Goal: Book appointment/travel/reservation

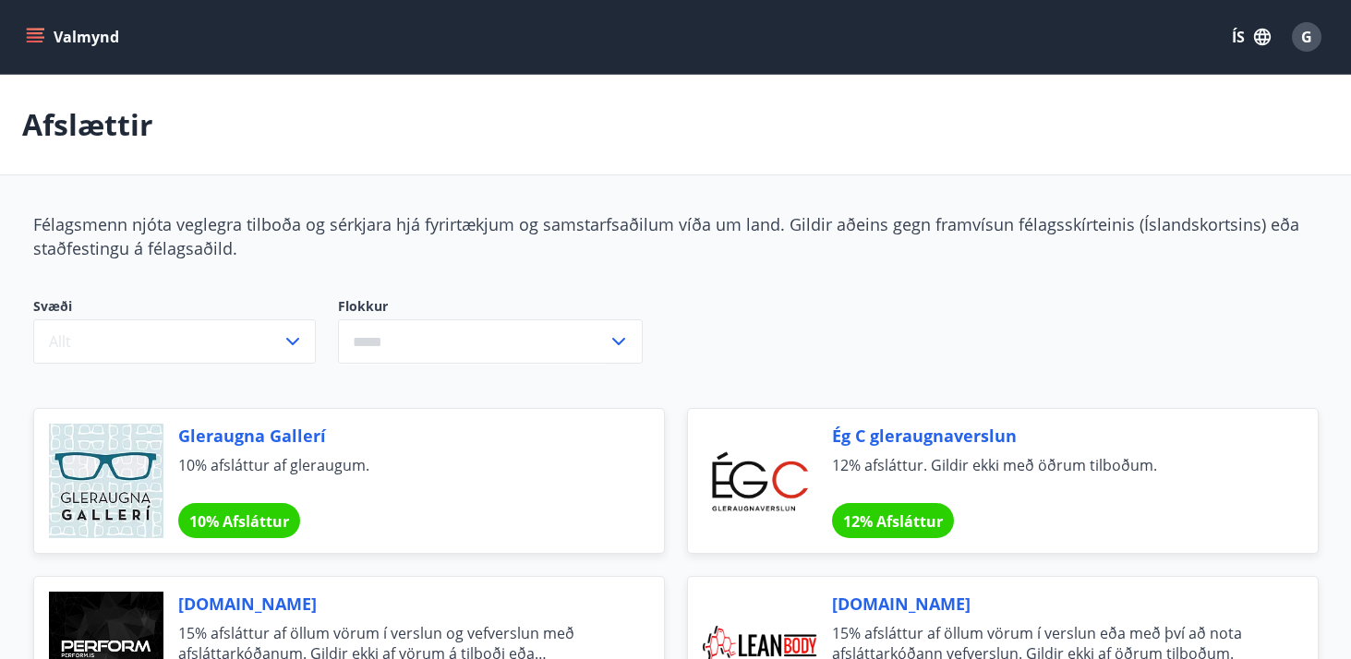
click at [46, 33] on button "Valmynd" at bounding box center [74, 36] width 104 height 33
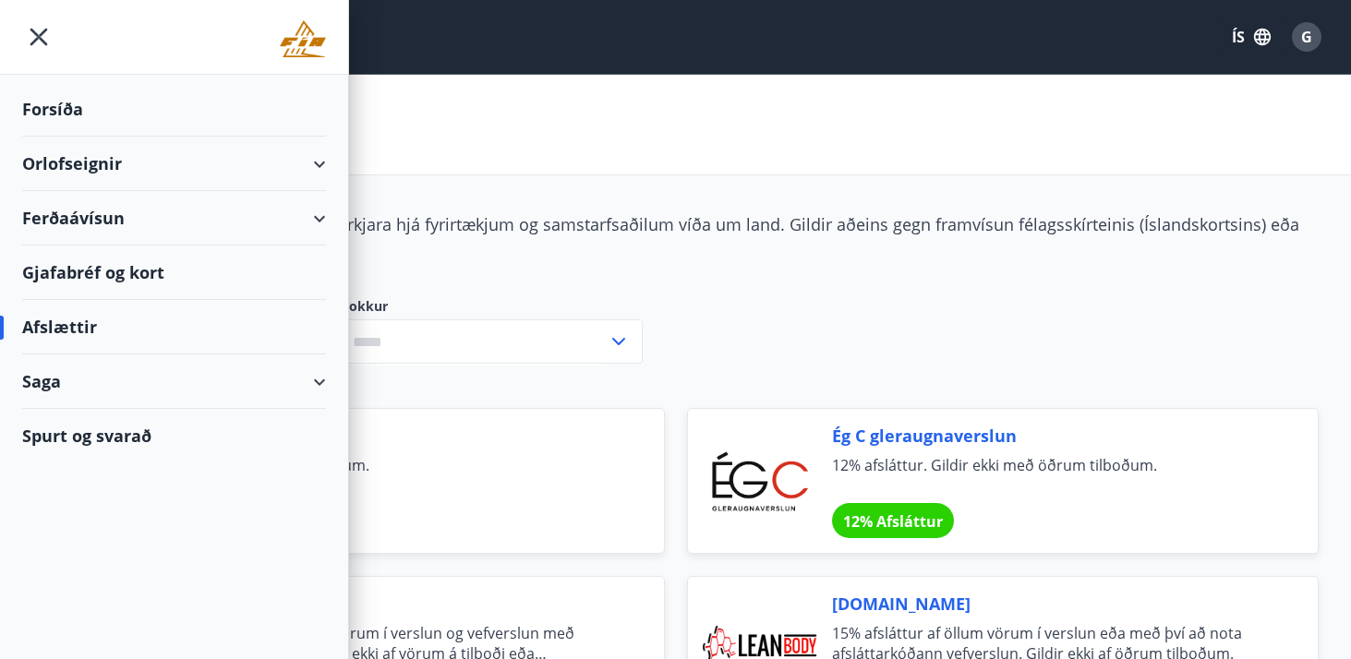
click at [323, 168] on div "Orlofseignir" at bounding box center [174, 164] width 304 height 54
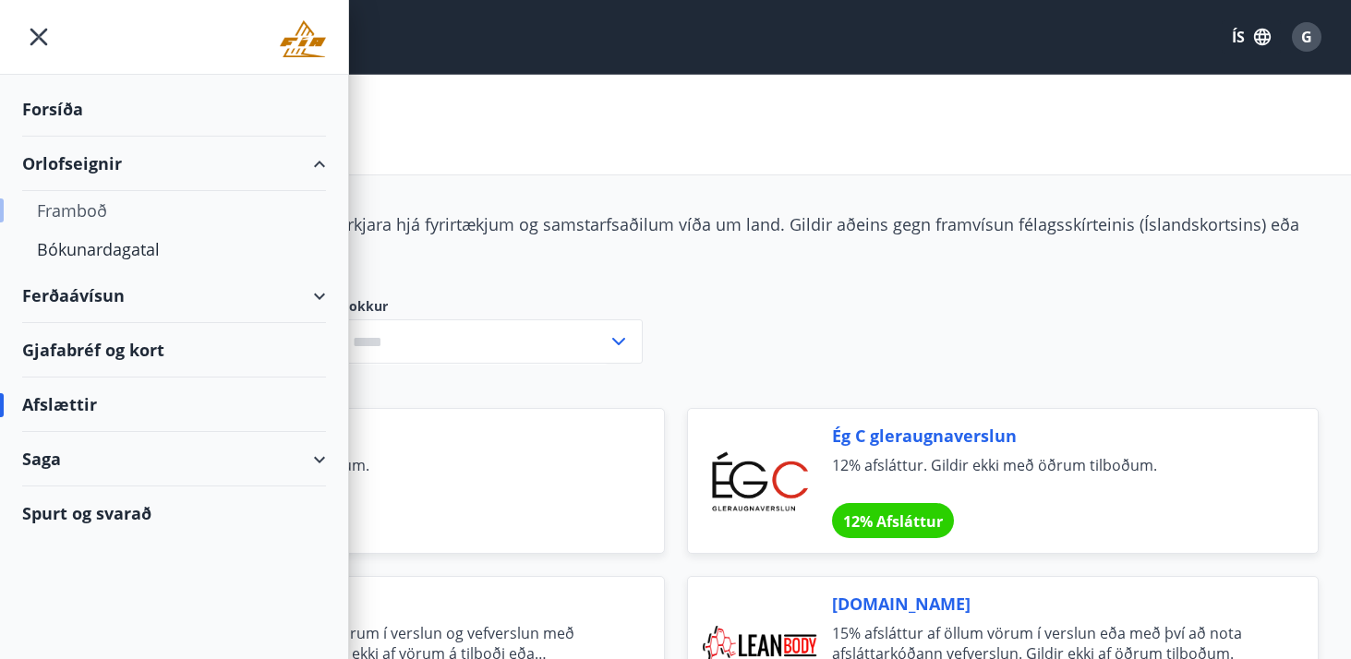
click at [82, 209] on div "Framboð" at bounding box center [174, 210] width 274 height 39
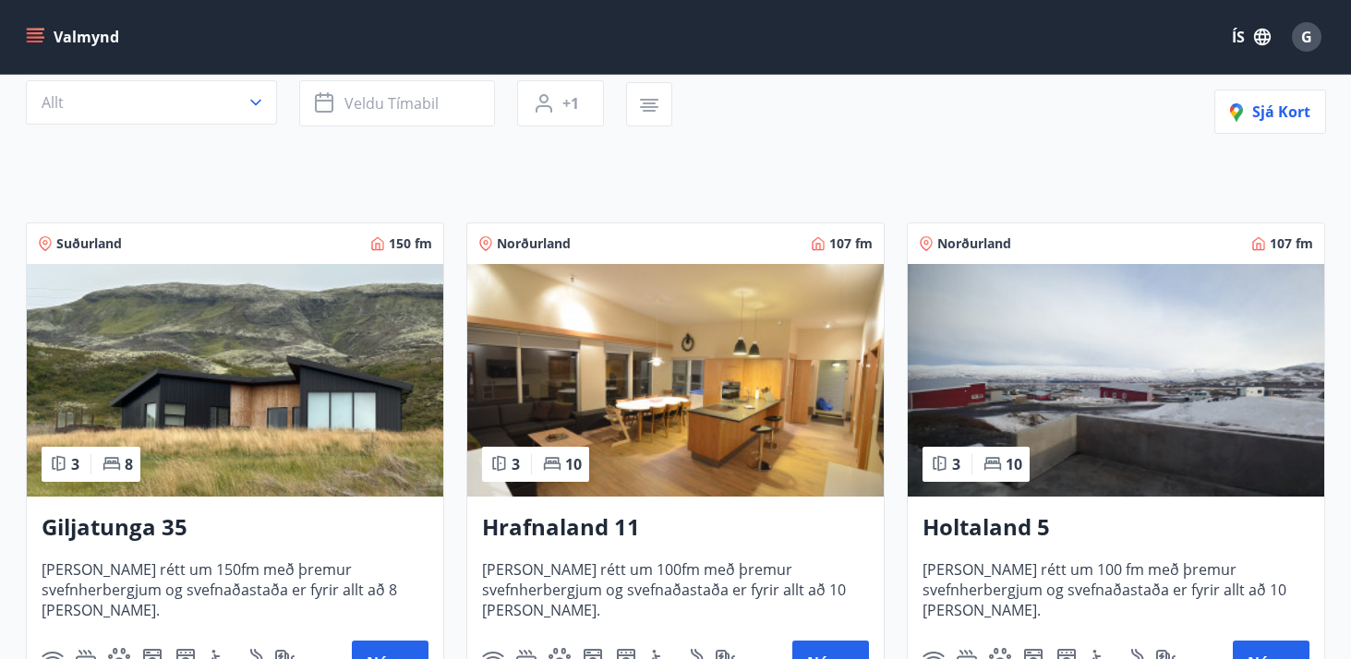
scroll to position [223, 0]
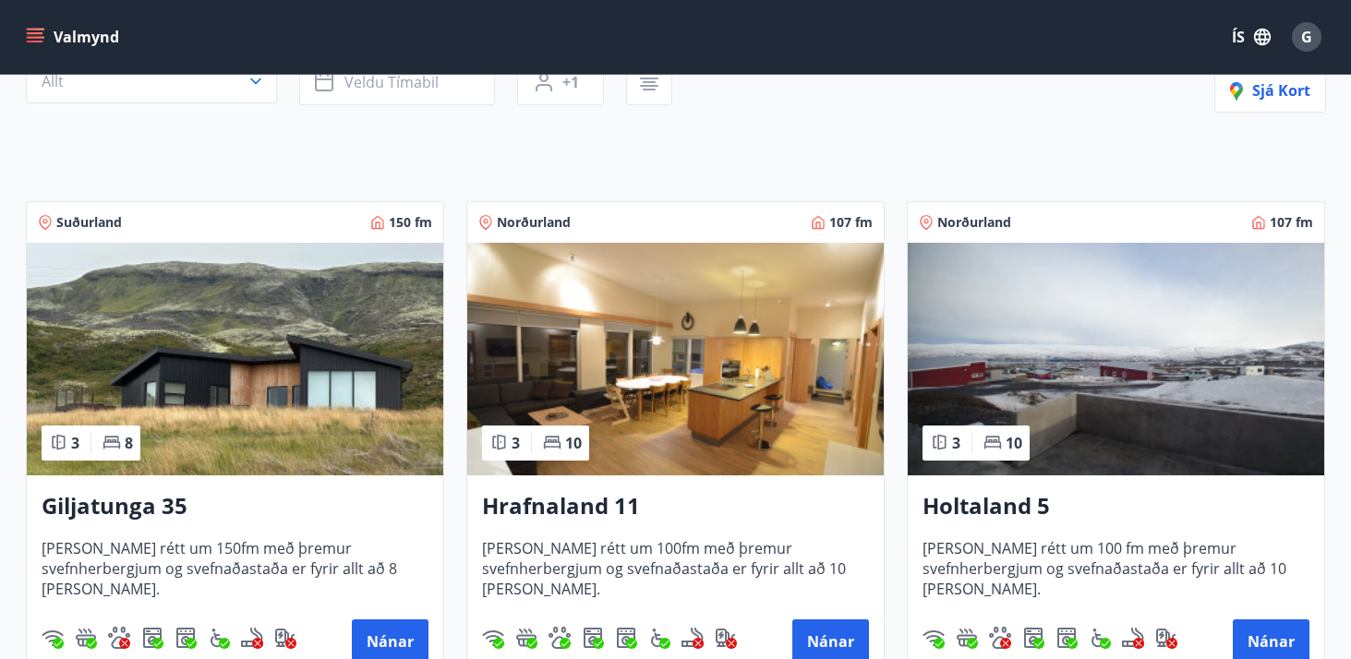
click at [1121, 362] on img at bounding box center [1116, 359] width 417 height 233
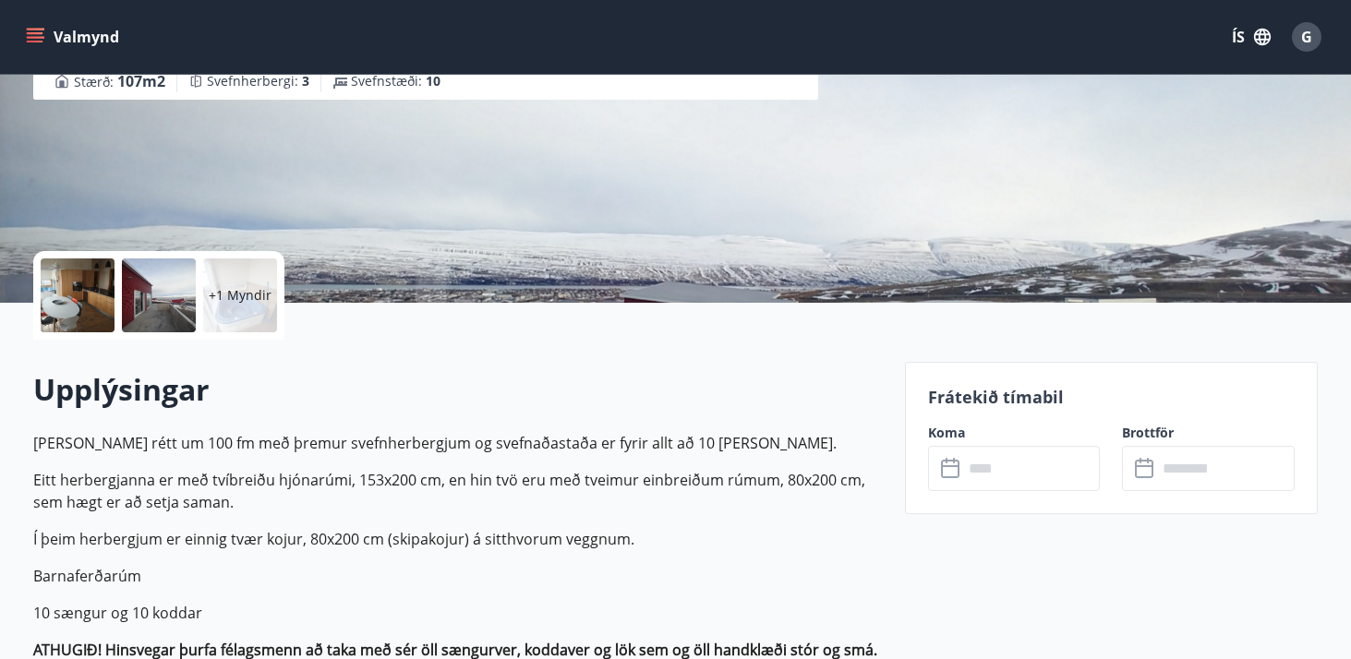
scroll to position [298, 0]
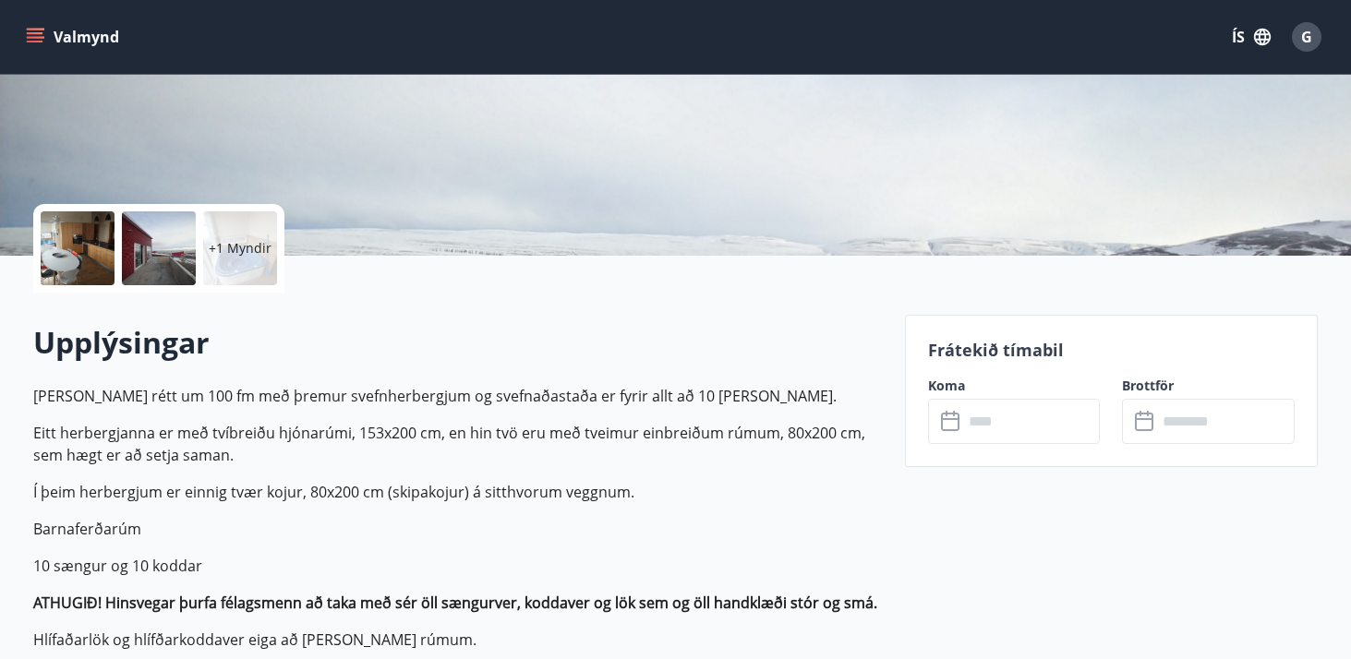
click at [1040, 420] on input "text" at bounding box center [1032, 421] width 138 height 45
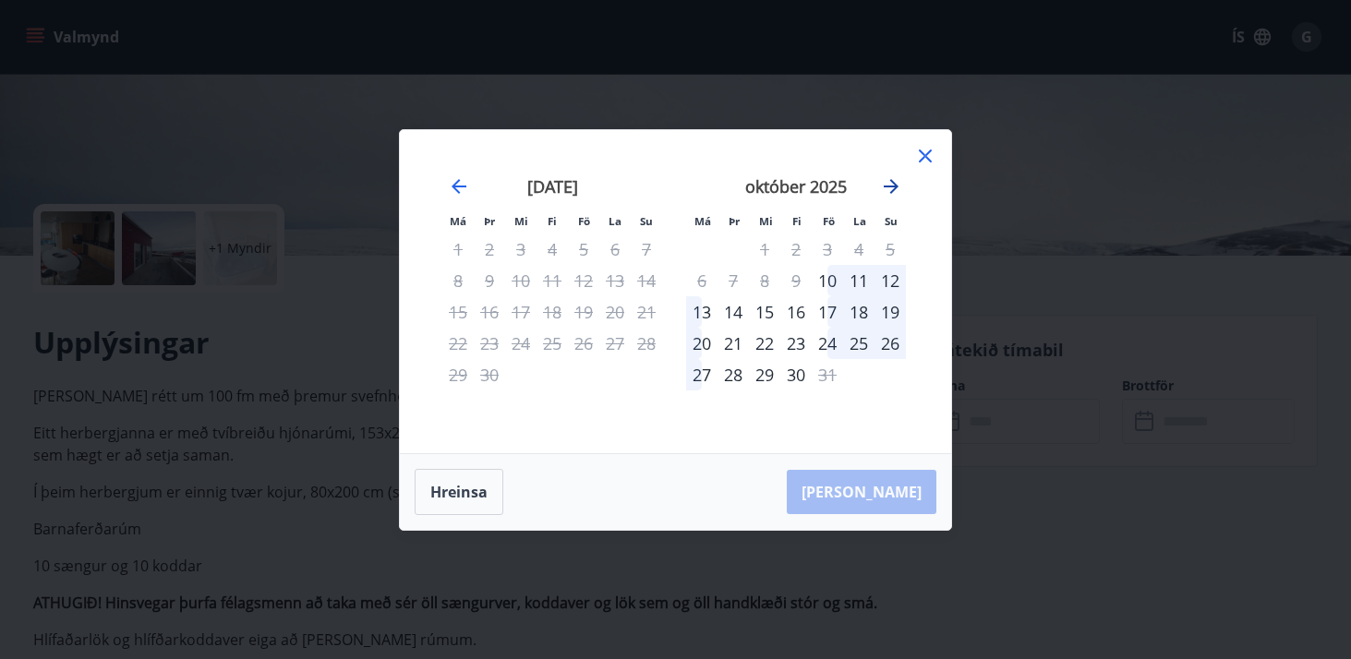
click at [894, 181] on icon "Move forward to switch to the next month." at bounding box center [891, 186] width 22 height 22
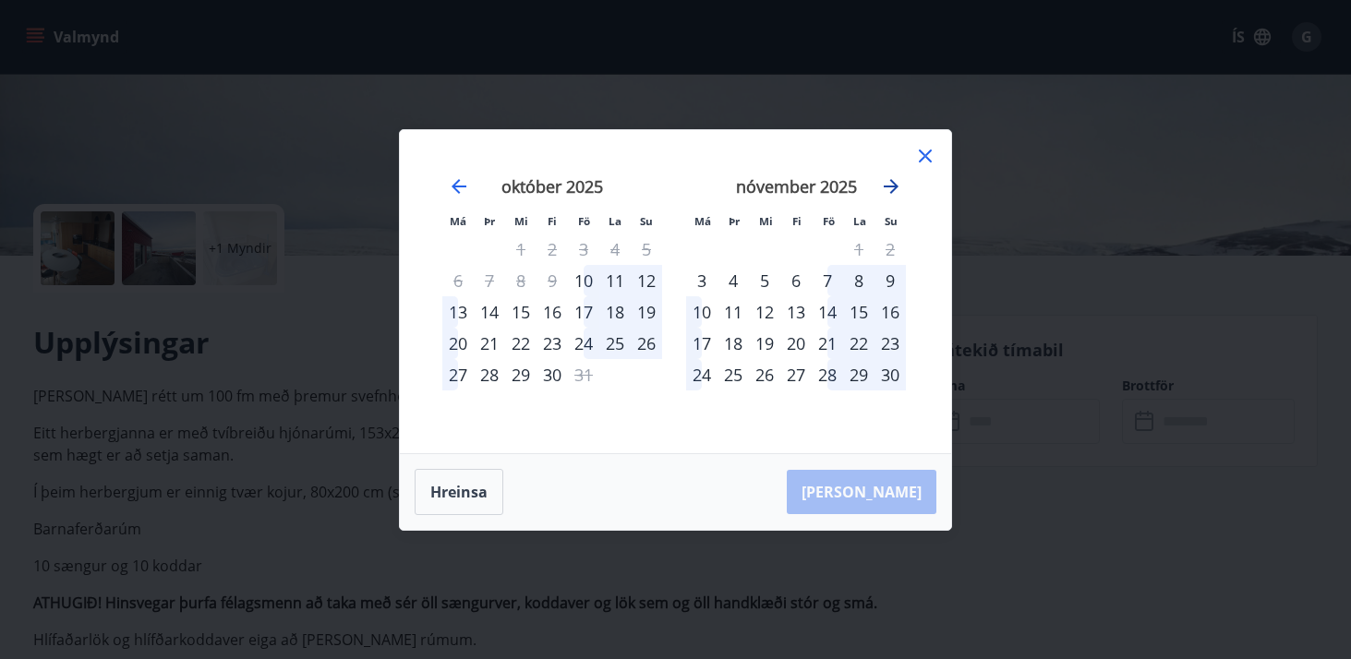
click at [894, 181] on icon "Move forward to switch to the next month." at bounding box center [891, 186] width 22 height 22
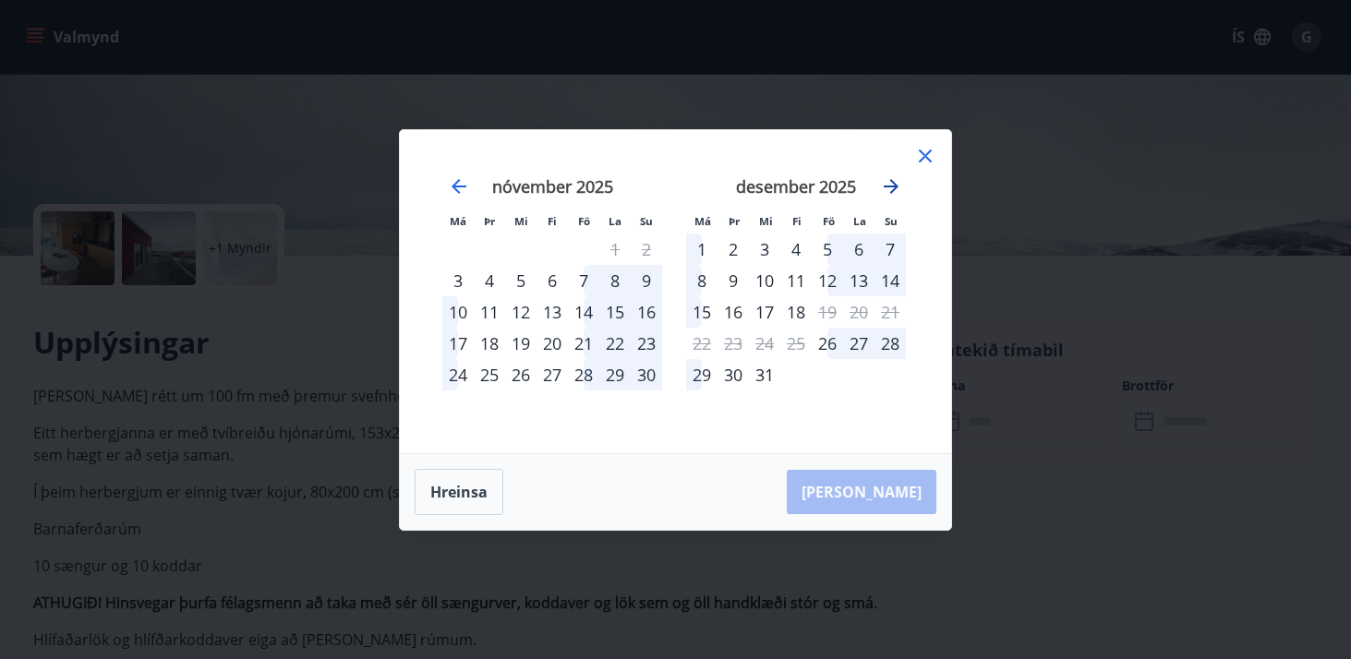
click at [894, 181] on icon "Move forward to switch to the next month." at bounding box center [891, 186] width 22 height 22
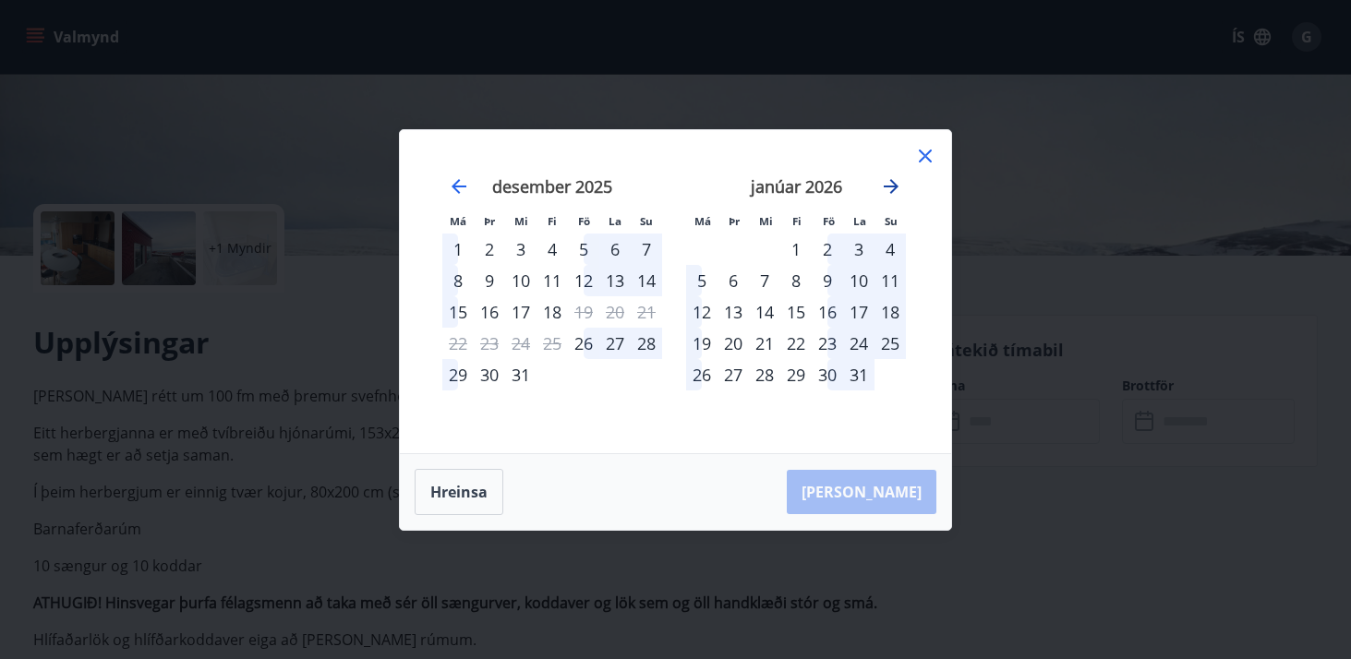
click at [894, 181] on icon "Move forward to switch to the next month." at bounding box center [891, 186] width 22 height 22
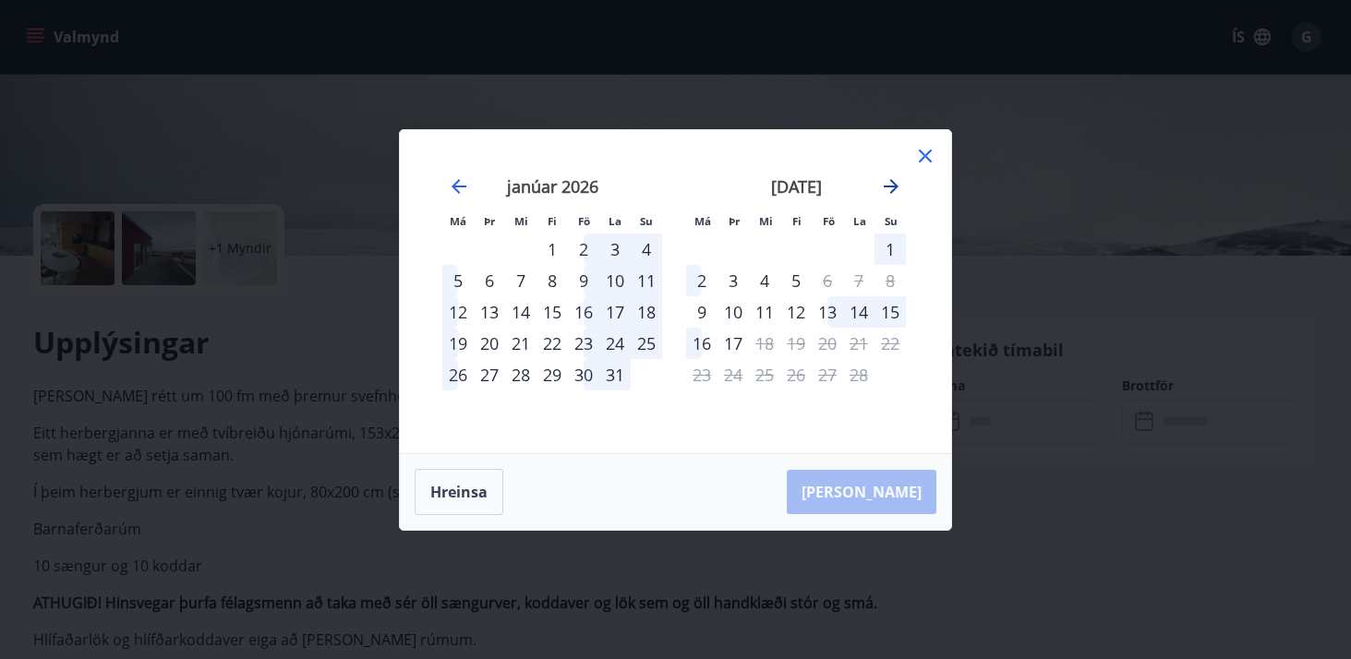
click at [894, 181] on icon "Move forward to switch to the next month." at bounding box center [891, 186] width 22 height 22
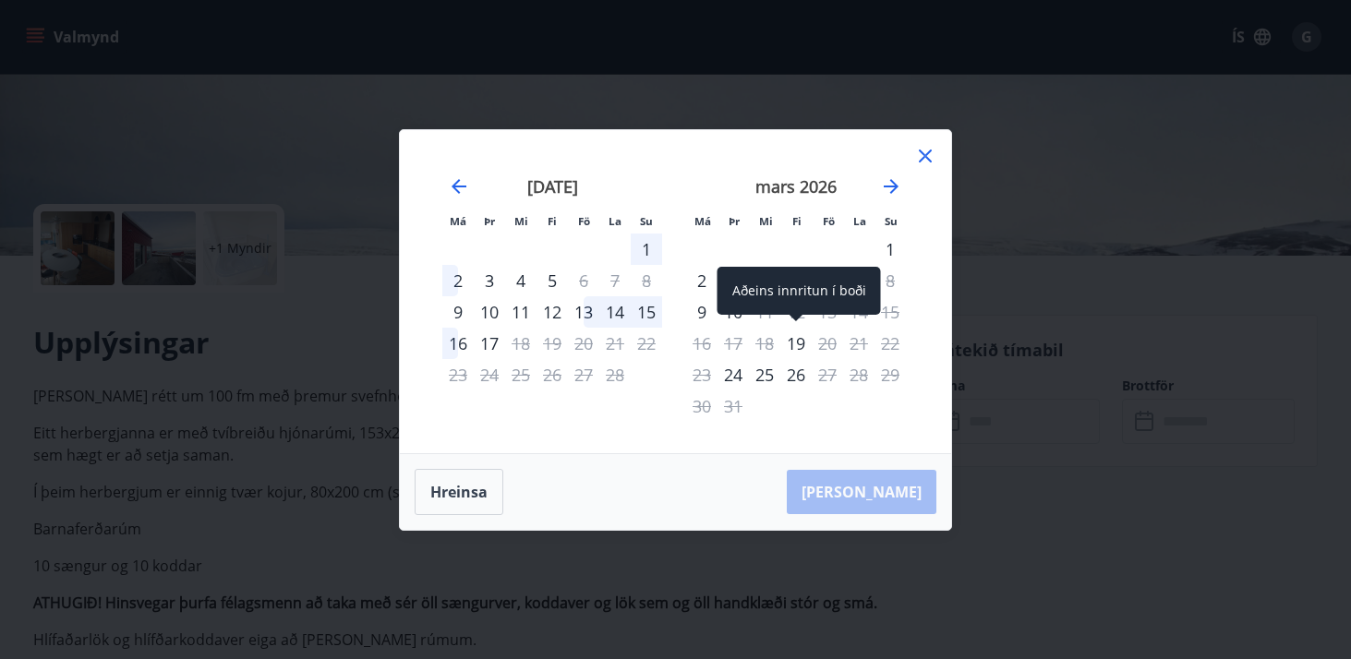
click at [799, 342] on div "19" at bounding box center [795, 343] width 31 height 31
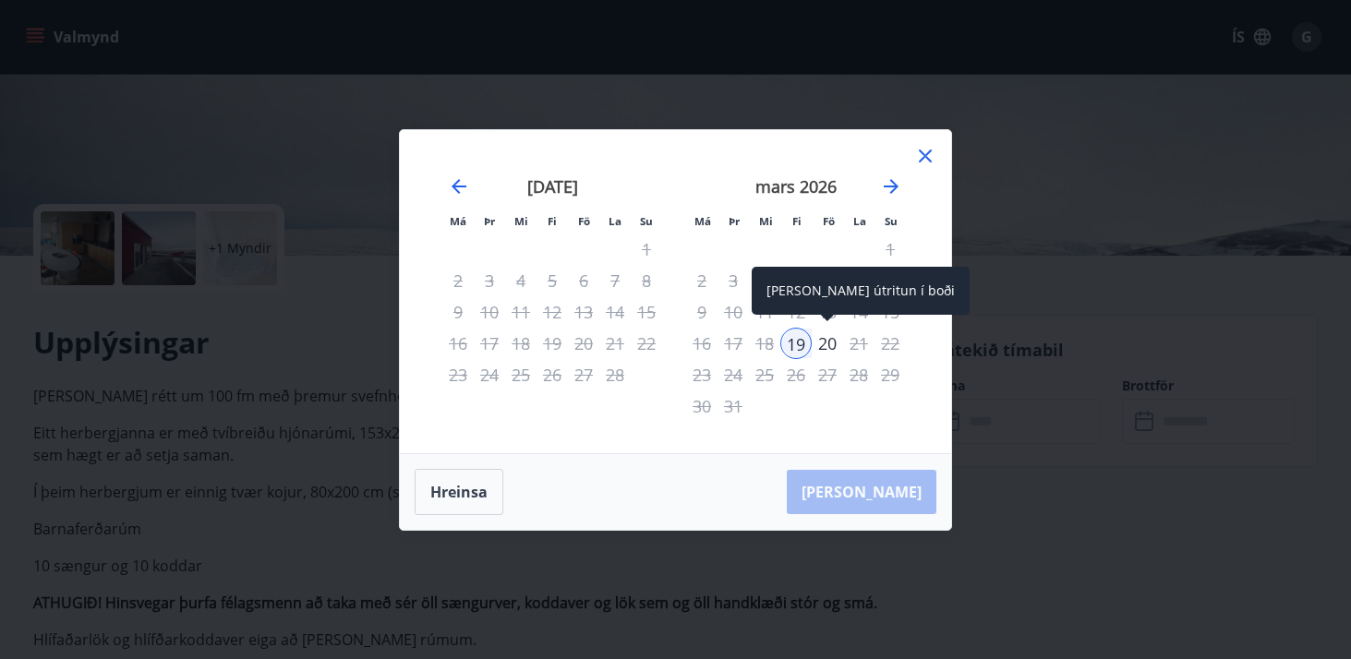
click at [825, 344] on div "20" at bounding box center [827, 343] width 31 height 31
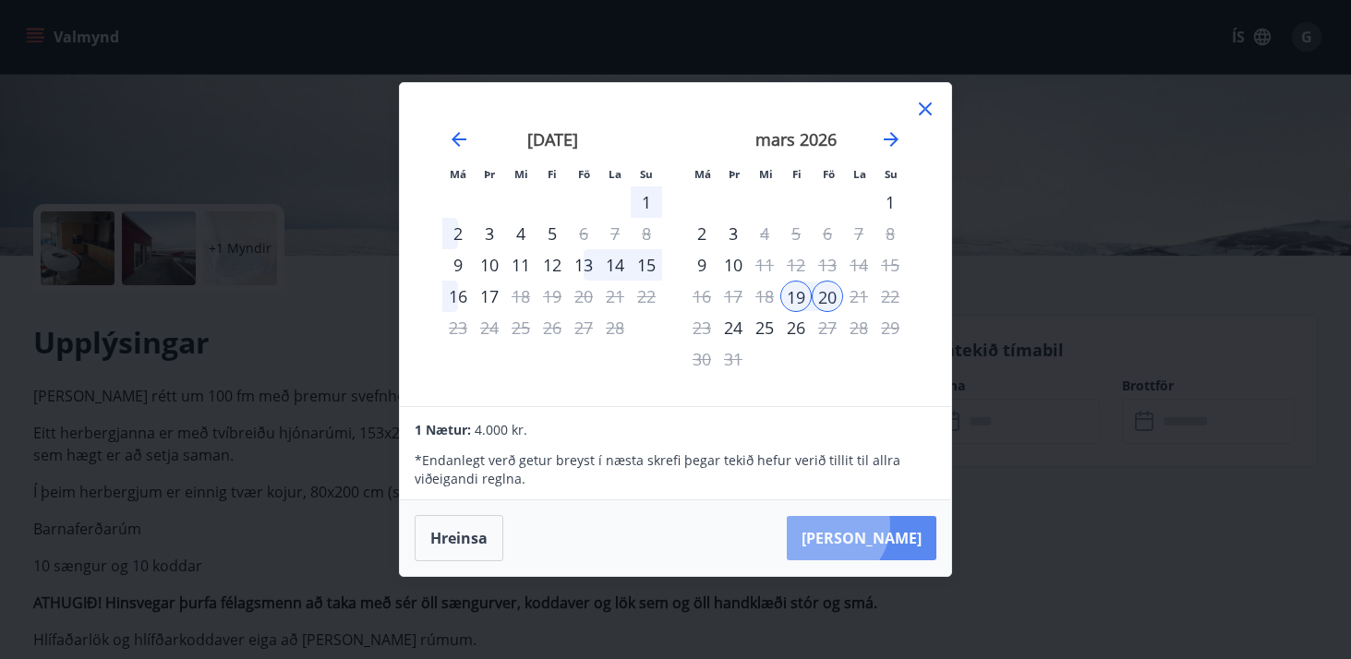
click at [887, 526] on button "[PERSON_NAME]" at bounding box center [862, 538] width 150 height 44
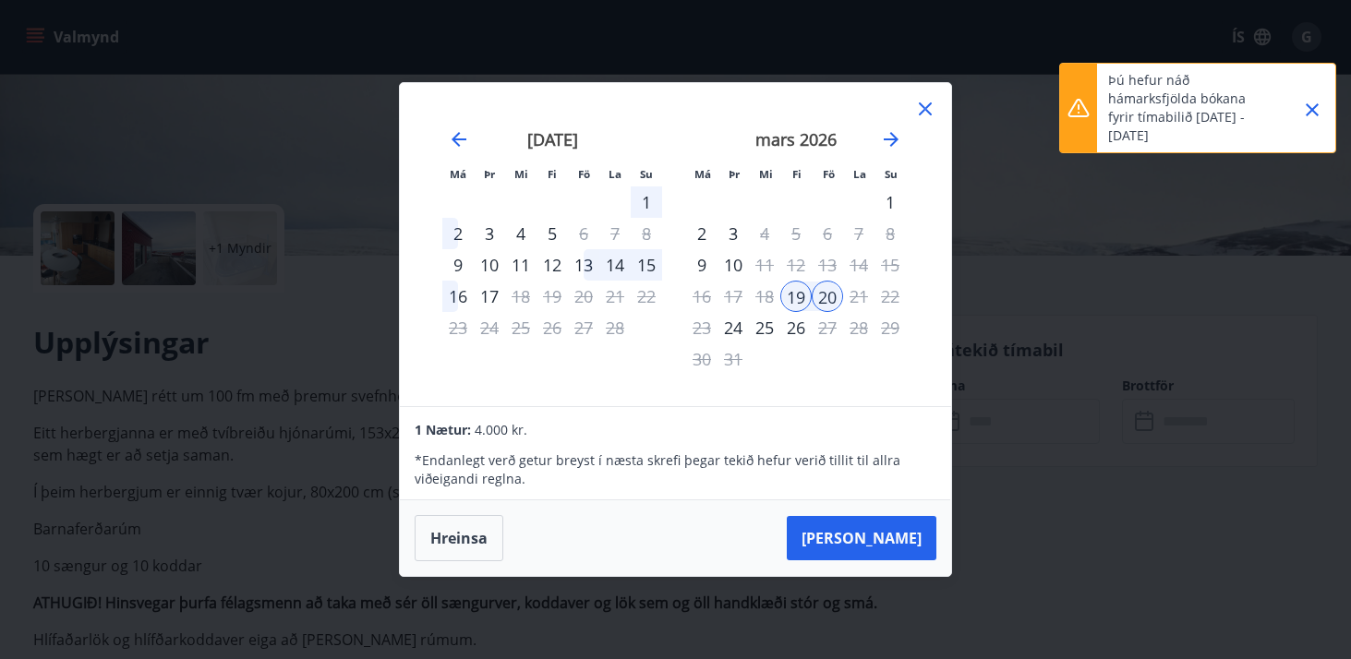
click at [914, 113] on icon at bounding box center [925, 109] width 22 height 22
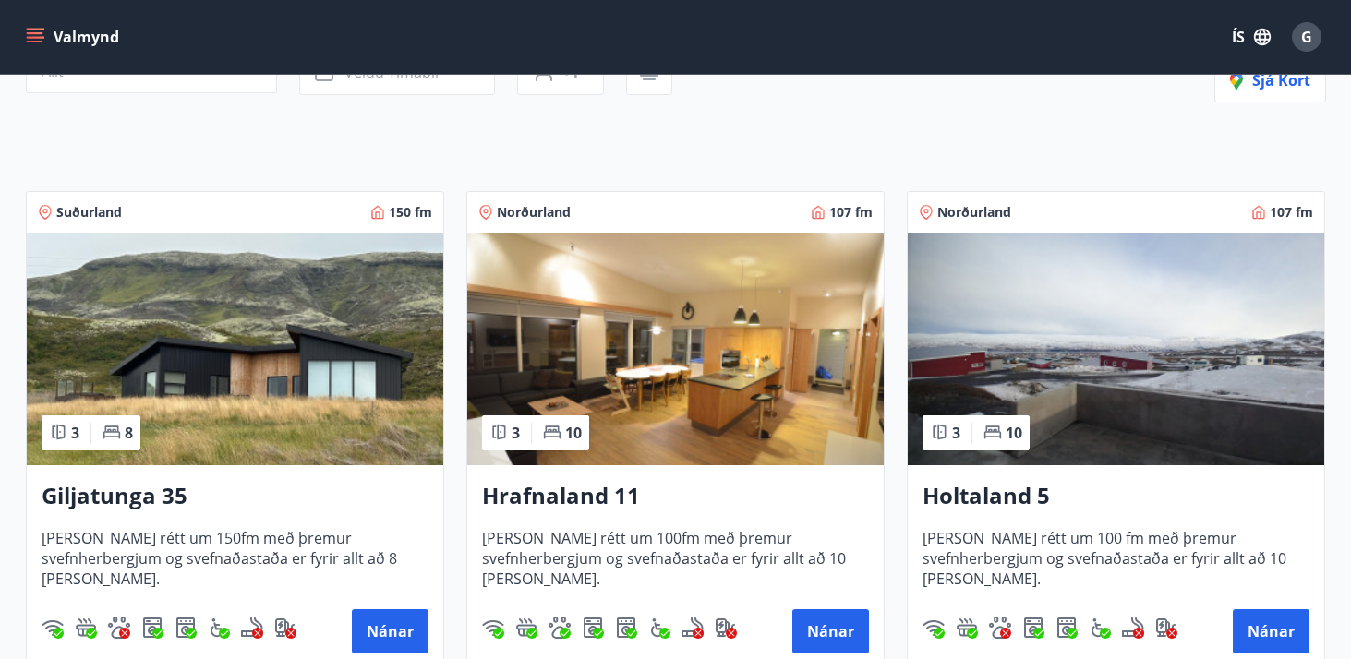
click at [710, 403] on img at bounding box center [675, 349] width 417 height 233
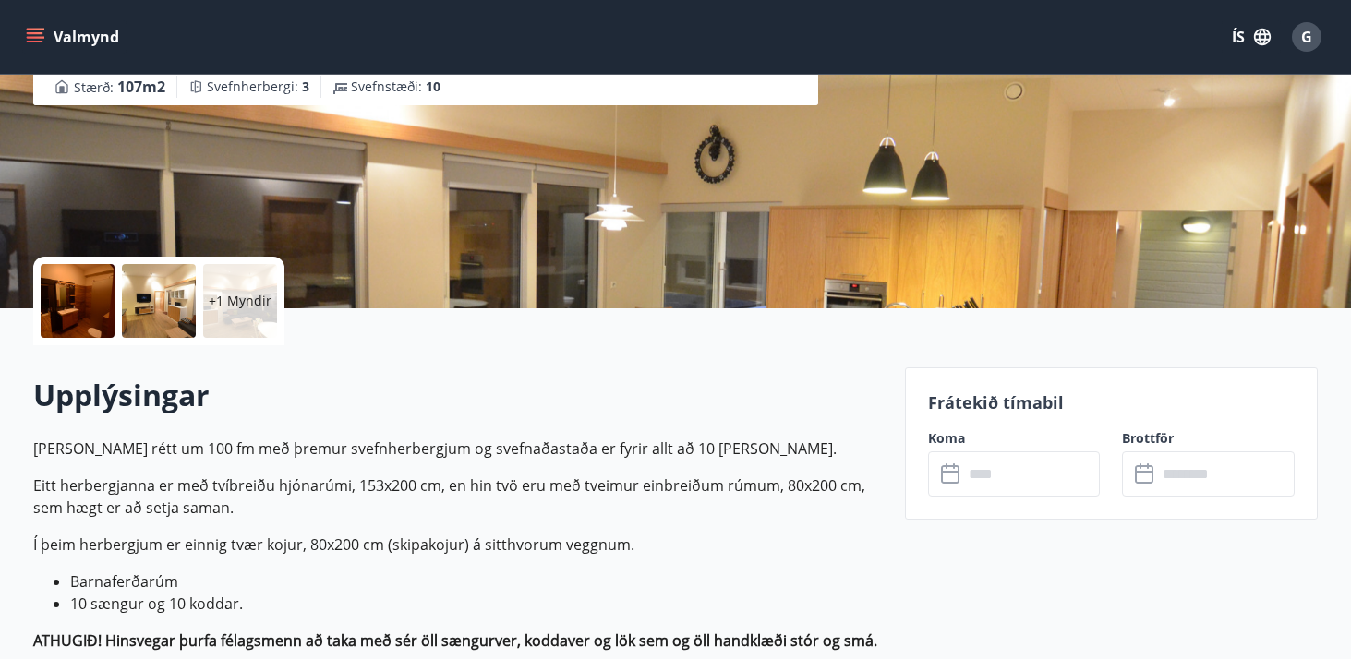
scroll to position [247, 0]
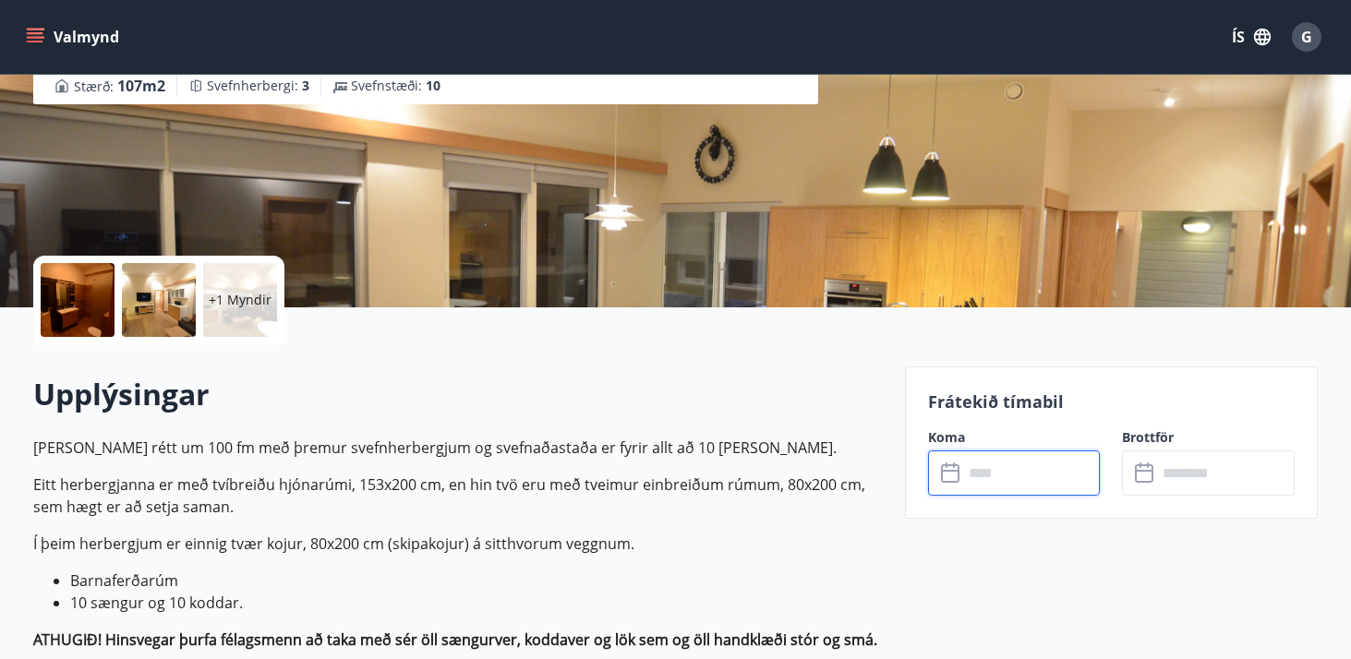
click at [1029, 475] on input "text" at bounding box center [1032, 473] width 138 height 45
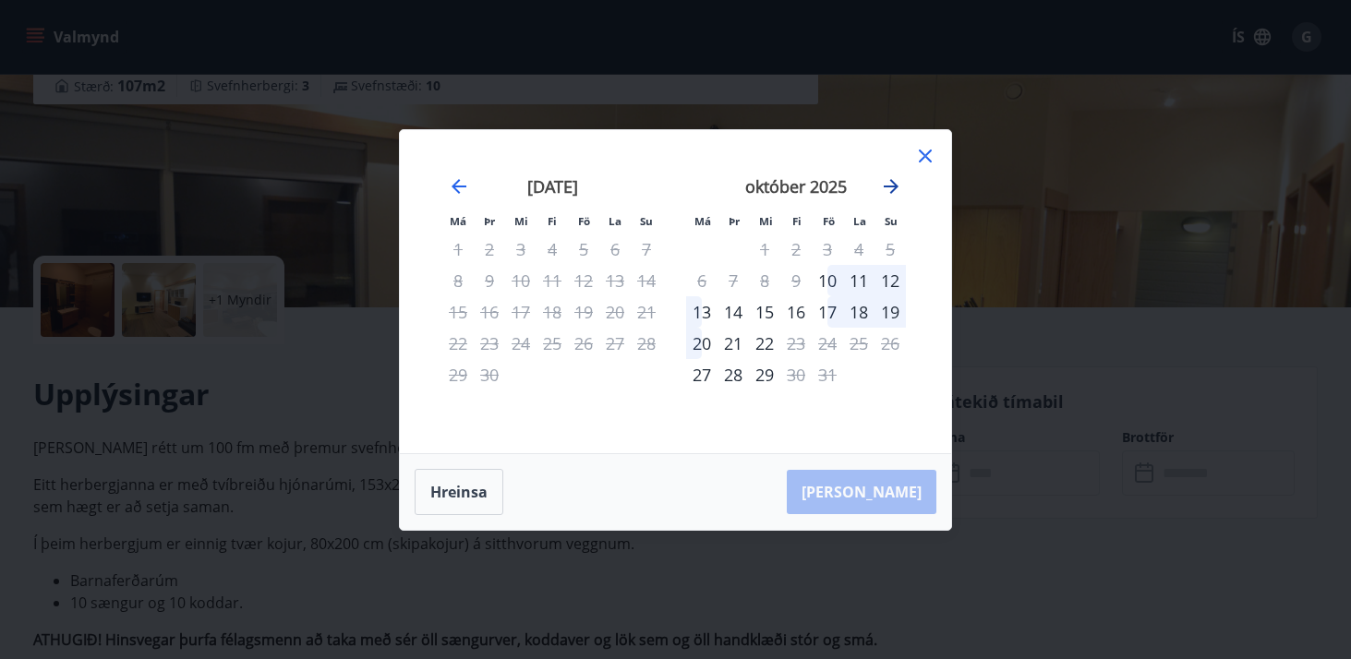
click at [901, 179] on icon "Move forward to switch to the next month." at bounding box center [891, 186] width 22 height 22
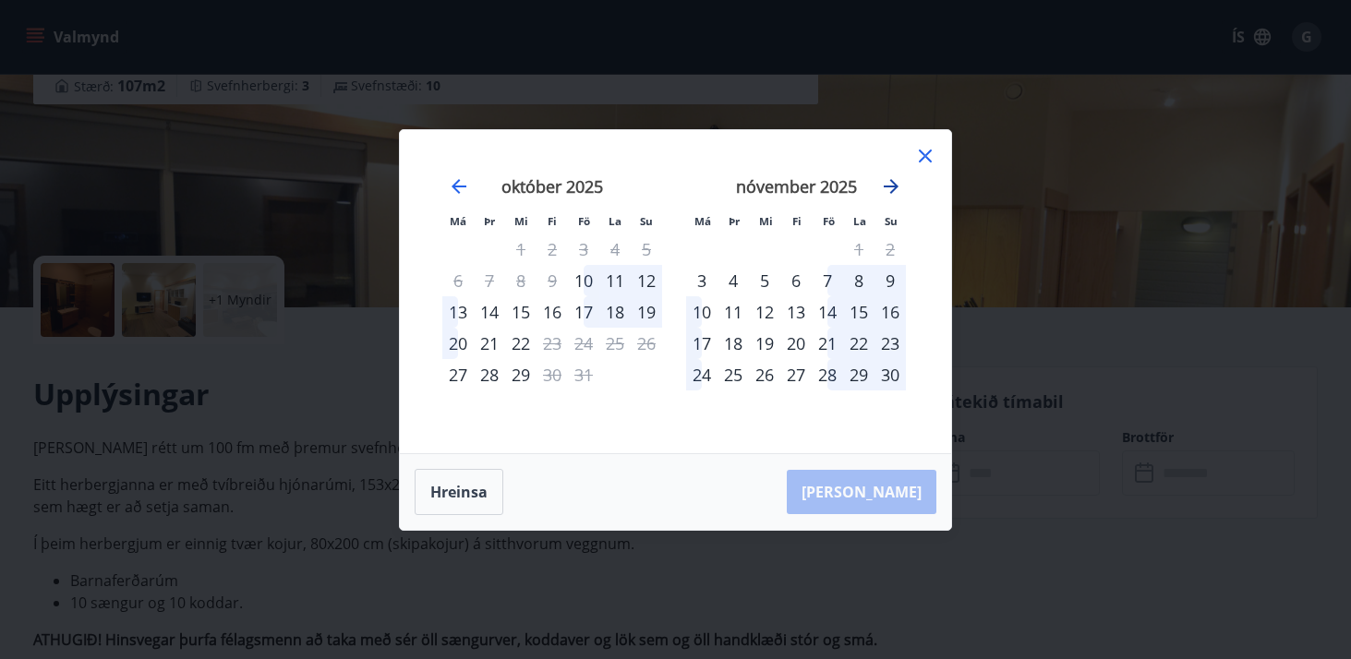
click at [901, 179] on icon "Move forward to switch to the next month." at bounding box center [891, 186] width 22 height 22
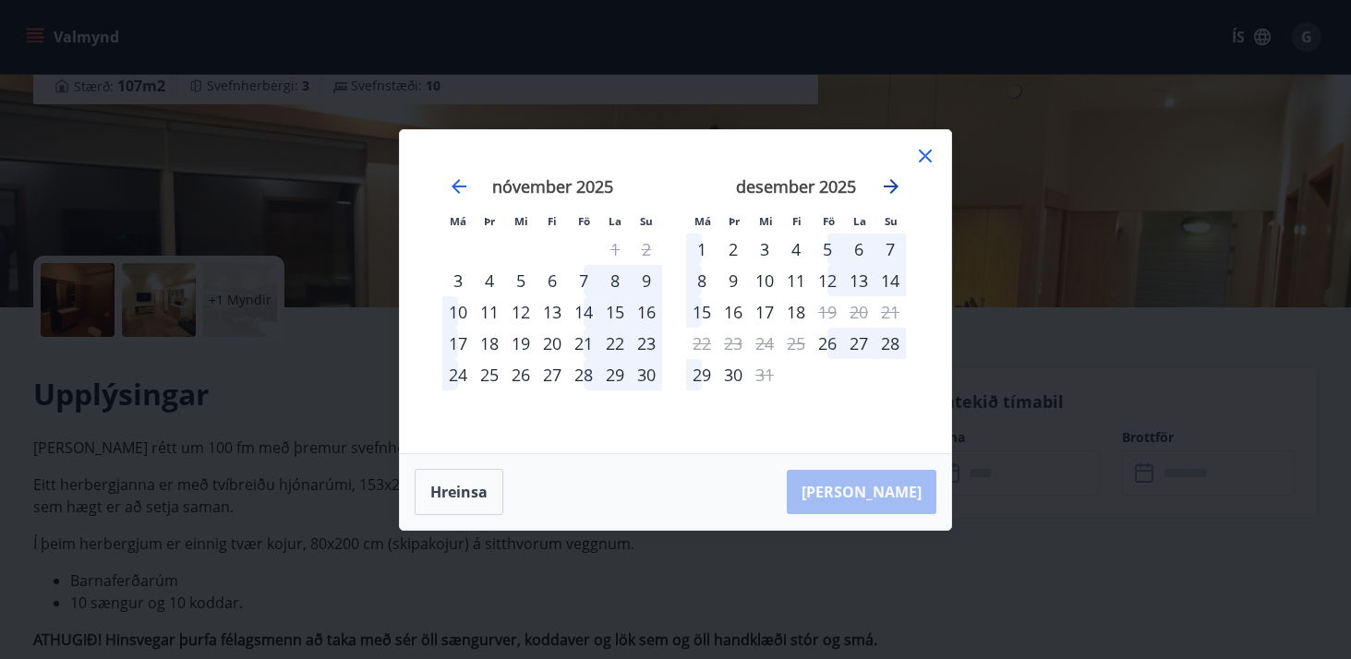
click at [901, 179] on icon "Move forward to switch to the next month." at bounding box center [891, 186] width 22 height 22
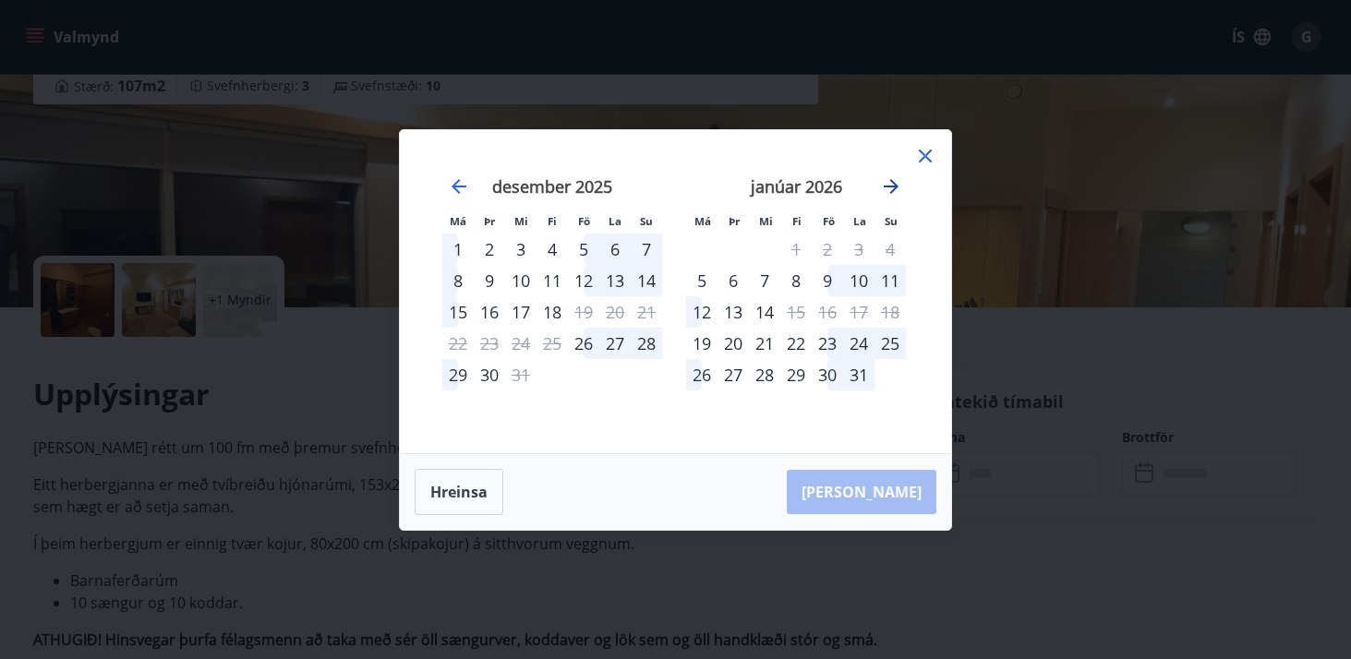
click at [901, 177] on icon "Move forward to switch to the next month." at bounding box center [891, 186] width 22 height 22
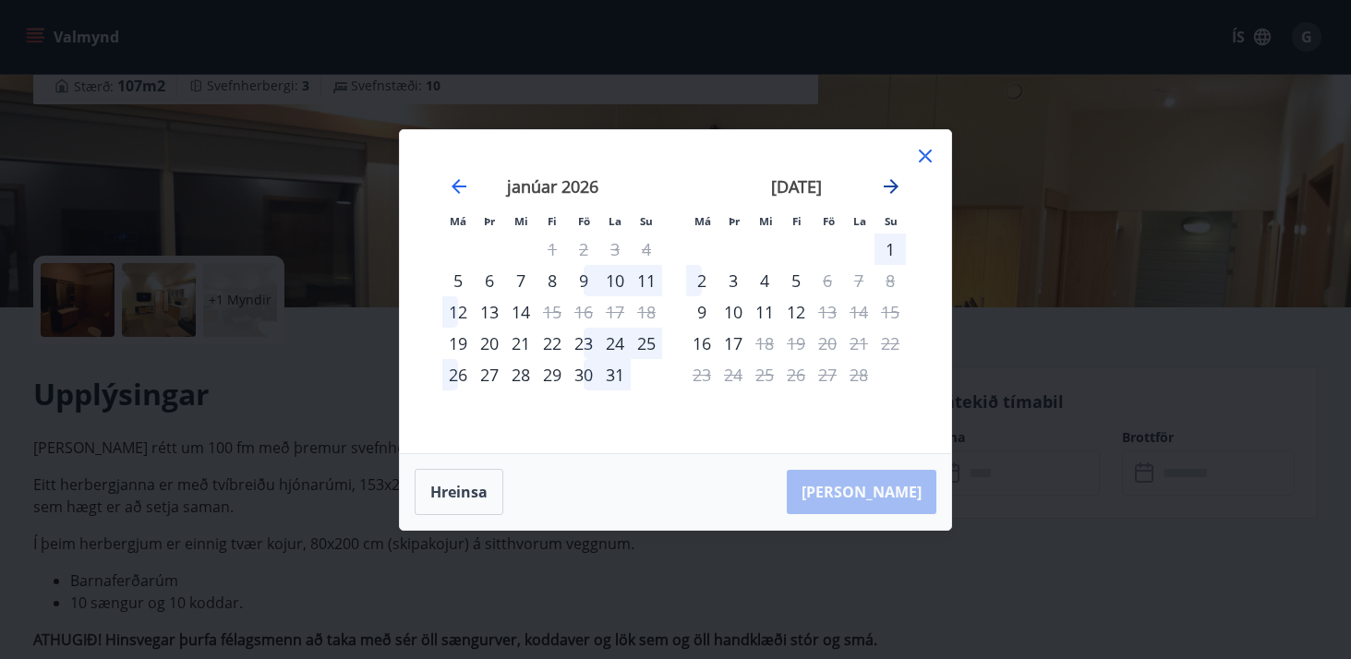
click at [901, 177] on icon "Move forward to switch to the next month." at bounding box center [891, 186] width 22 height 22
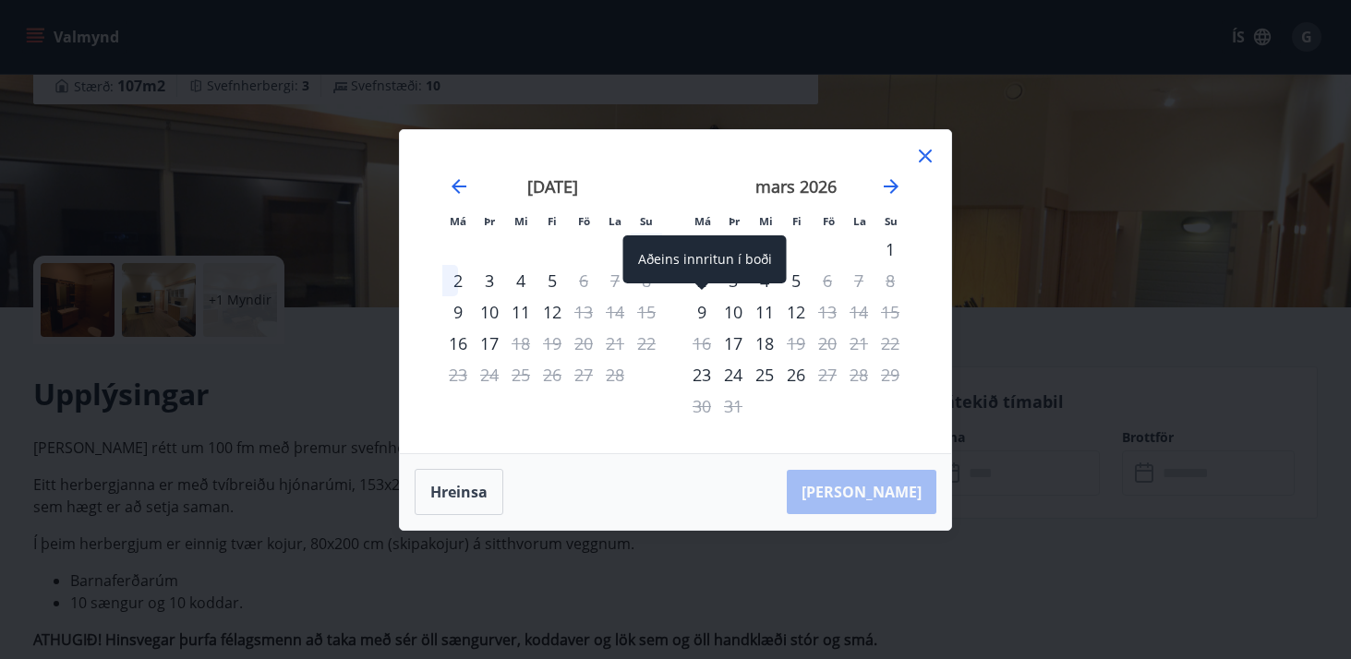
click at [703, 313] on div "9" at bounding box center [701, 311] width 31 height 31
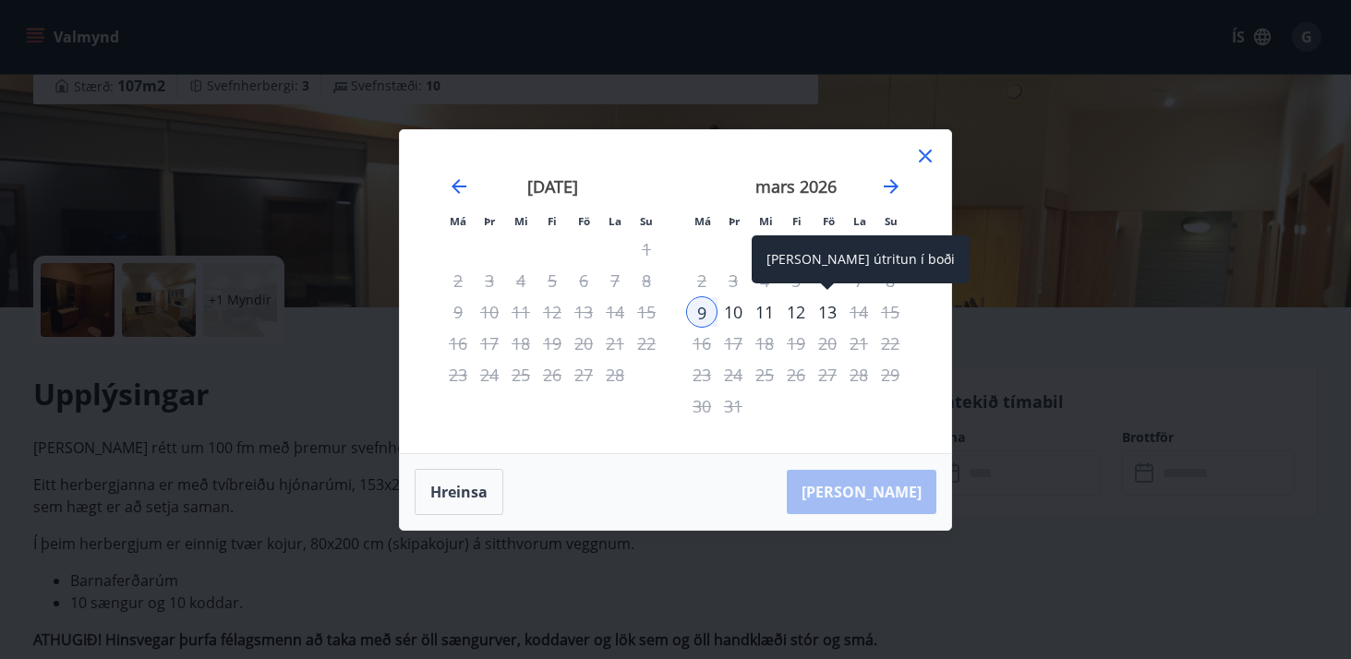
click at [836, 314] on div "13" at bounding box center [827, 311] width 31 height 31
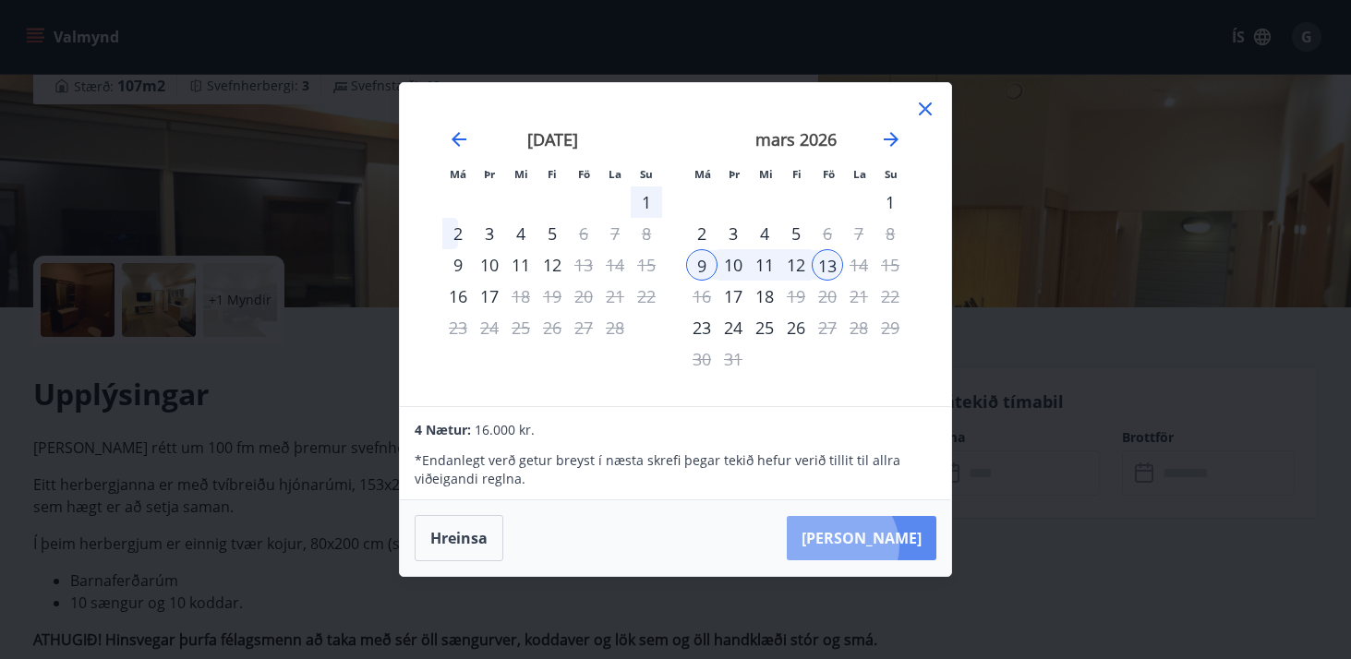
click at [897, 546] on button "[PERSON_NAME]" at bounding box center [862, 538] width 150 height 44
click at [929, 110] on icon at bounding box center [925, 109] width 22 height 22
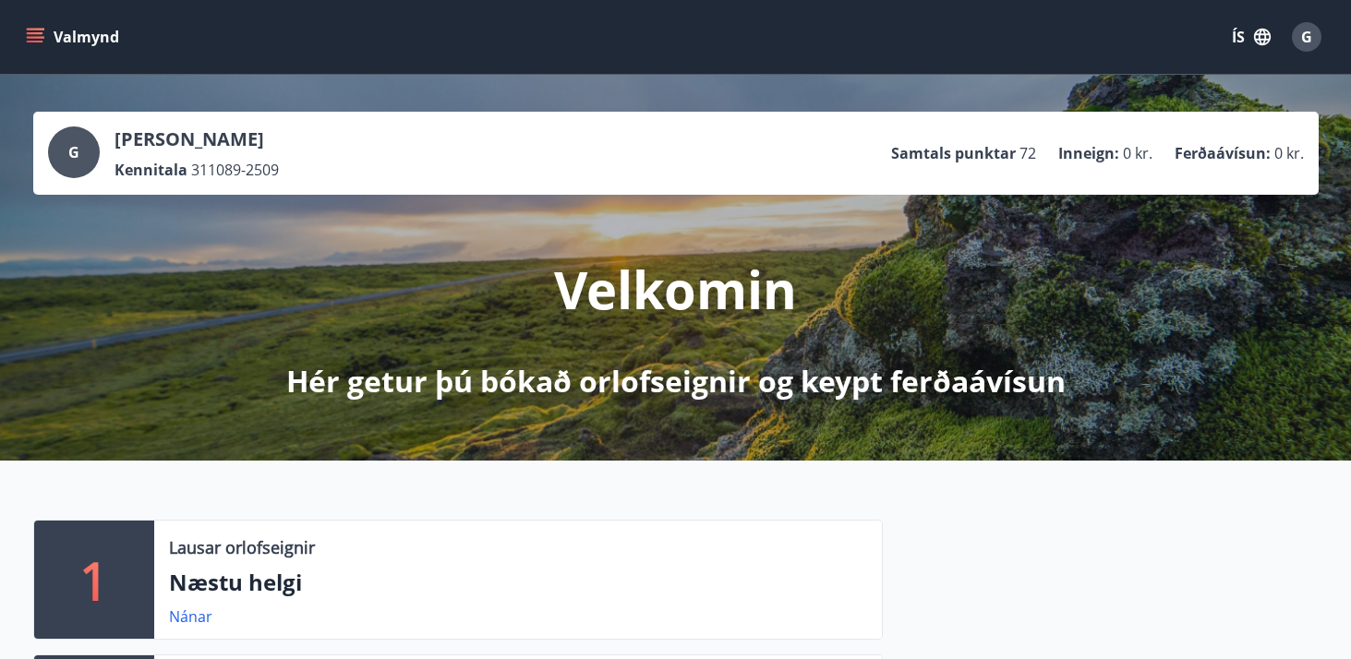
click at [29, 34] on icon "menu" at bounding box center [35, 37] width 18 height 18
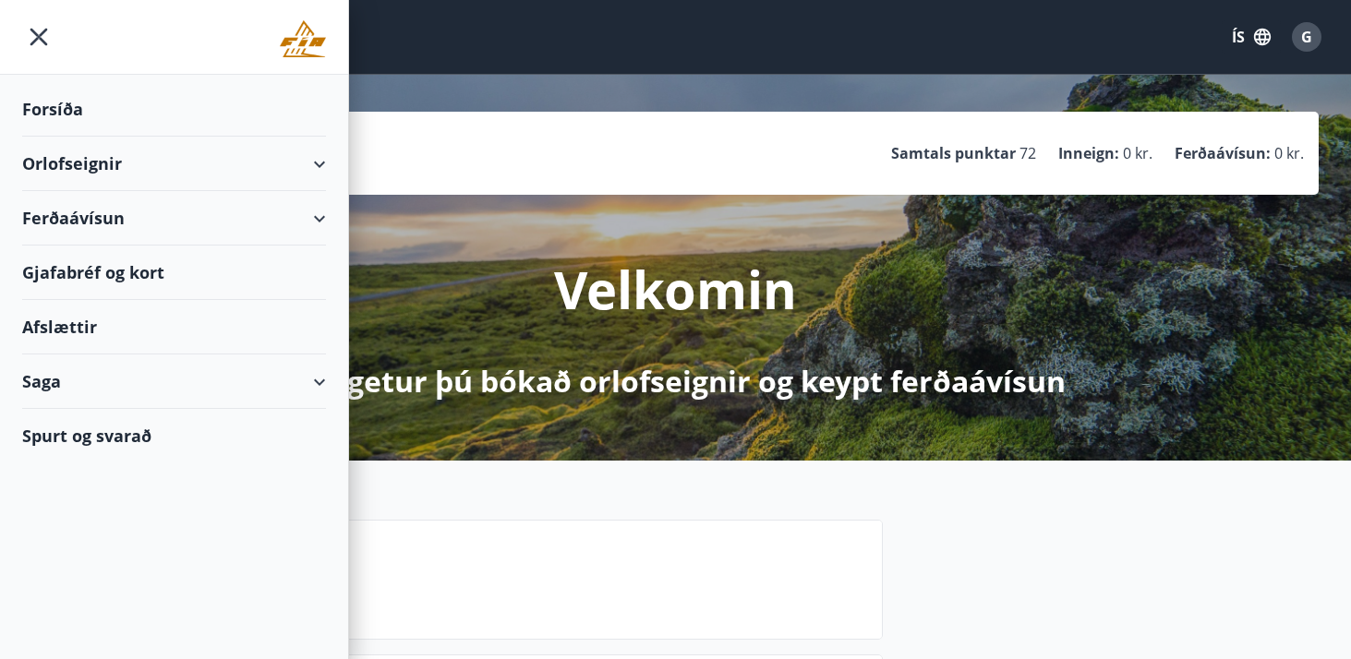
click at [316, 170] on div "Orlofseignir" at bounding box center [174, 164] width 304 height 54
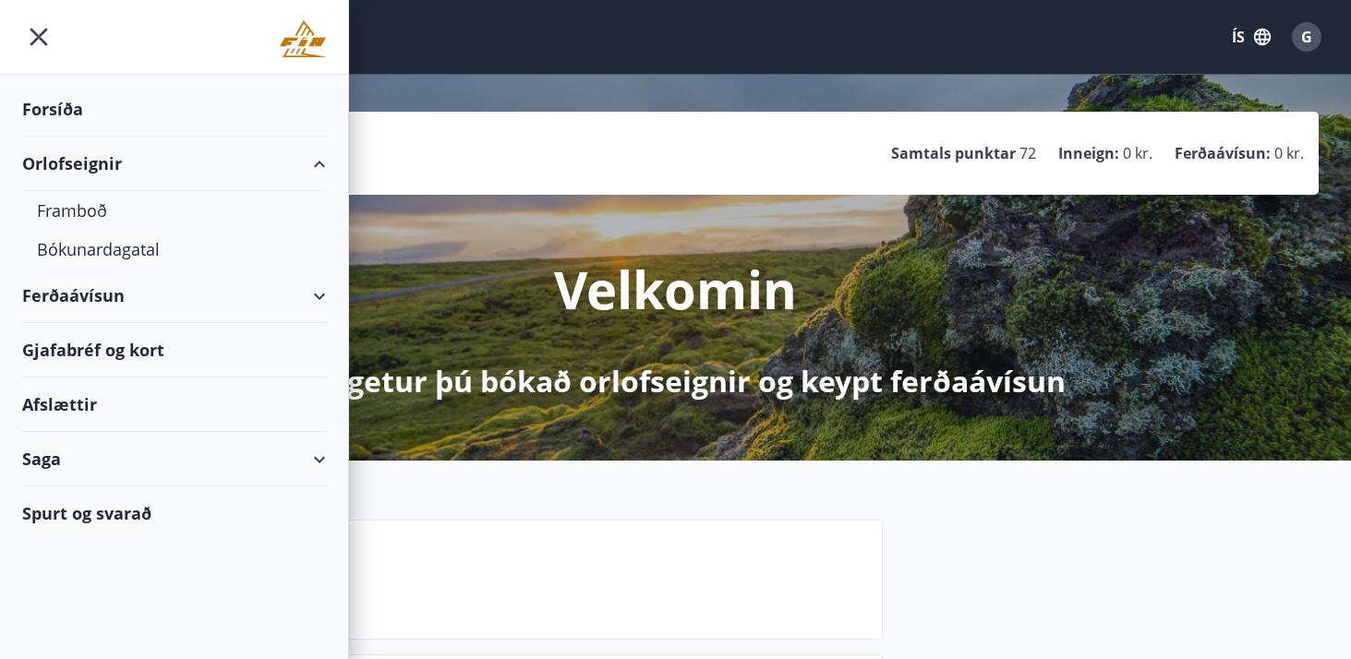
click at [325, 163] on div "Orlofseignir" at bounding box center [174, 164] width 304 height 54
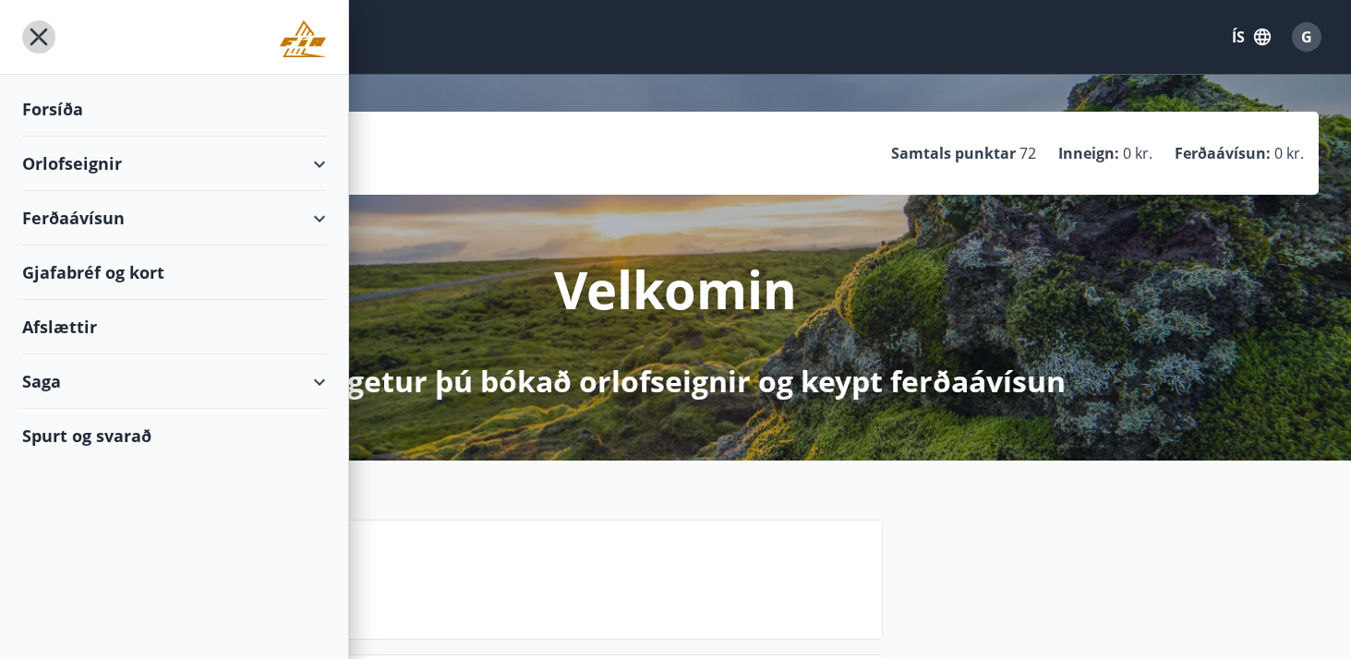
click at [42, 38] on icon "menu" at bounding box center [39, 38] width 18 height 18
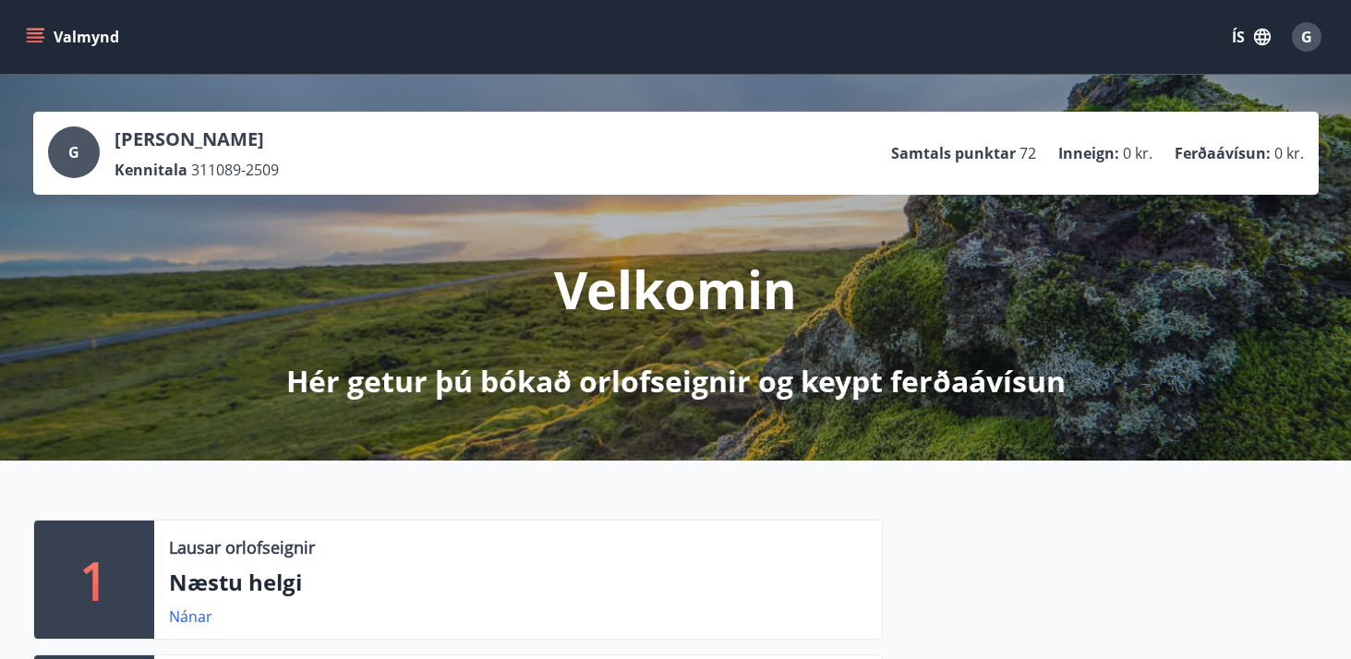
click at [33, 37] on icon "menu" at bounding box center [37, 37] width 20 height 2
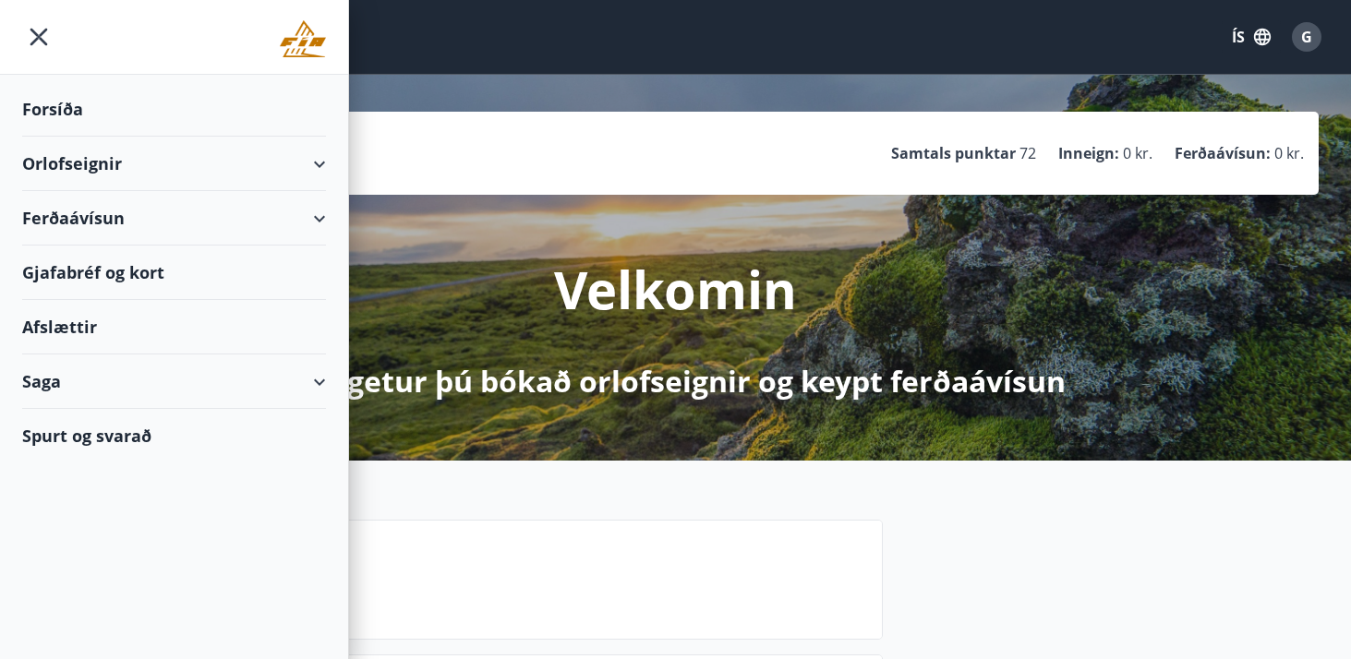
click at [314, 157] on div "Orlofseignir" at bounding box center [174, 164] width 304 height 54
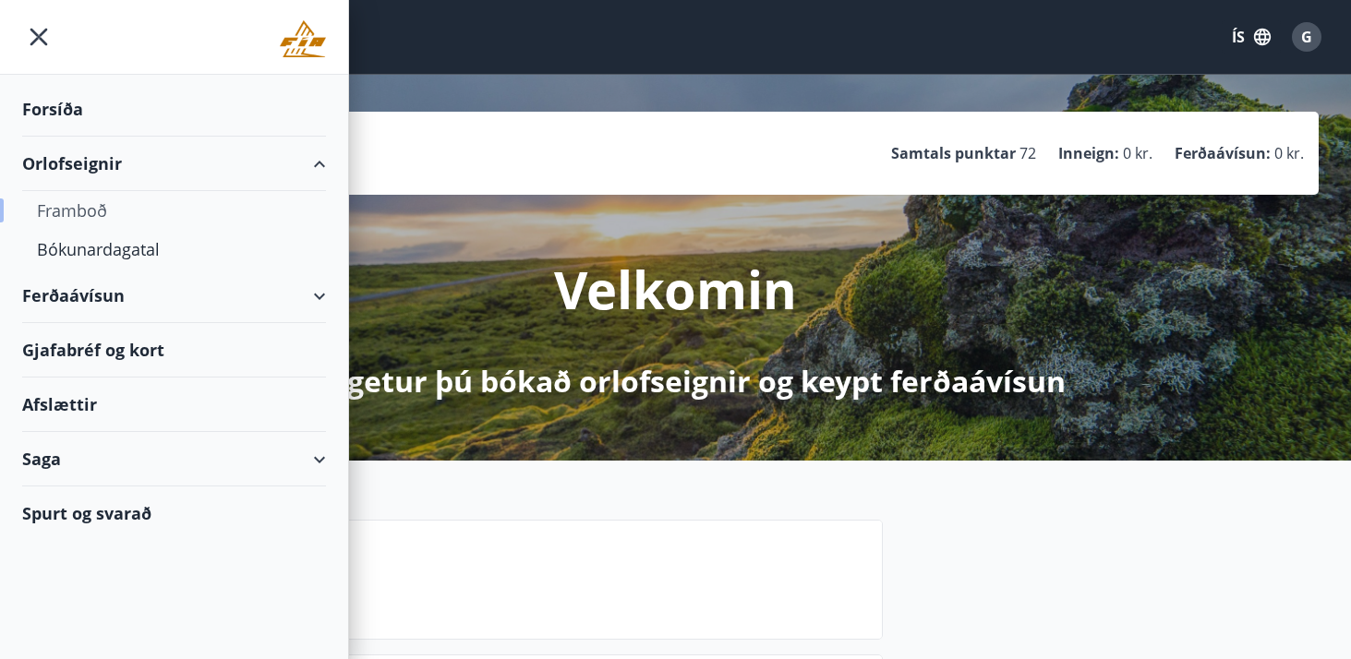
click at [98, 204] on div "Framboð" at bounding box center [174, 210] width 274 height 39
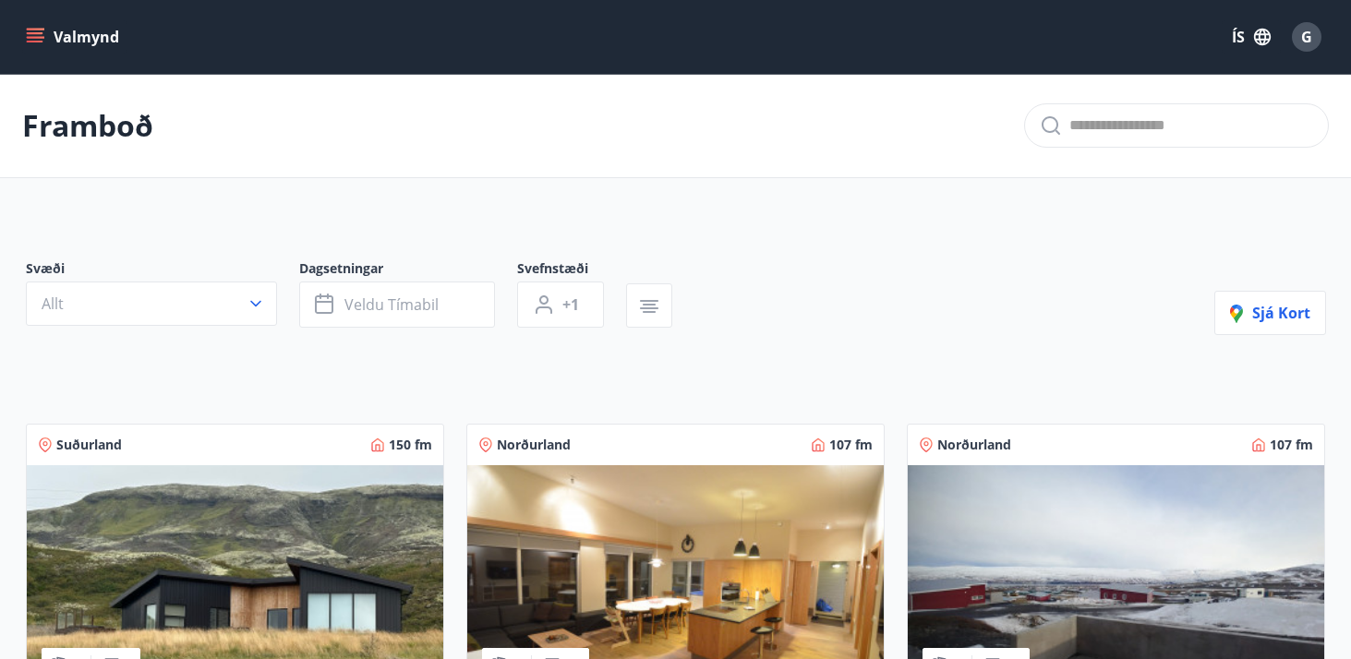
click at [33, 31] on icon "menu" at bounding box center [35, 37] width 18 height 18
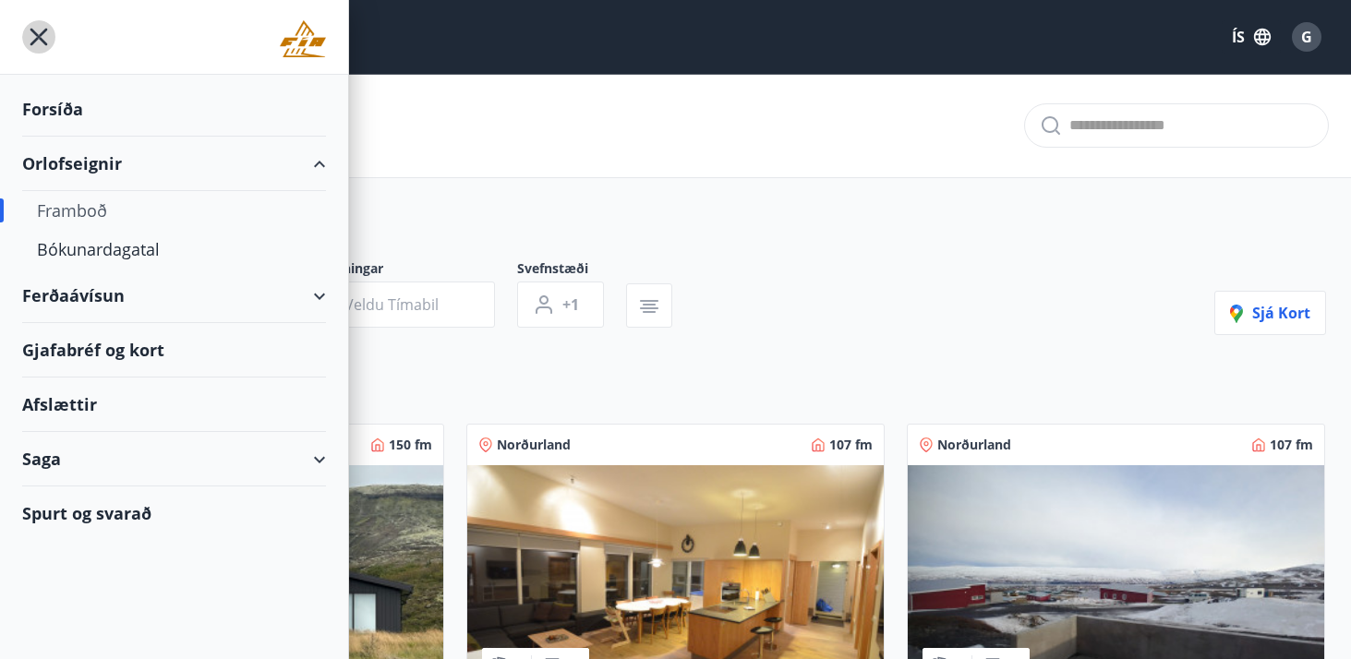
click at [38, 42] on icon "menu" at bounding box center [38, 36] width 33 height 33
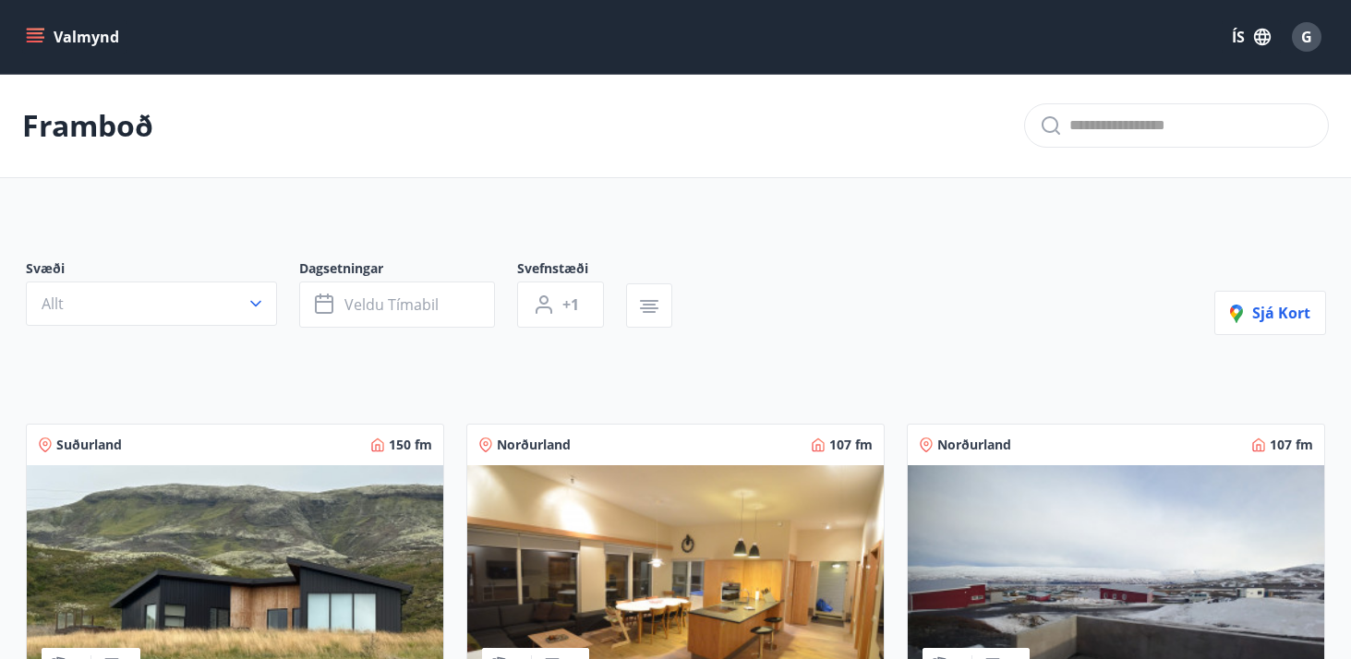
click at [47, 29] on button "Valmynd" at bounding box center [74, 36] width 104 height 33
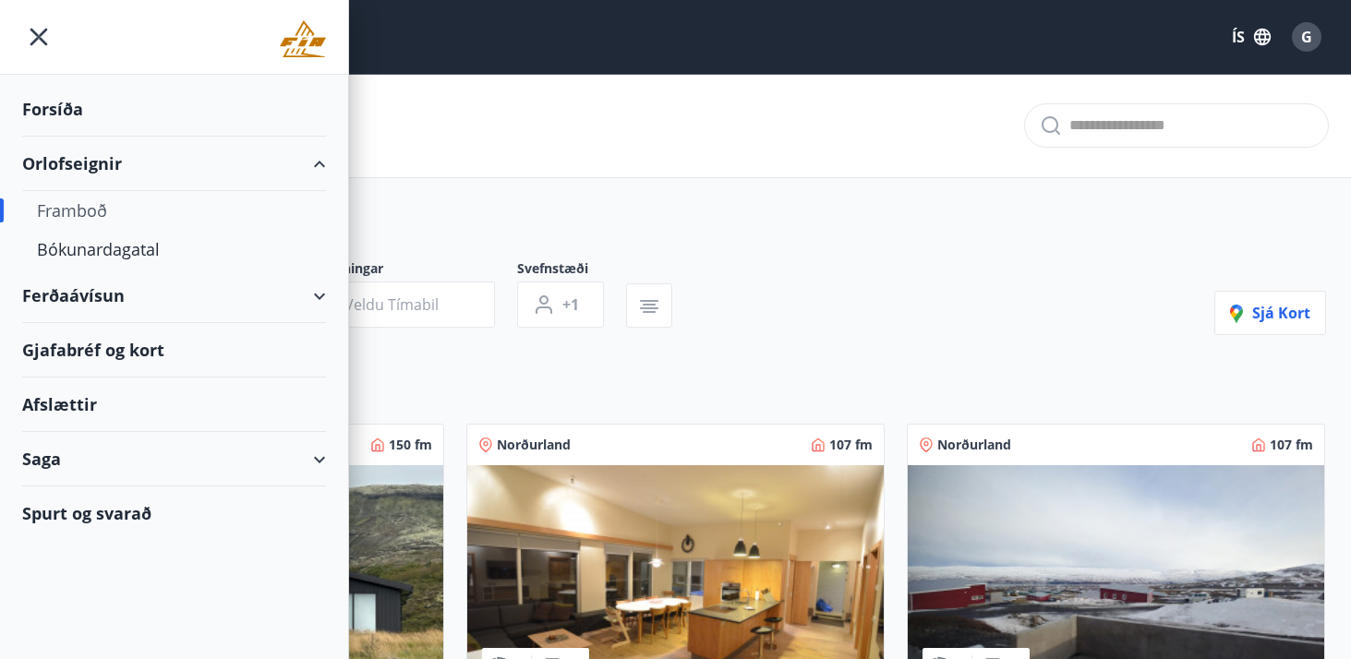
click at [96, 206] on div "Framboð" at bounding box center [174, 210] width 274 height 39
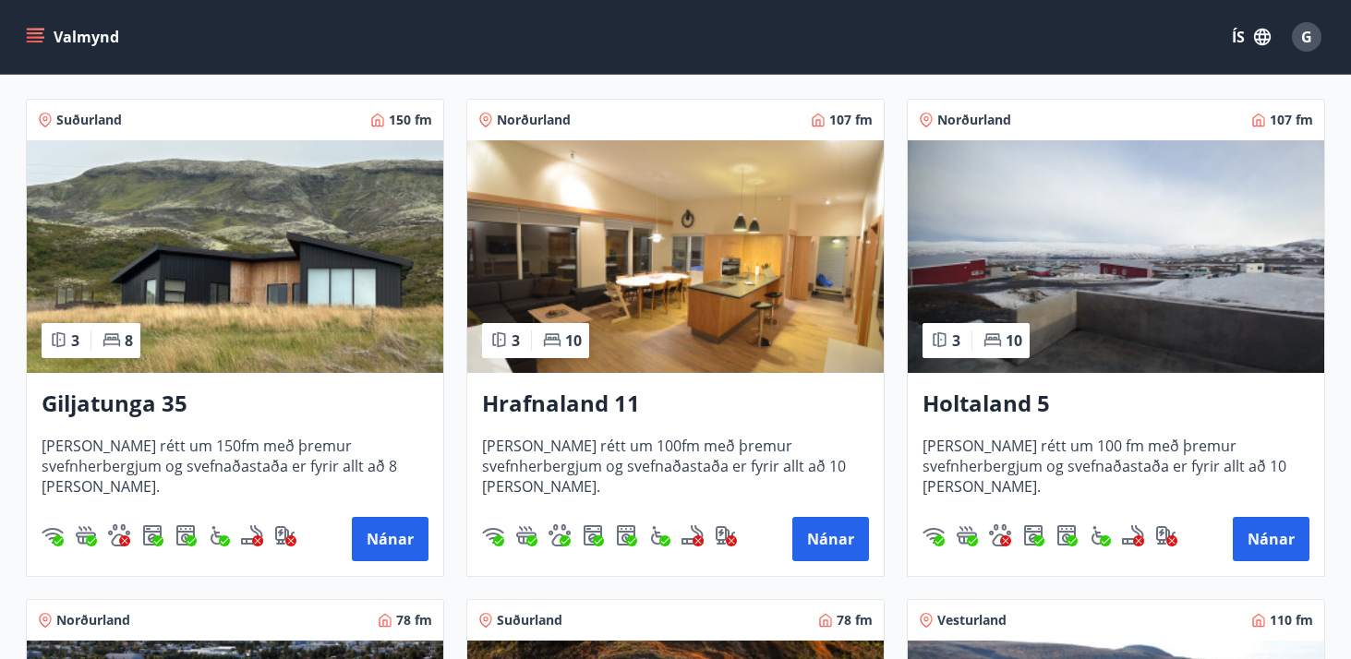
scroll to position [326, 0]
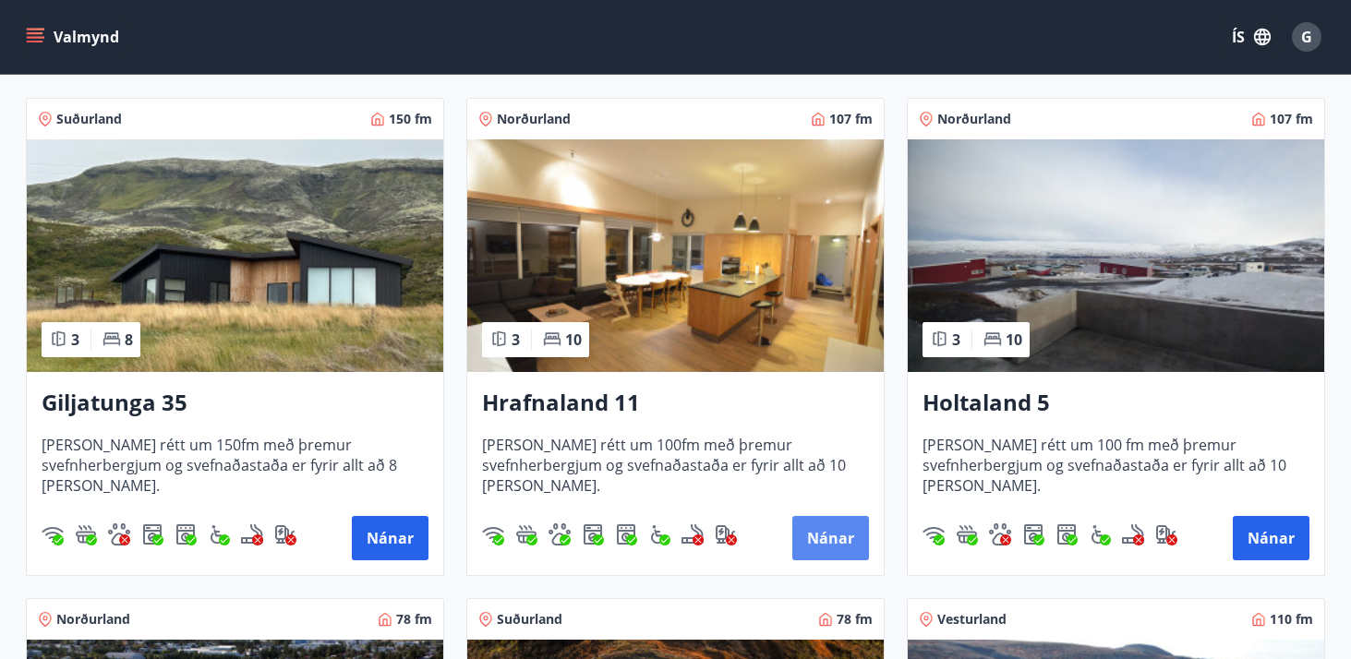
click at [833, 541] on button "Nánar" at bounding box center [830, 538] width 77 height 44
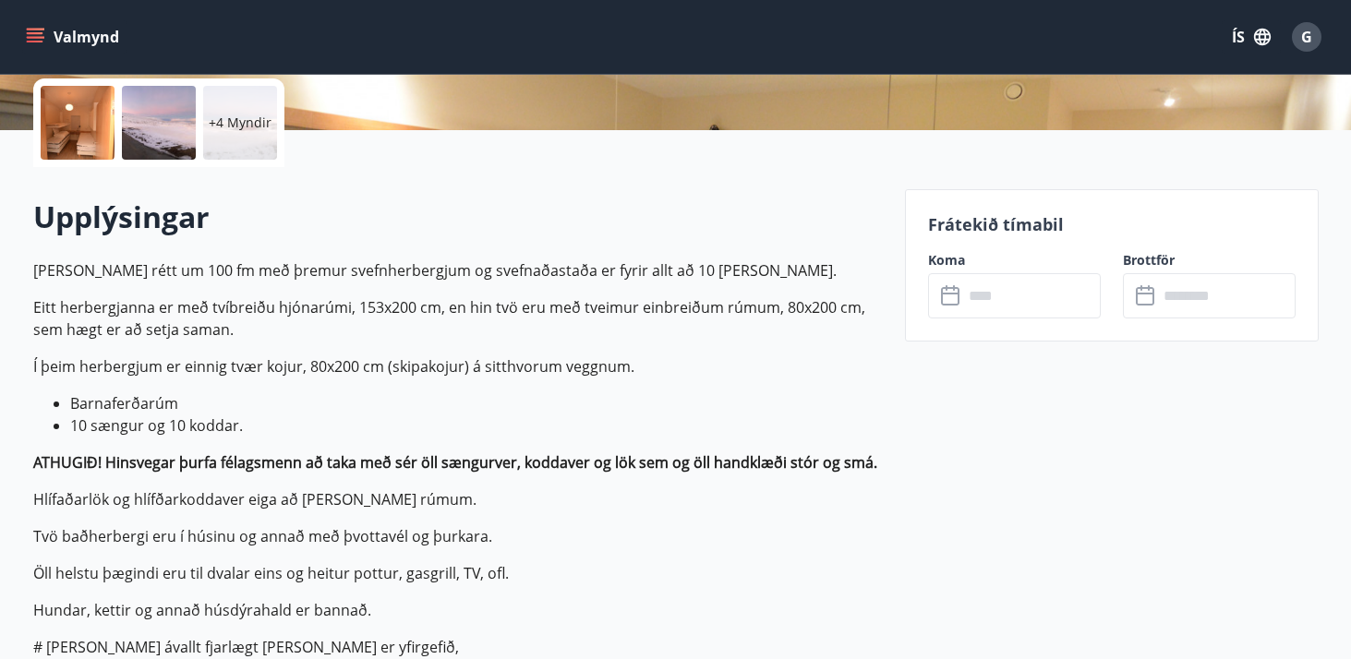
scroll to position [428, 0]
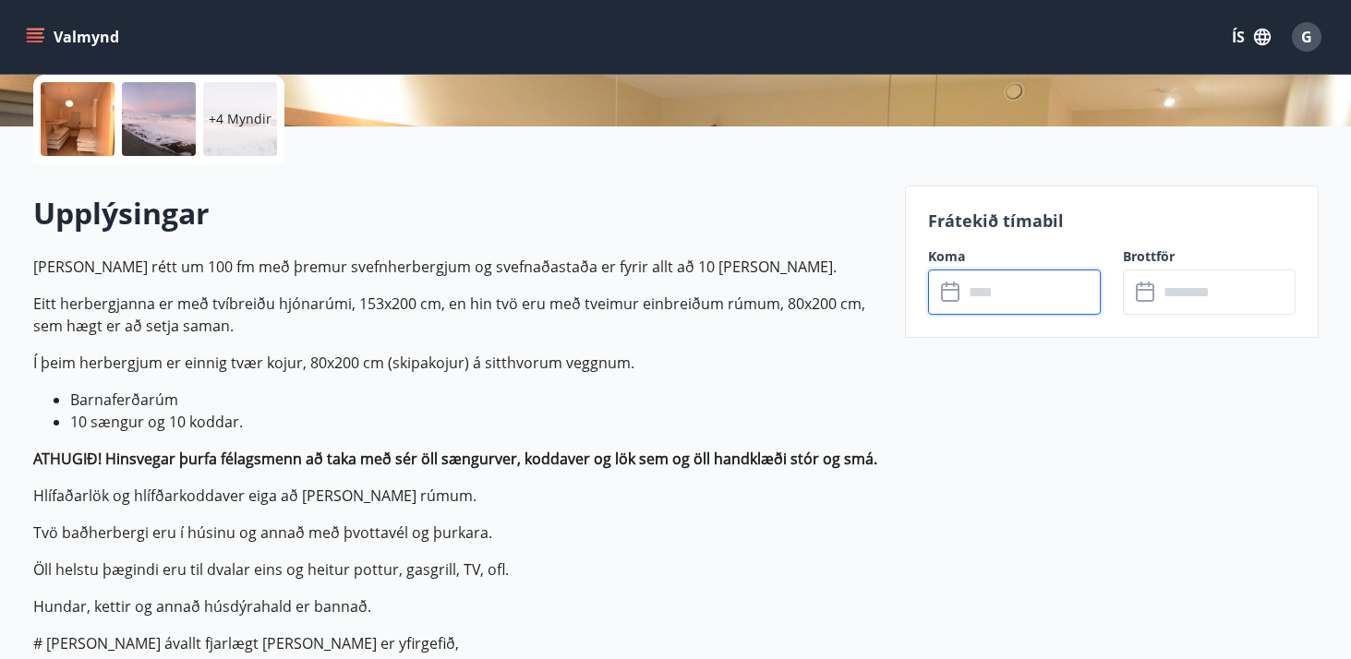
click at [986, 281] on input "text" at bounding box center [1032, 292] width 138 height 45
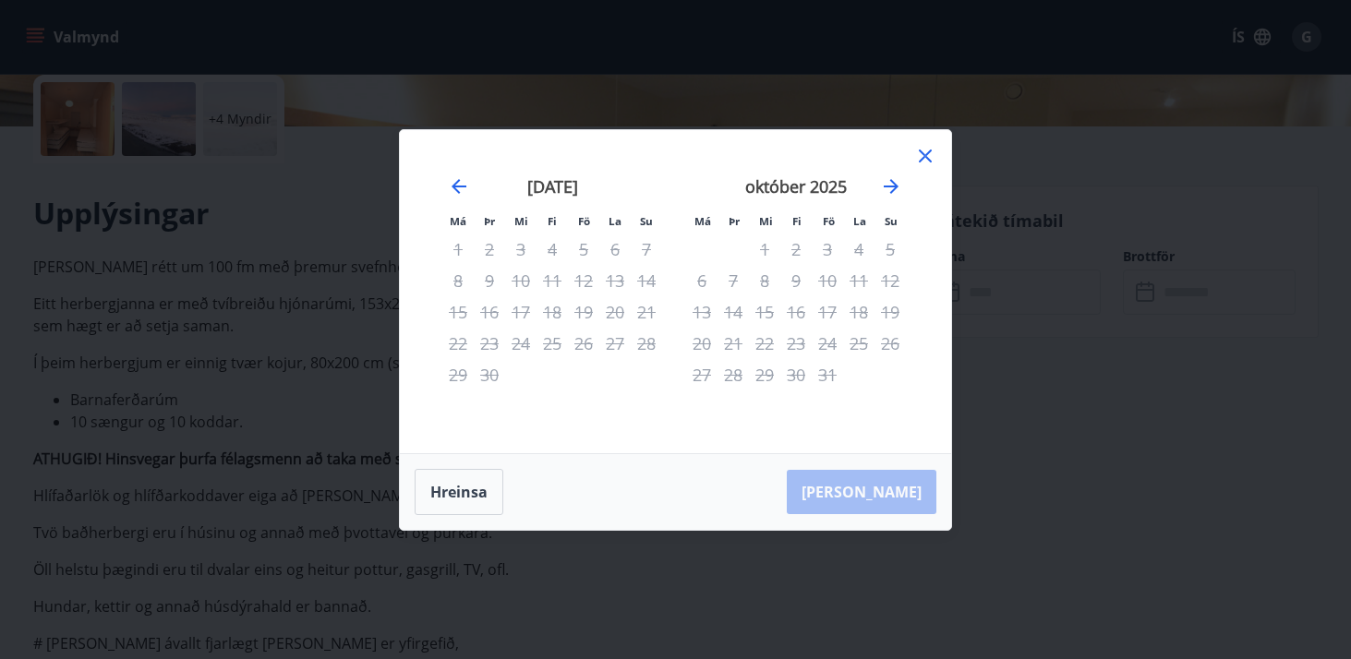
click at [925, 156] on icon at bounding box center [926, 155] width 3 height 3
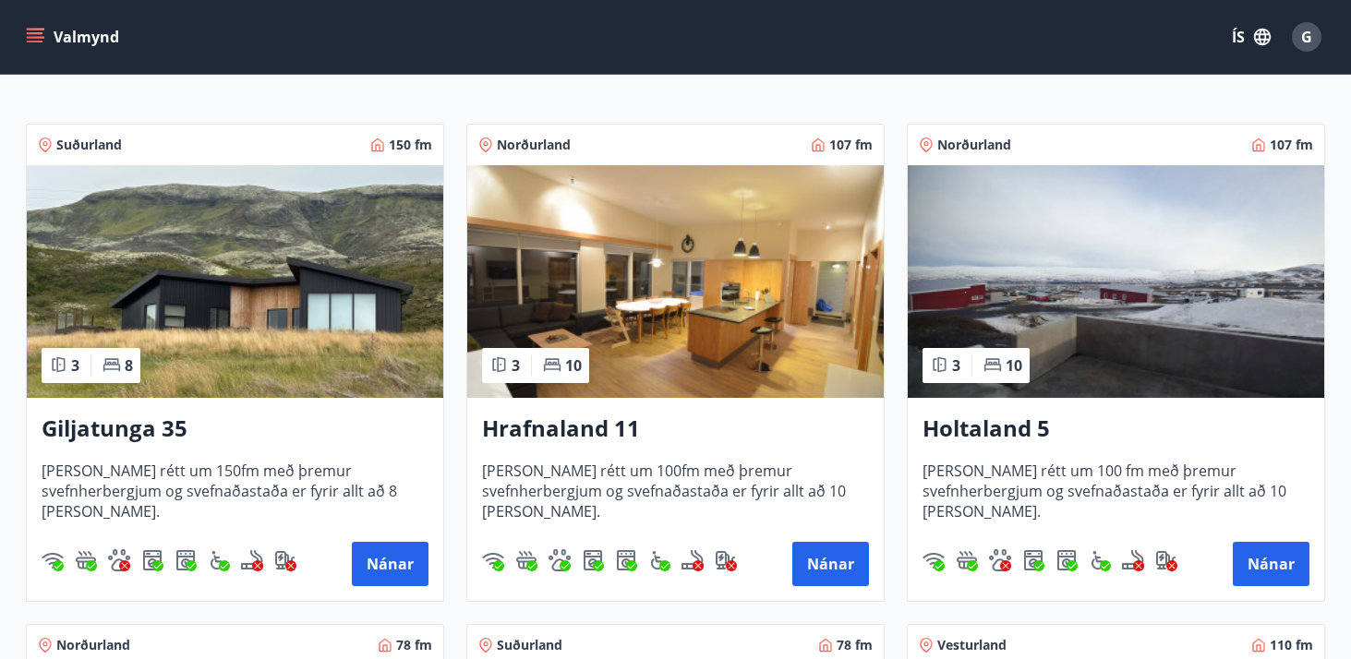
scroll to position [301, 0]
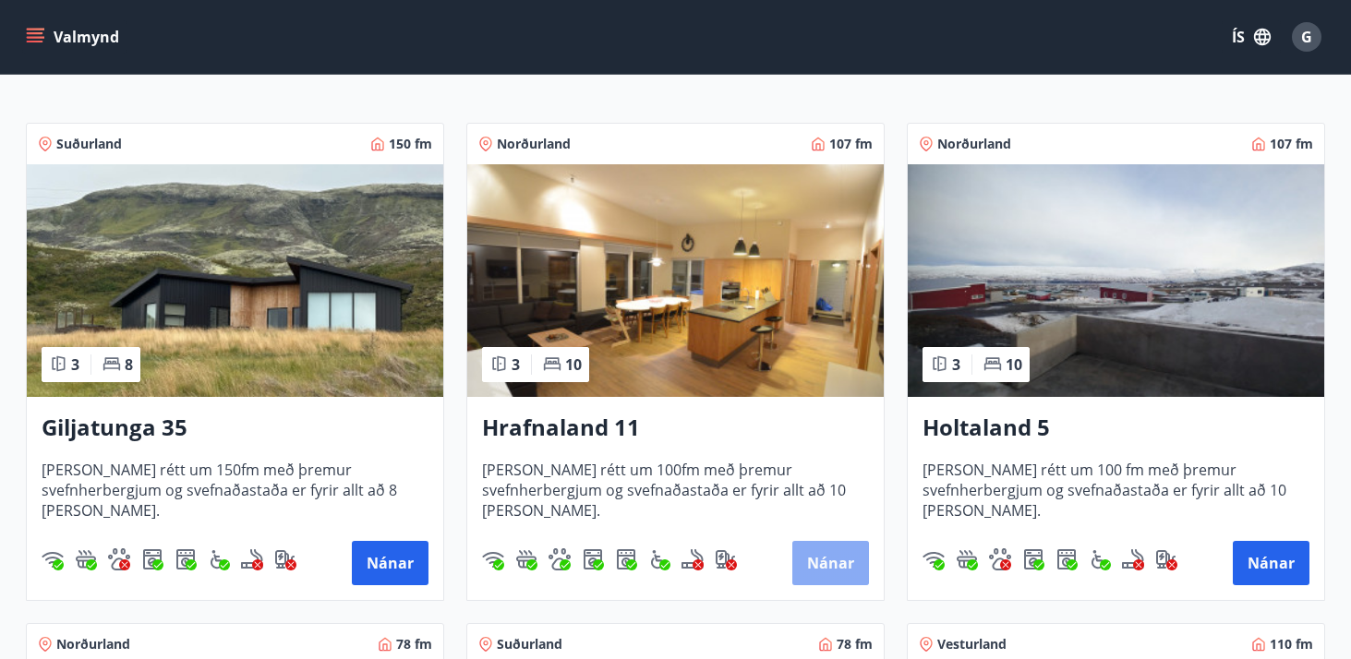
click at [841, 560] on button "Nánar" at bounding box center [830, 563] width 77 height 44
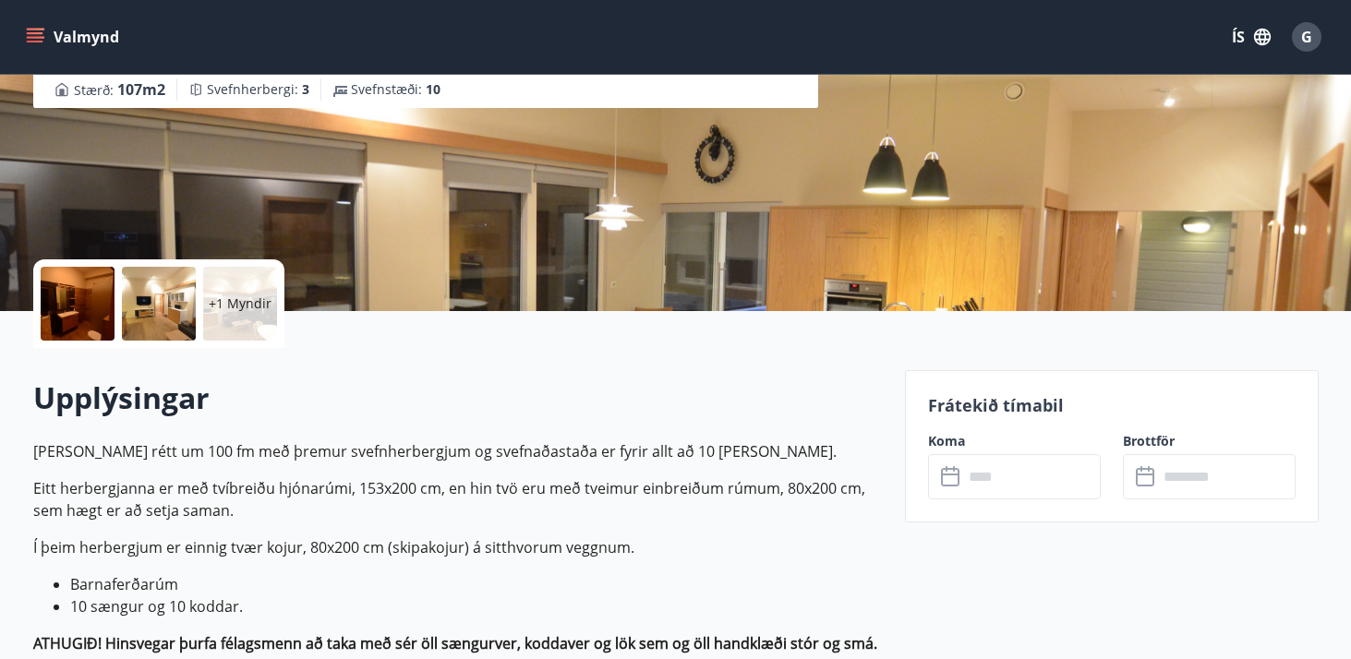
scroll to position [245, 0]
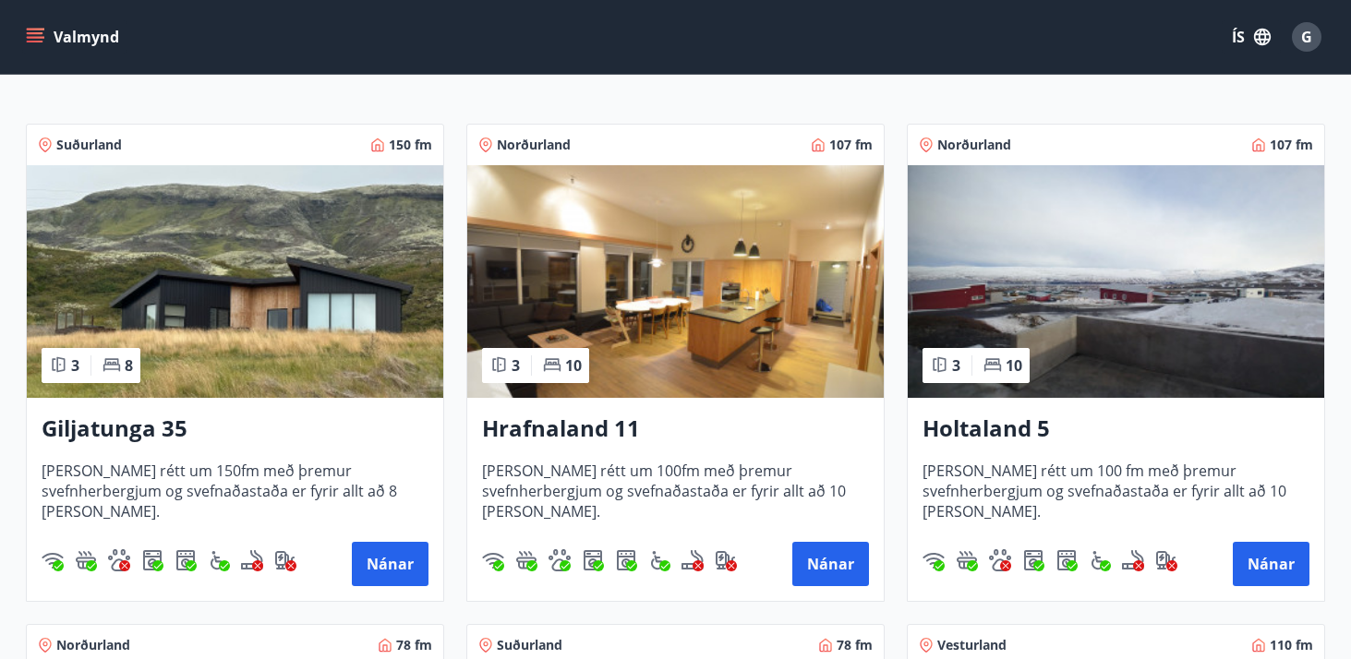
scroll to position [301, 0]
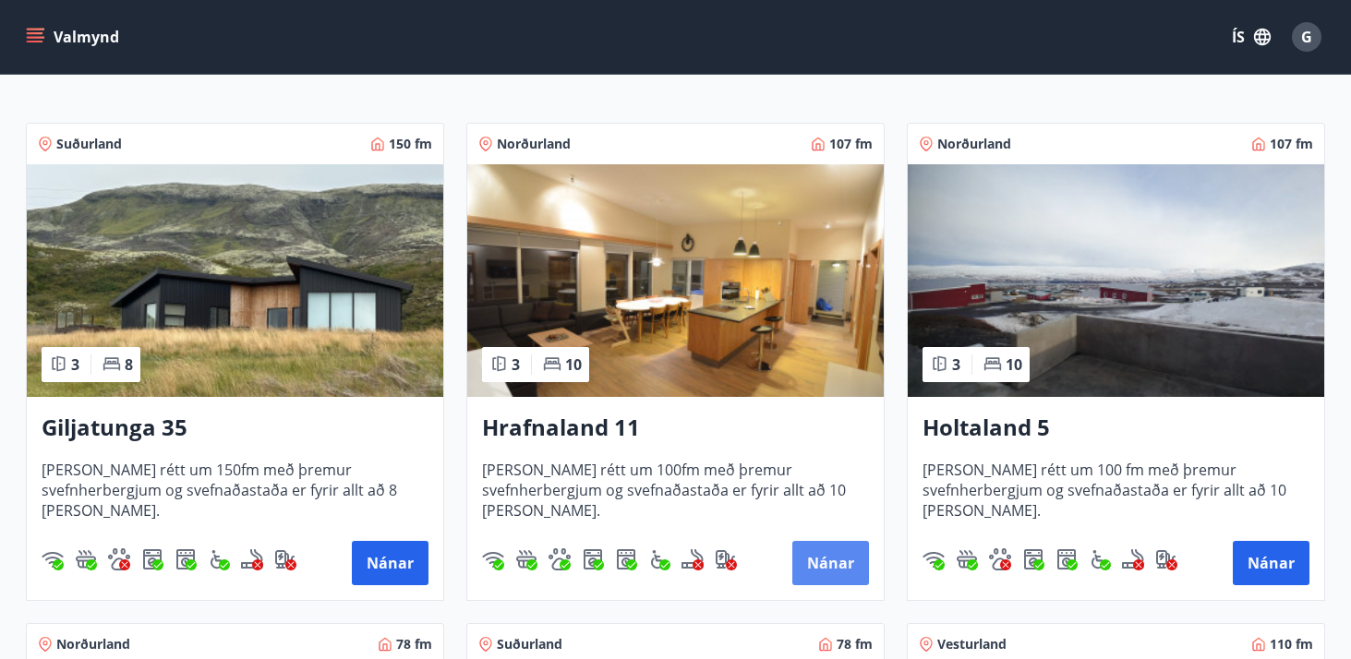
click at [840, 568] on button "Nánar" at bounding box center [830, 563] width 77 height 44
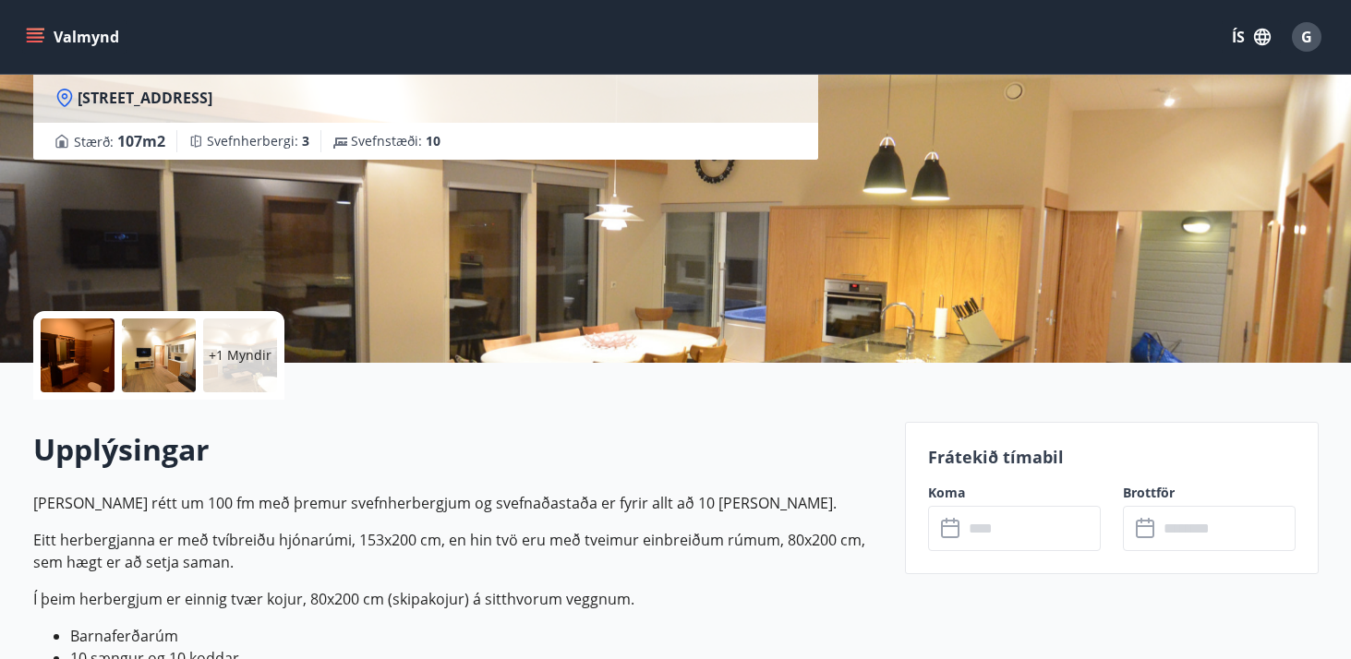
scroll to position [195, 0]
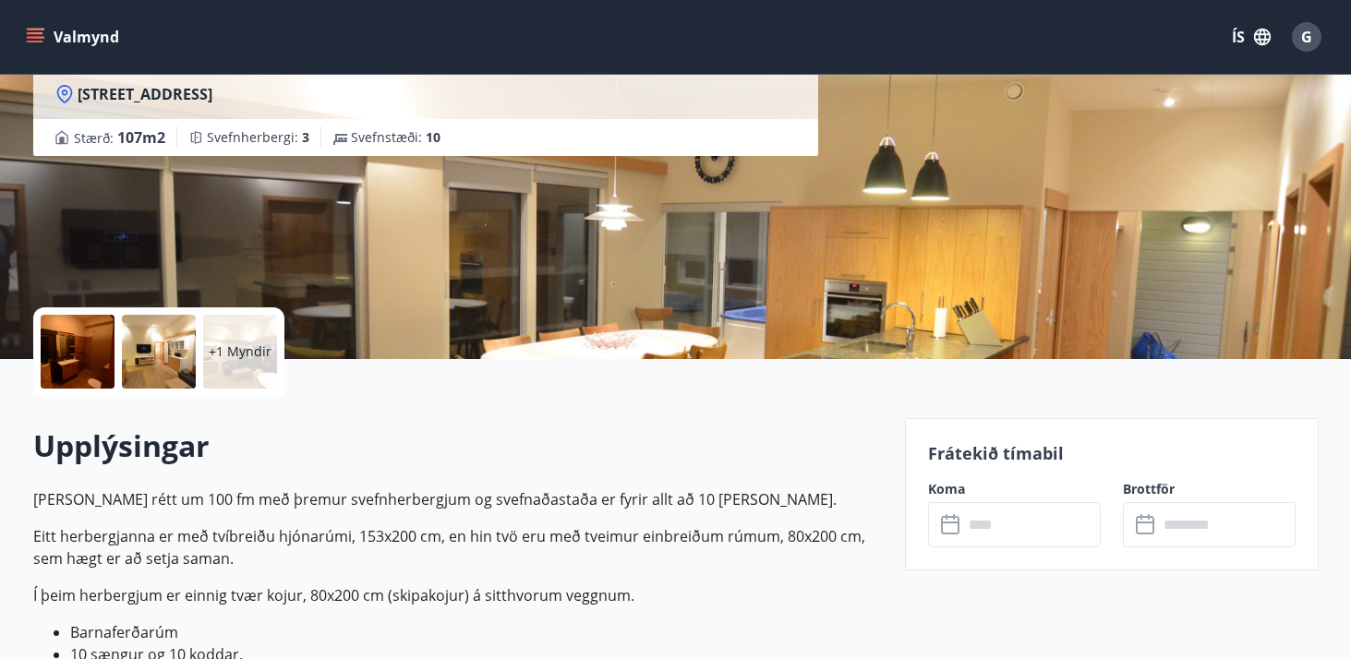
click at [1006, 524] on input "text" at bounding box center [1032, 524] width 138 height 45
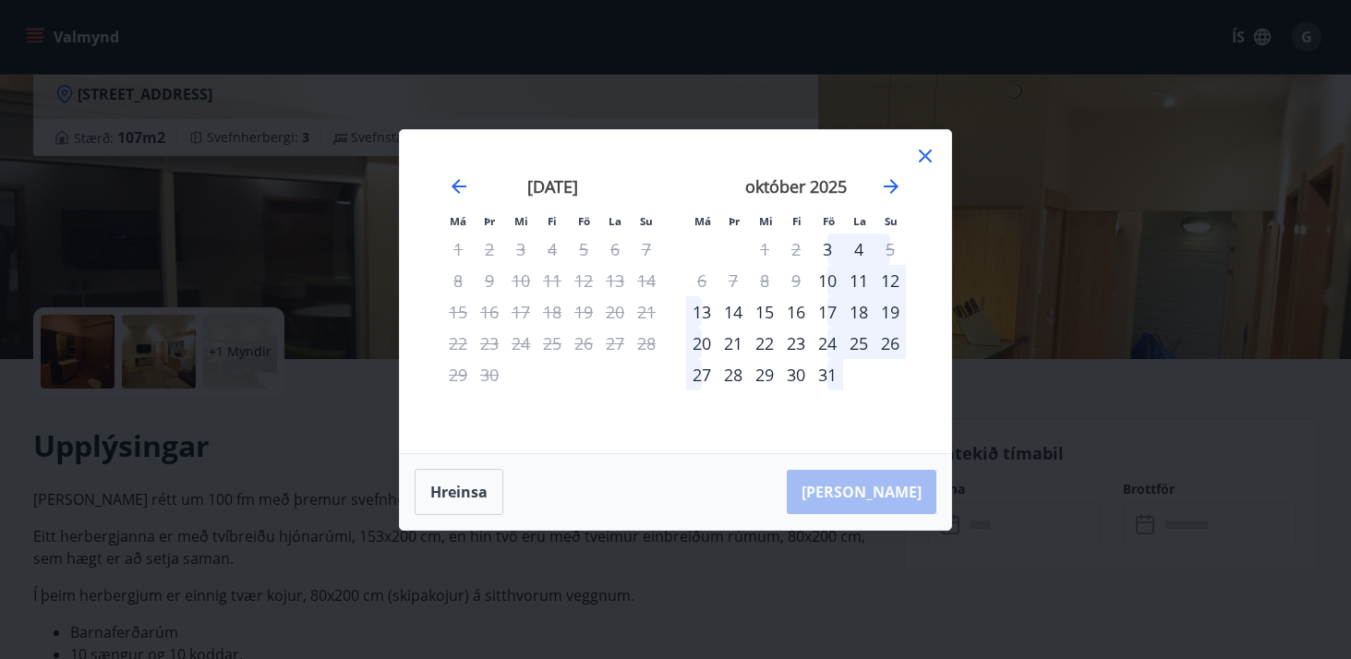
click at [944, 197] on div "Má Þr Mi Fi Fö La Su Má Þr Mi Fi Fö La Su ágúst 2025 1 2 3 4 5 6 7 8 9 10 11 12…" at bounding box center [675, 291] width 551 height 323
click at [895, 192] on icon "Move forward to switch to the next month." at bounding box center [891, 186] width 22 height 22
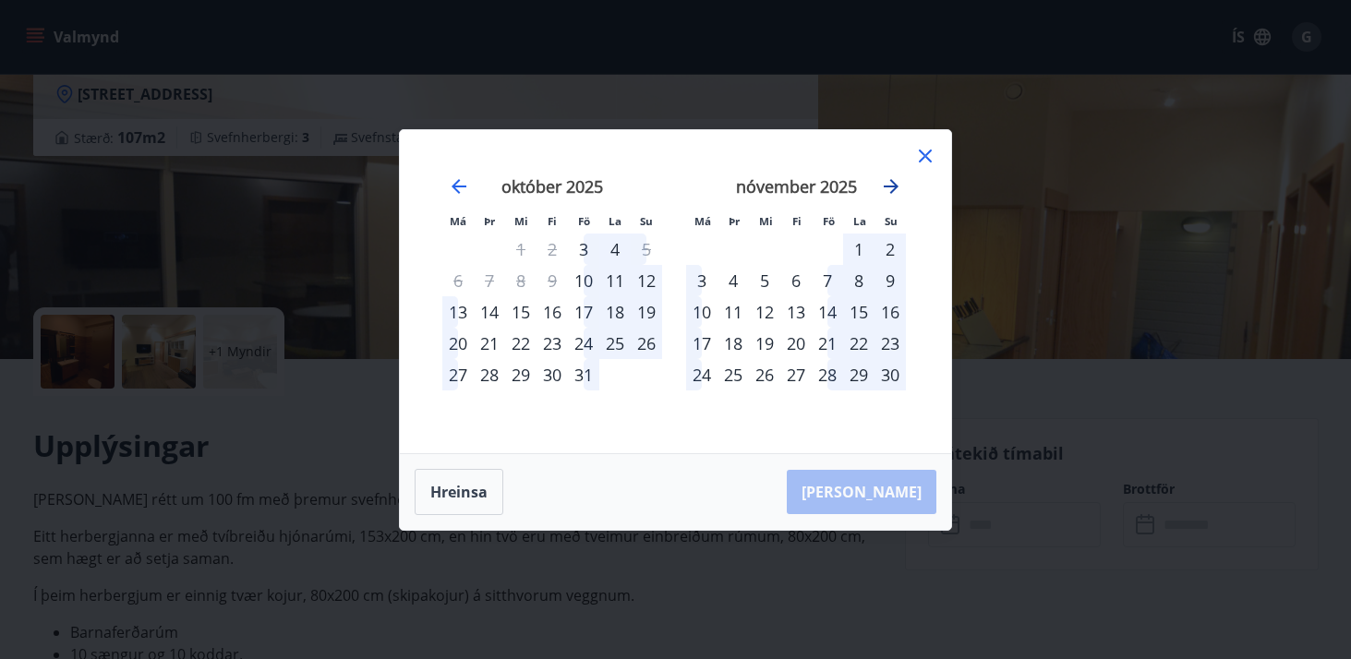
click at [895, 192] on icon "Move forward to switch to the next month." at bounding box center [891, 186] width 22 height 22
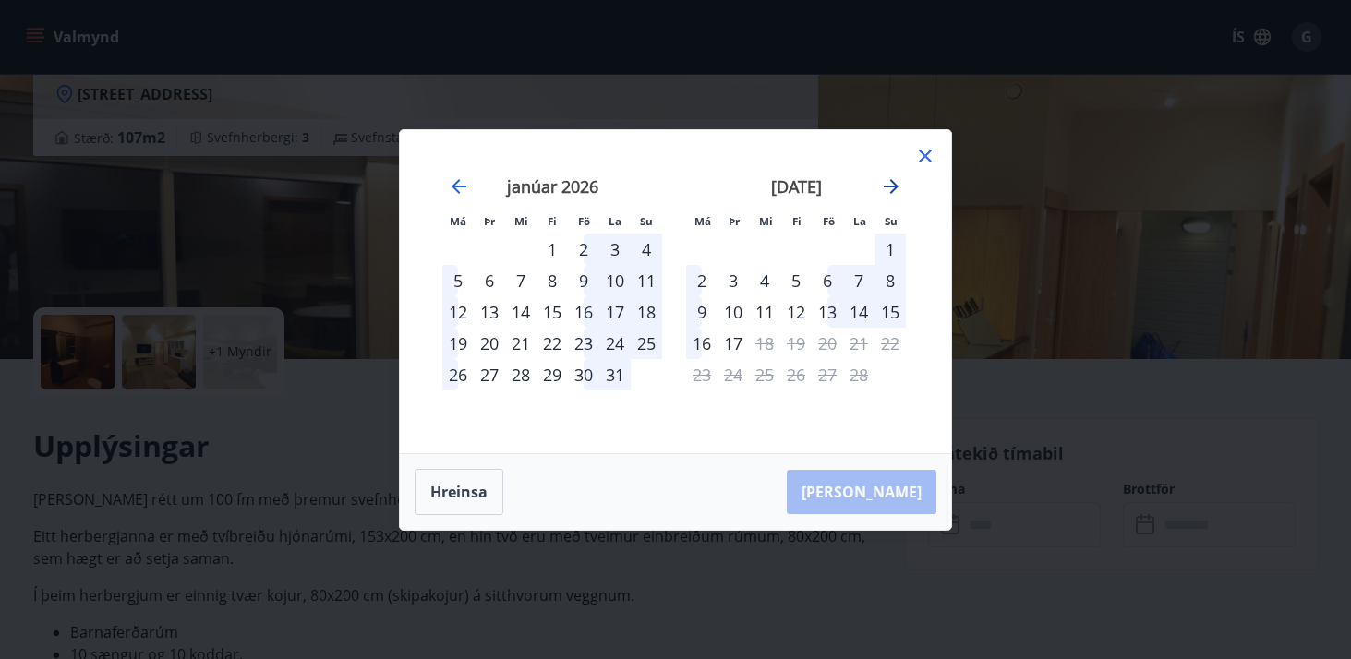
click at [895, 192] on icon "Move forward to switch to the next month." at bounding box center [891, 186] width 22 height 22
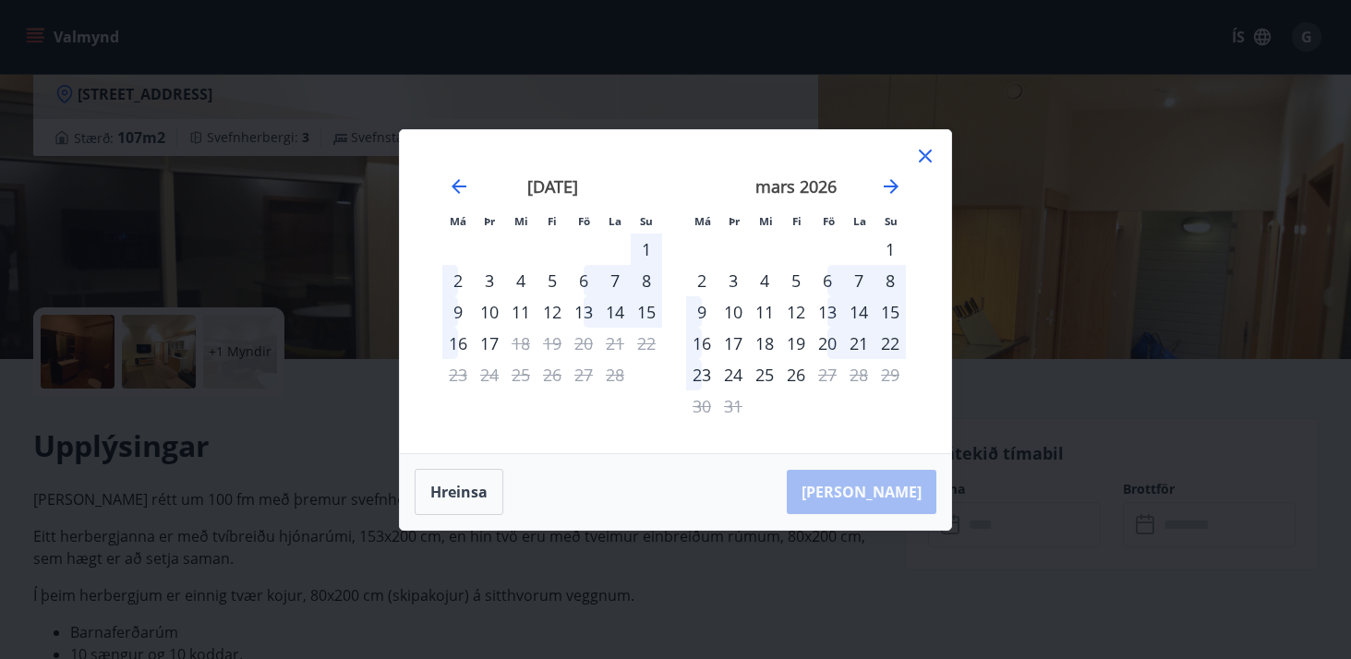
click at [833, 273] on div "6" at bounding box center [827, 280] width 31 height 31
click at [709, 310] on div "9" at bounding box center [701, 311] width 31 height 31
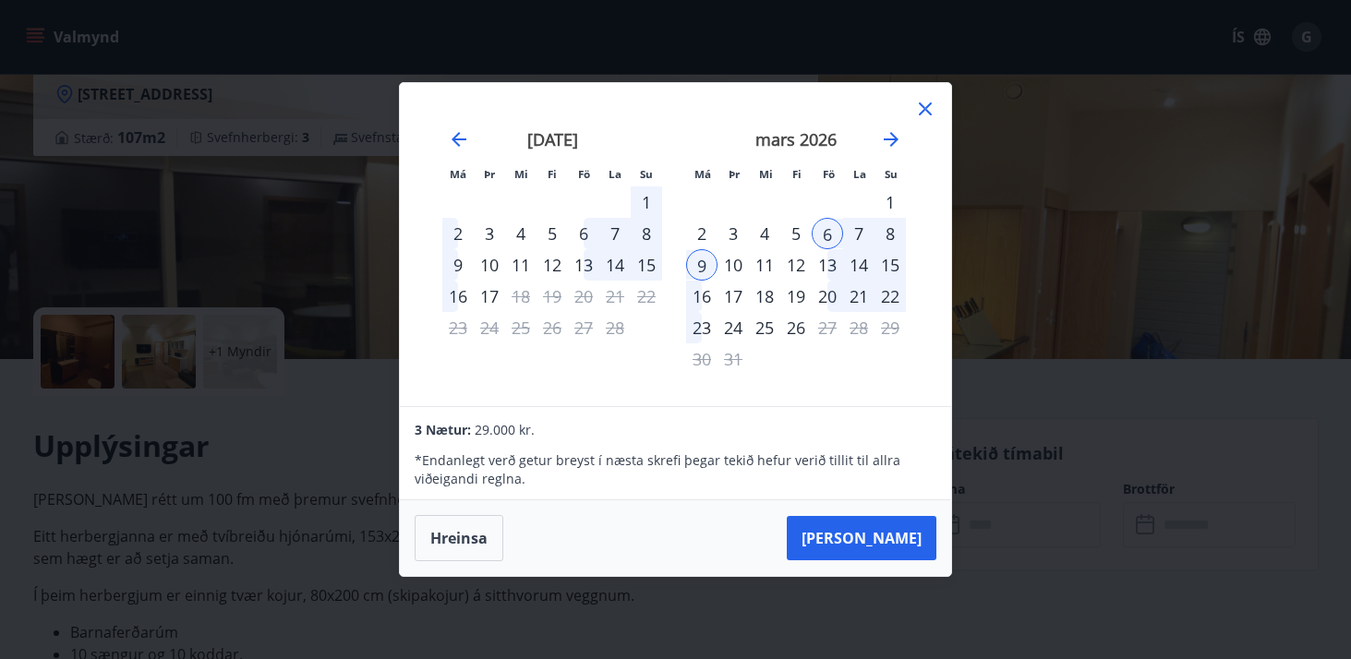
click at [818, 266] on div "13" at bounding box center [827, 264] width 31 height 31
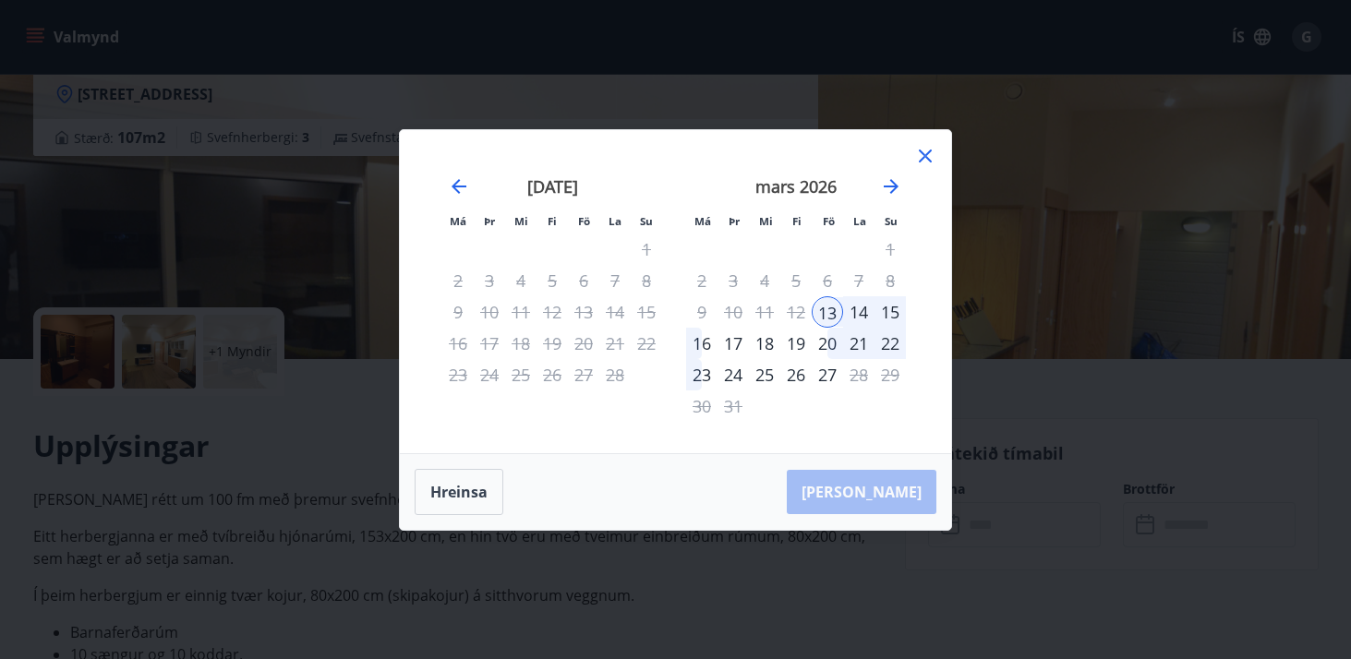
click at [716, 345] on div "16" at bounding box center [701, 343] width 31 height 31
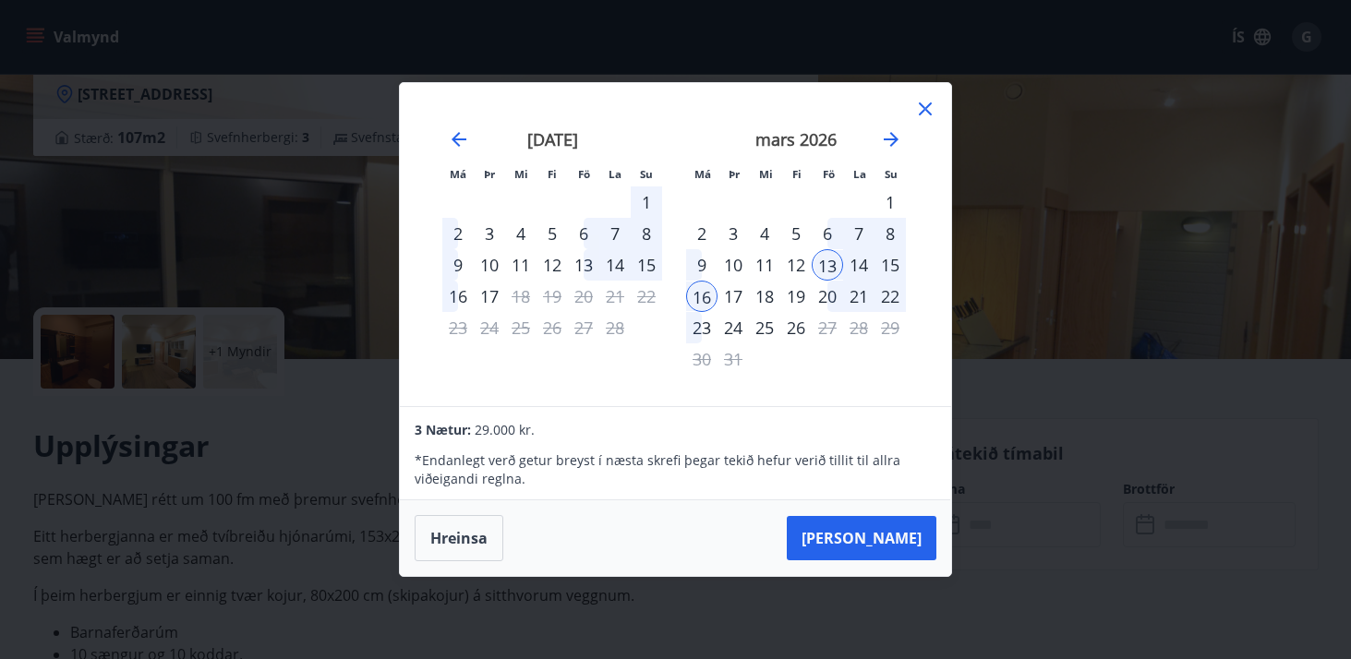
click at [796, 328] on div "26" at bounding box center [795, 327] width 31 height 31
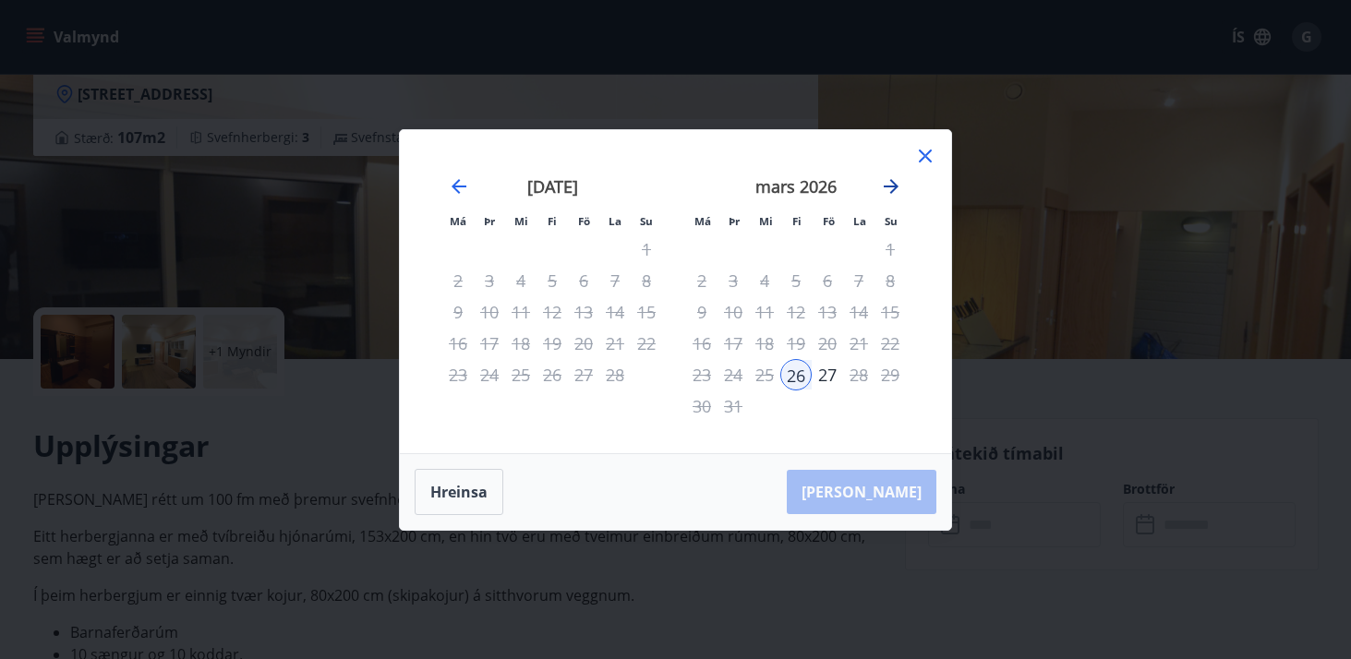
click at [895, 180] on icon "Move forward to switch to the next month." at bounding box center [891, 186] width 22 height 22
click at [931, 155] on icon at bounding box center [925, 156] width 22 height 22
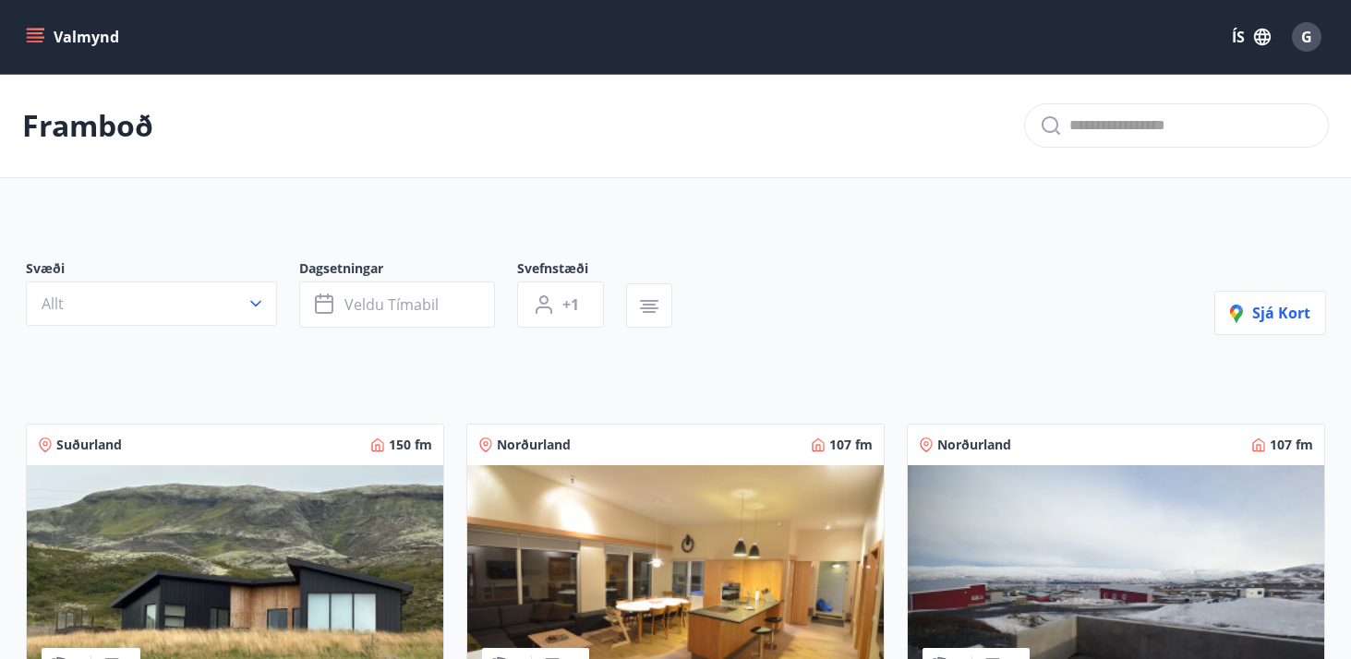
scroll to position [187, 0]
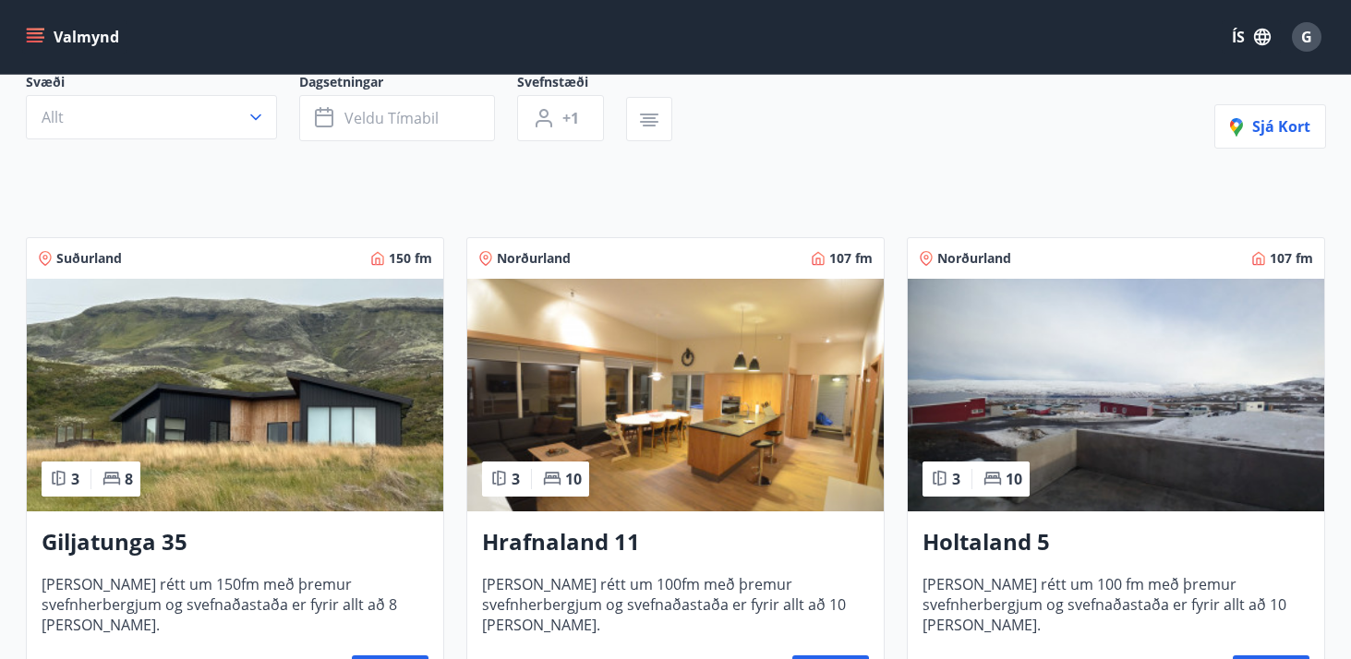
click at [1090, 415] on img at bounding box center [1116, 395] width 417 height 233
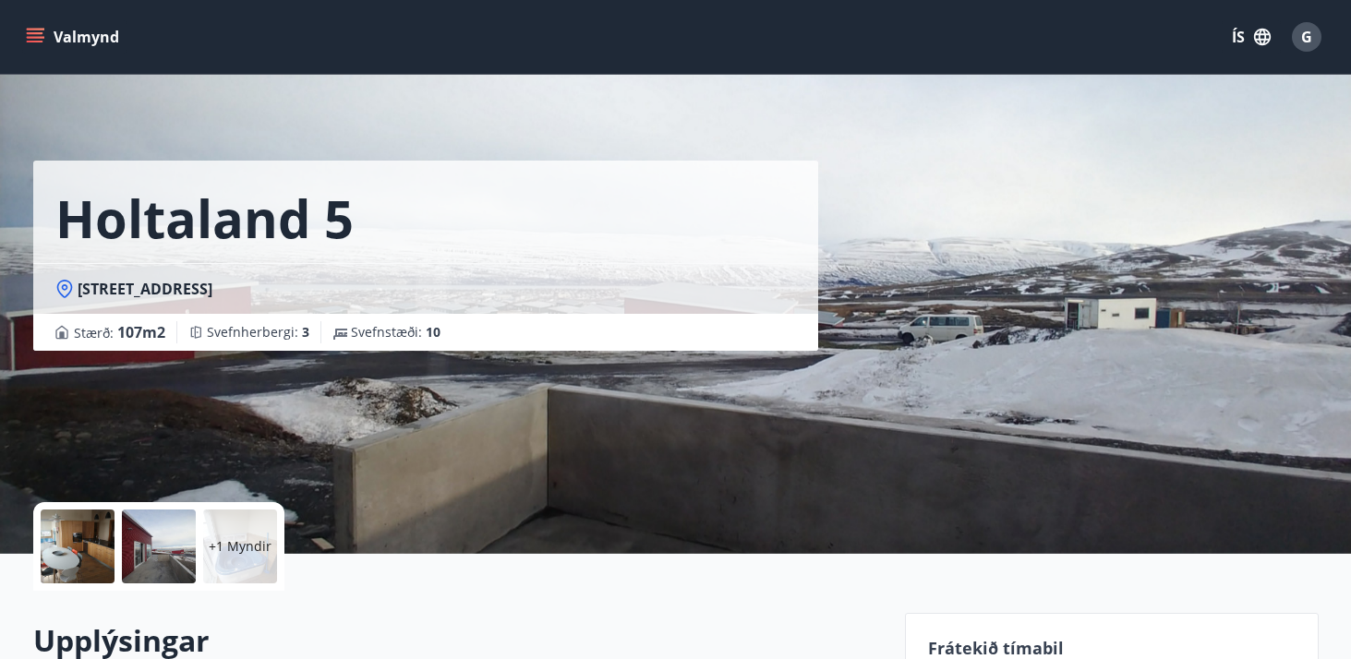
scroll to position [214, 0]
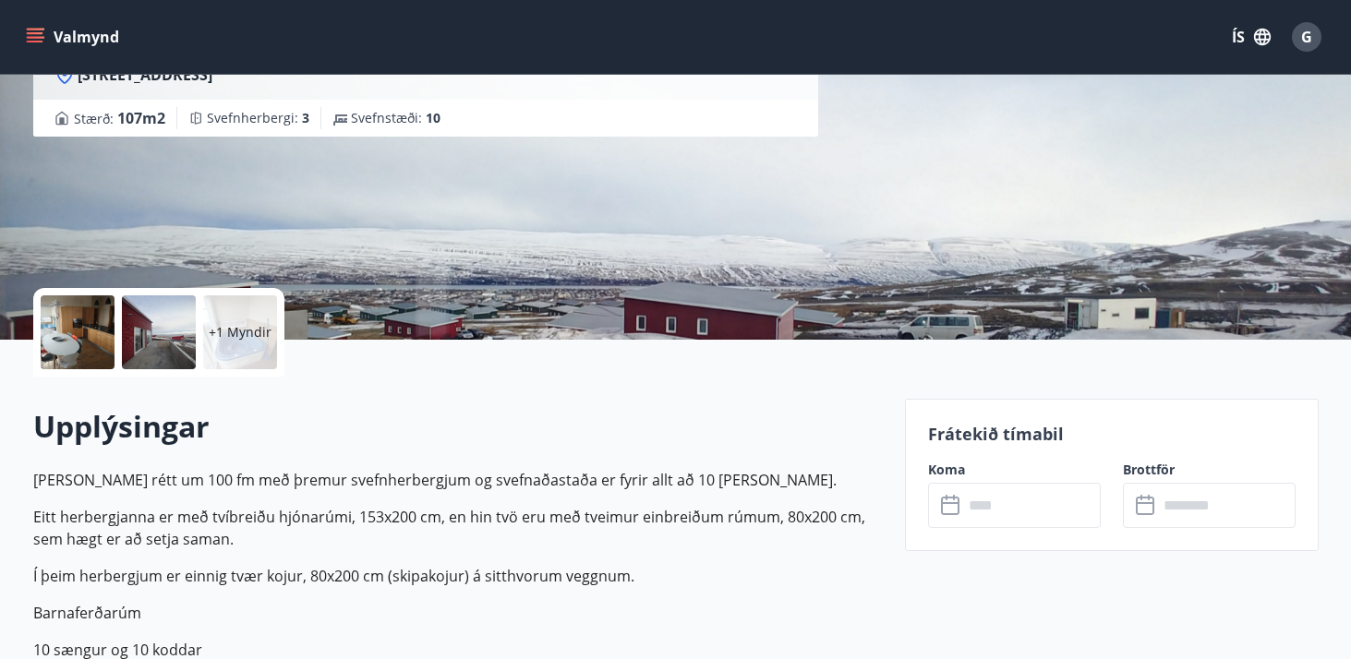
click at [1006, 509] on input "text" at bounding box center [1032, 505] width 138 height 45
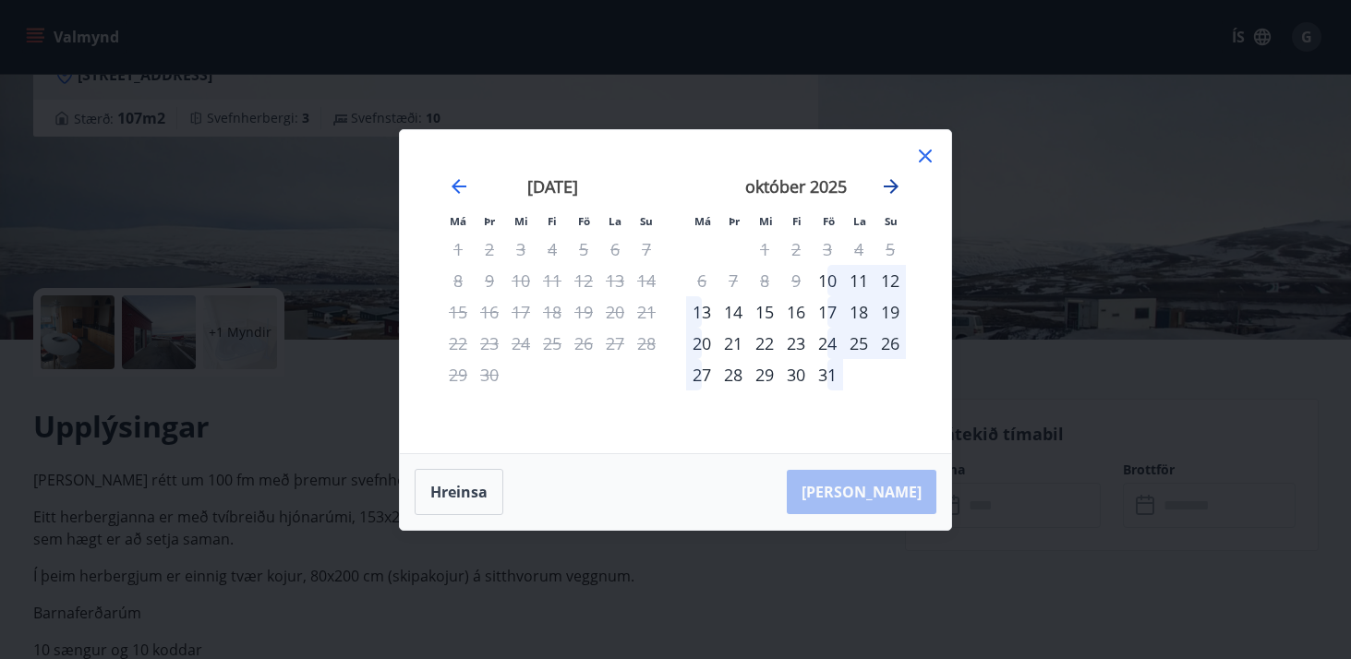
click at [888, 178] on icon "Move forward to switch to the next month." at bounding box center [891, 186] width 22 height 22
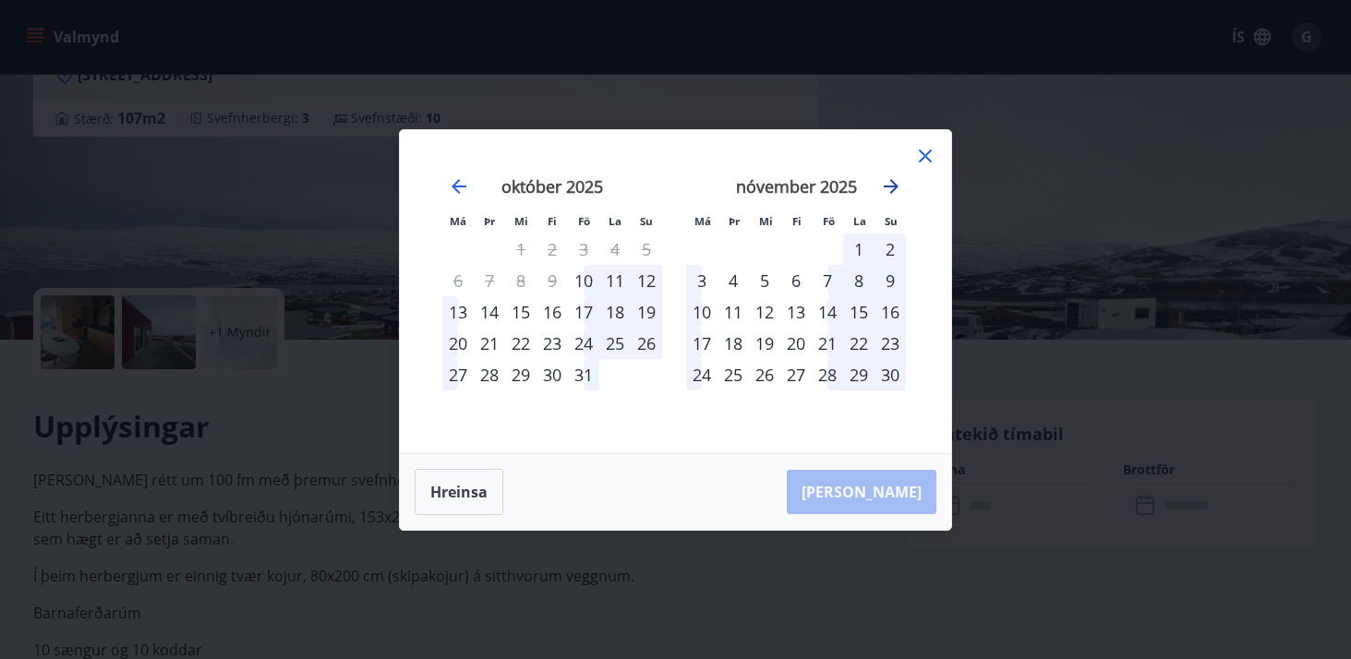
click at [888, 178] on icon "Move forward to switch to the next month." at bounding box center [891, 186] width 22 height 22
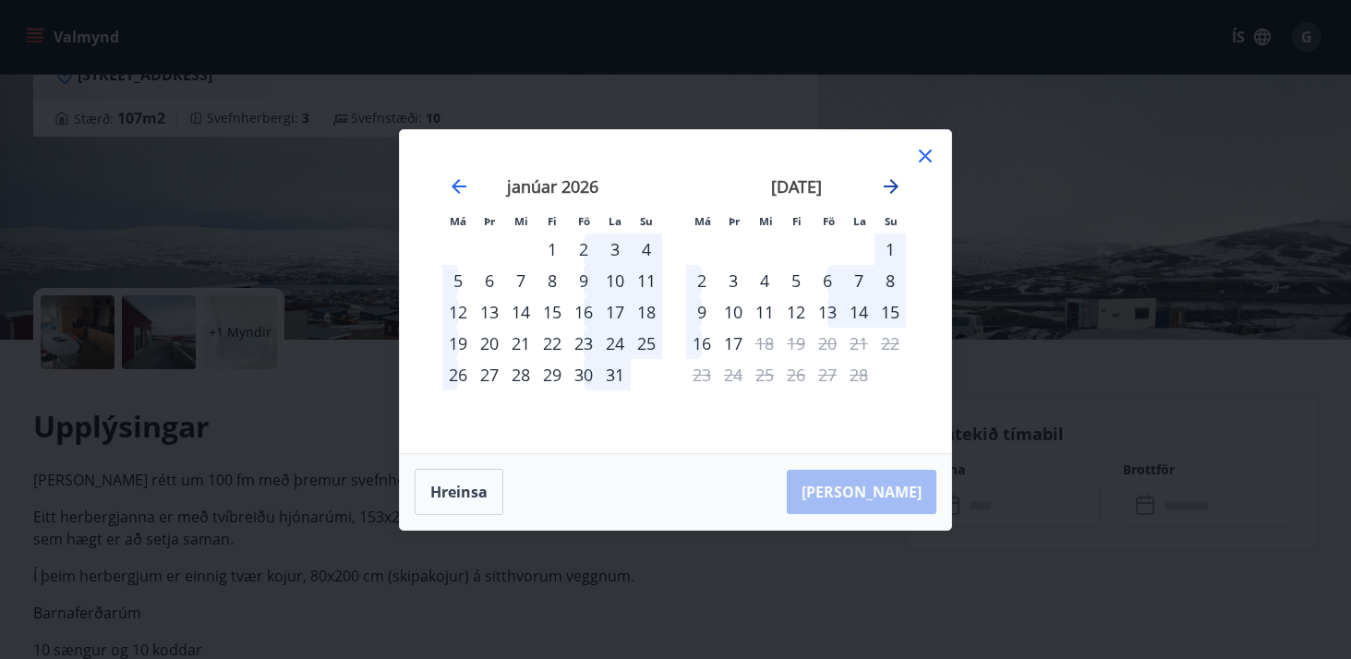
click at [888, 178] on icon "Move forward to switch to the next month." at bounding box center [891, 186] width 22 height 22
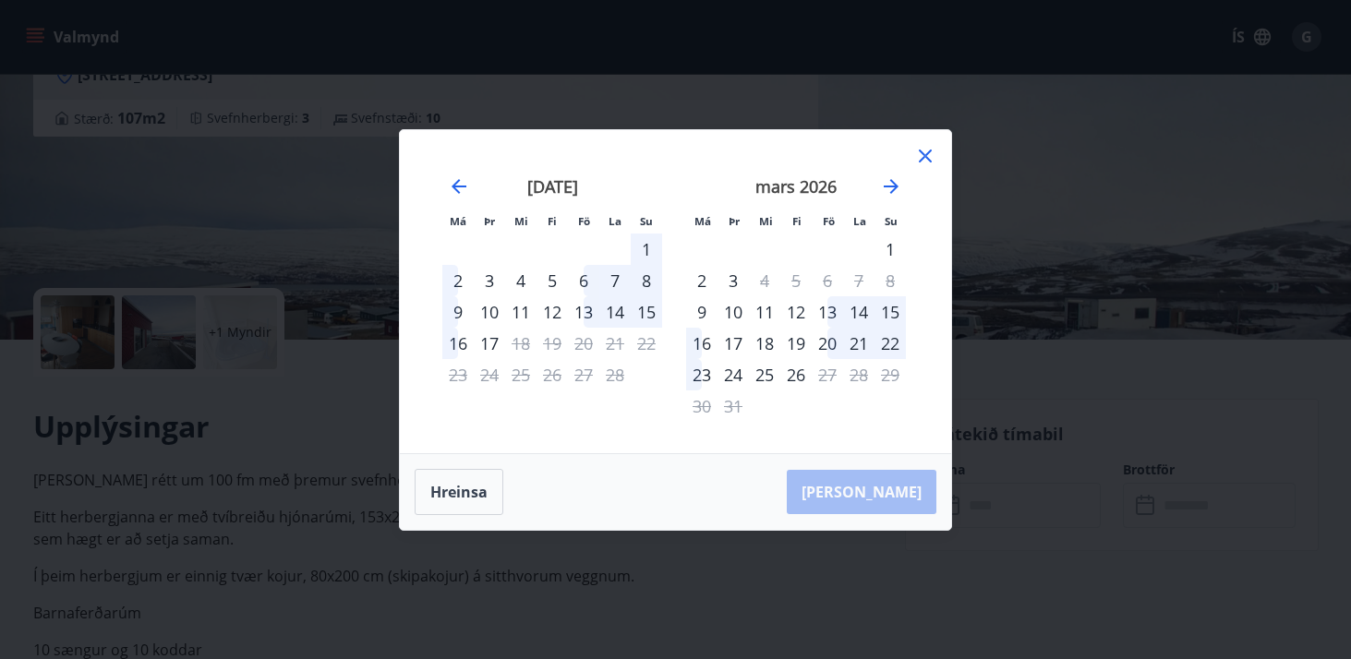
click at [711, 344] on div "16" at bounding box center [701, 343] width 31 height 31
click at [803, 343] on div "19" at bounding box center [795, 343] width 31 height 31
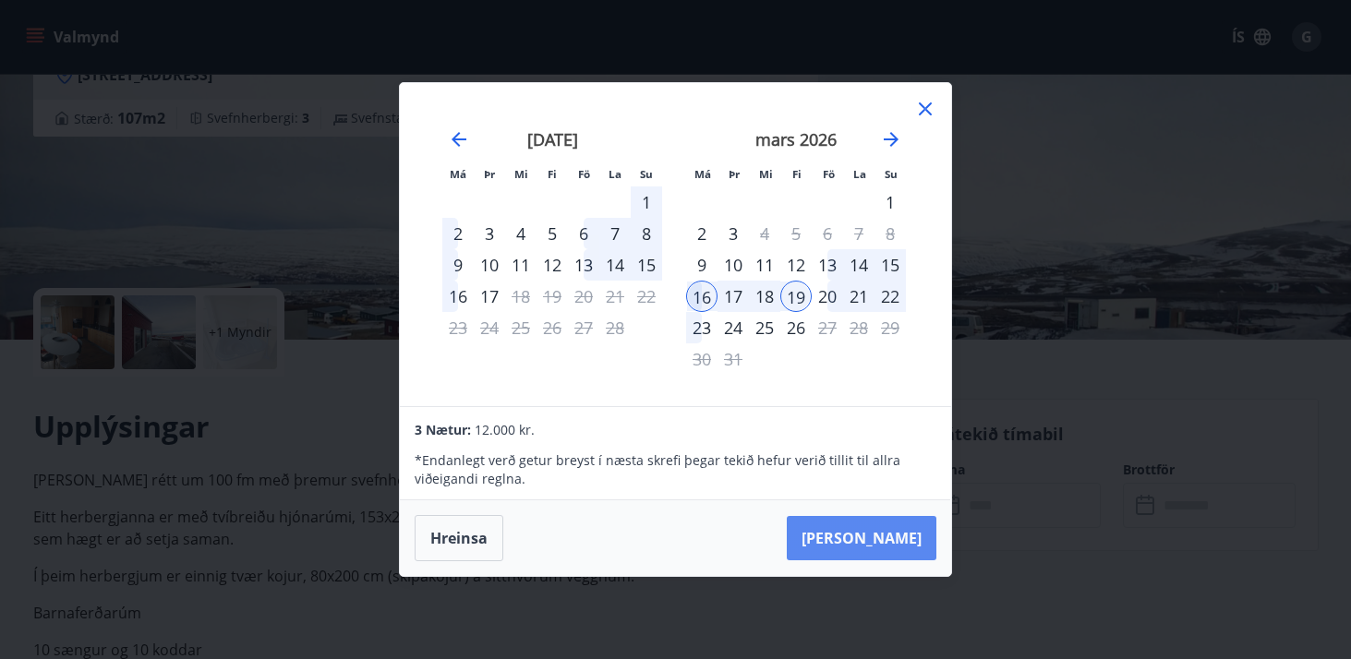
click at [908, 544] on button "[PERSON_NAME]" at bounding box center [862, 538] width 150 height 44
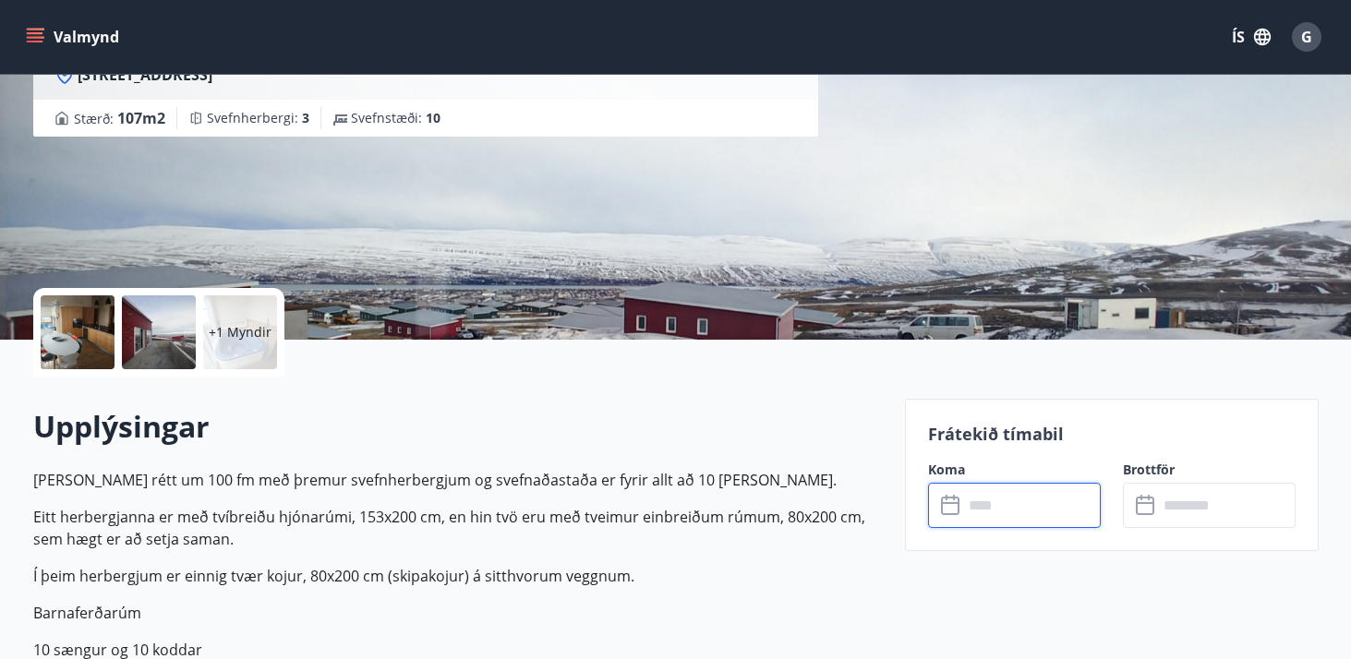
type input "******"
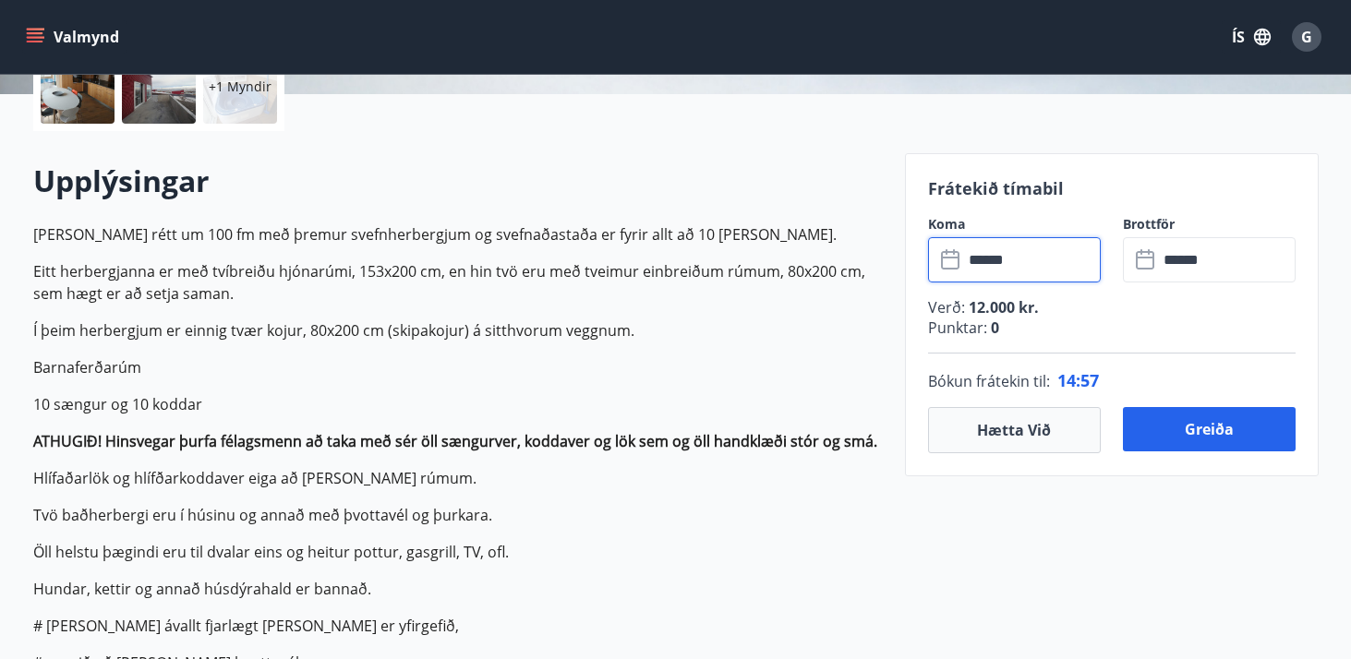
scroll to position [464, 0]
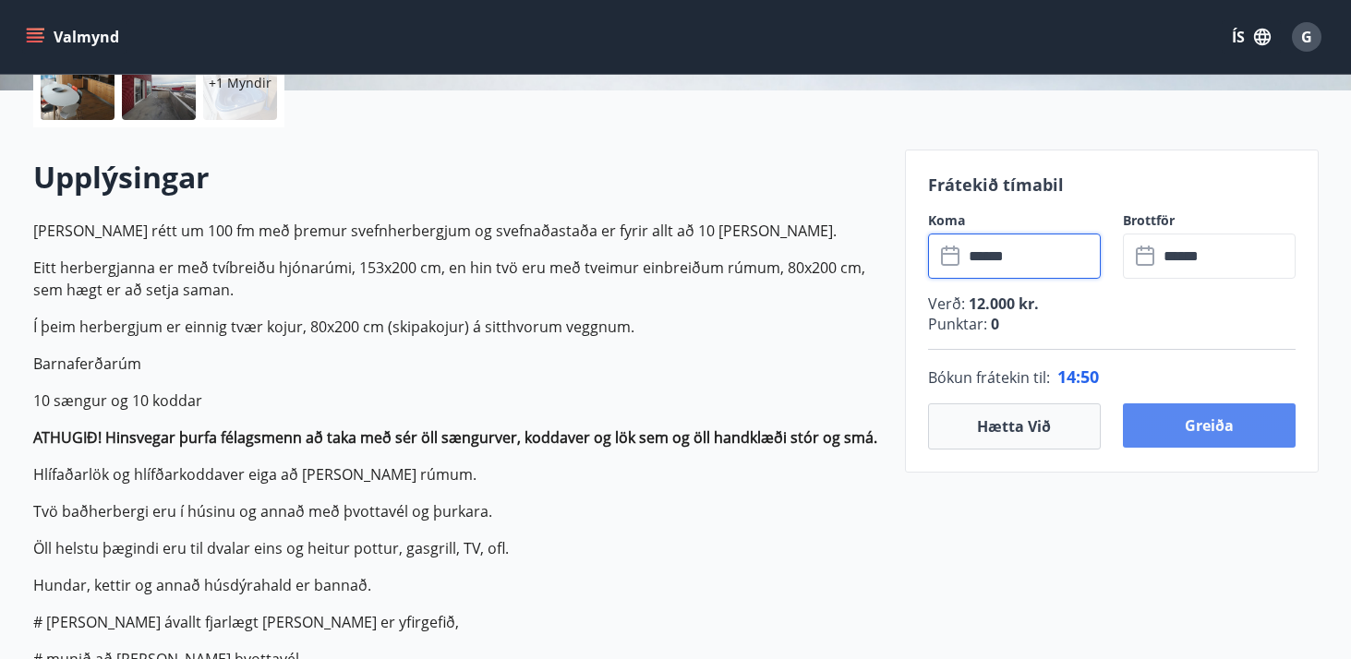
click at [1225, 428] on button "Greiða" at bounding box center [1209, 426] width 173 height 44
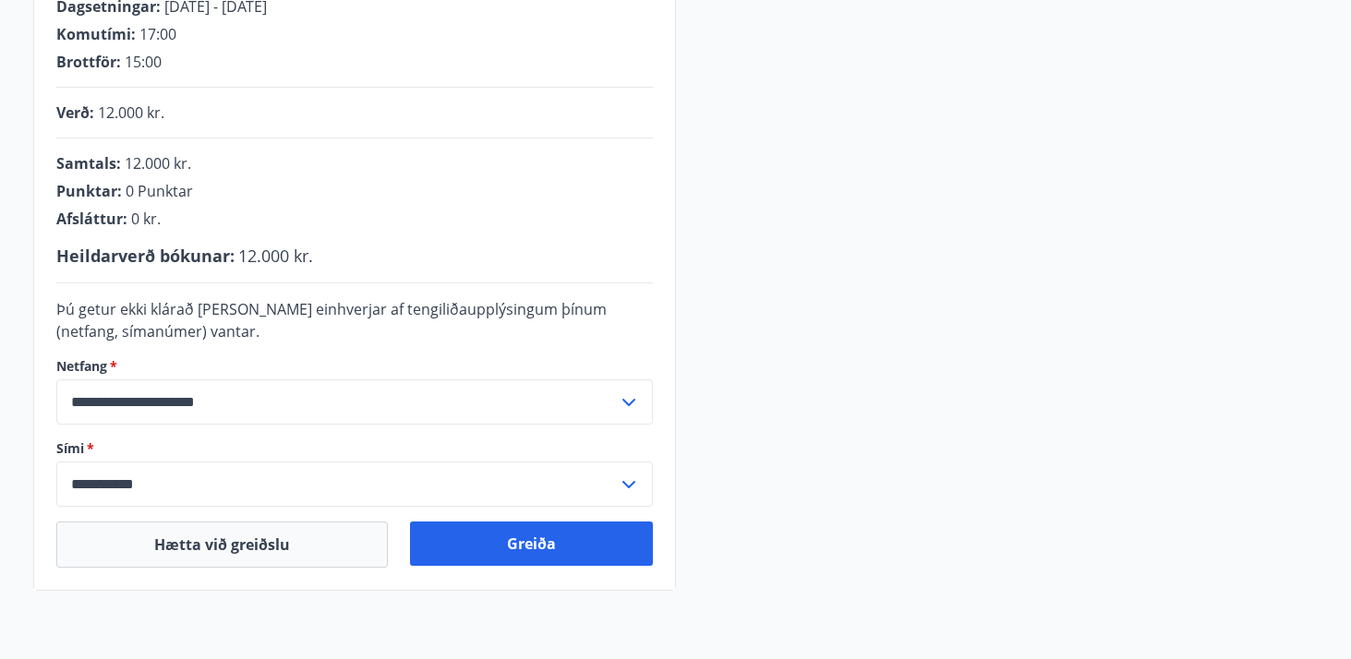
scroll to position [403, 0]
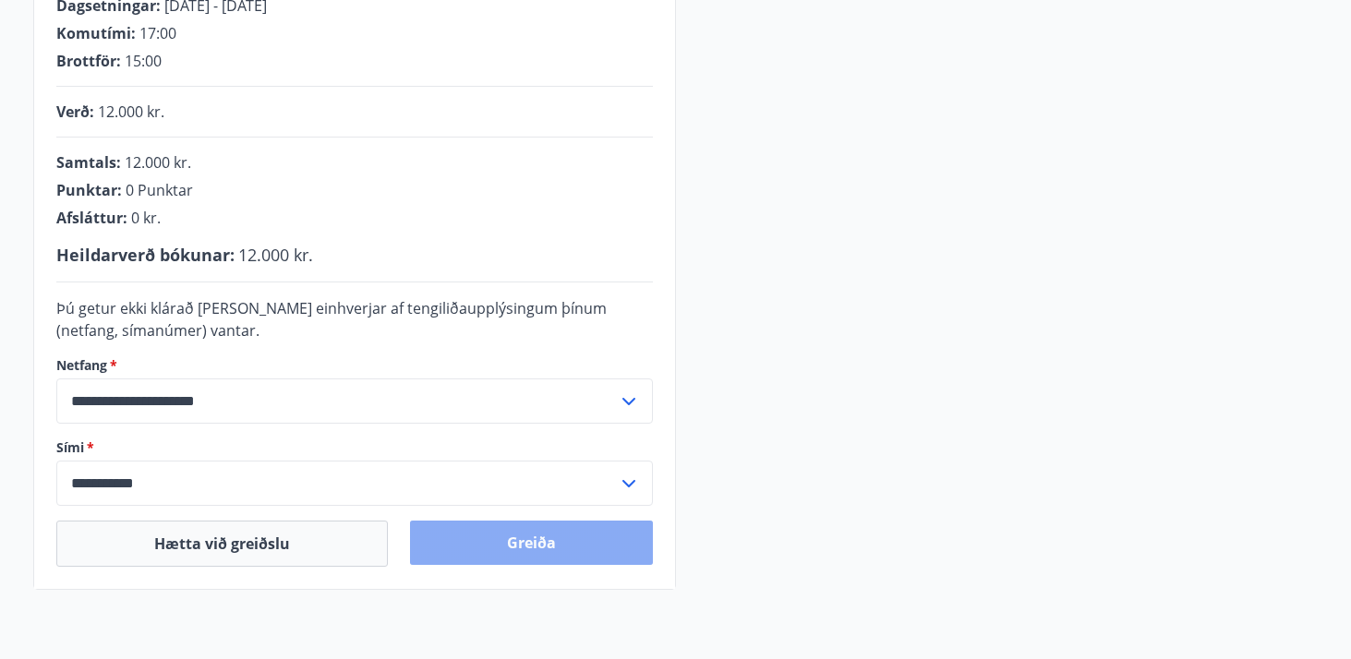
click at [540, 555] on button "Greiða" at bounding box center [531, 543] width 243 height 44
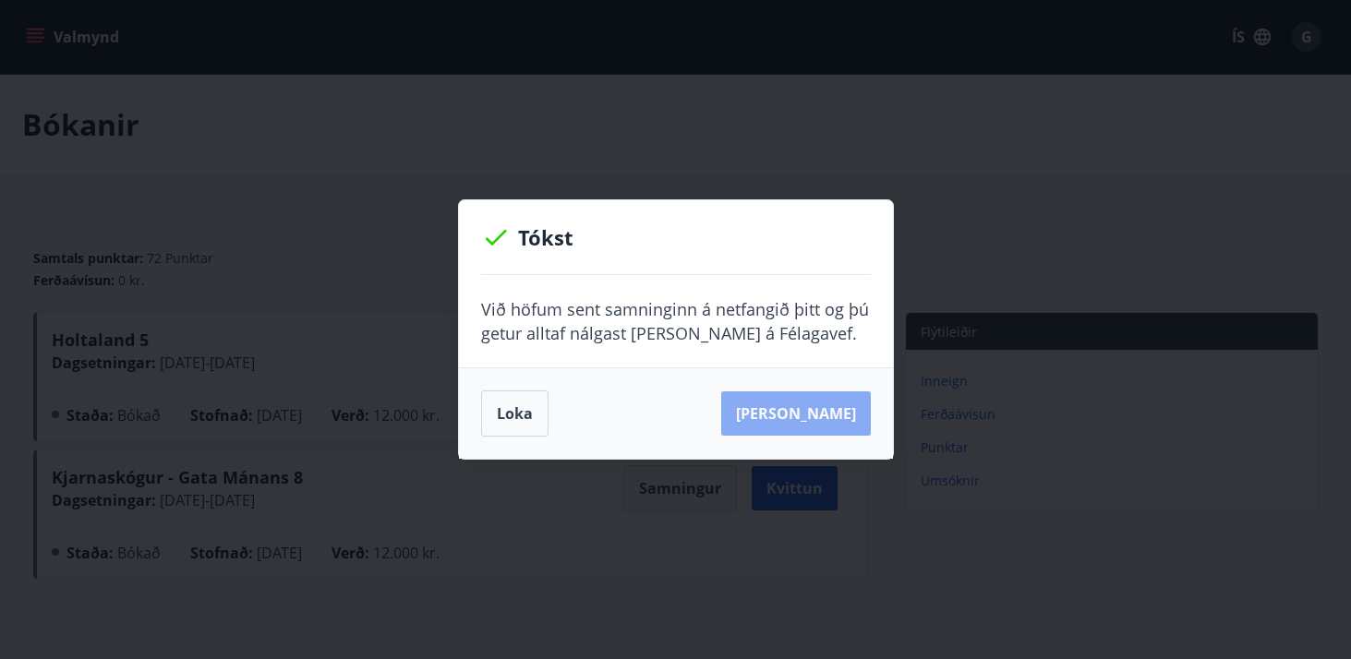
click at [828, 417] on button "Sjá samning" at bounding box center [796, 414] width 150 height 44
click at [796, 417] on button "Sjá samning" at bounding box center [796, 414] width 150 height 44
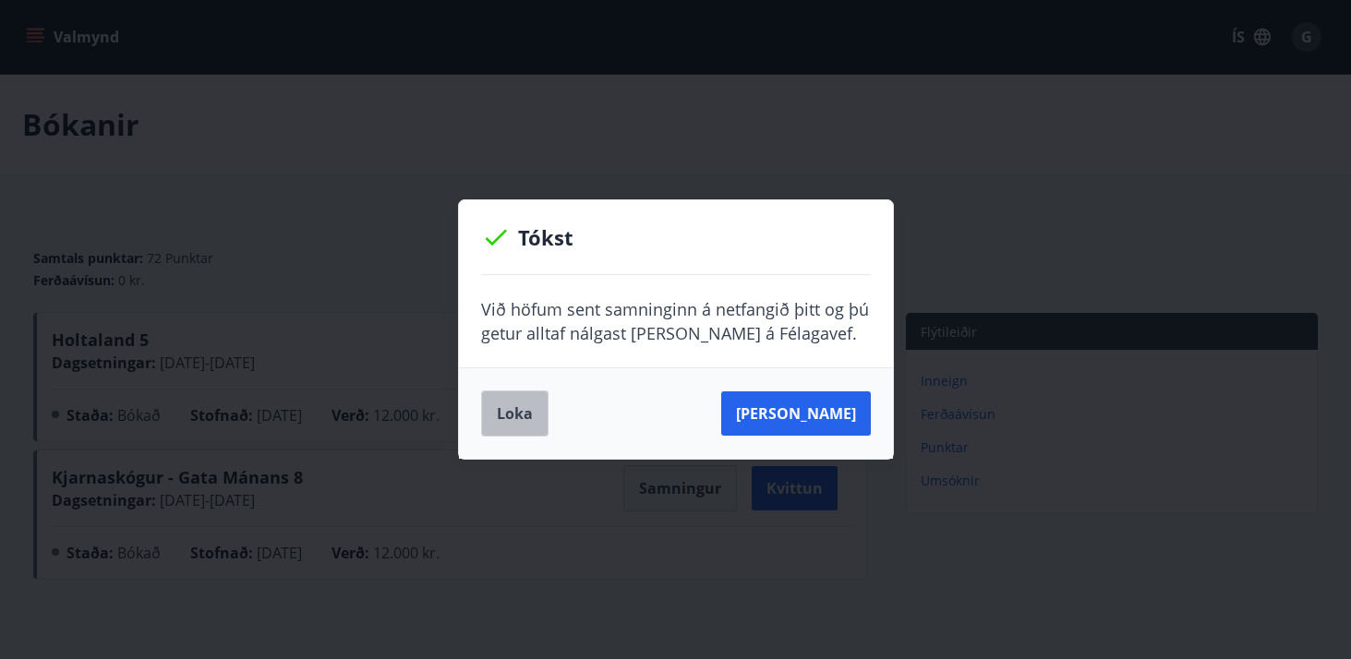
click at [522, 414] on button "Loka" at bounding box center [514, 414] width 67 height 46
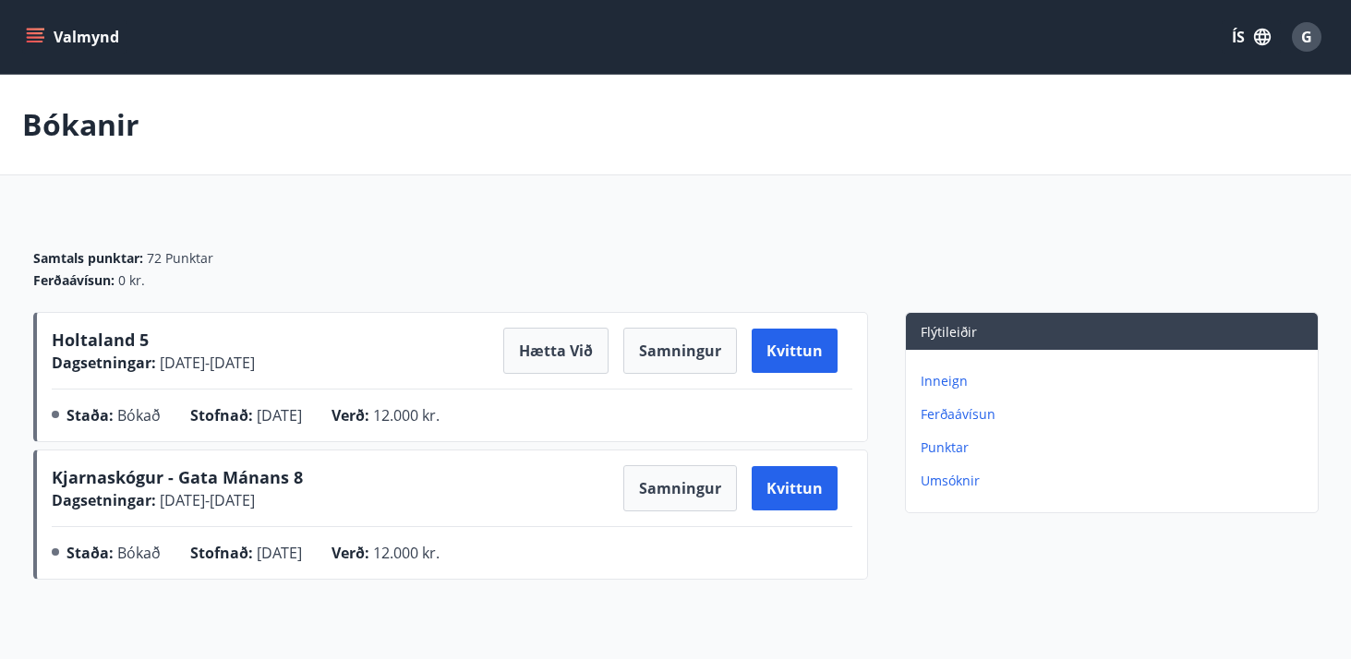
click at [37, 41] on icon "menu" at bounding box center [35, 42] width 17 height 2
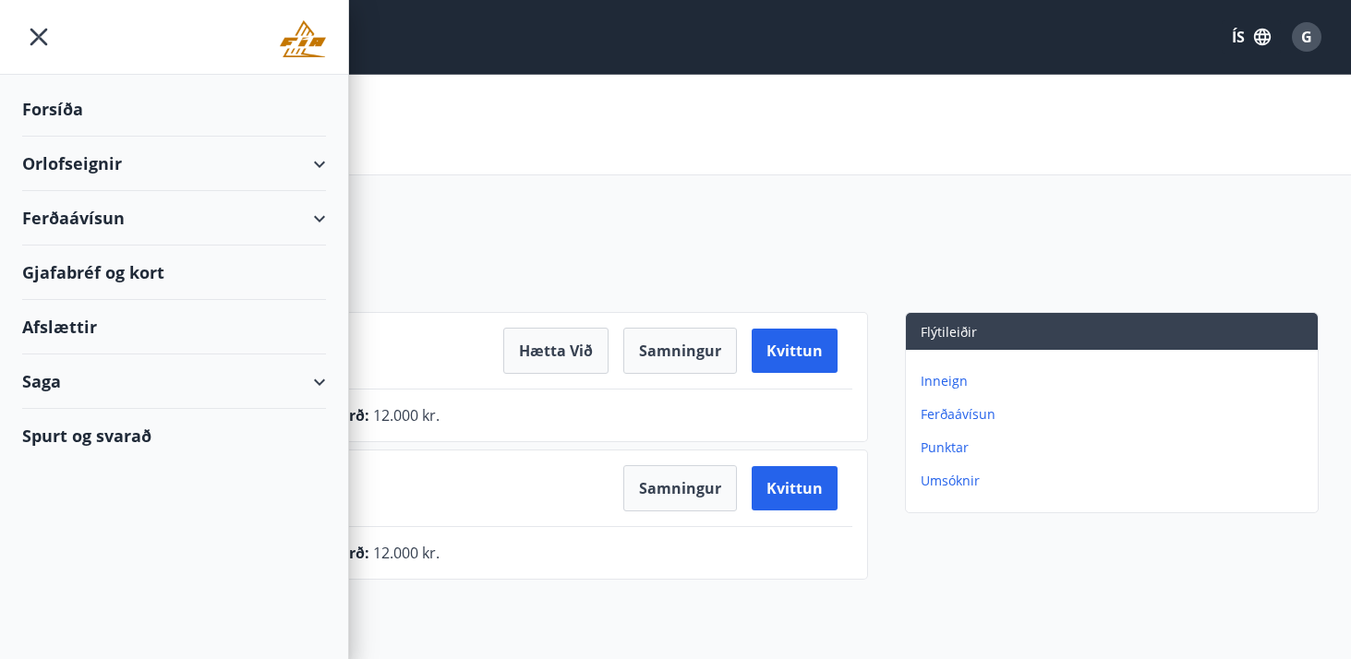
click at [331, 160] on div "Orlofseignir" at bounding box center [174, 164] width 348 height 54
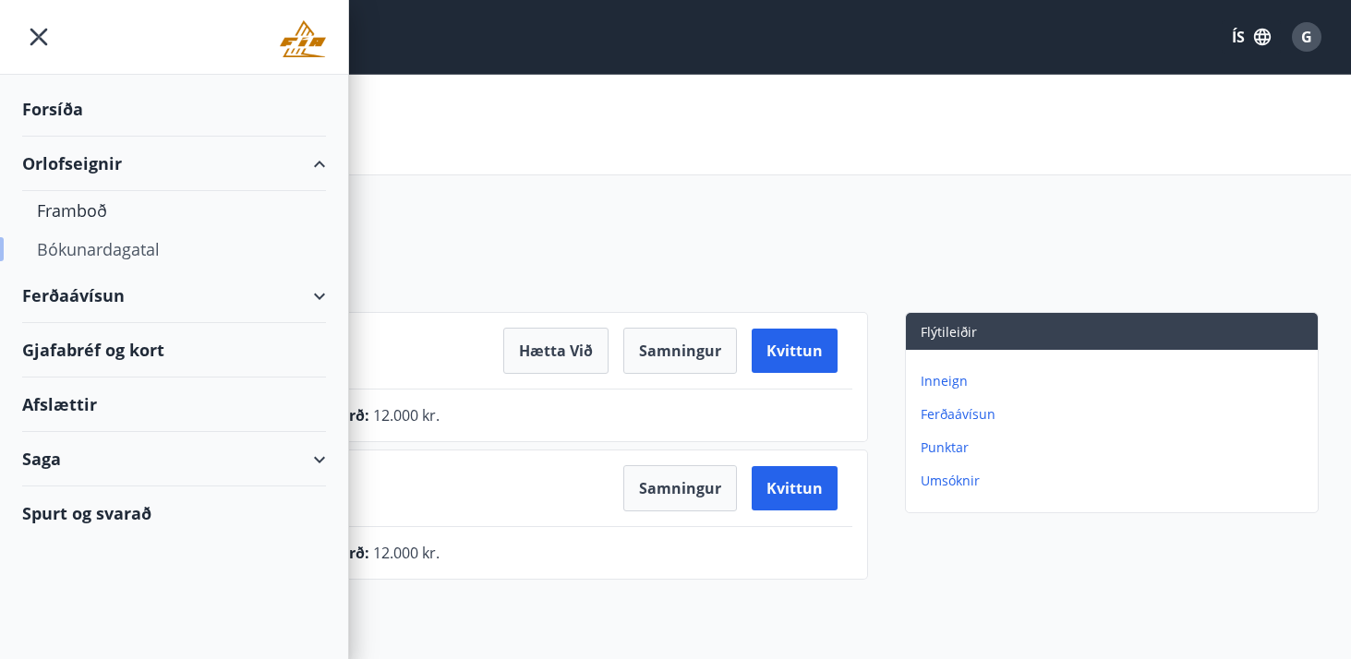
click at [103, 249] on div "Bókunardagatal" at bounding box center [174, 249] width 274 height 39
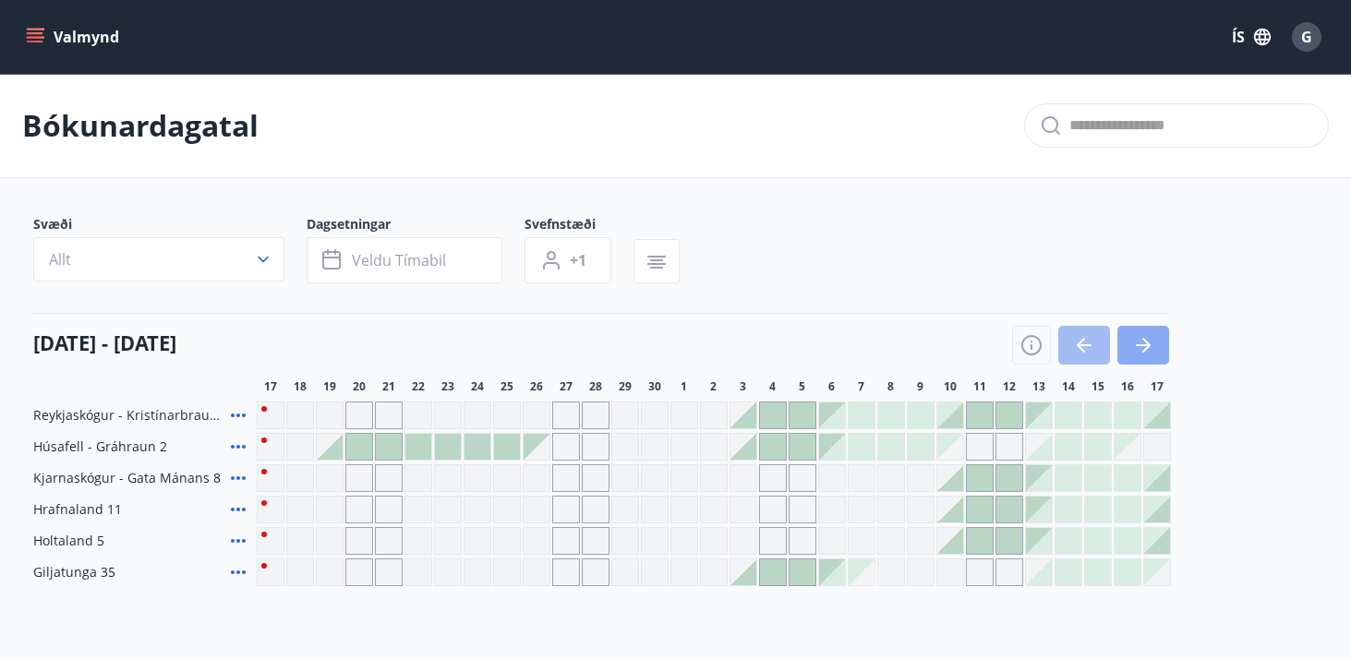
click at [1151, 353] on icon "button" at bounding box center [1143, 345] width 22 height 22
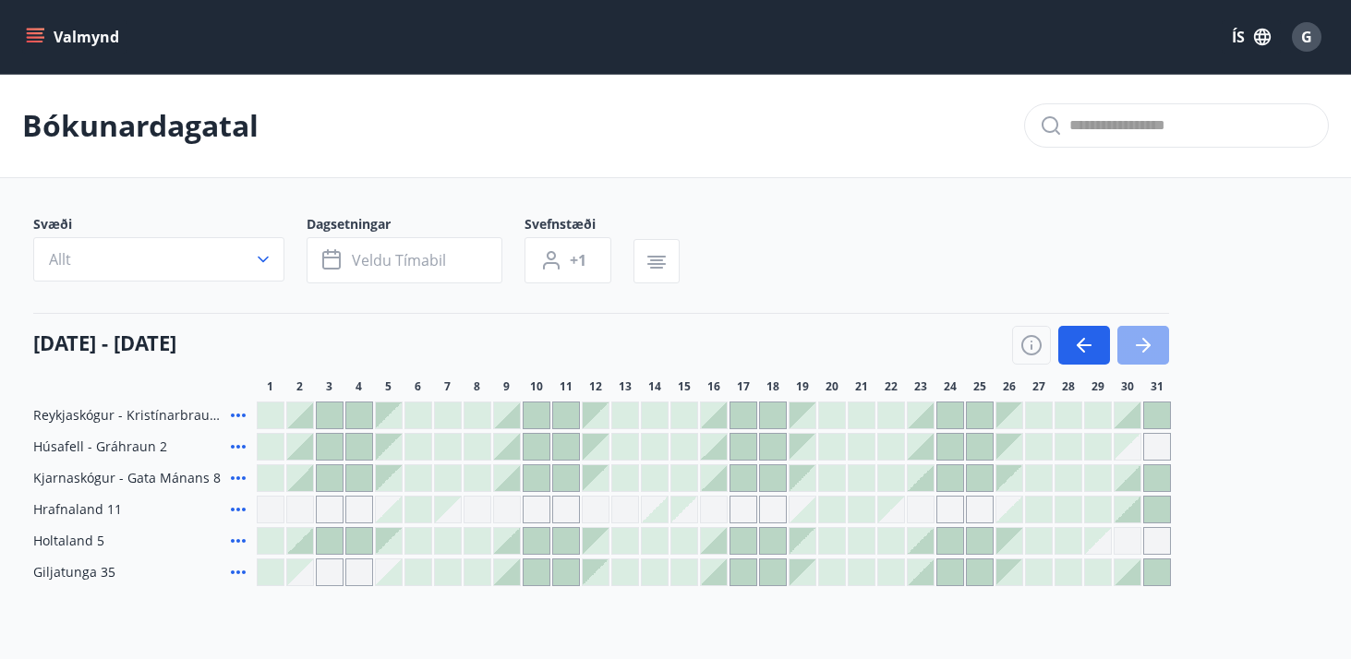
click at [1155, 350] on button "button" at bounding box center [1144, 345] width 52 height 39
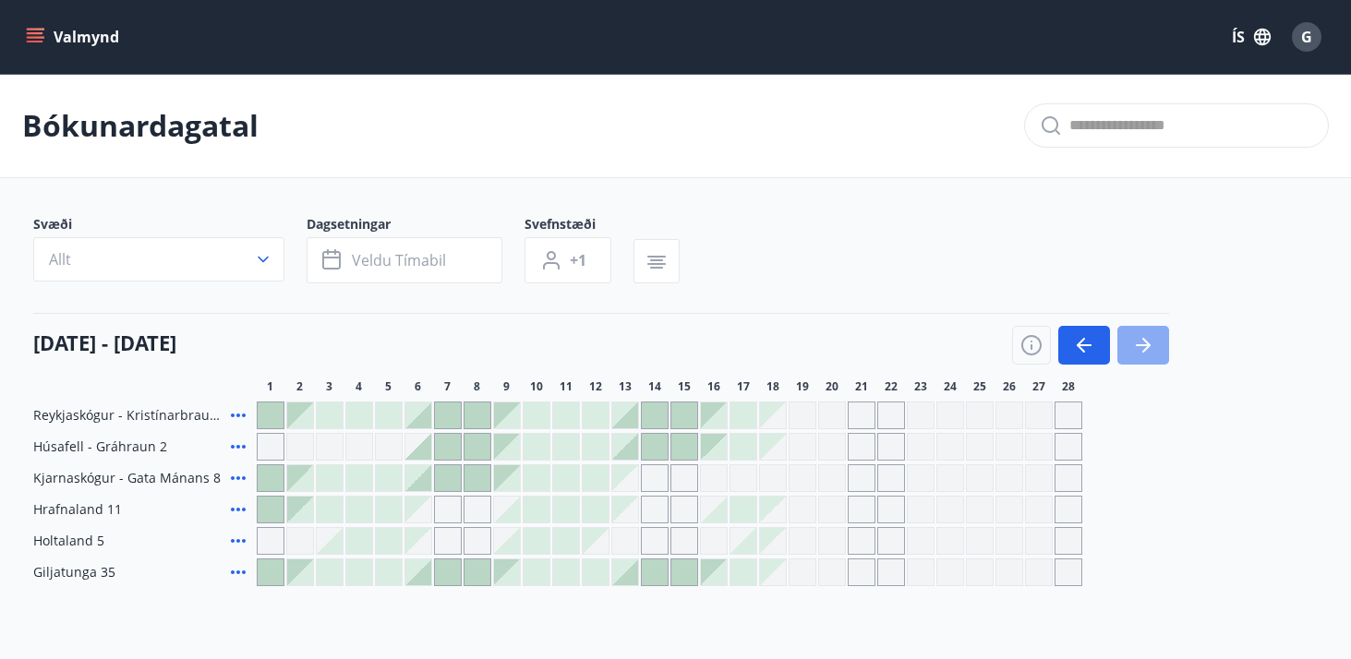
click at [1155, 350] on button "button" at bounding box center [1144, 345] width 52 height 39
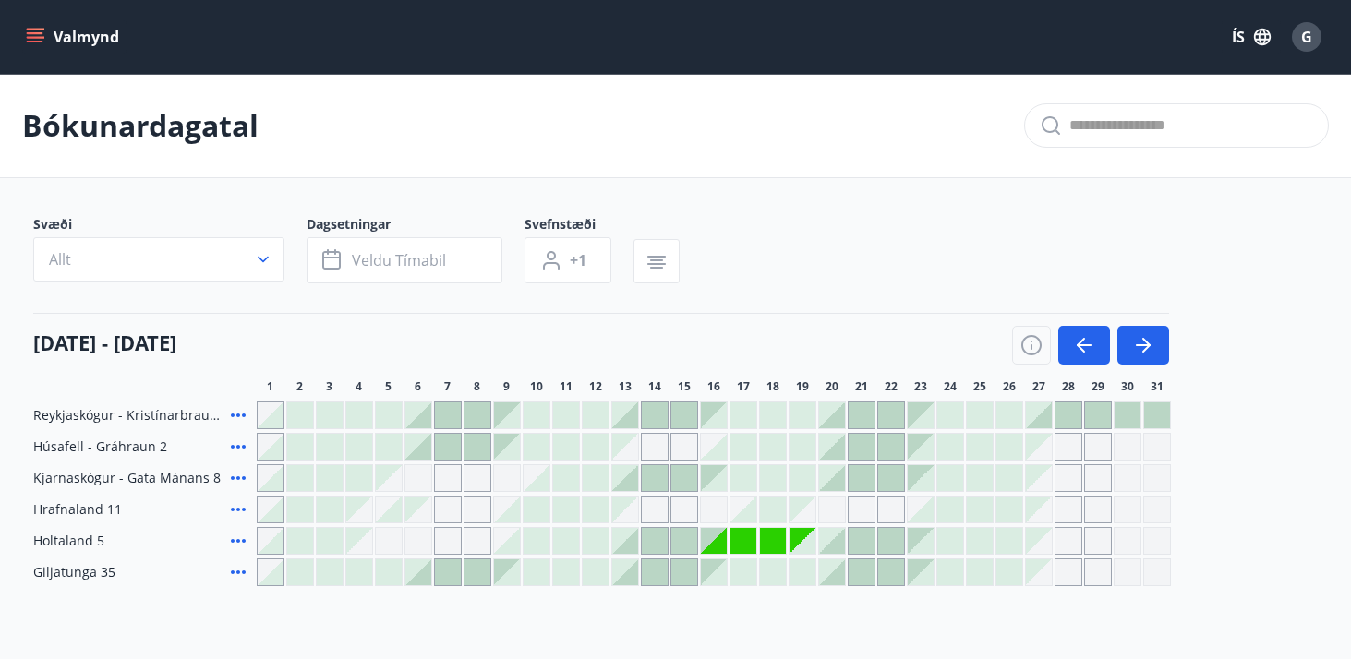
click at [844, 544] on div at bounding box center [832, 541] width 28 height 28
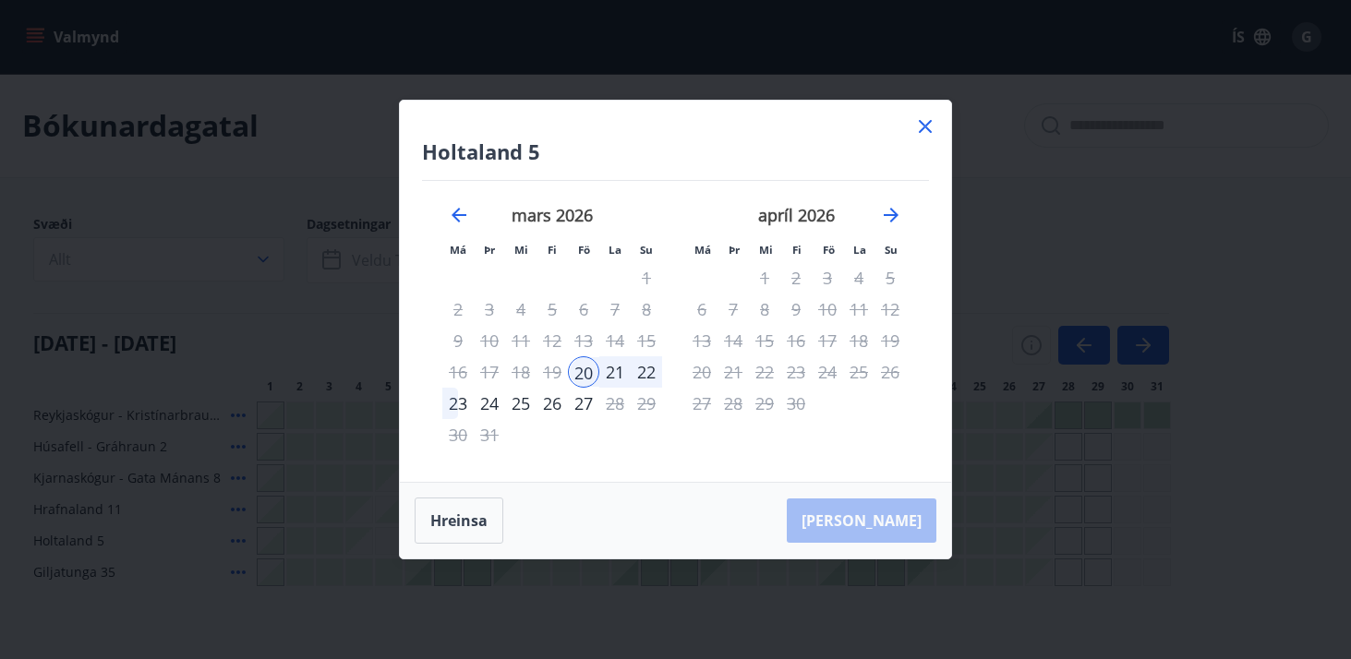
click at [639, 369] on div "22" at bounding box center [646, 372] width 31 height 31
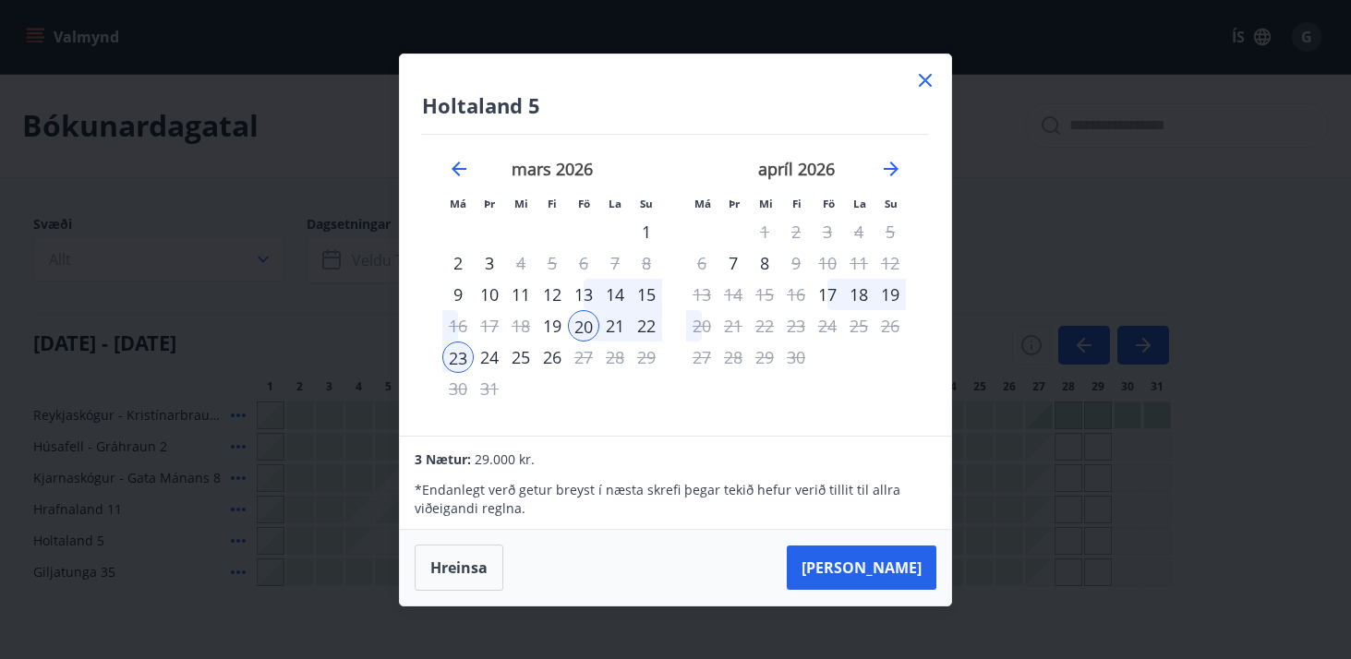
click at [654, 320] on div "22" at bounding box center [646, 325] width 31 height 31
click at [554, 325] on div "19" at bounding box center [552, 325] width 31 height 31
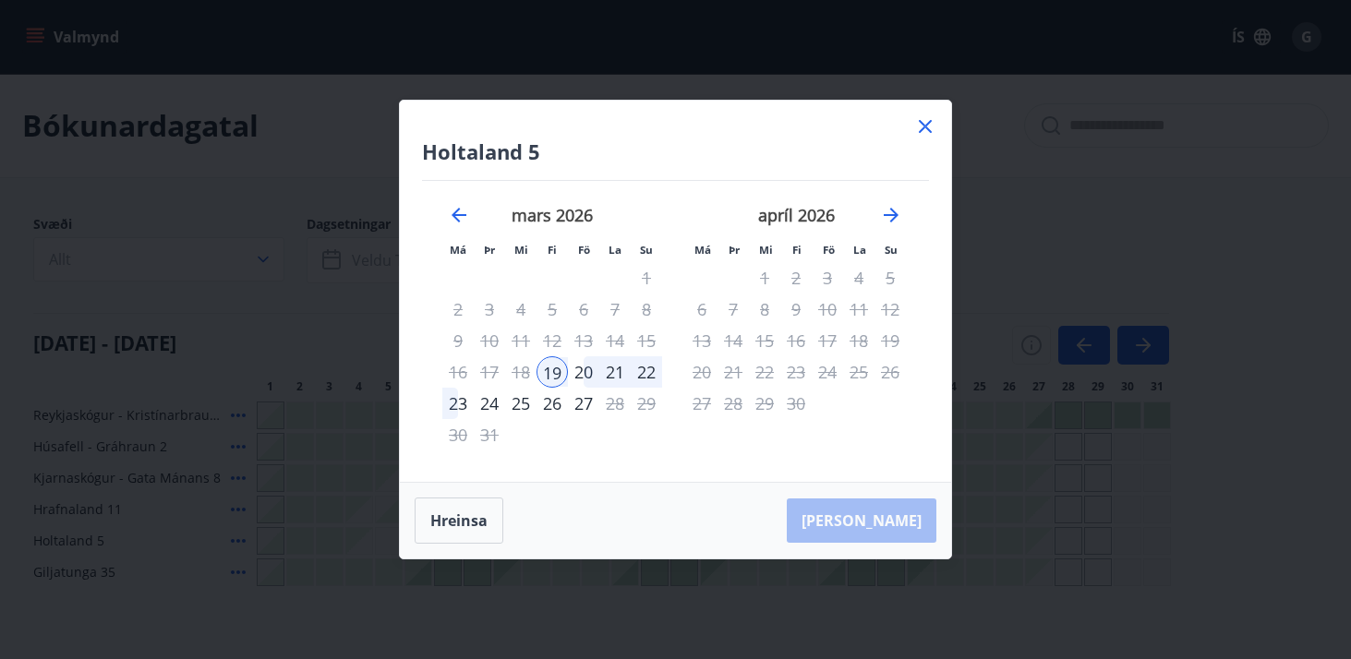
click at [456, 404] on div "23" at bounding box center [457, 403] width 31 height 31
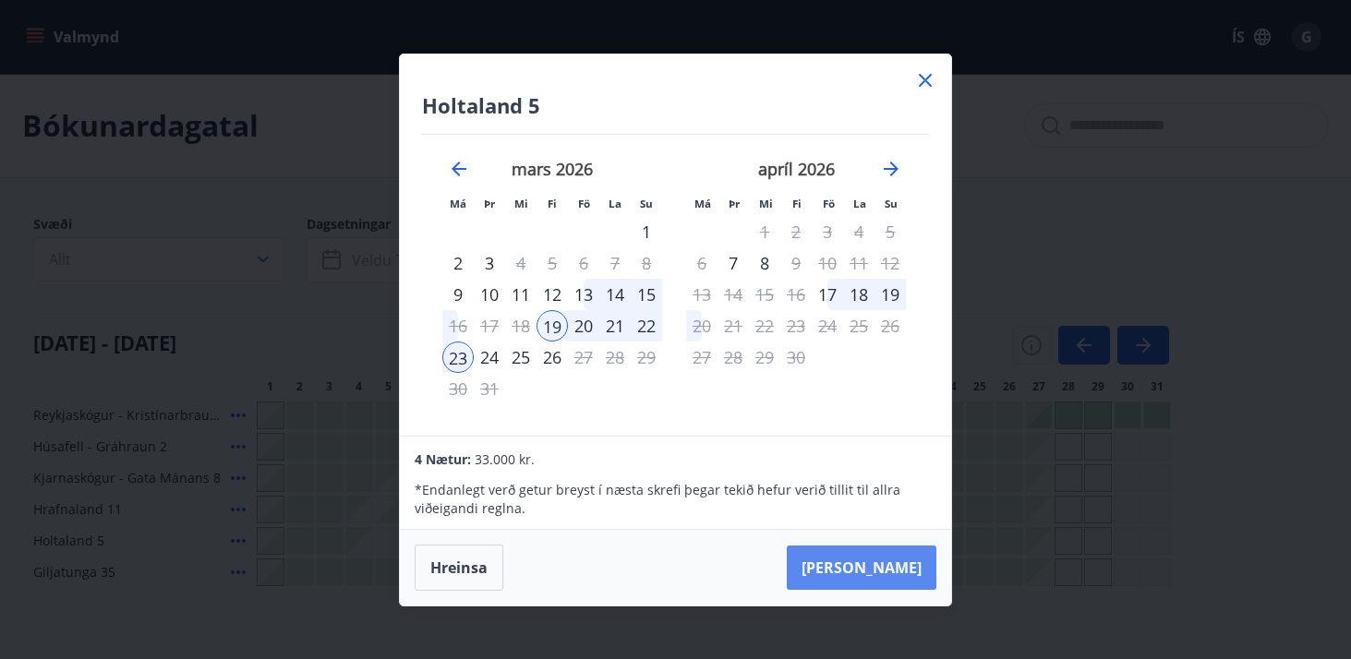
click at [869, 564] on button "[PERSON_NAME]" at bounding box center [862, 568] width 150 height 44
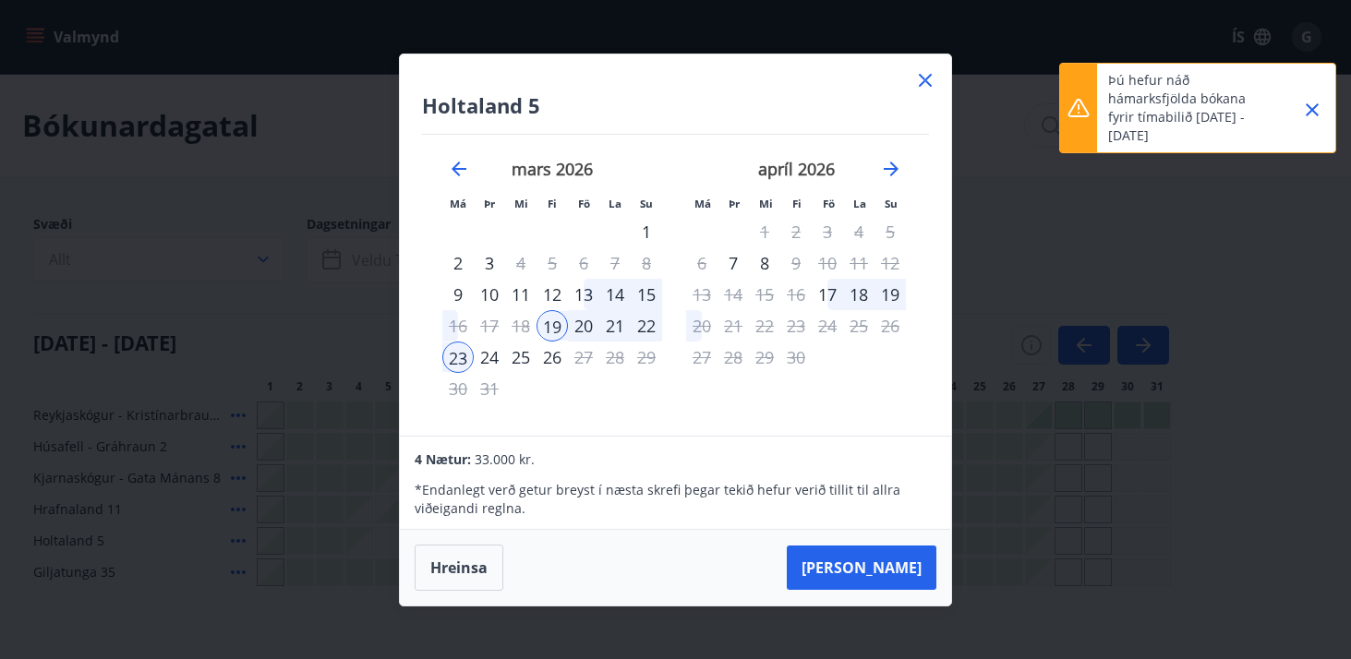
click at [584, 327] on div "20" at bounding box center [583, 325] width 31 height 31
click at [560, 327] on div "19" at bounding box center [552, 325] width 31 height 31
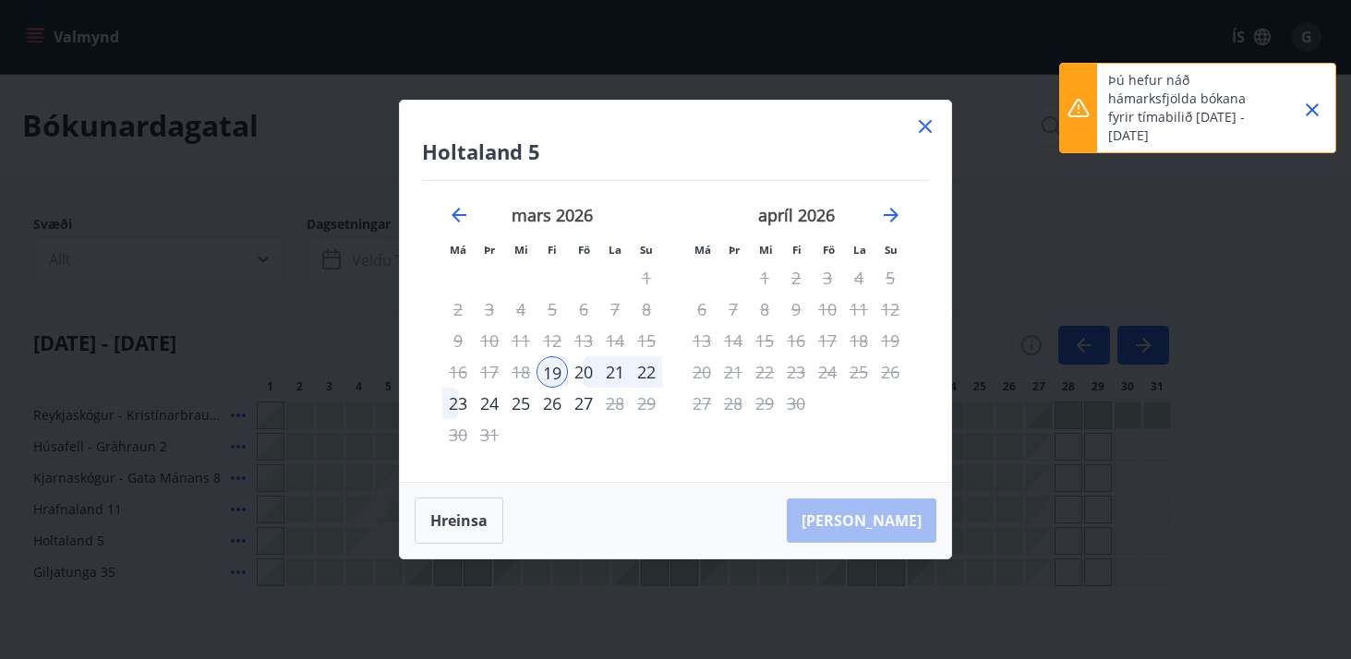
click at [582, 366] on div "20" at bounding box center [583, 372] width 31 height 31
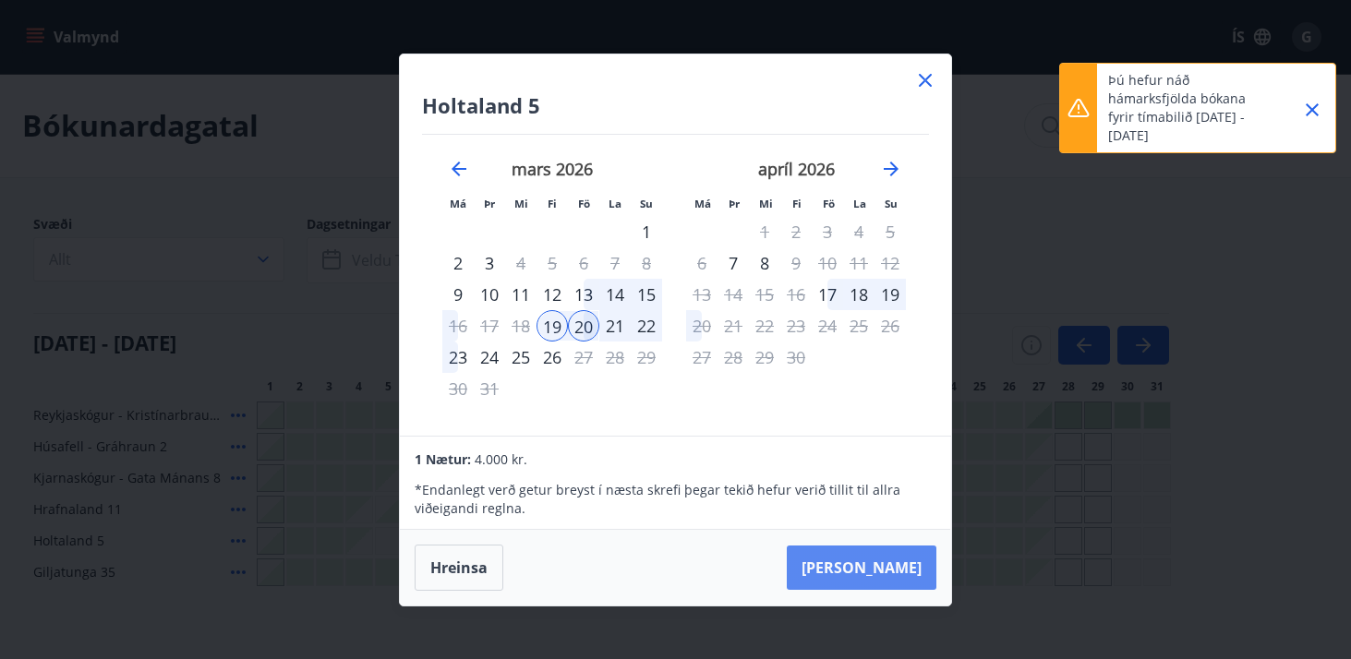
click at [888, 578] on button "[PERSON_NAME]" at bounding box center [862, 568] width 150 height 44
click at [927, 86] on icon at bounding box center [925, 80] width 22 height 22
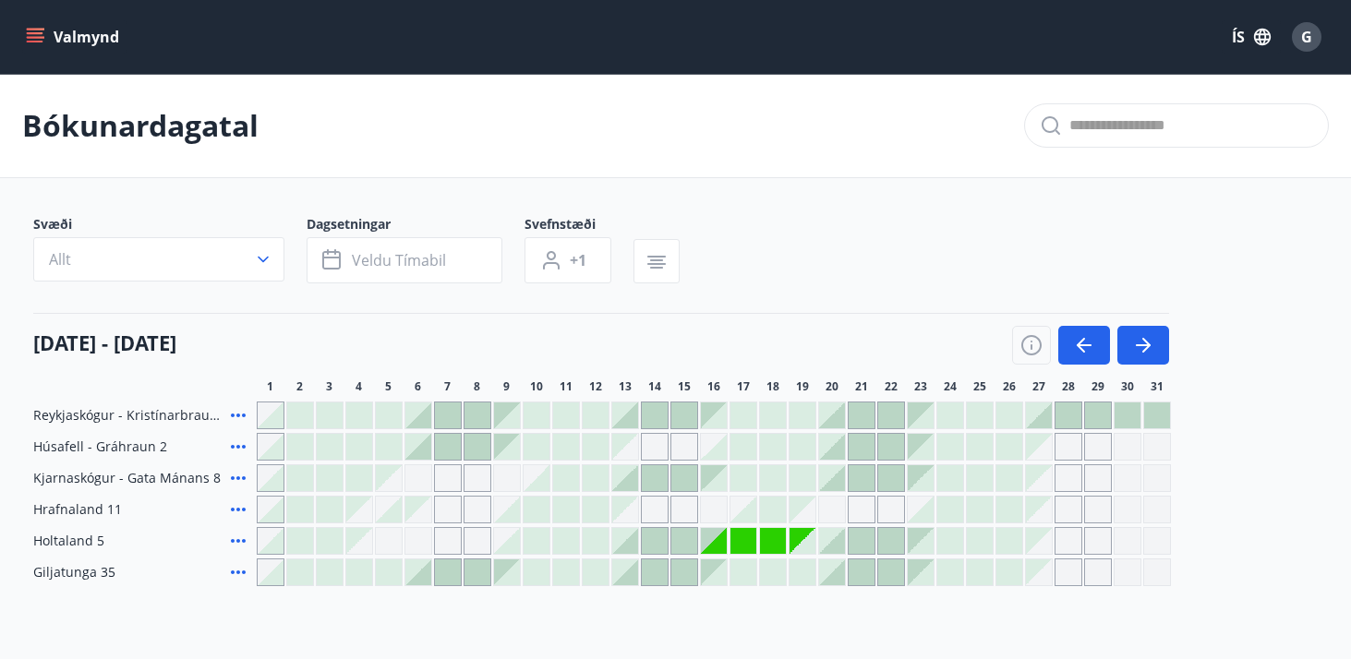
click at [634, 508] on div "Gráir dagar eru ekki bókanlegir" at bounding box center [625, 510] width 26 height 26
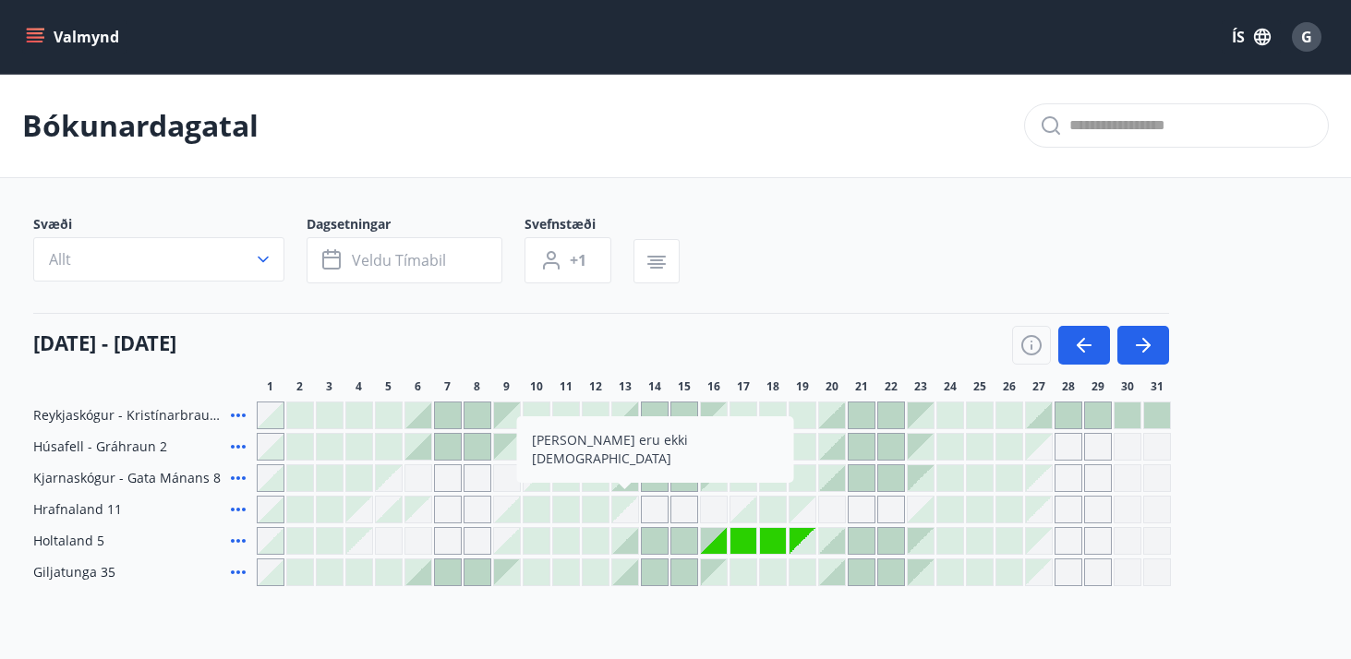
click at [769, 344] on div "[DATE] - [DATE]" at bounding box center [601, 339] width 1136 height 52
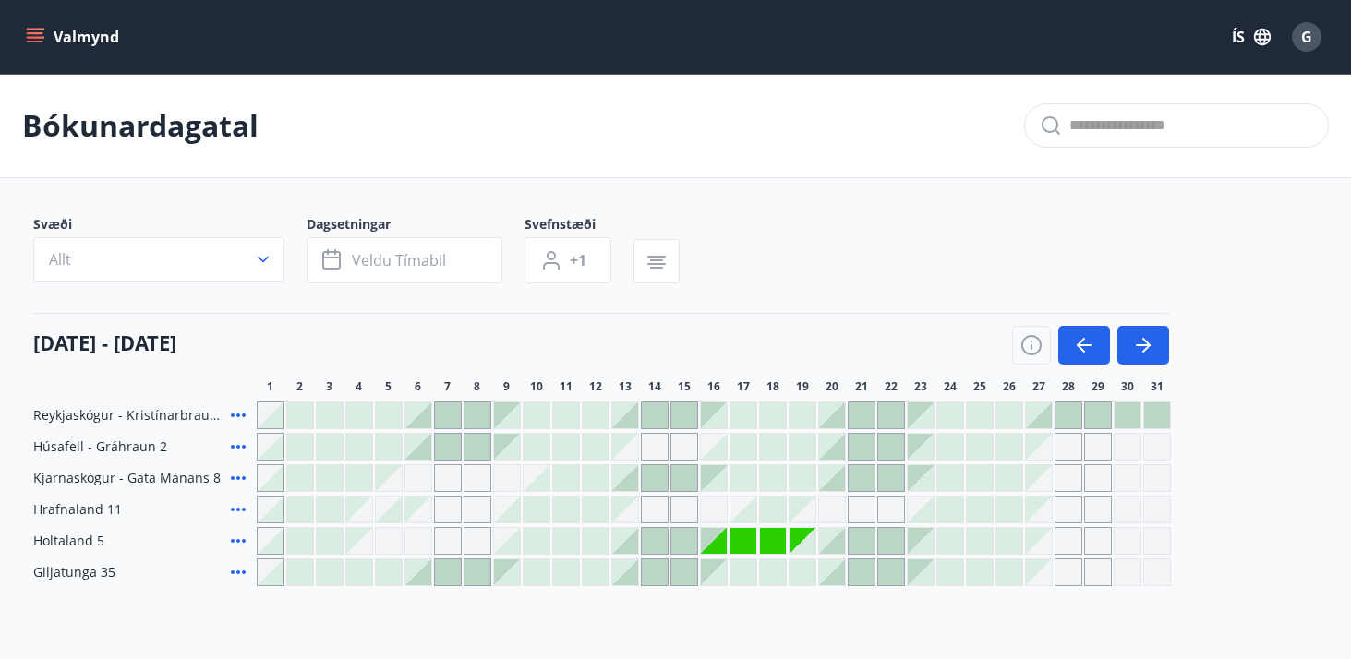
click at [750, 470] on div at bounding box center [744, 478] width 26 height 26
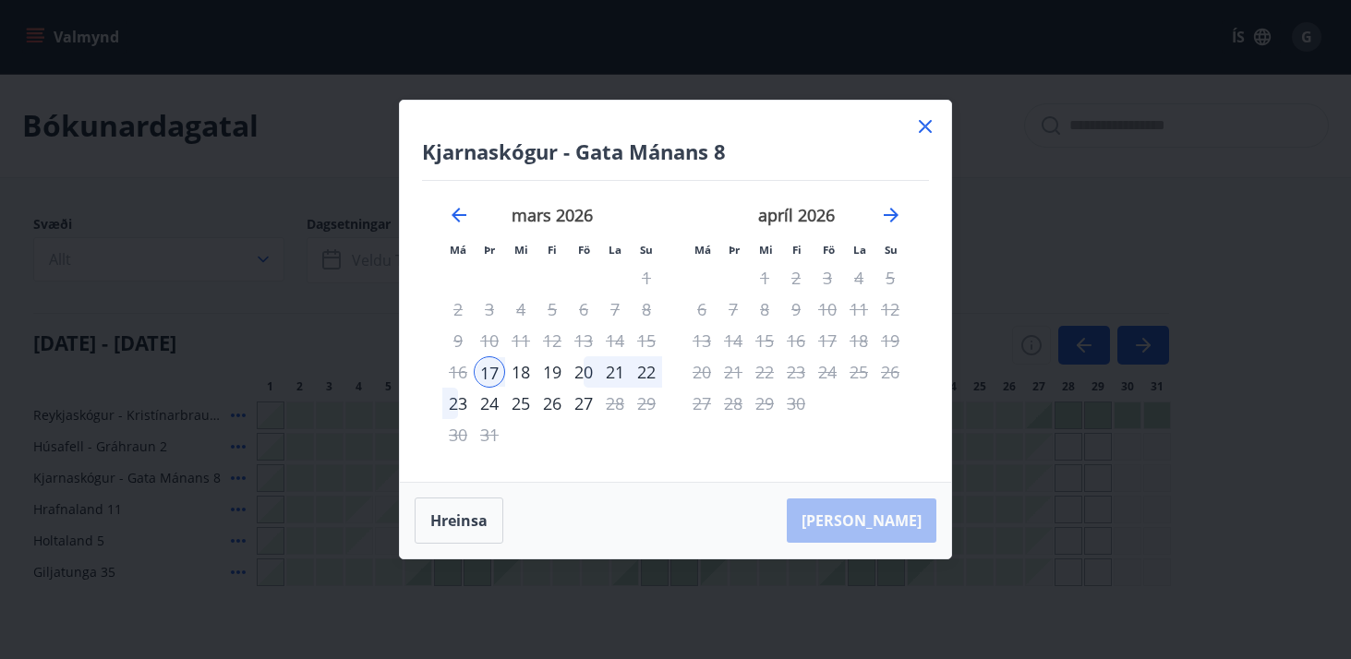
click at [924, 131] on icon at bounding box center [925, 126] width 22 height 22
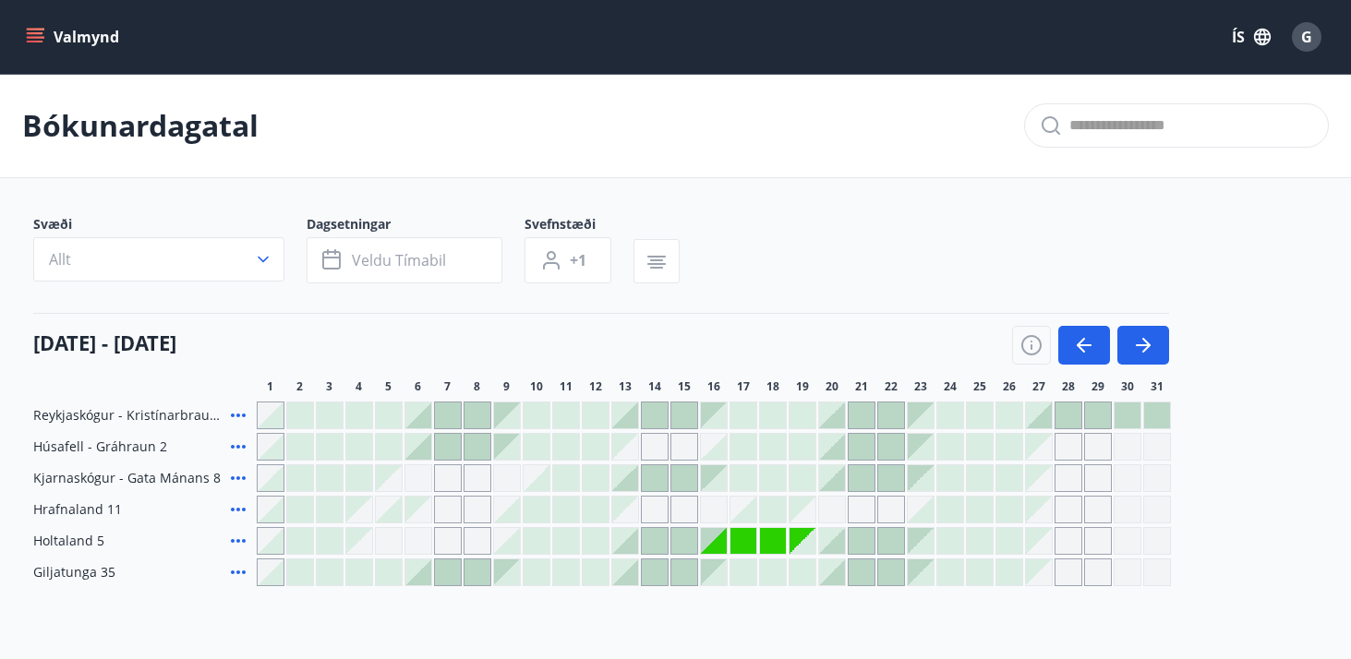
click at [31, 31] on icon "menu" at bounding box center [35, 37] width 18 height 18
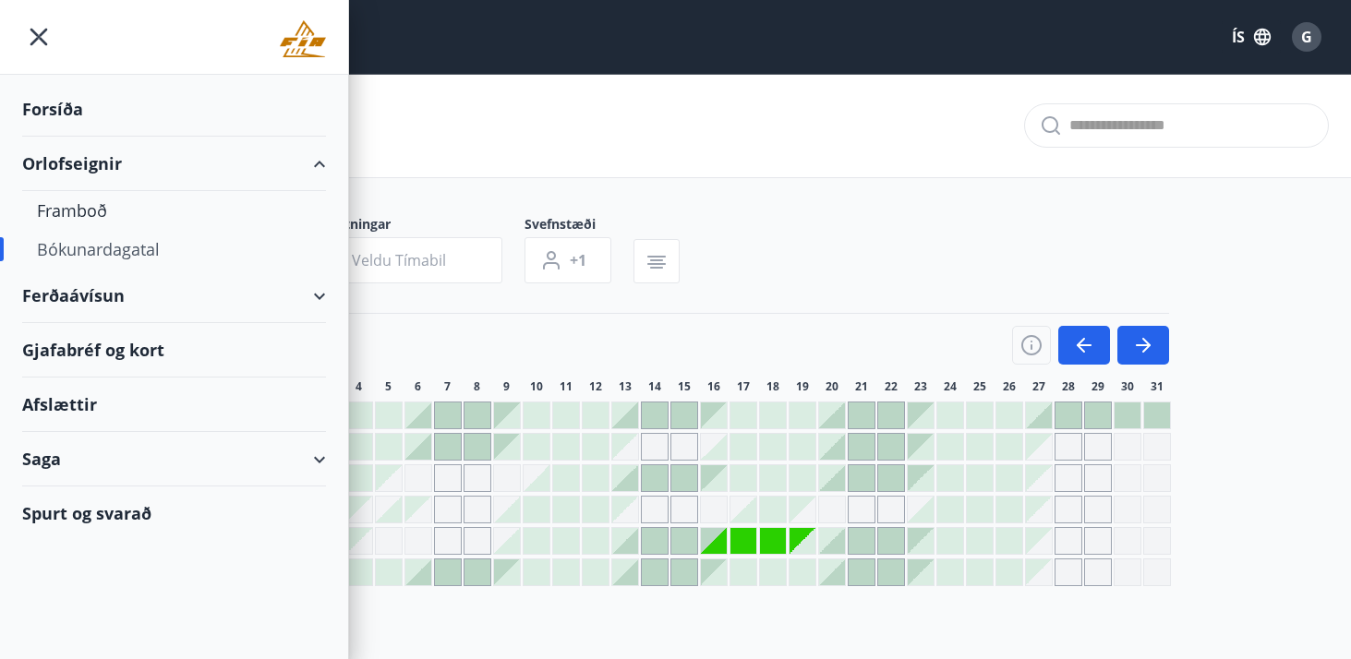
click at [305, 305] on div "Ferðaávísun" at bounding box center [174, 296] width 304 height 54
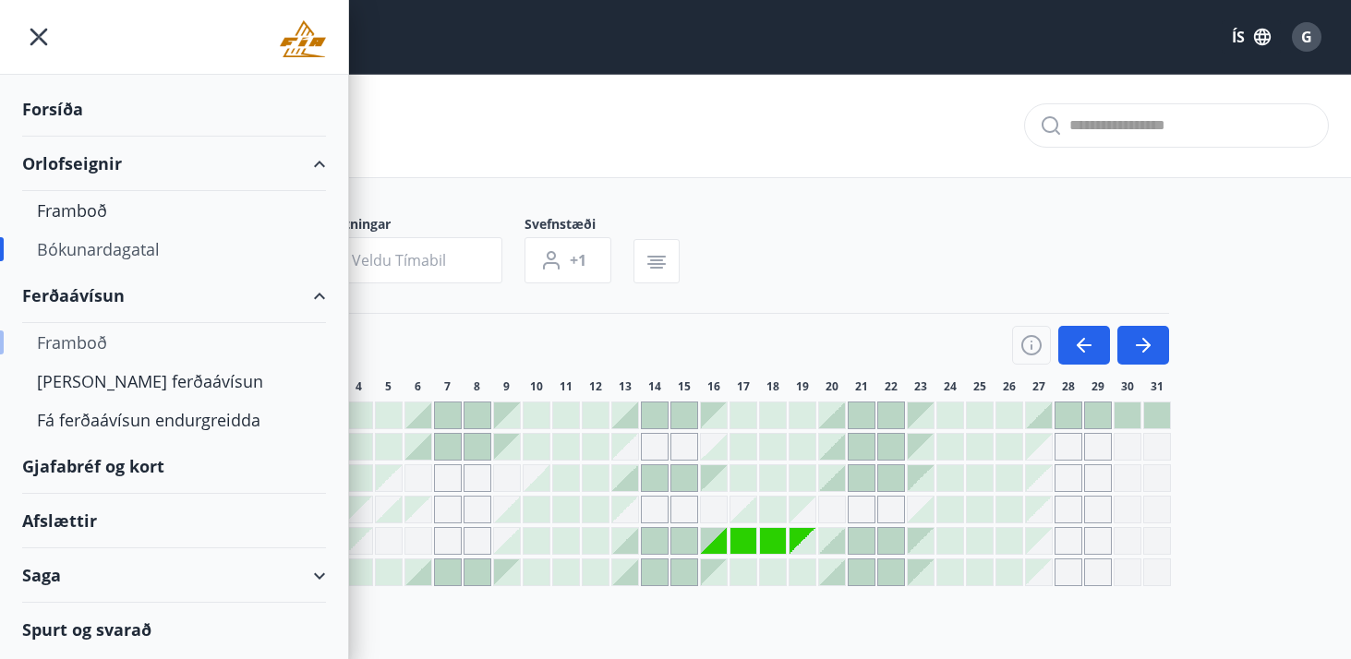
click at [86, 344] on div "Framboð" at bounding box center [174, 342] width 274 height 39
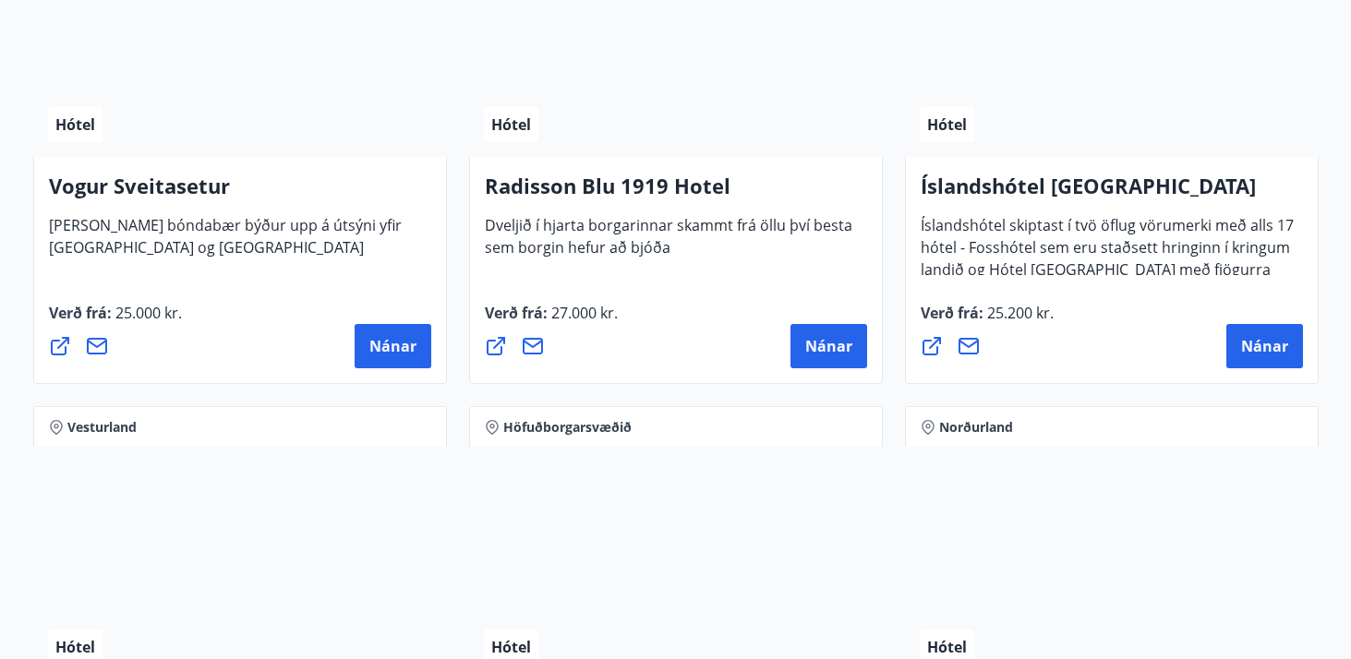
scroll to position [3580, 0]
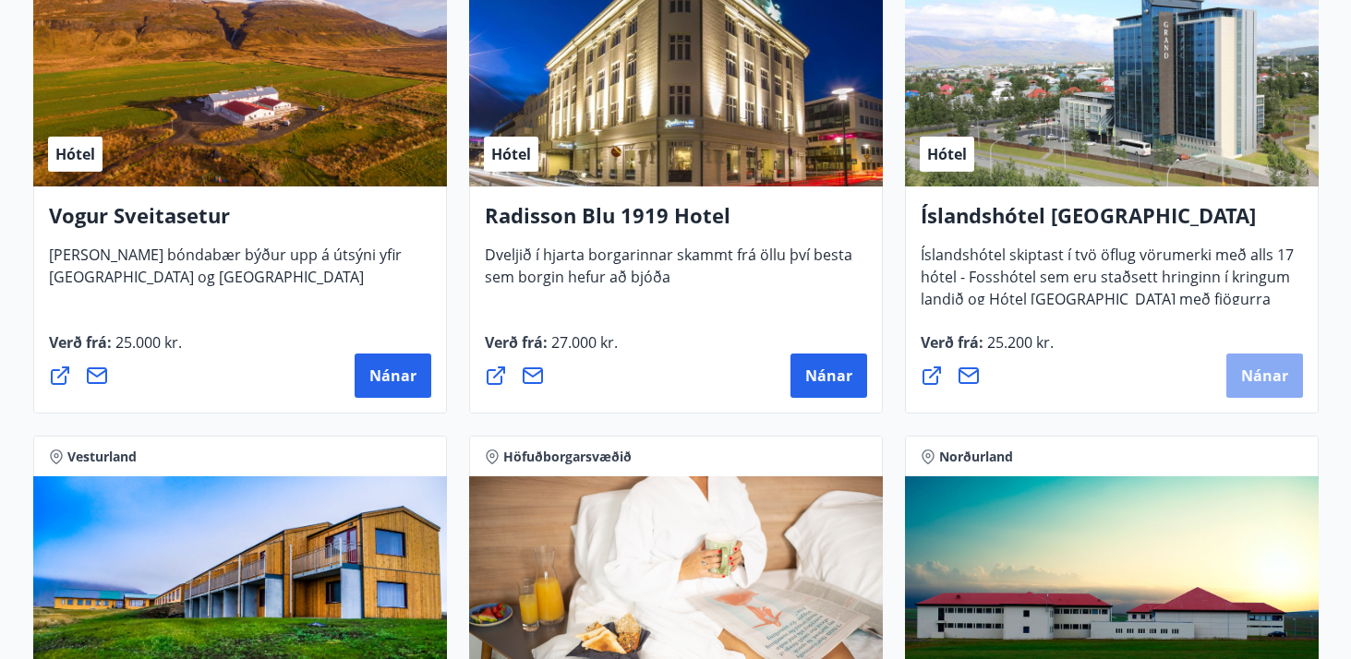
click at [1255, 375] on span "Nánar" at bounding box center [1264, 376] width 47 height 20
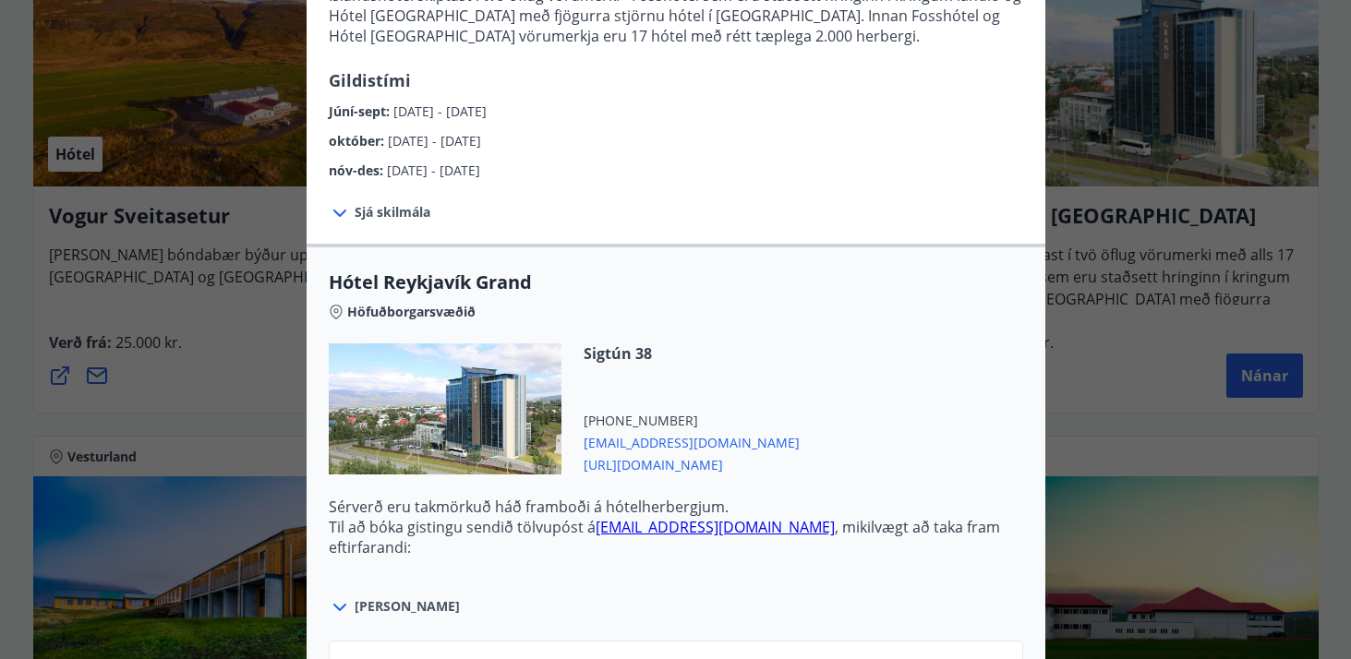
scroll to position [409, 0]
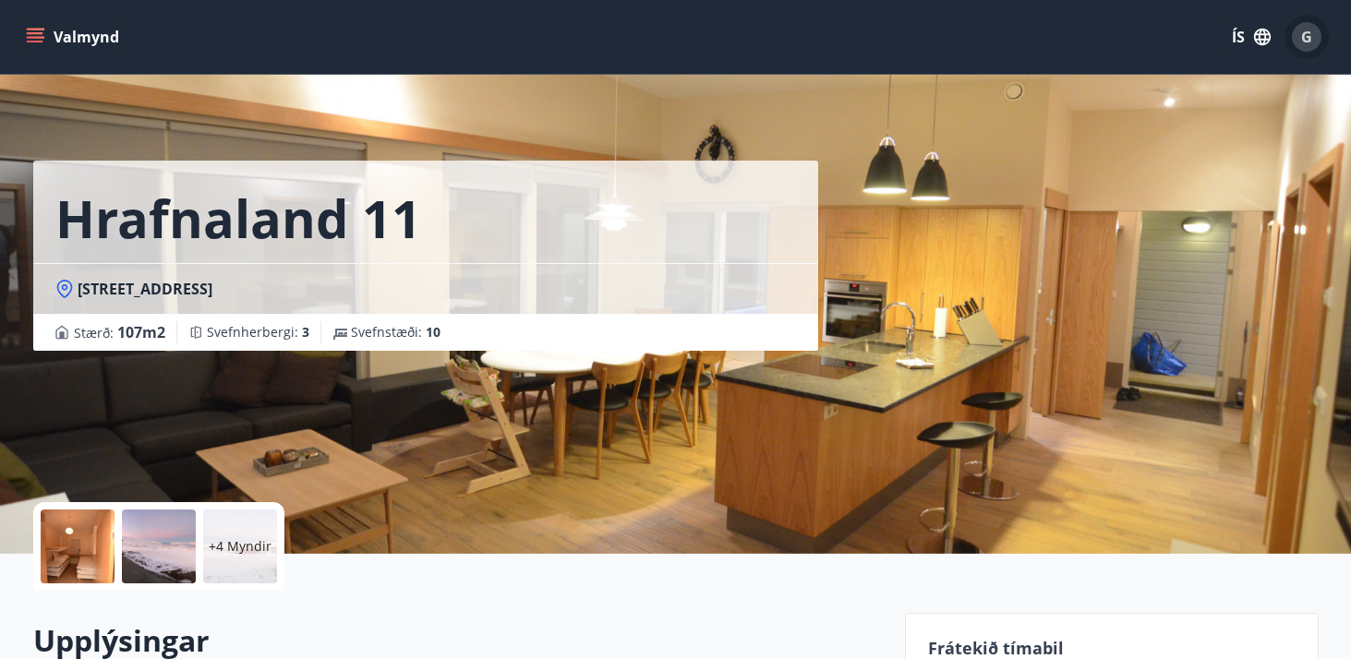
click at [1311, 34] on span "G" at bounding box center [1306, 37] width 11 height 20
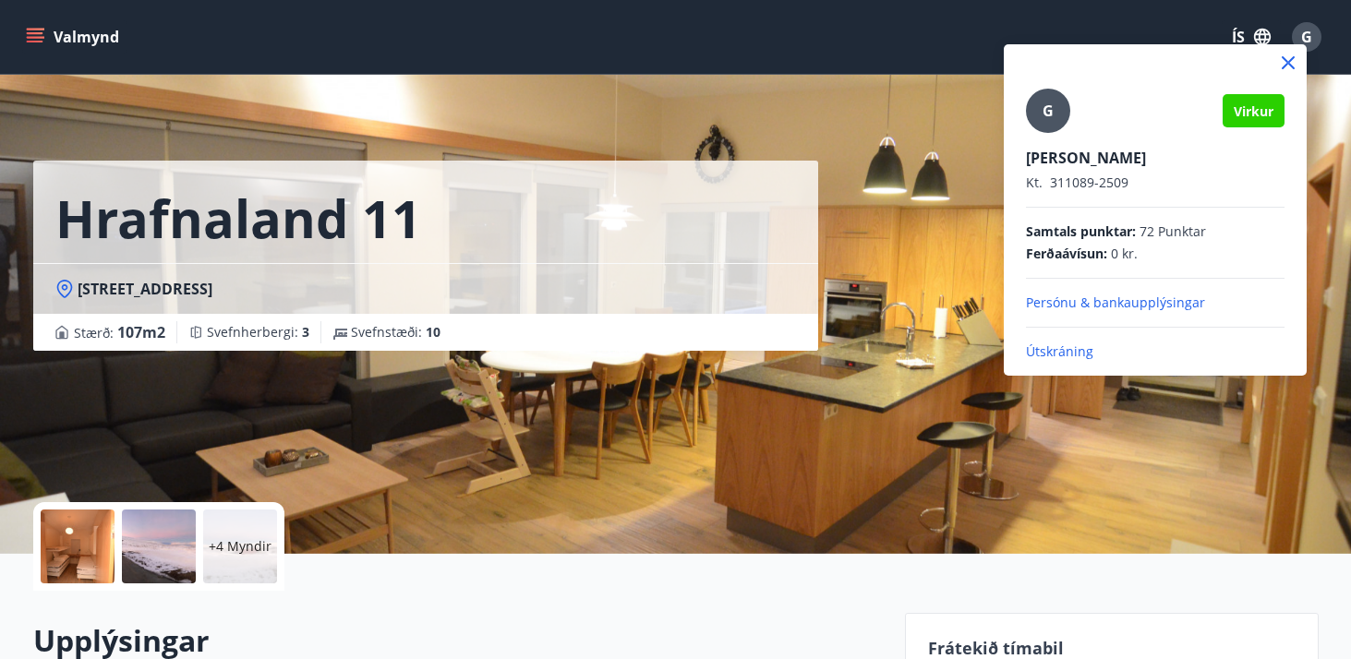
click at [23, 33] on div at bounding box center [675, 329] width 1351 height 659
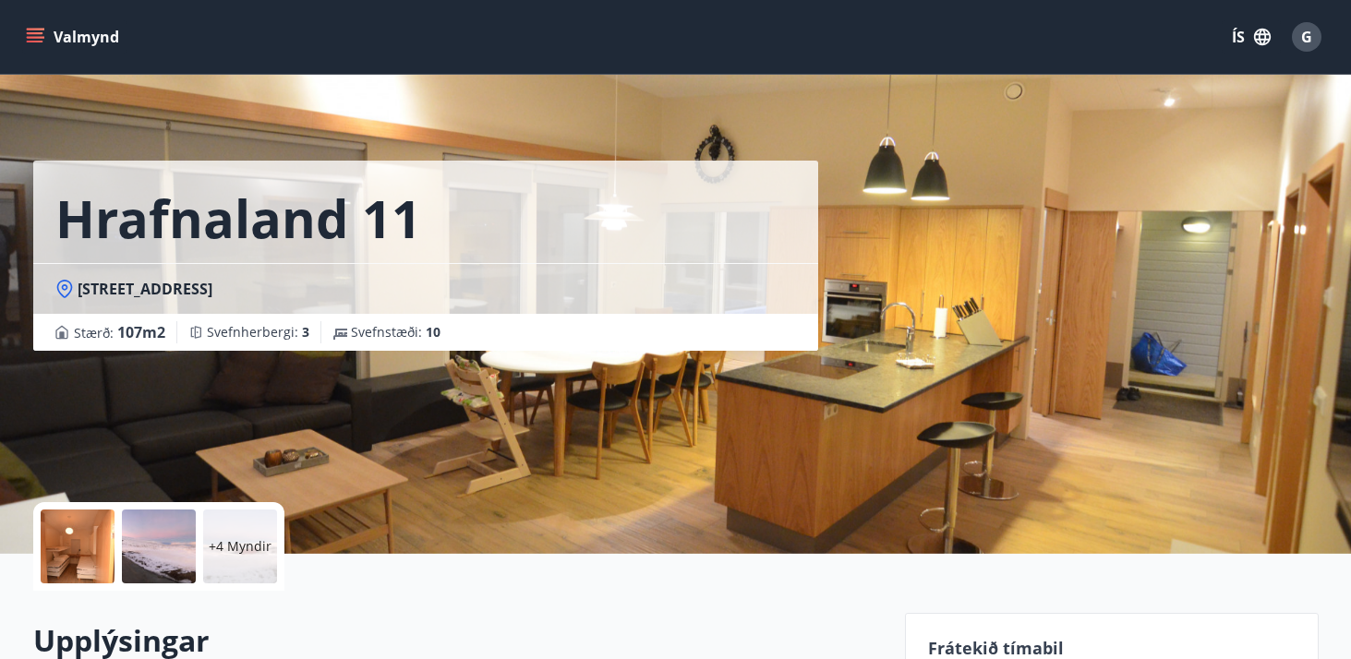
click at [30, 33] on icon "menu" at bounding box center [35, 33] width 17 height 2
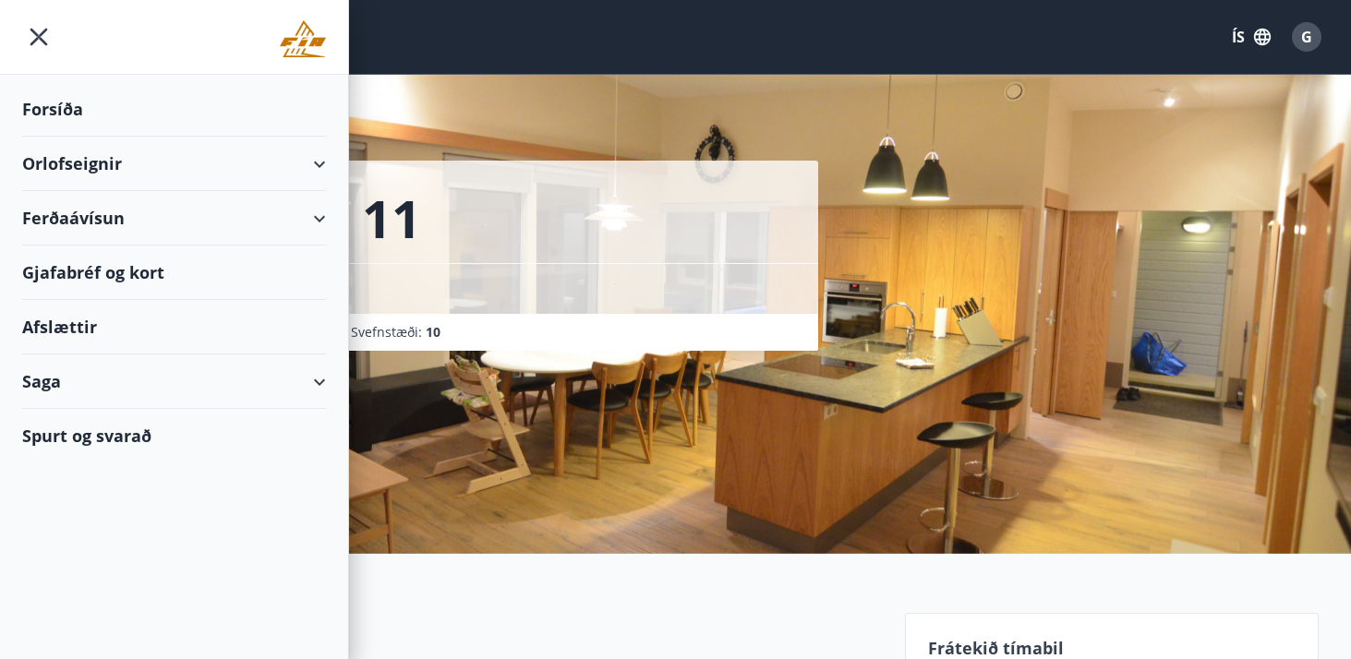
click at [322, 157] on div "Orlofseignir" at bounding box center [174, 164] width 304 height 54
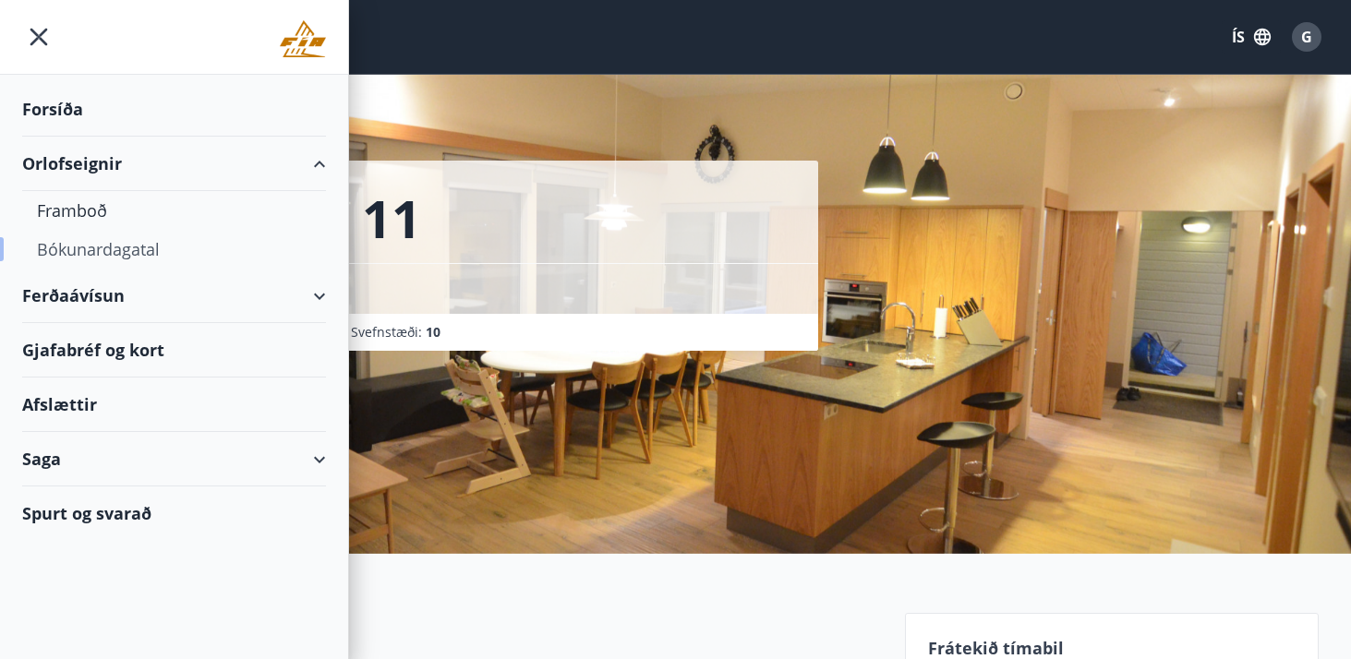
click at [95, 247] on div "Bókunardagatal" at bounding box center [174, 249] width 274 height 39
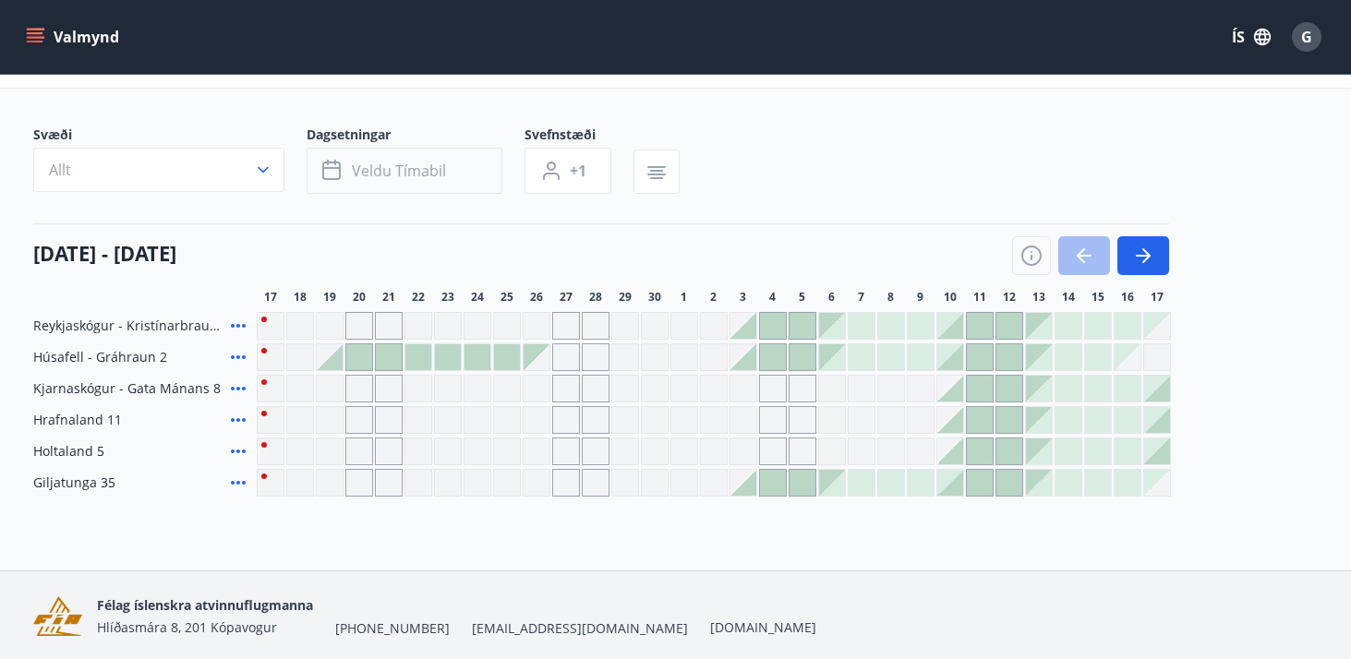
scroll to position [24, 0]
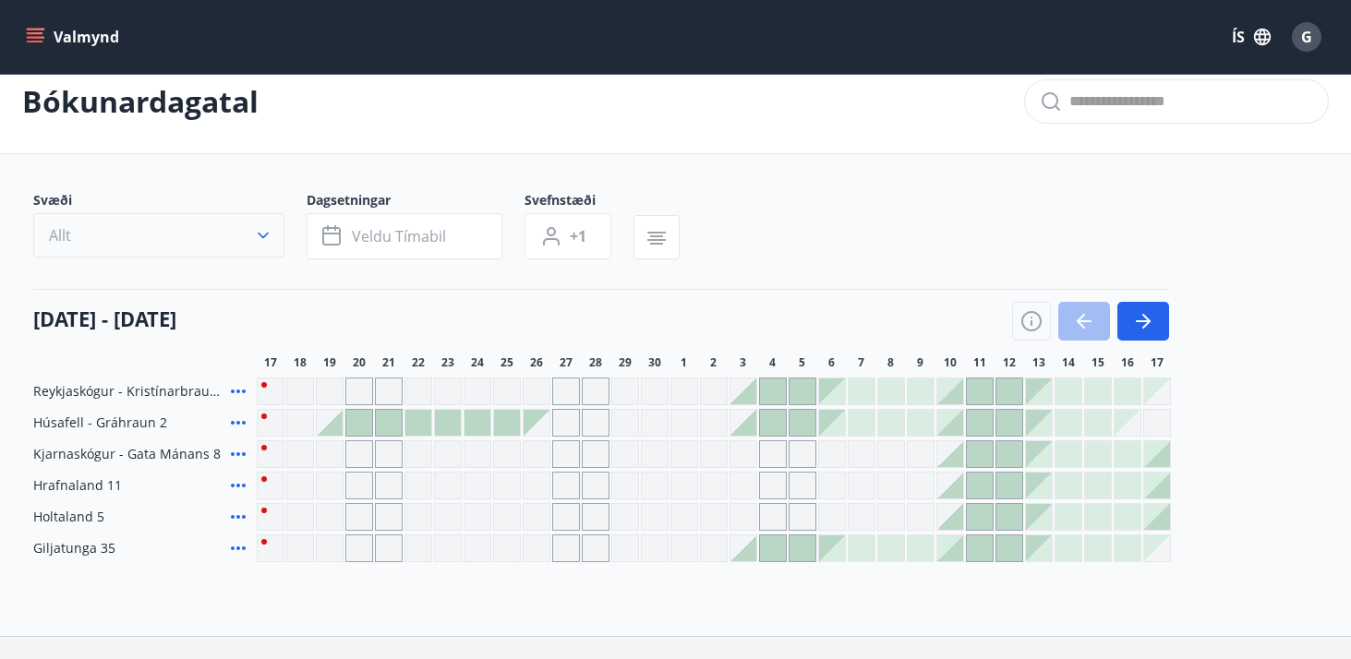
click at [251, 234] on button "Allt" at bounding box center [158, 235] width 251 height 44
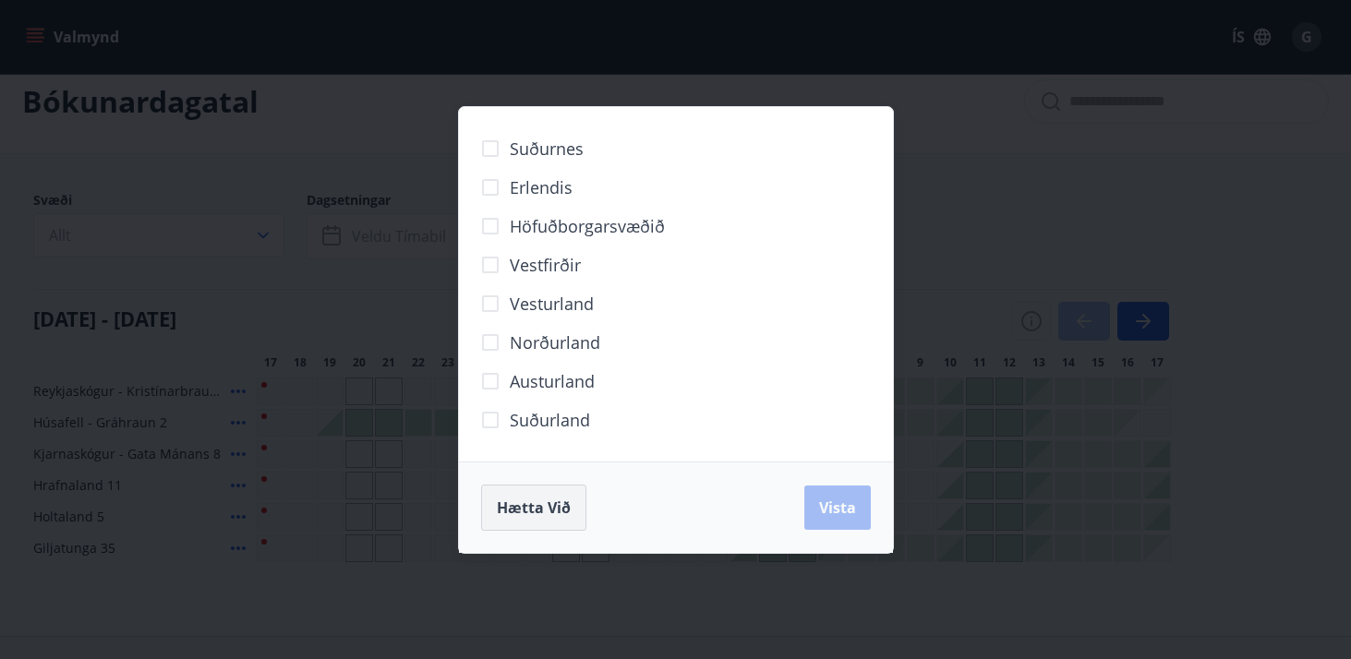
click at [562, 490] on button "Hætta við" at bounding box center [533, 508] width 105 height 46
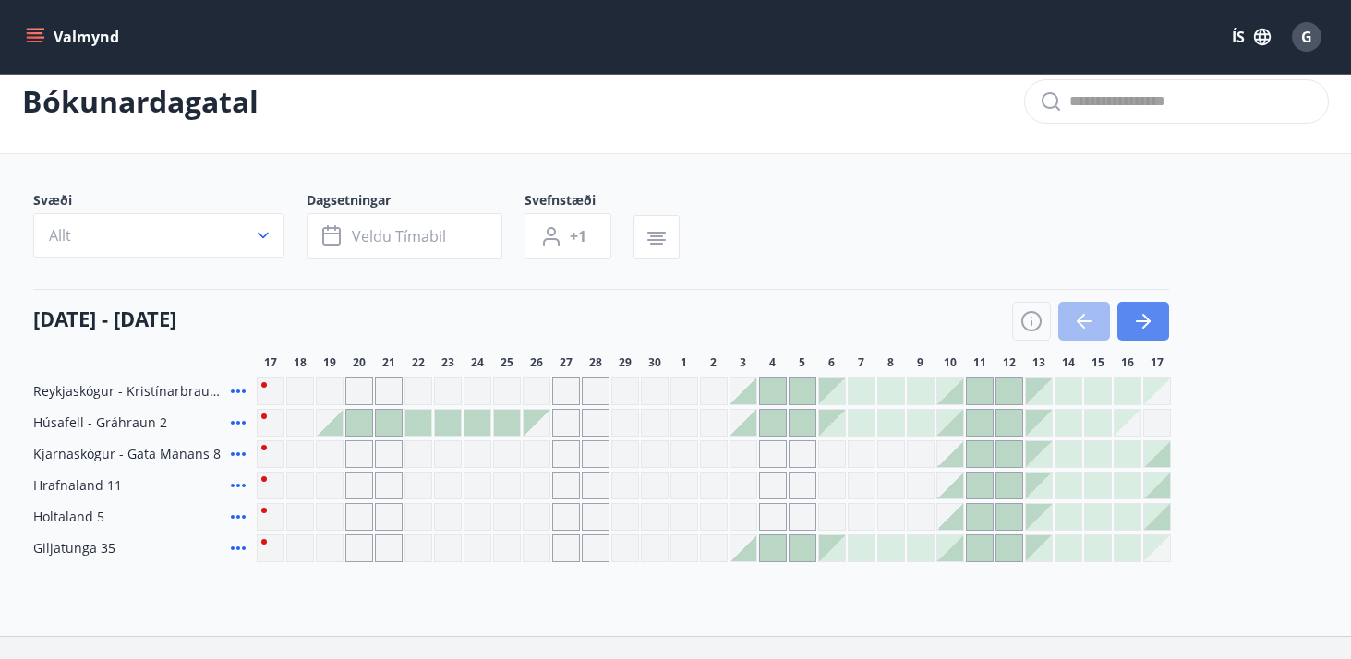
click at [1148, 330] on icon "button" at bounding box center [1143, 321] width 22 height 22
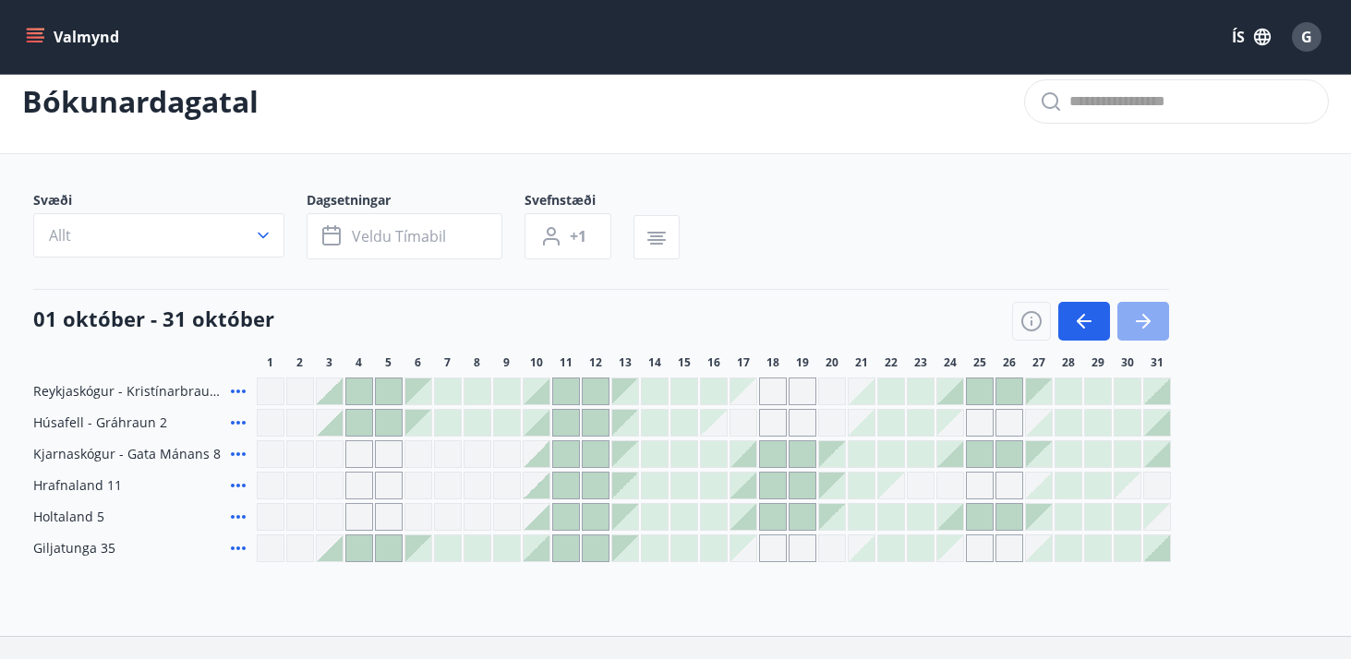
click at [1148, 330] on icon "button" at bounding box center [1143, 321] width 22 height 22
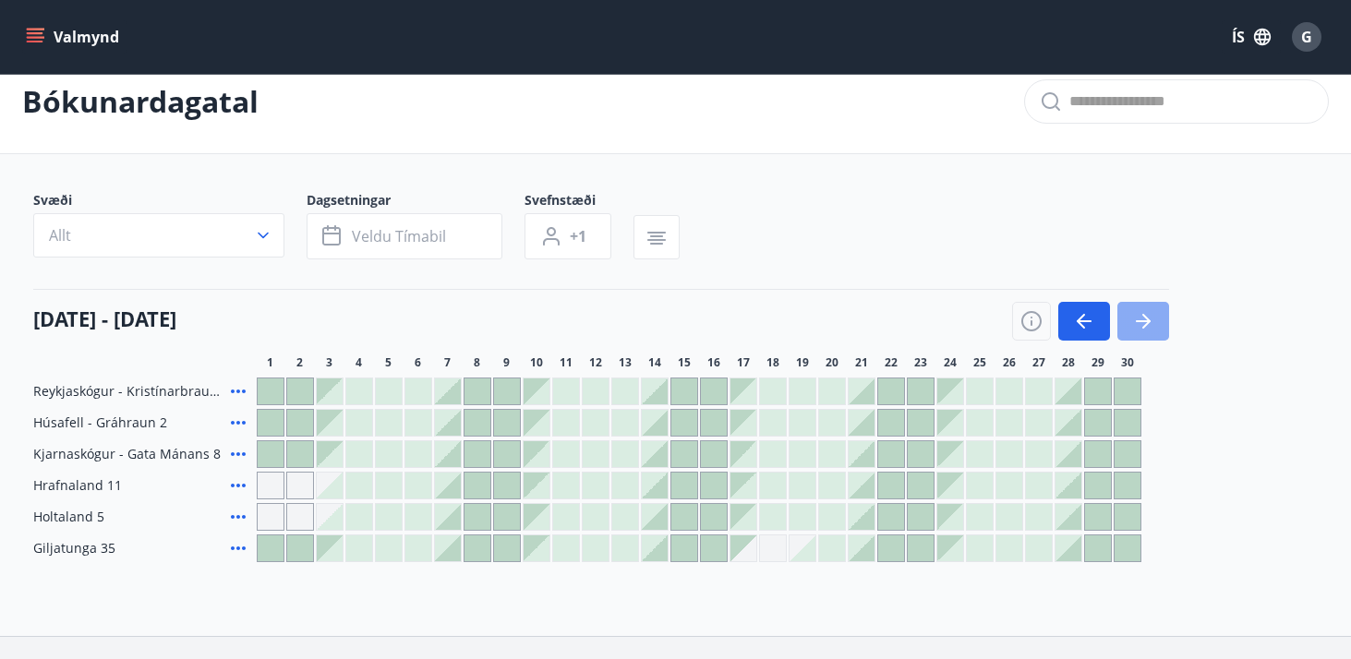
click at [1148, 330] on icon "button" at bounding box center [1143, 321] width 22 height 22
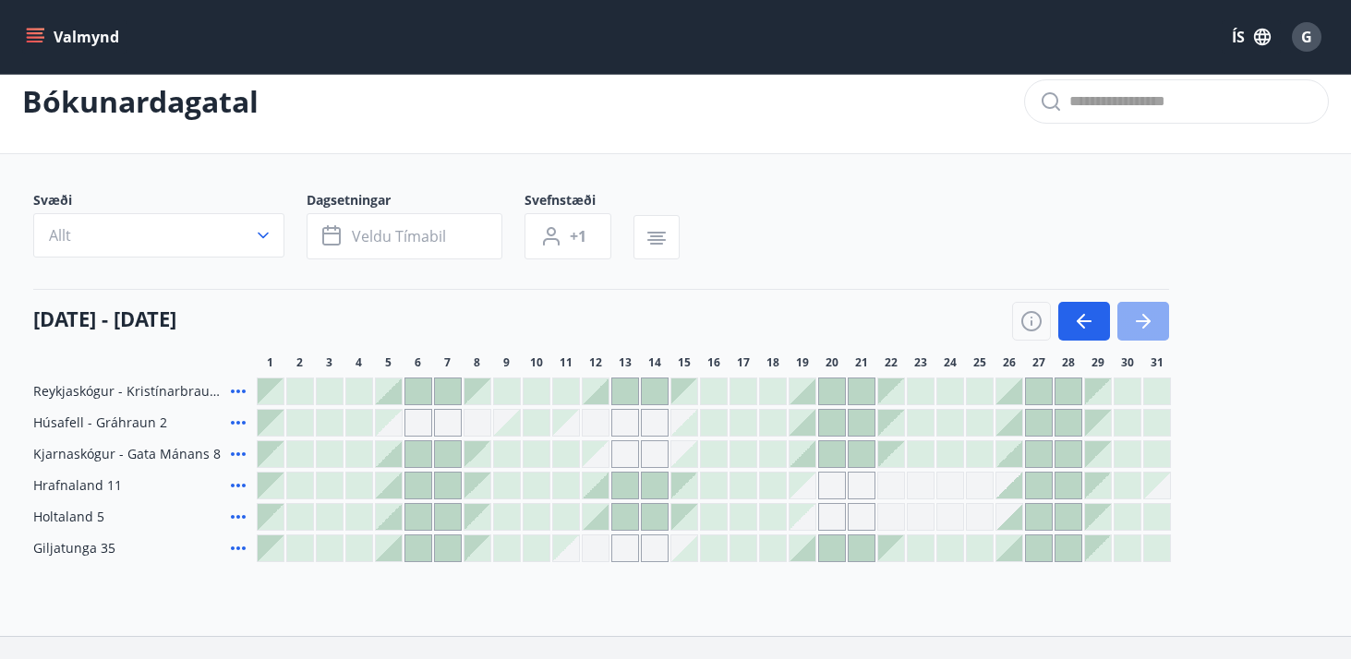
click at [1152, 323] on icon "button" at bounding box center [1143, 321] width 22 height 22
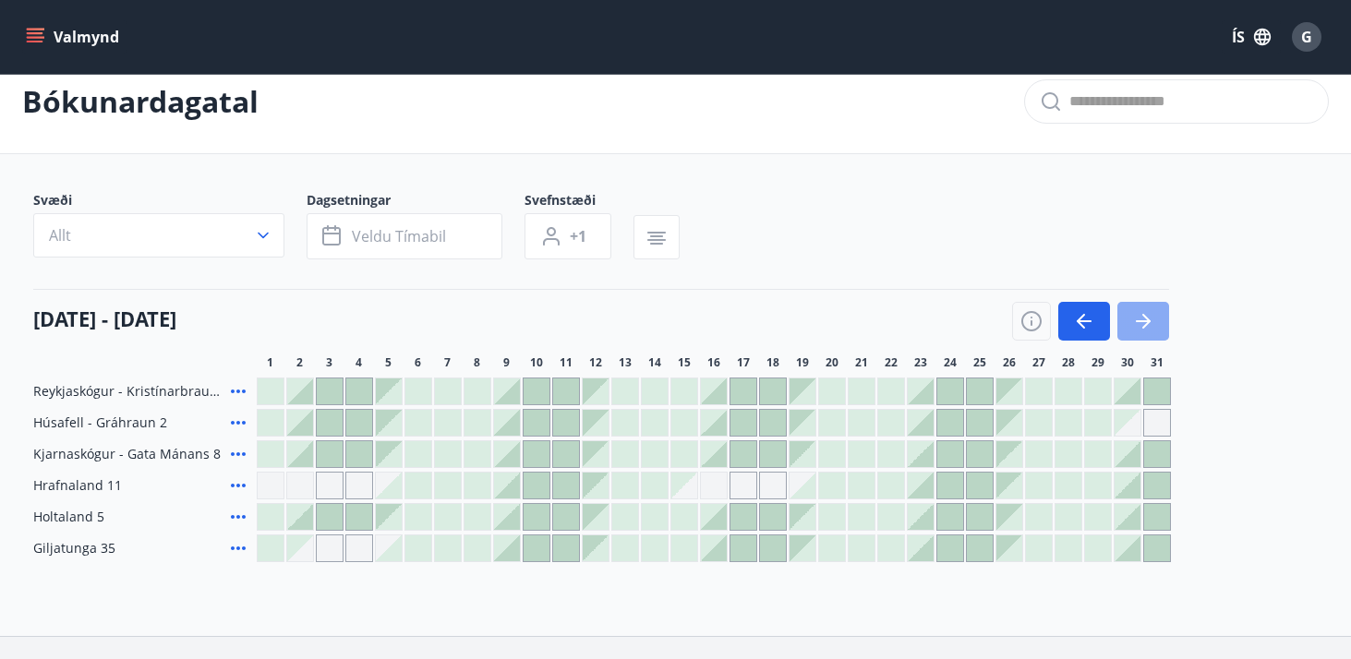
click at [1159, 311] on button "button" at bounding box center [1144, 321] width 52 height 39
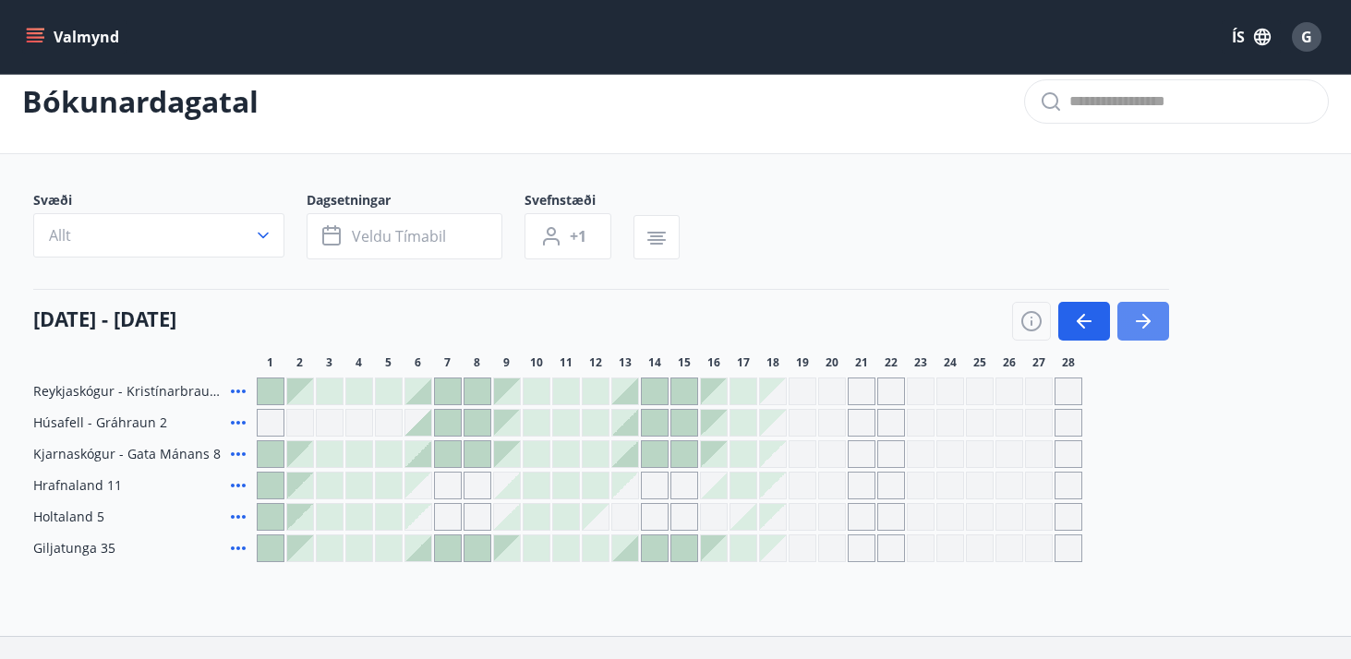
click at [1159, 311] on button "button" at bounding box center [1144, 321] width 52 height 39
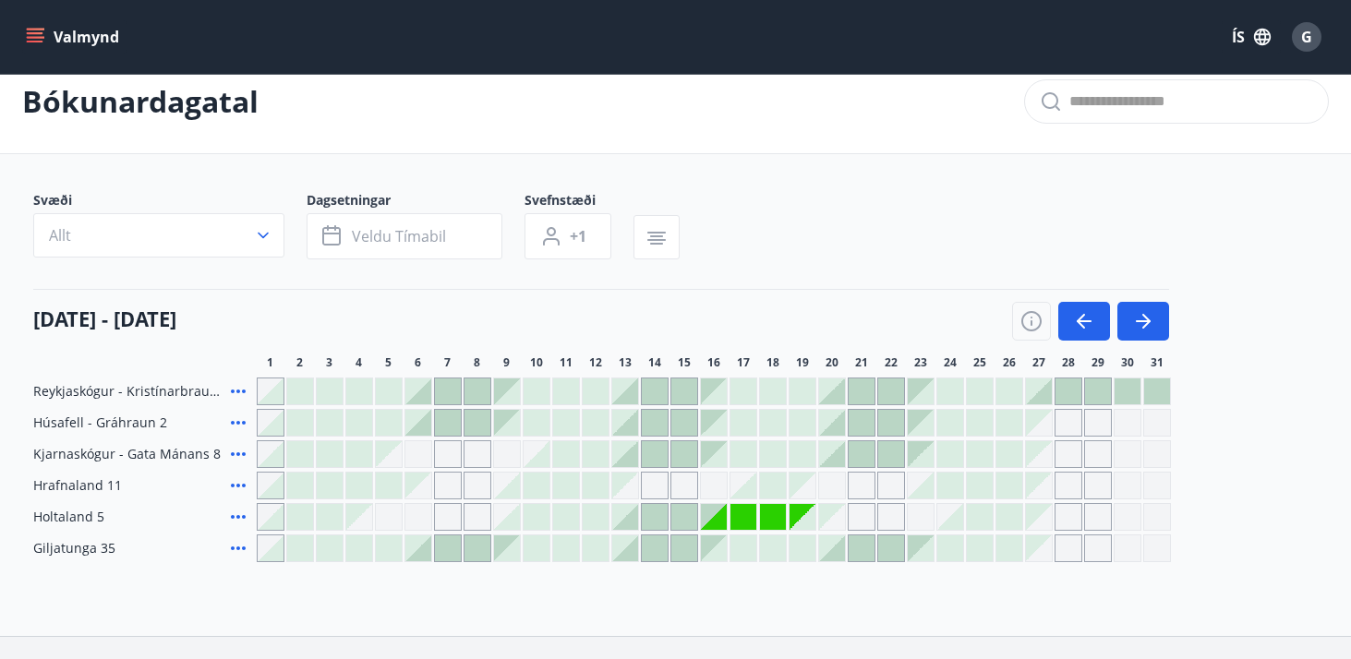
click at [629, 489] on div "Gráir dagar eru ekki bókanlegir" at bounding box center [625, 486] width 26 height 26
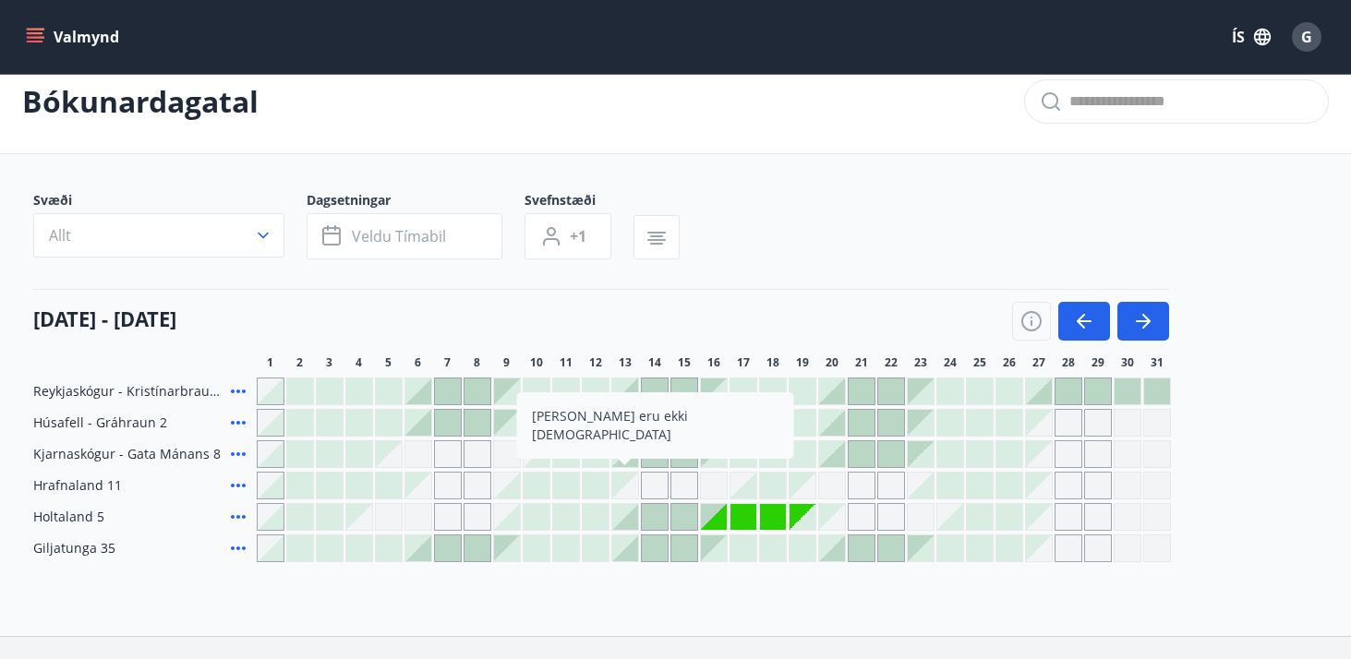
click at [997, 582] on div "Bókunardagatal Svæði Allt Dagsetningar Veldu tímabil Svefnstæði +1 [DATE] - [DA…" at bounding box center [675, 343] width 1351 height 586
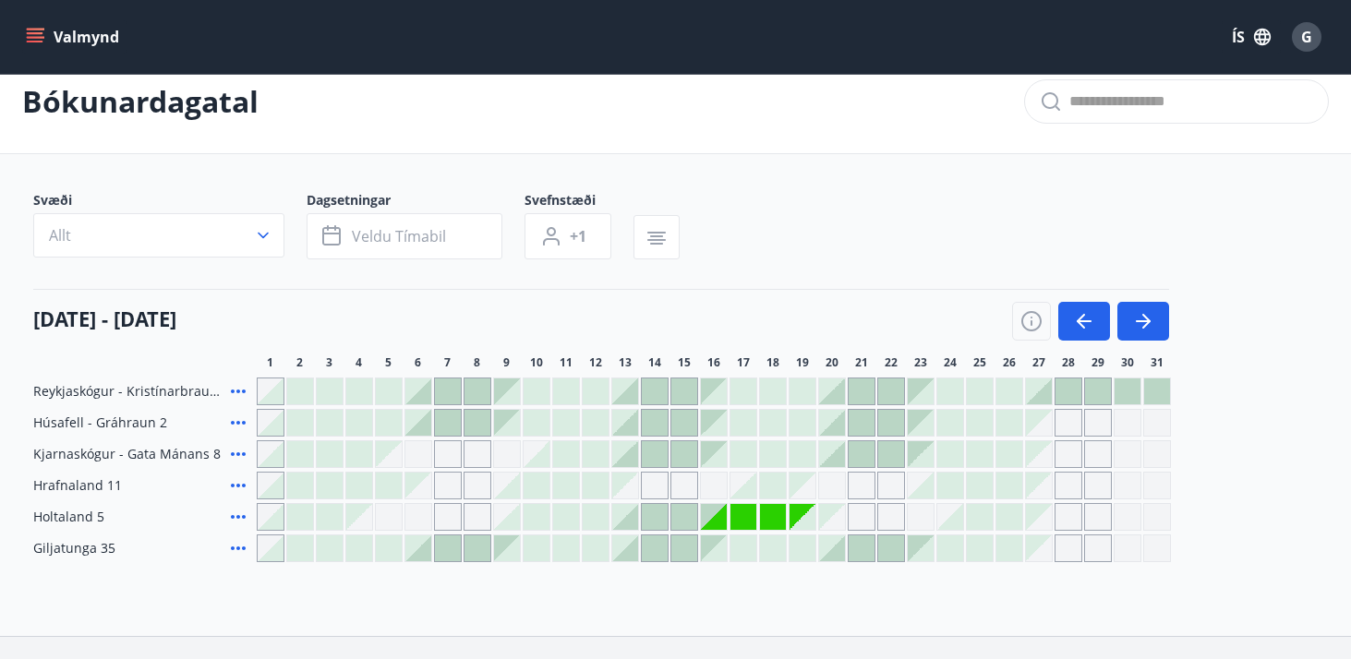
click at [721, 457] on div at bounding box center [714, 454] width 26 height 26
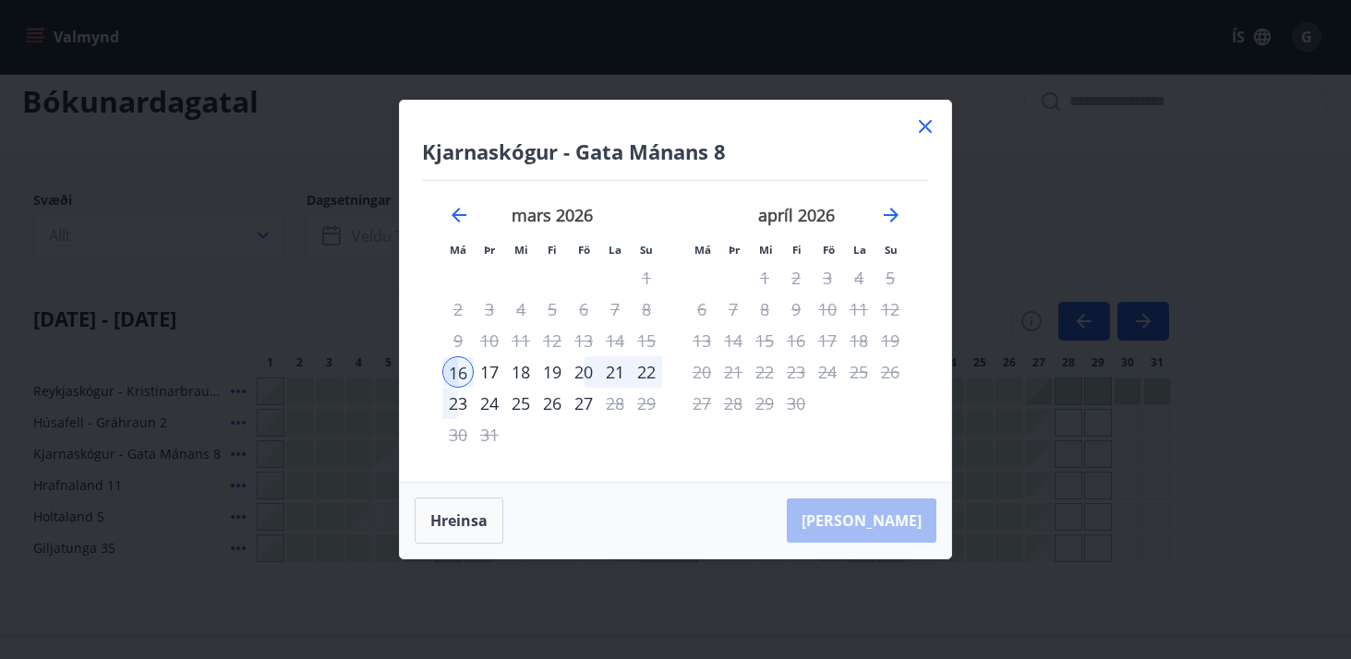
click at [930, 132] on icon at bounding box center [925, 126] width 13 height 13
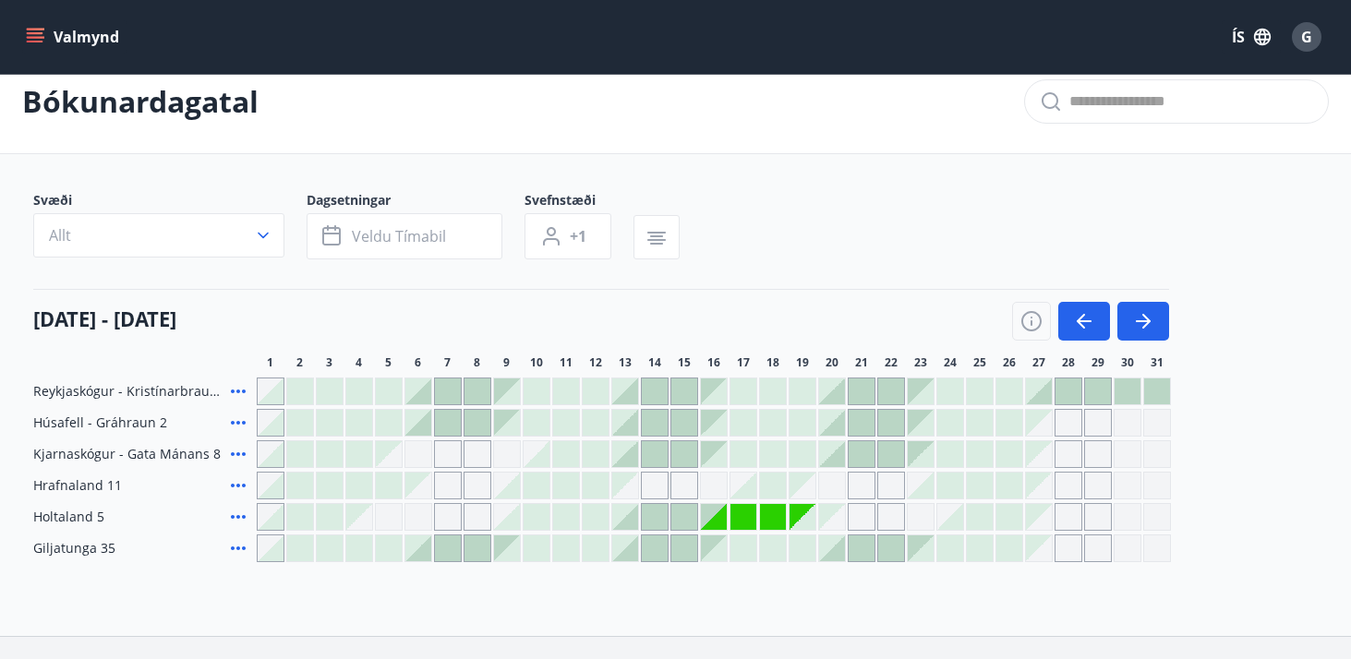
click at [828, 516] on div "Gráir dagar eru ekki bókanlegir" at bounding box center [832, 517] width 26 height 26
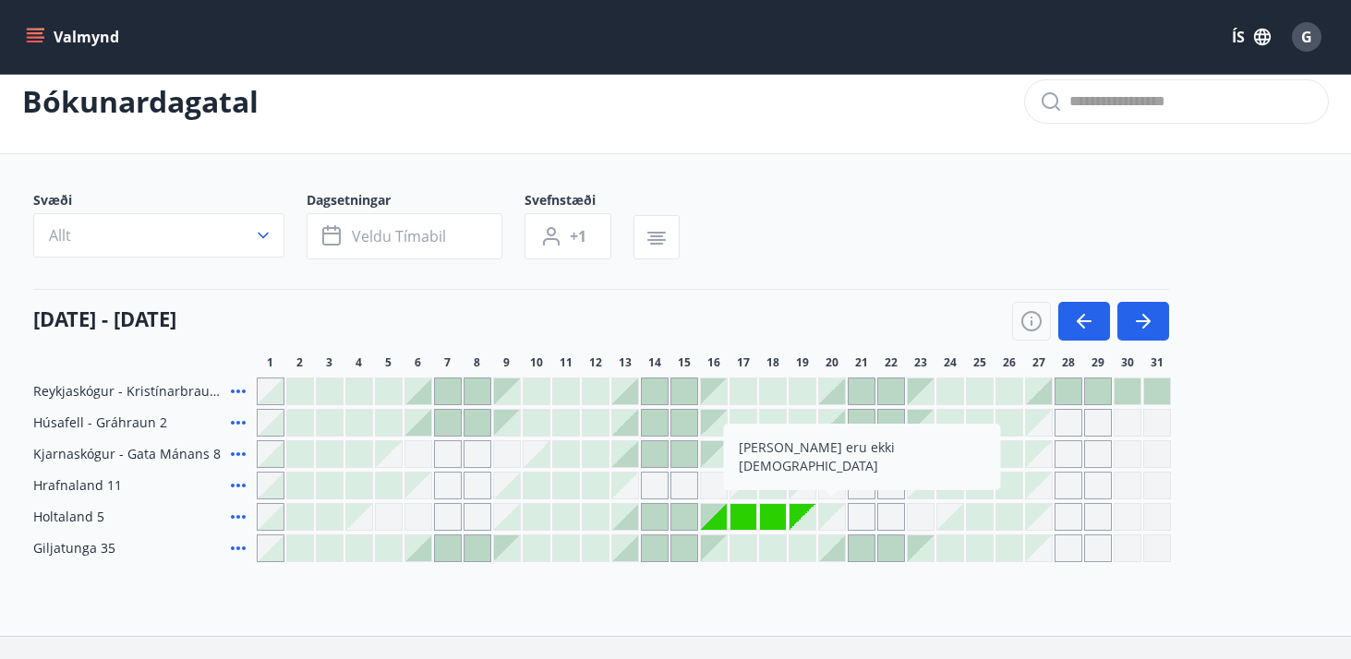
click at [864, 522] on div "Gráir dagar eru ekki bókanlegir" at bounding box center [862, 517] width 28 height 28
click at [863, 511] on div "Gráir dagar eru ekki bókanlegir" at bounding box center [862, 517] width 28 height 28
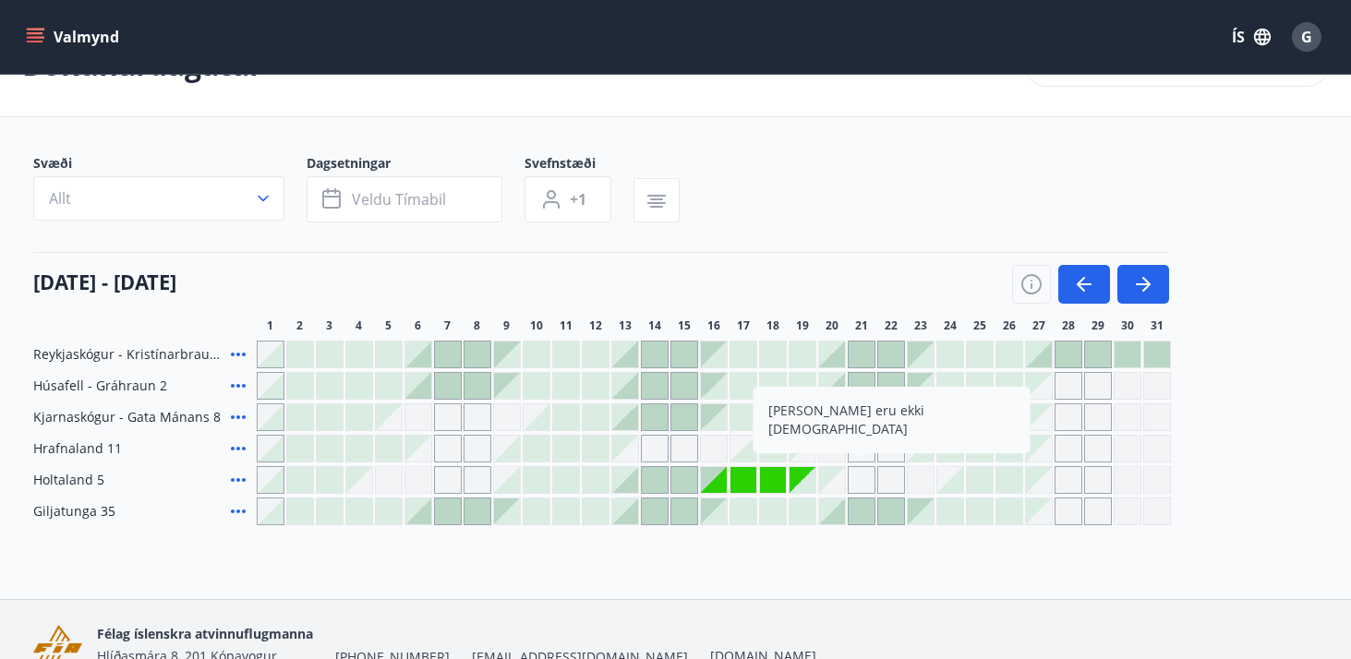
scroll to position [54, 0]
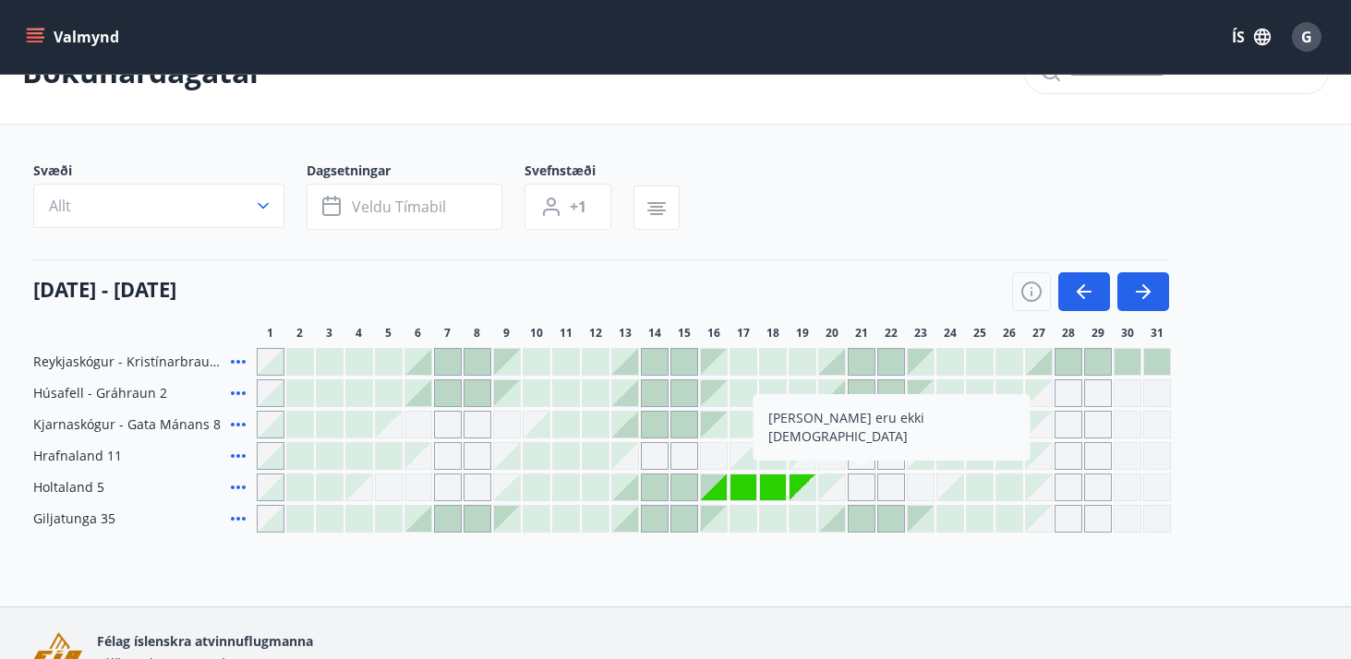
click at [723, 520] on div at bounding box center [714, 519] width 26 height 26
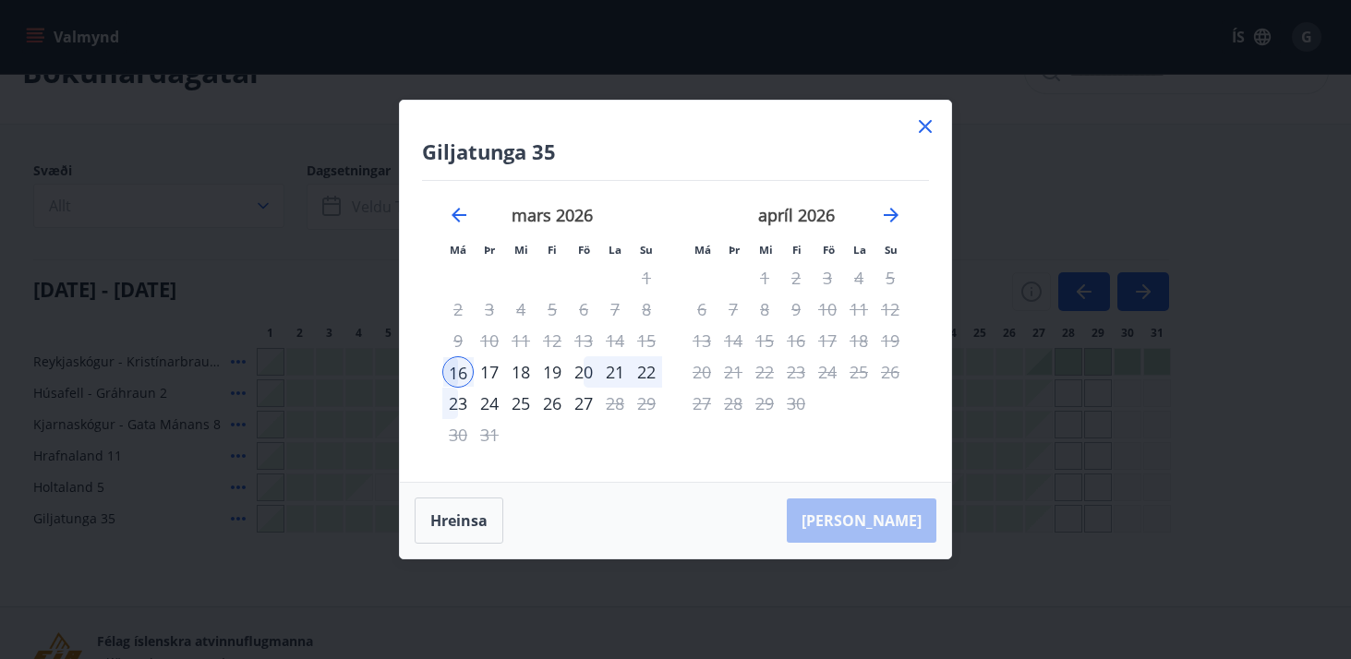
click at [928, 123] on icon at bounding box center [925, 126] width 13 height 13
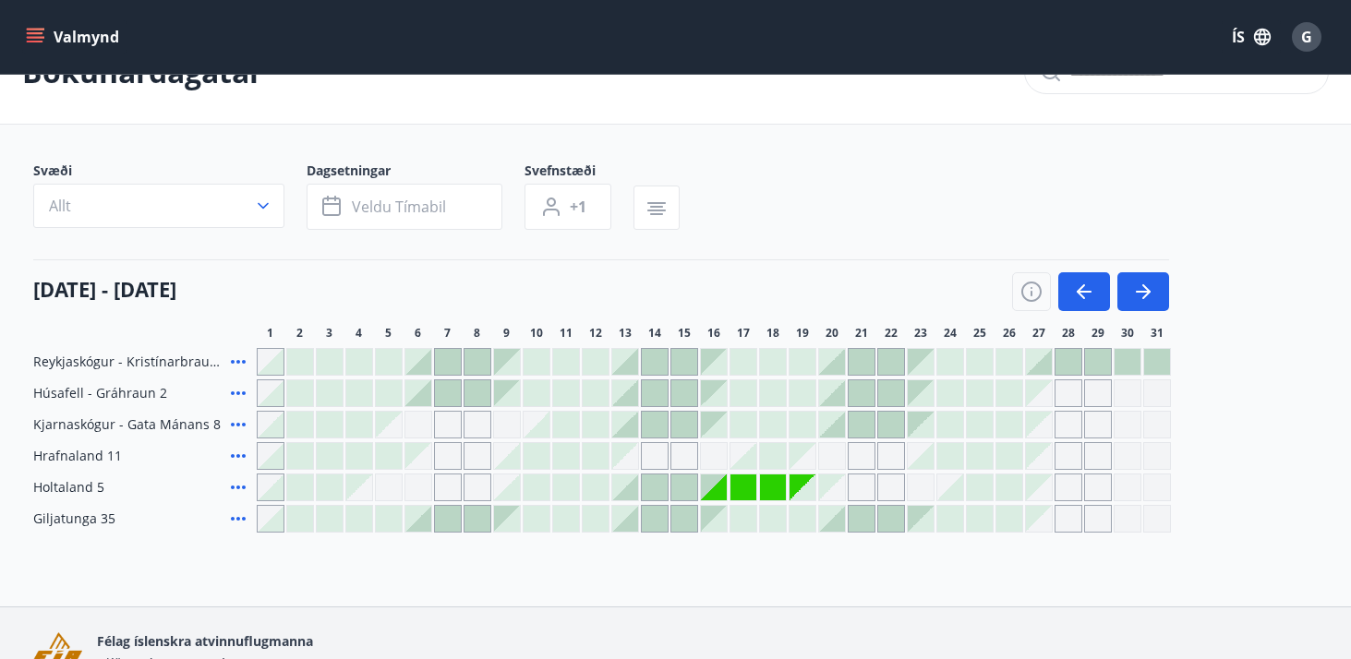
click at [637, 489] on div at bounding box center [625, 488] width 26 height 26
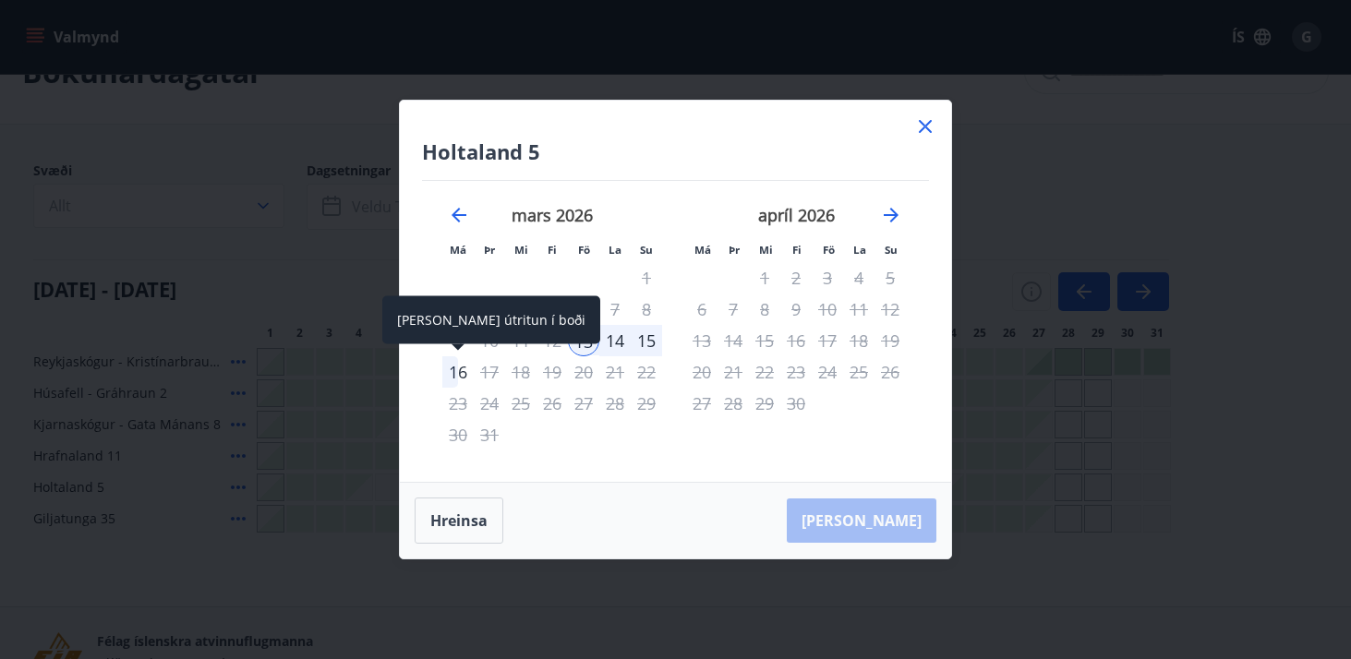
click at [458, 372] on div "16" at bounding box center [457, 372] width 31 height 31
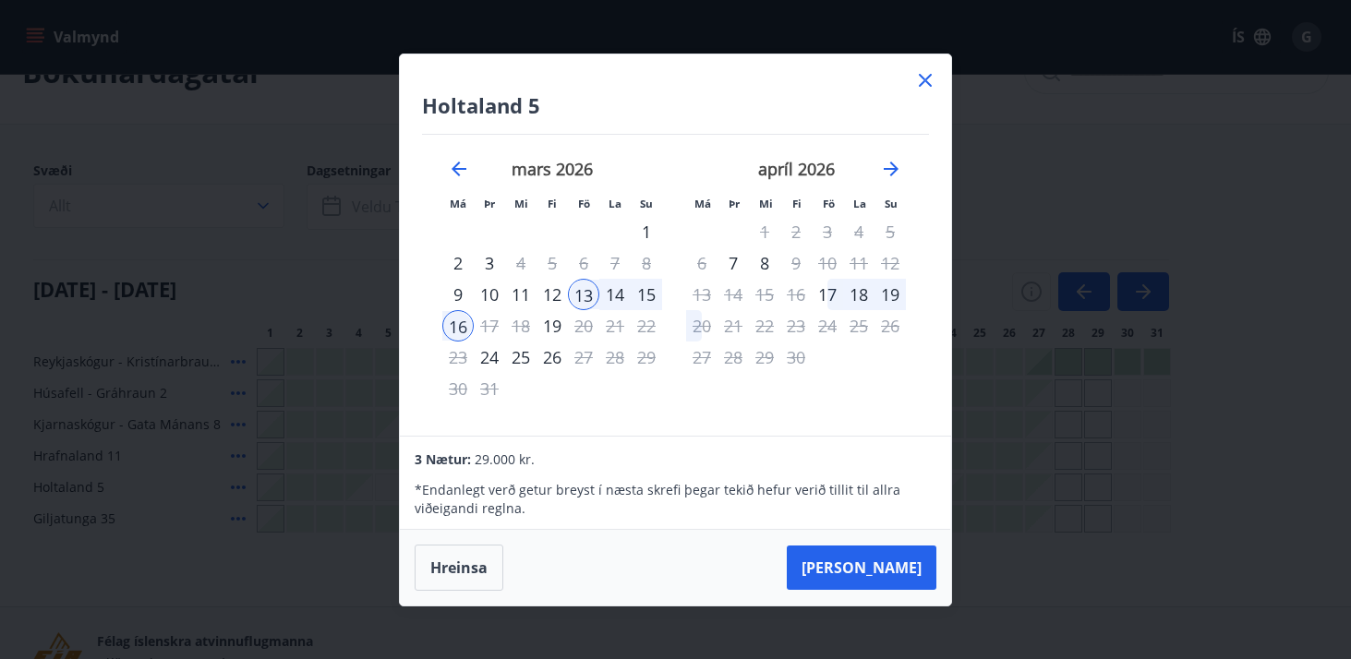
click at [578, 300] on div "13" at bounding box center [583, 294] width 31 height 31
click at [646, 287] on div "15" at bounding box center [646, 294] width 31 height 31
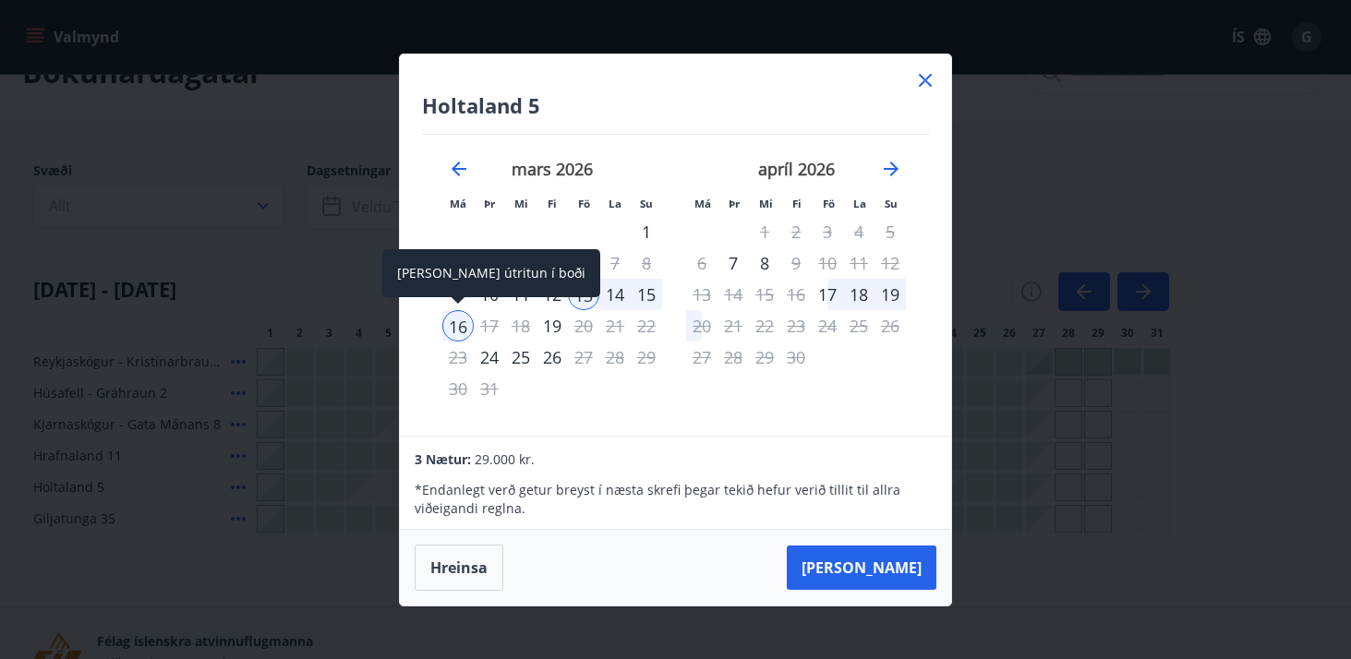
click at [453, 325] on div "16" at bounding box center [457, 325] width 31 height 31
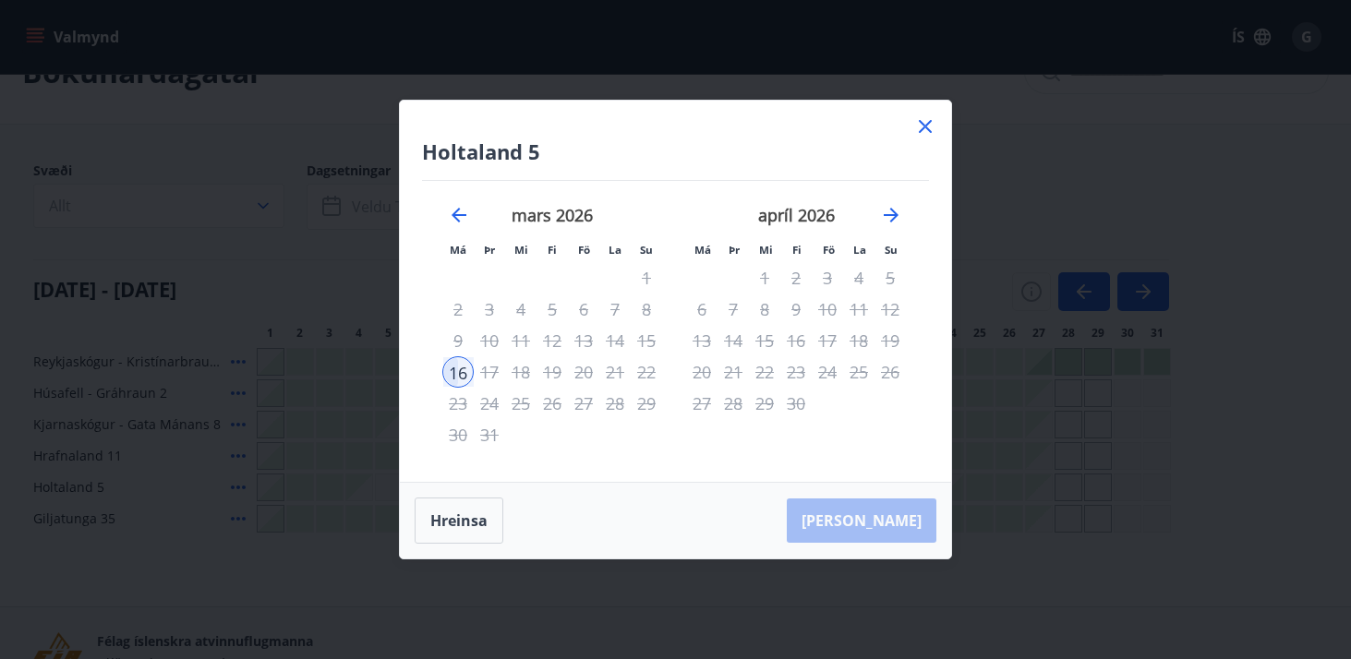
click at [587, 342] on div "13" at bounding box center [583, 340] width 31 height 31
click at [927, 134] on icon at bounding box center [925, 126] width 22 height 22
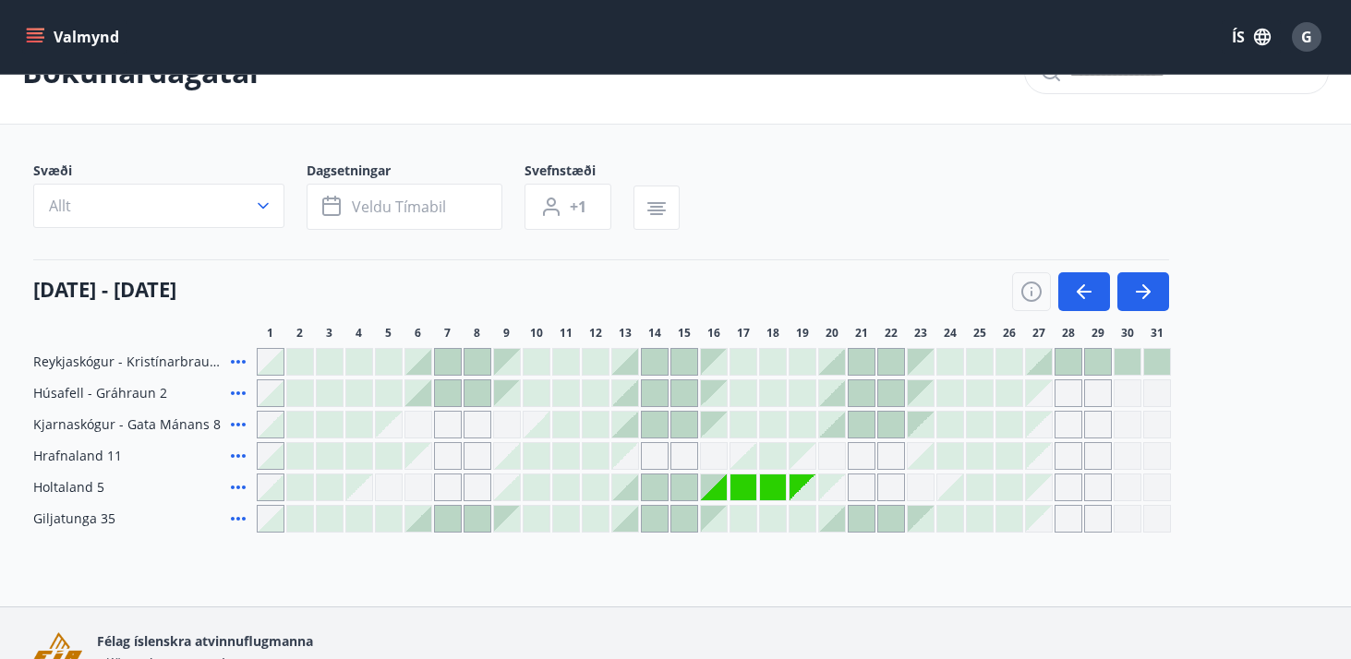
click at [33, 37] on icon "menu" at bounding box center [37, 37] width 20 height 2
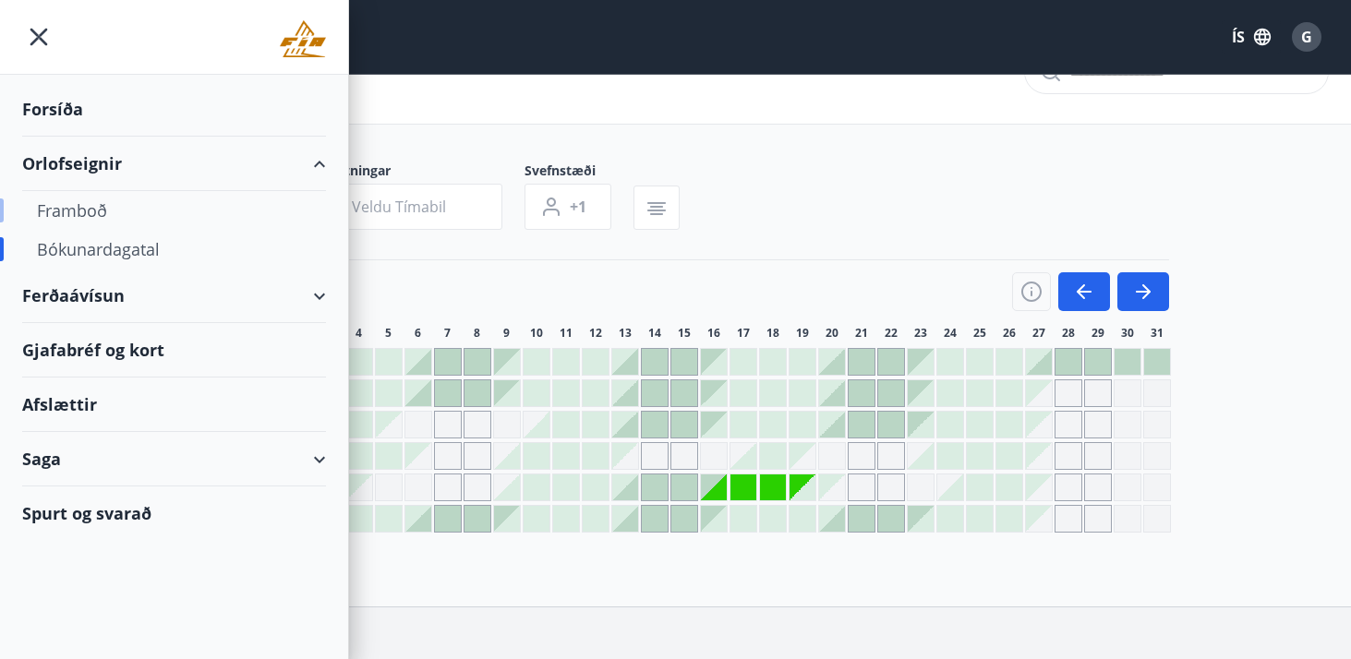
click at [75, 208] on div "Framboð" at bounding box center [174, 210] width 274 height 39
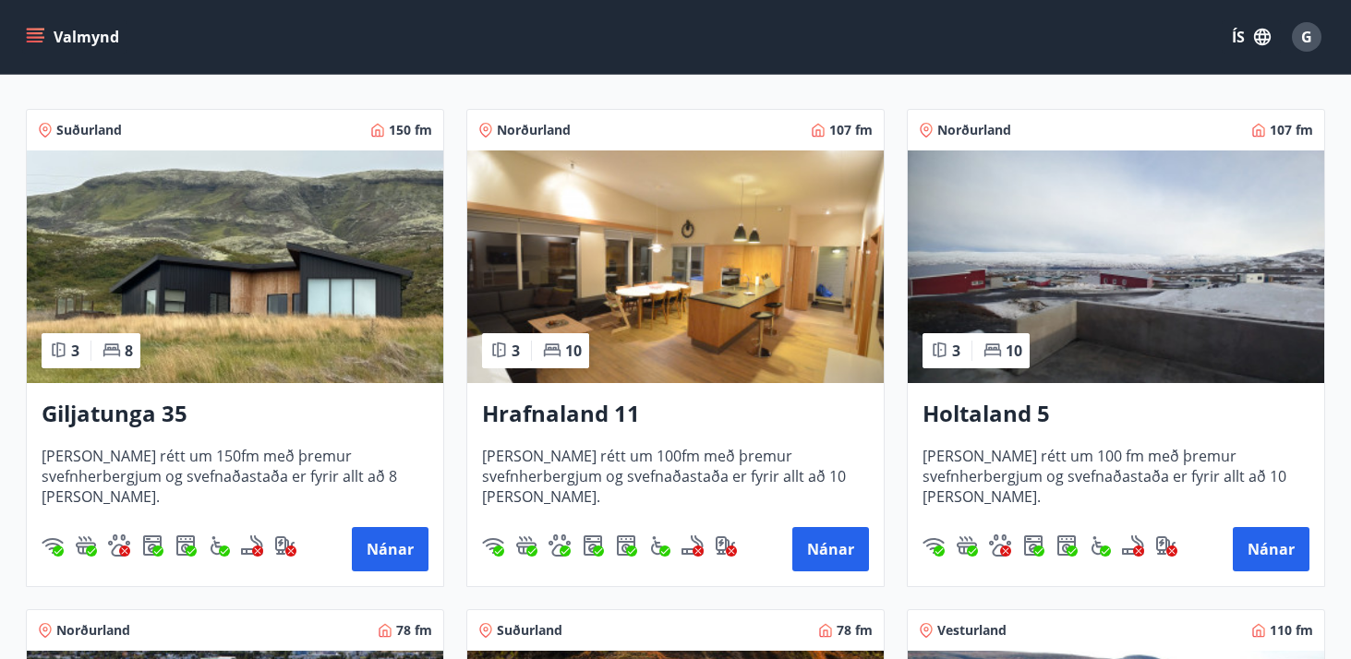
scroll to position [317, 0]
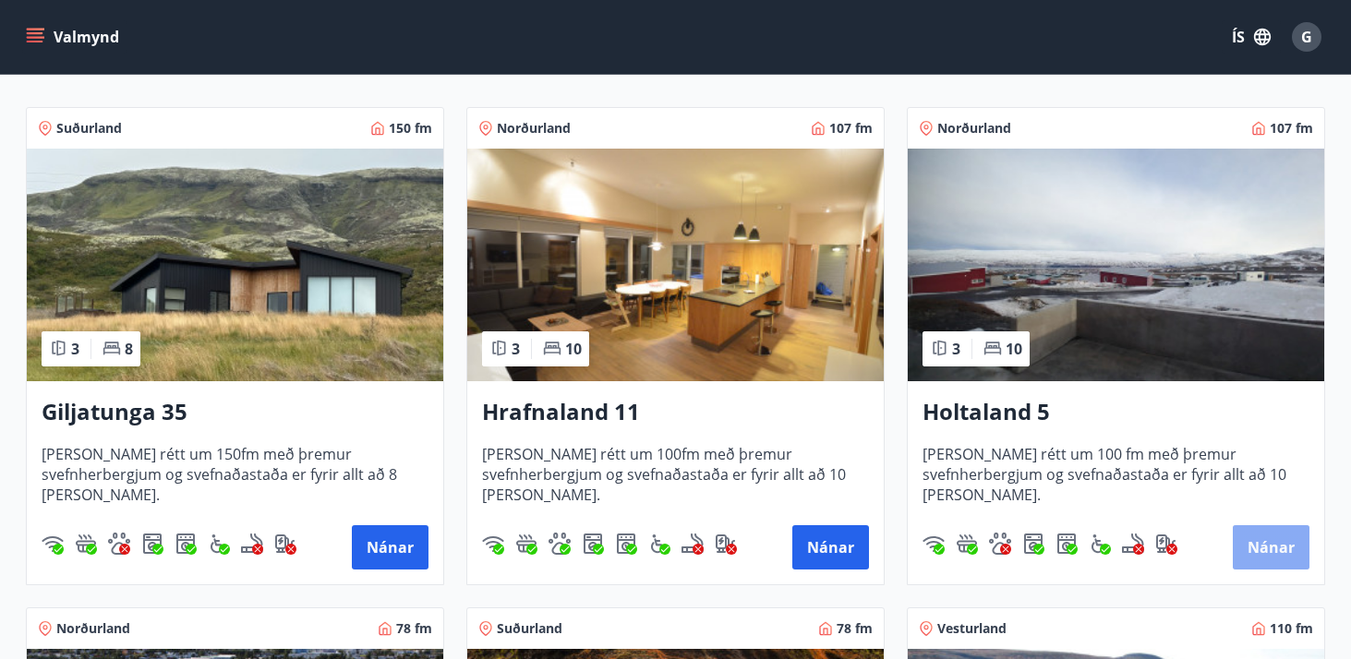
click at [1286, 564] on button "Nánar" at bounding box center [1271, 548] width 77 height 44
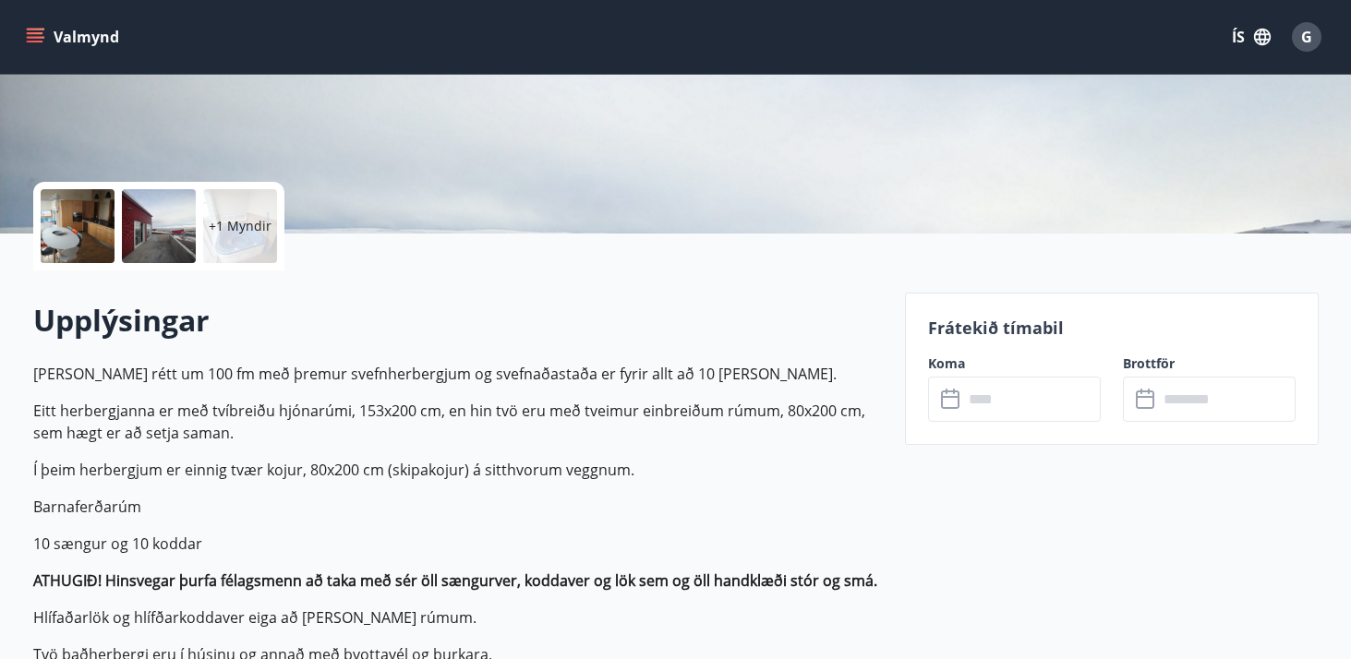
scroll to position [321, 0]
click at [999, 400] on input "text" at bounding box center [1032, 398] width 138 height 45
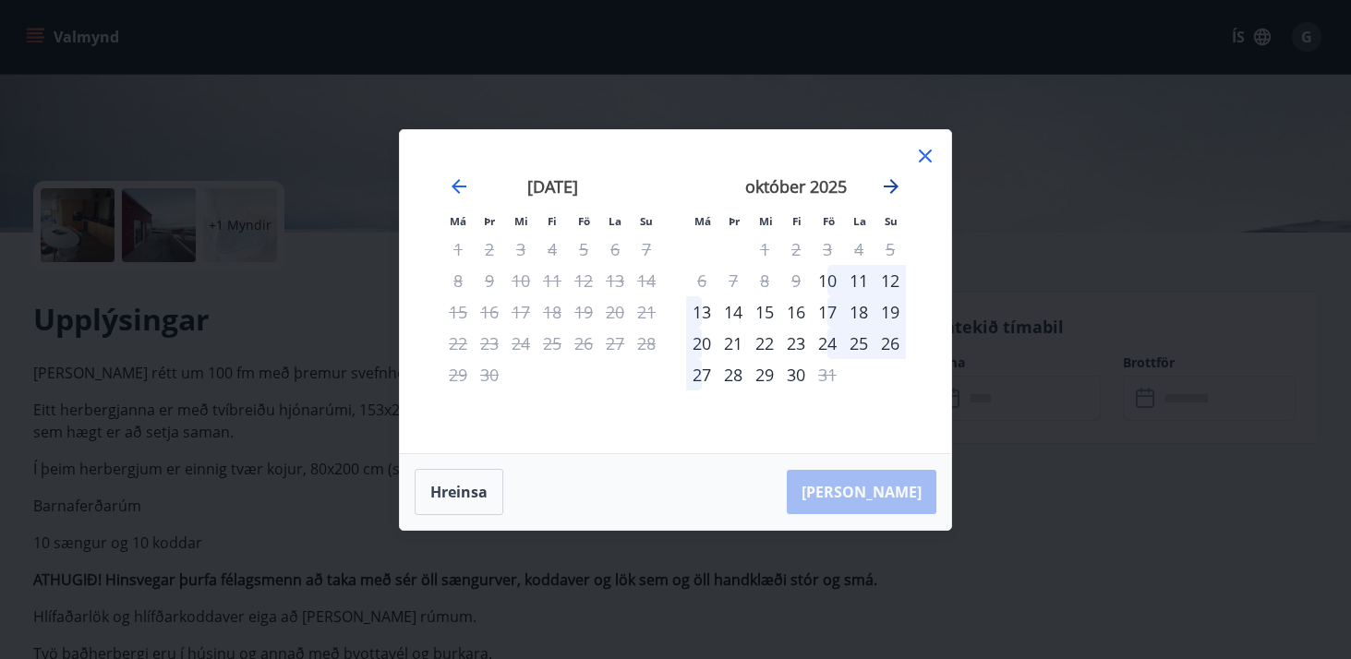
click at [890, 187] on icon "Move forward to switch to the next month." at bounding box center [891, 186] width 15 height 15
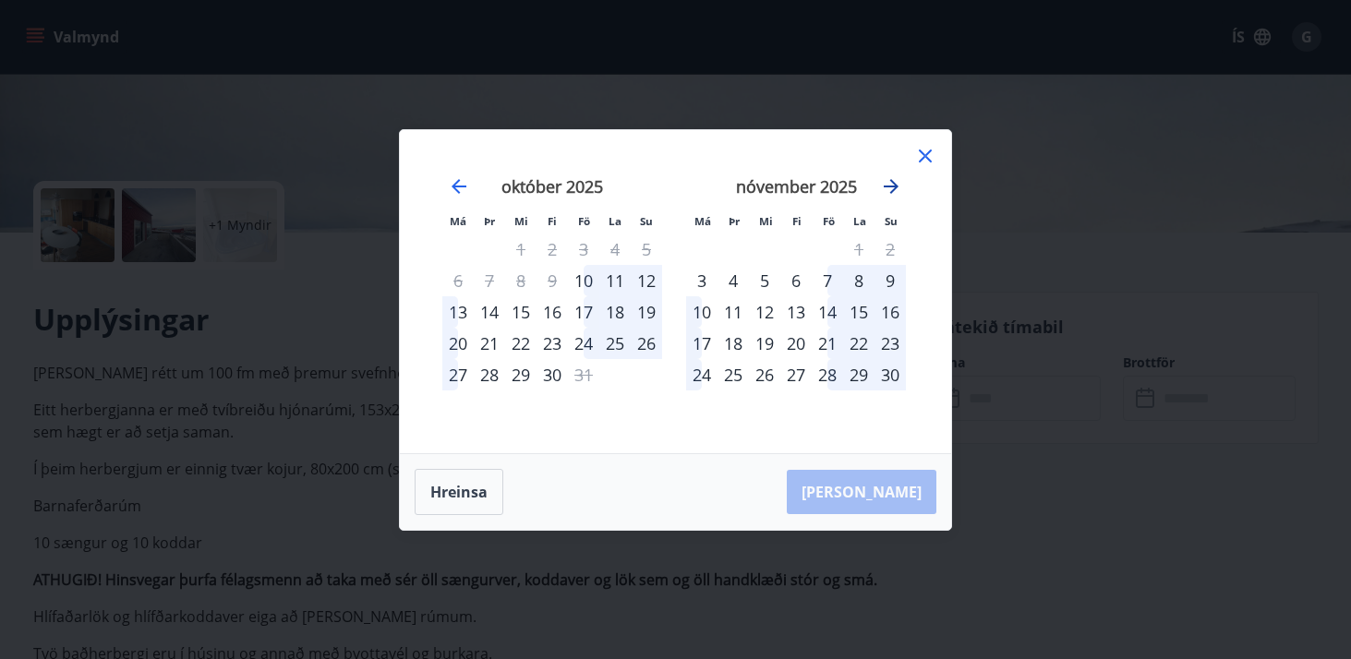
click at [890, 187] on icon "Move forward to switch to the next month." at bounding box center [891, 186] width 15 height 15
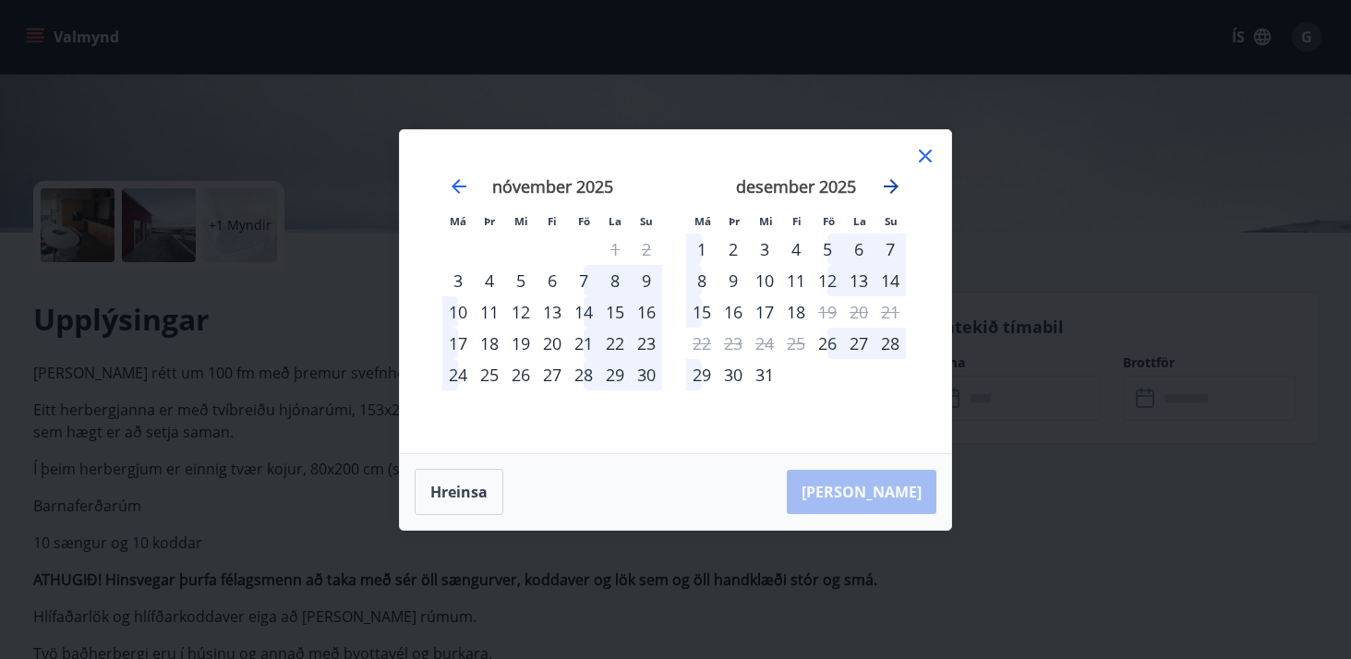
click at [890, 187] on icon "Move forward to switch to the next month." at bounding box center [891, 186] width 15 height 15
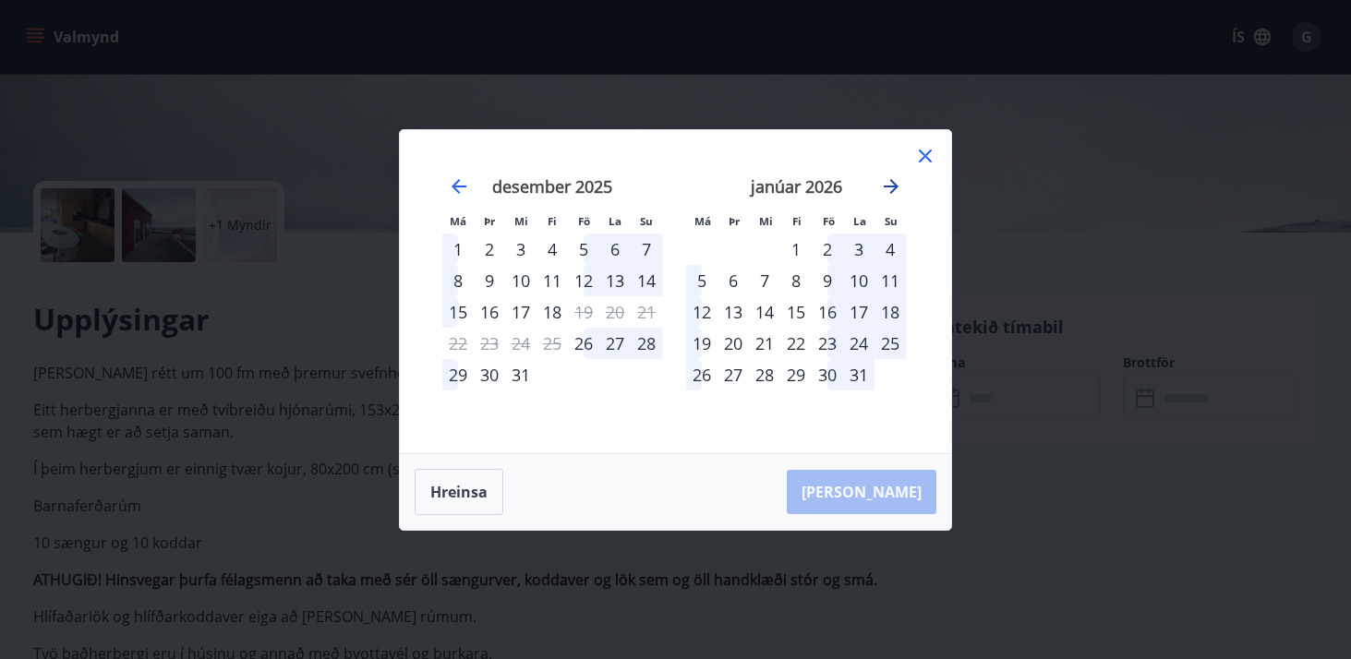
click at [890, 187] on icon "Move forward to switch to the next month." at bounding box center [891, 186] width 15 height 15
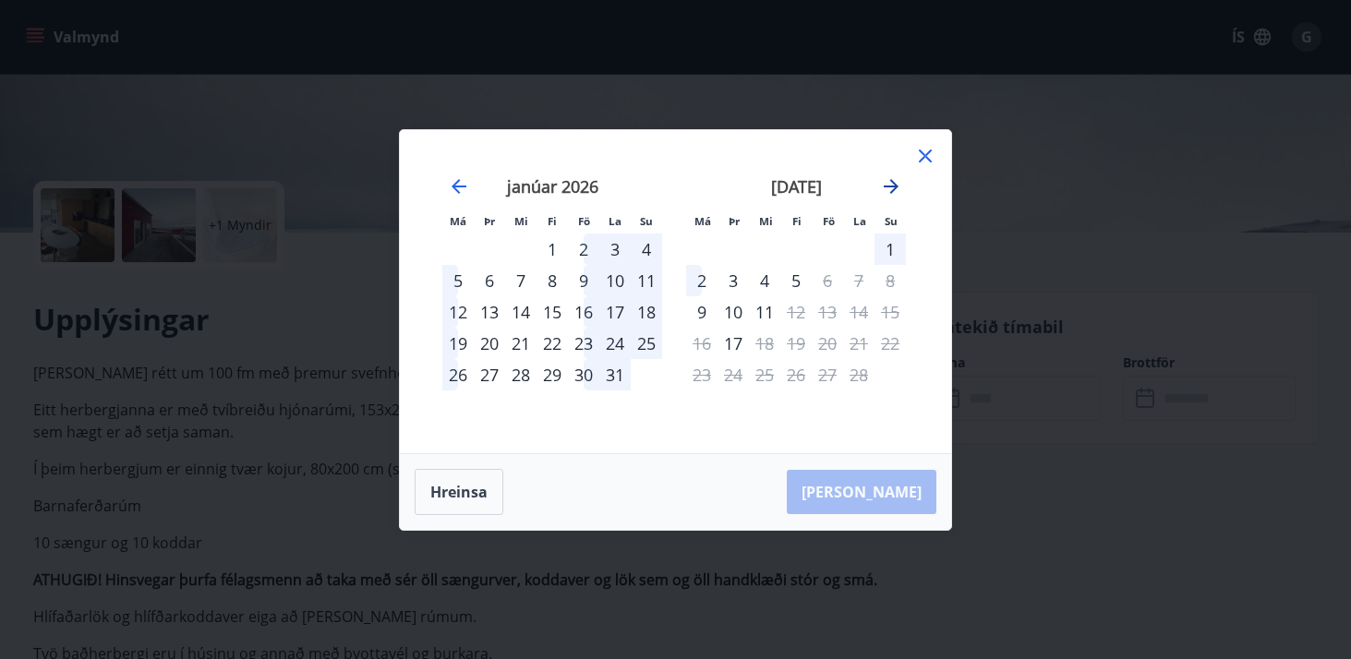
click at [890, 187] on icon "Move forward to switch to the next month." at bounding box center [891, 186] width 15 height 15
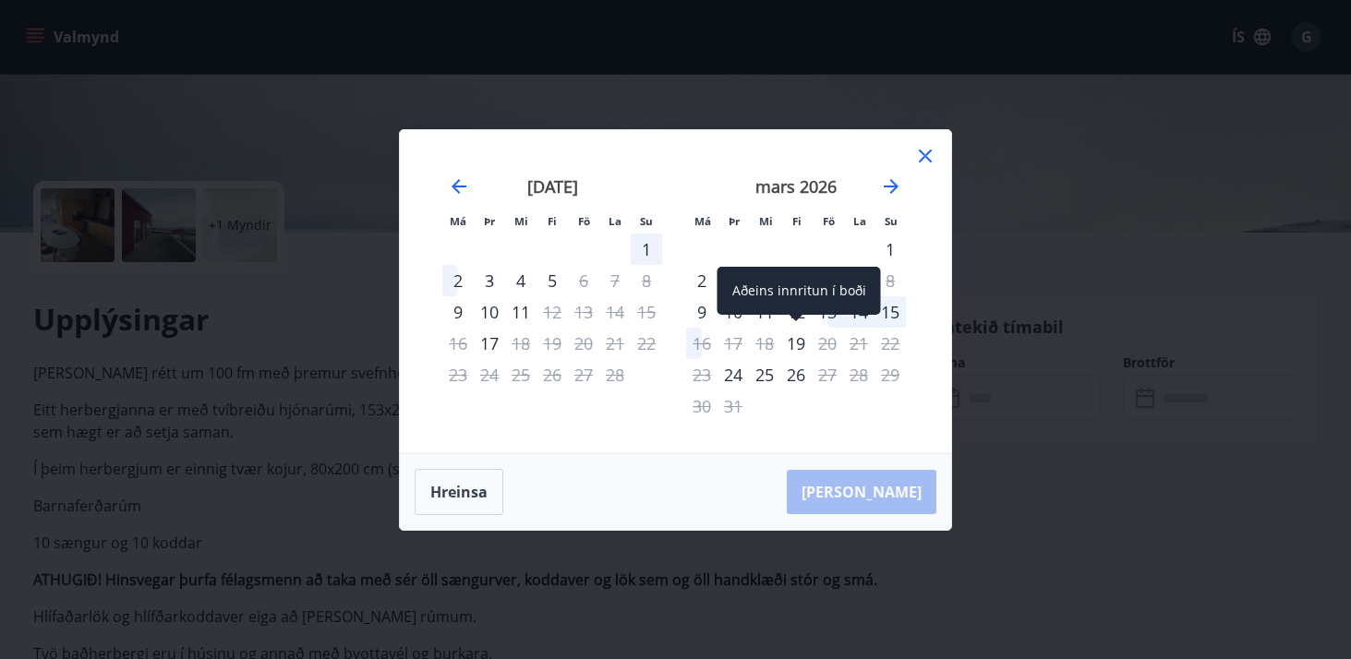
click at [802, 346] on div "19" at bounding box center [795, 343] width 31 height 31
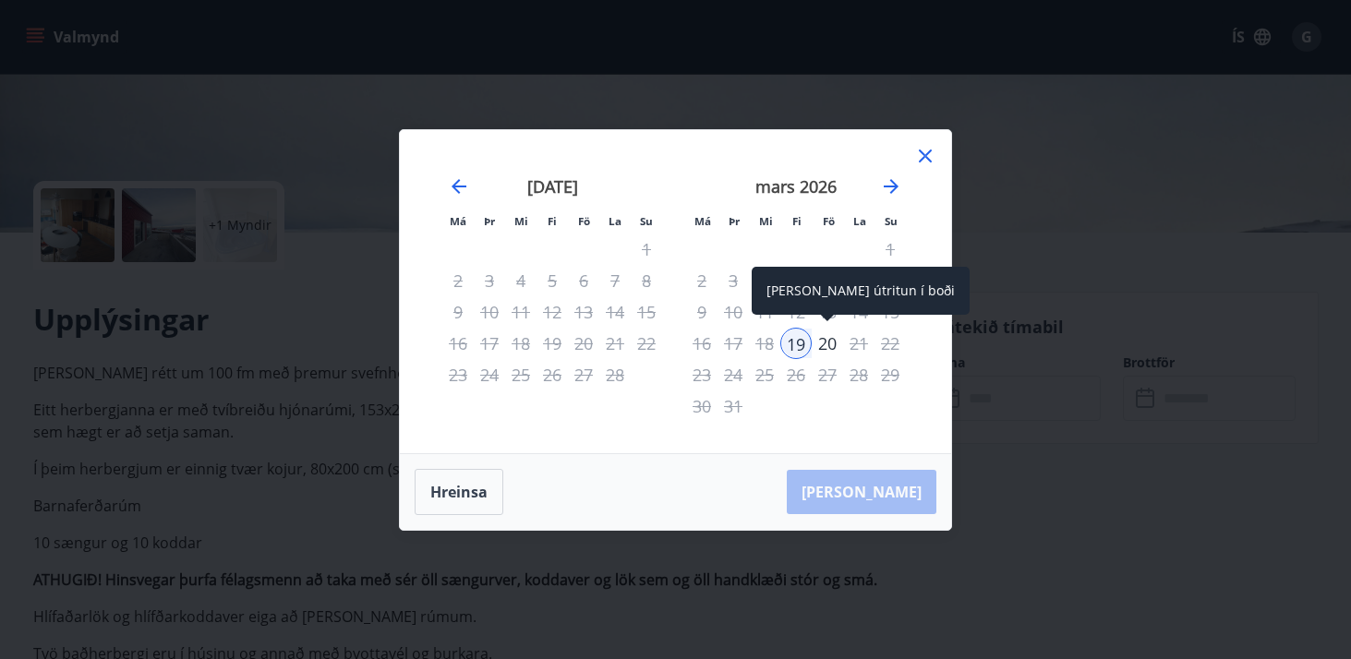
click at [834, 347] on div "20" at bounding box center [827, 343] width 31 height 31
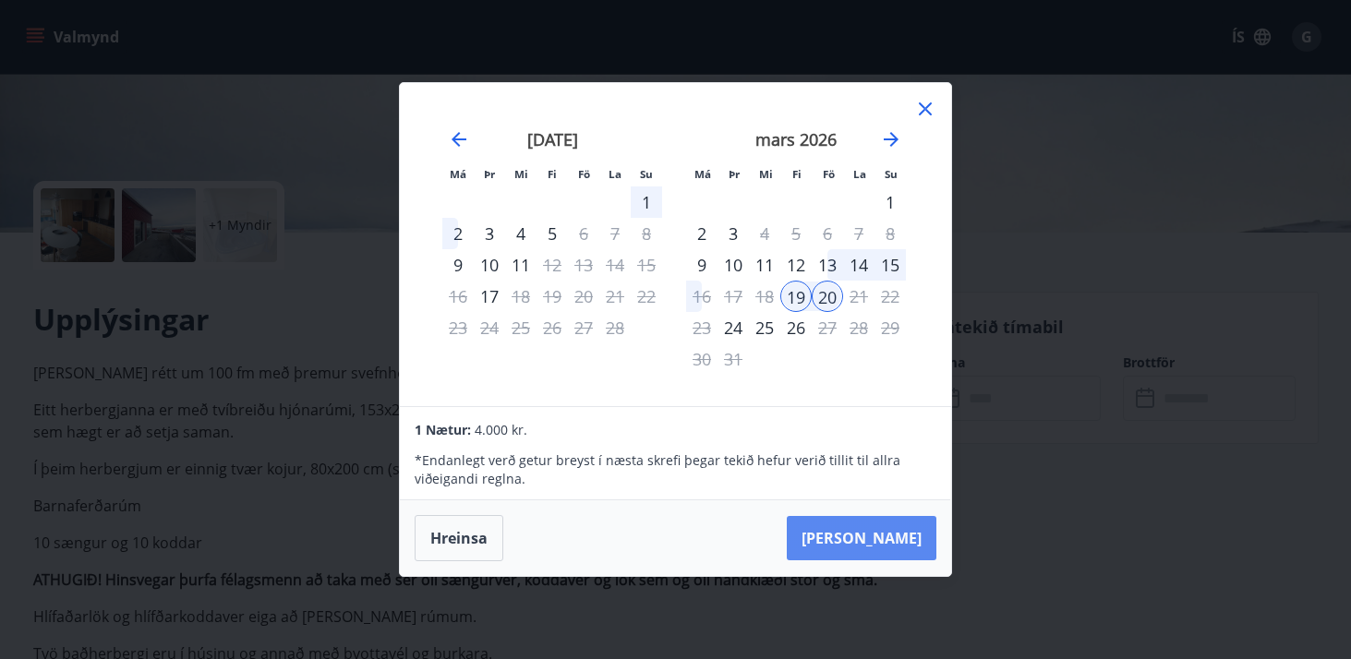
click at [899, 526] on button "[PERSON_NAME]" at bounding box center [862, 538] width 150 height 44
click at [927, 111] on icon at bounding box center [925, 109] width 13 height 13
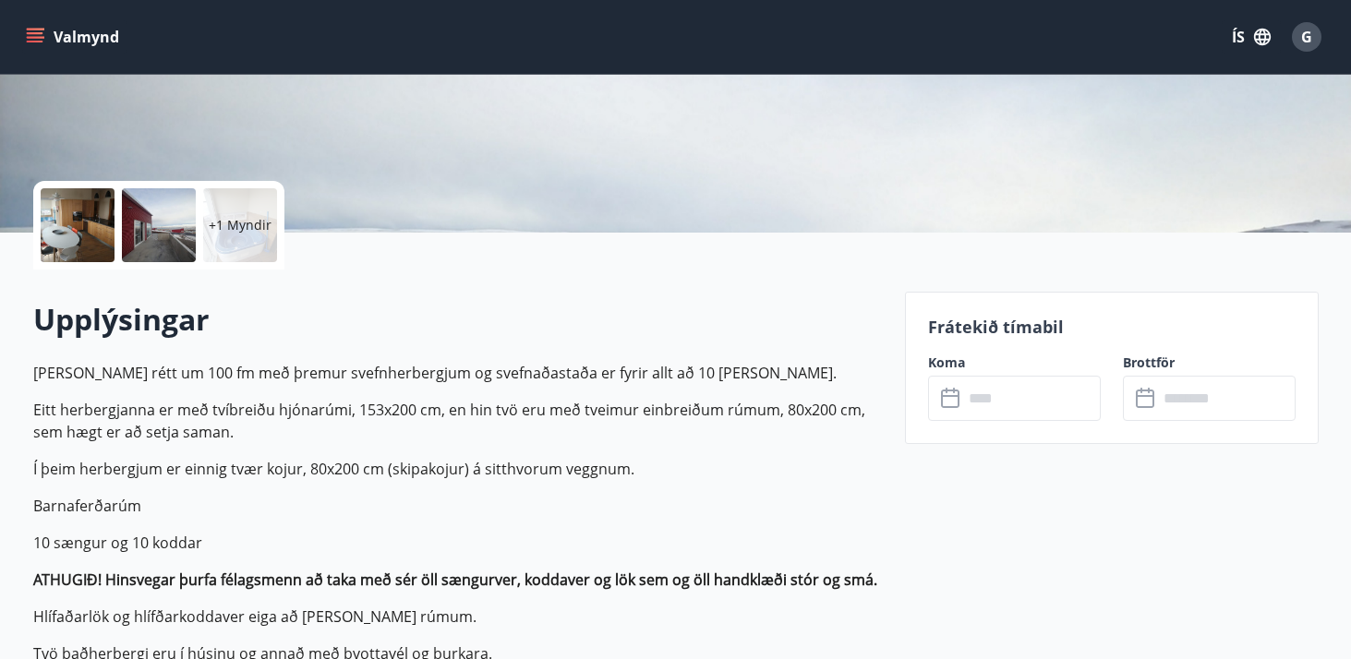
click at [42, 29] on icon "menu" at bounding box center [37, 30] width 20 height 2
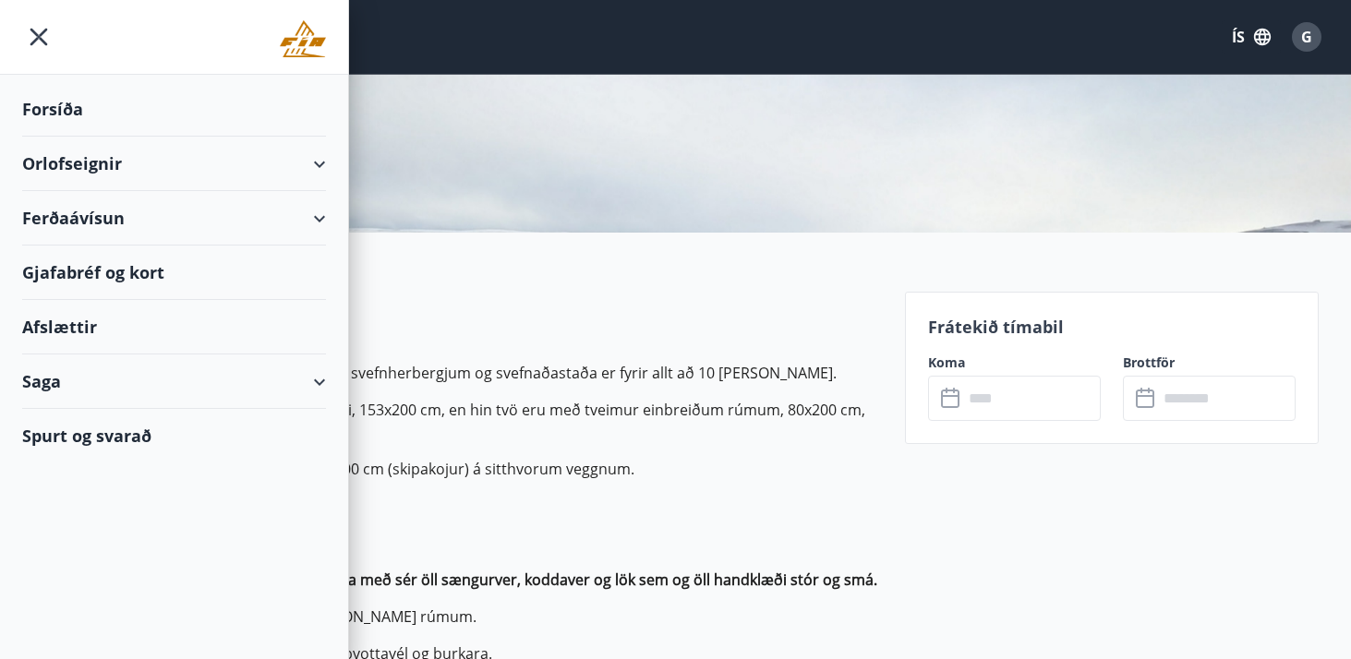
click at [311, 383] on div "Saga" at bounding box center [174, 382] width 304 height 54
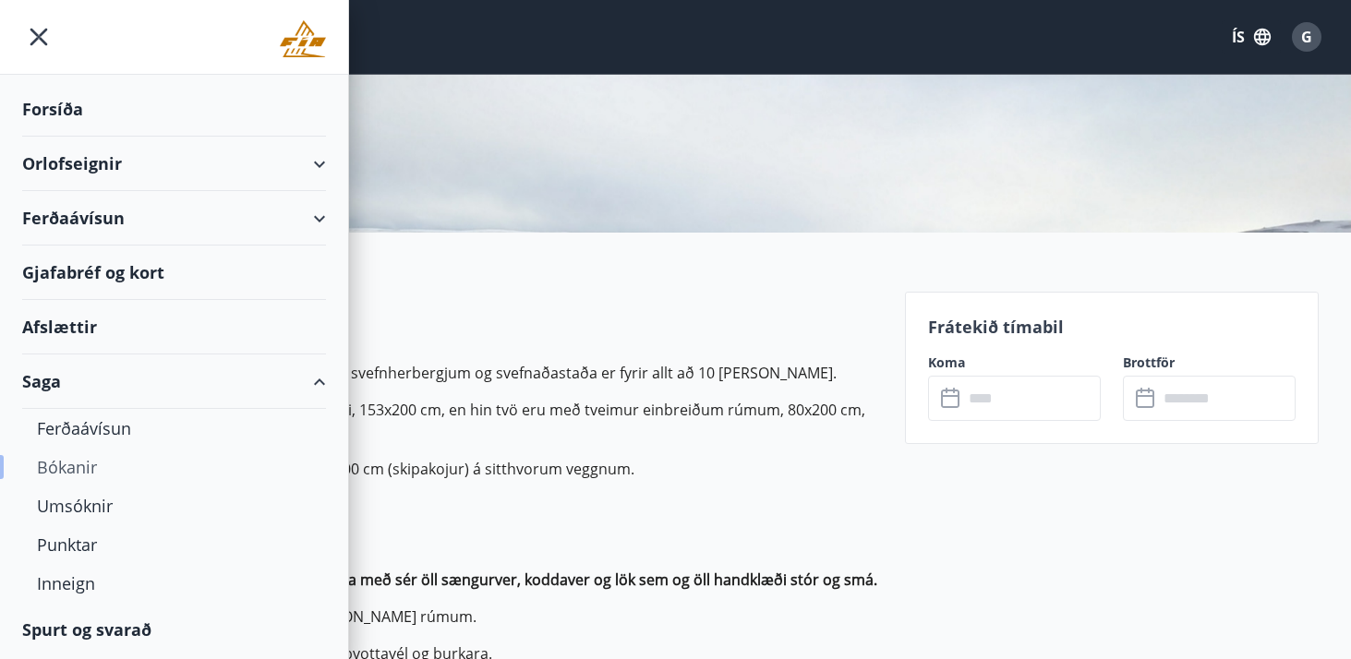
click at [76, 475] on div "Bókanir" at bounding box center [174, 467] width 274 height 39
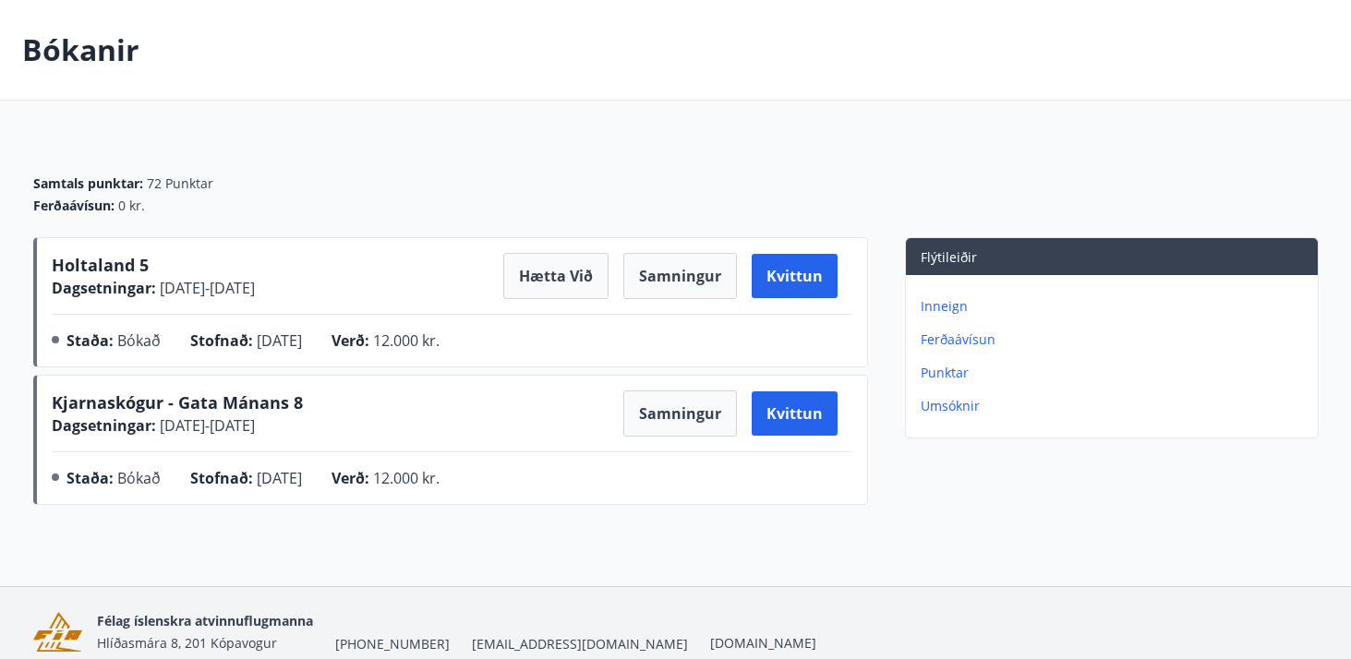
scroll to position [77, 0]
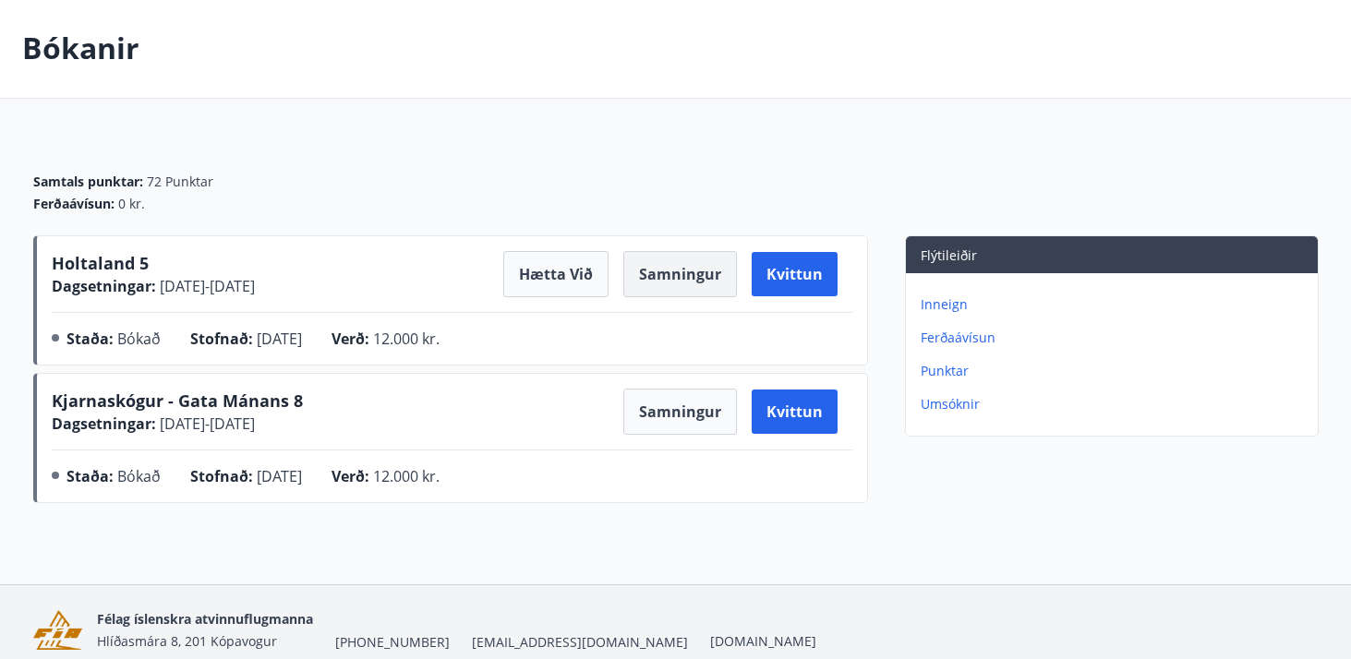
click at [700, 271] on button "Samningur" at bounding box center [680, 274] width 114 height 46
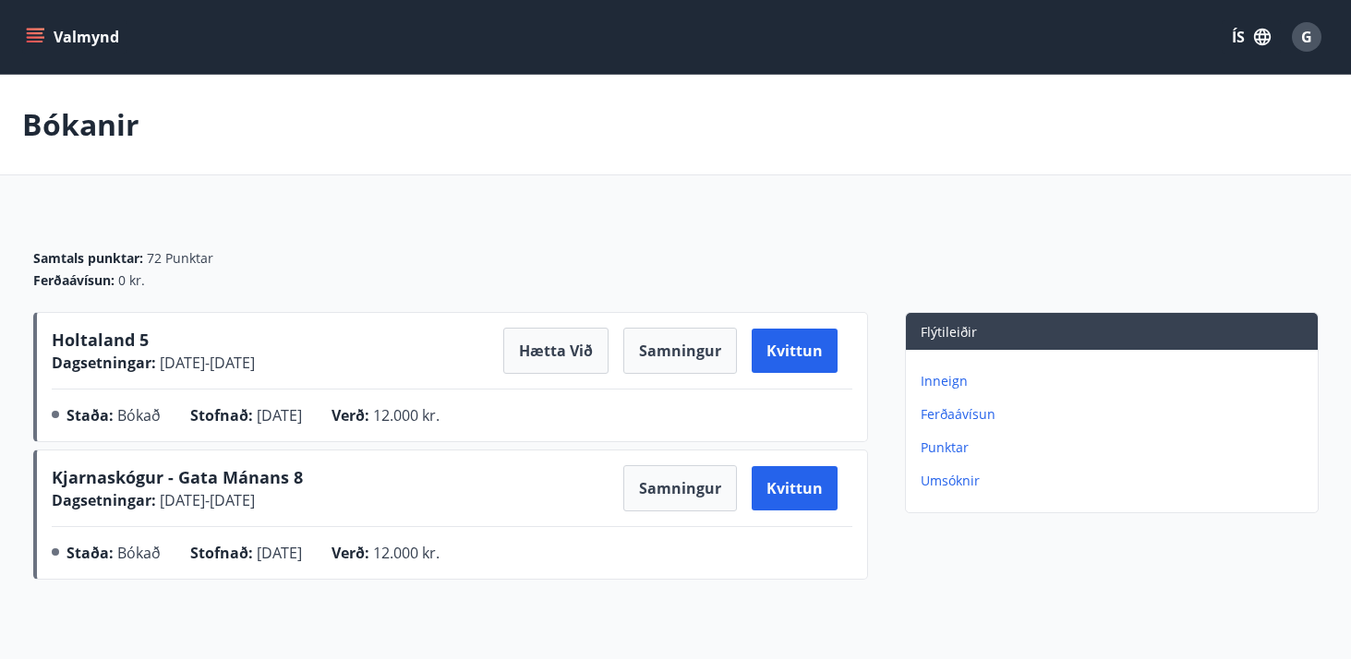
click at [35, 40] on icon "menu" at bounding box center [35, 37] width 18 height 18
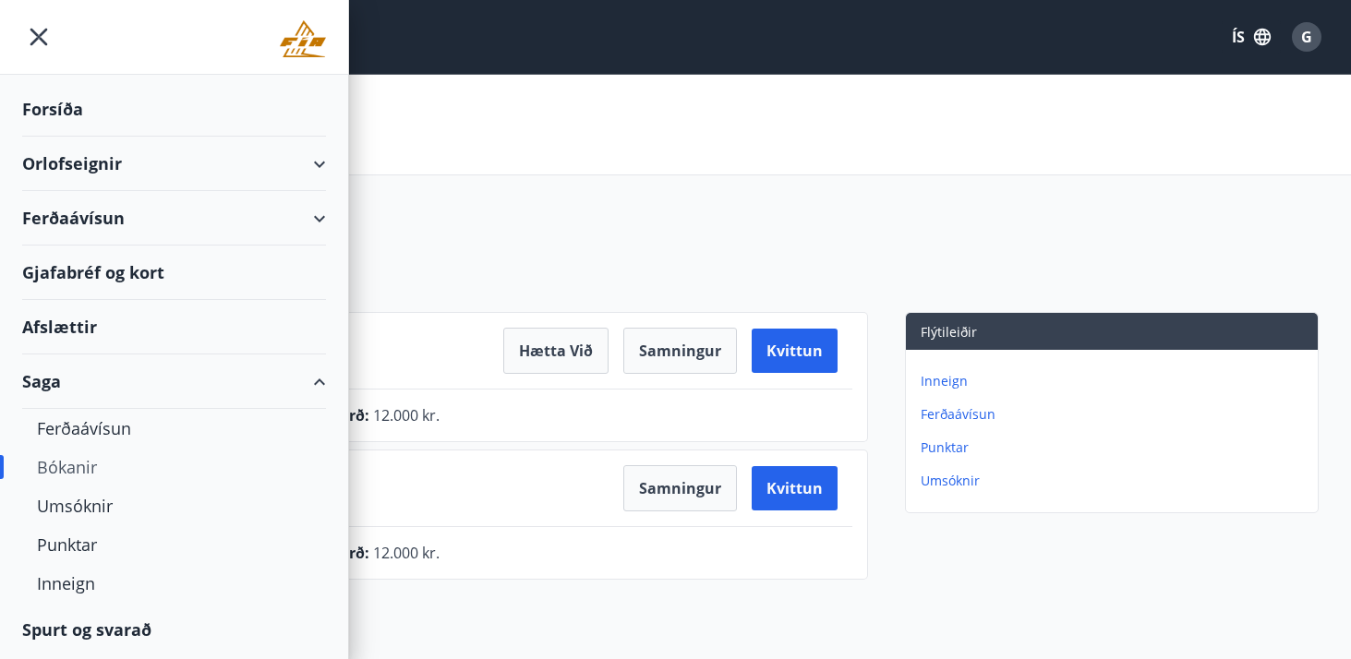
click at [320, 167] on div "Orlofseignir" at bounding box center [174, 164] width 304 height 54
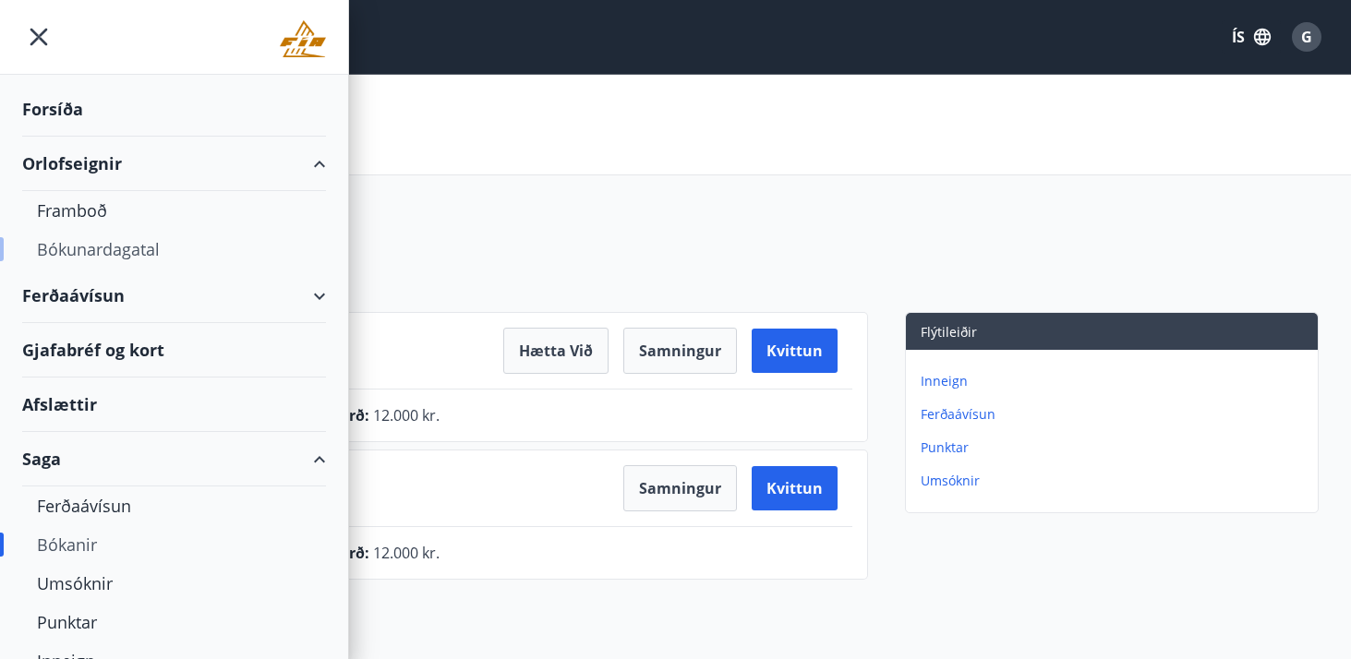
click at [114, 246] on div "Bókunardagatal" at bounding box center [174, 249] width 274 height 39
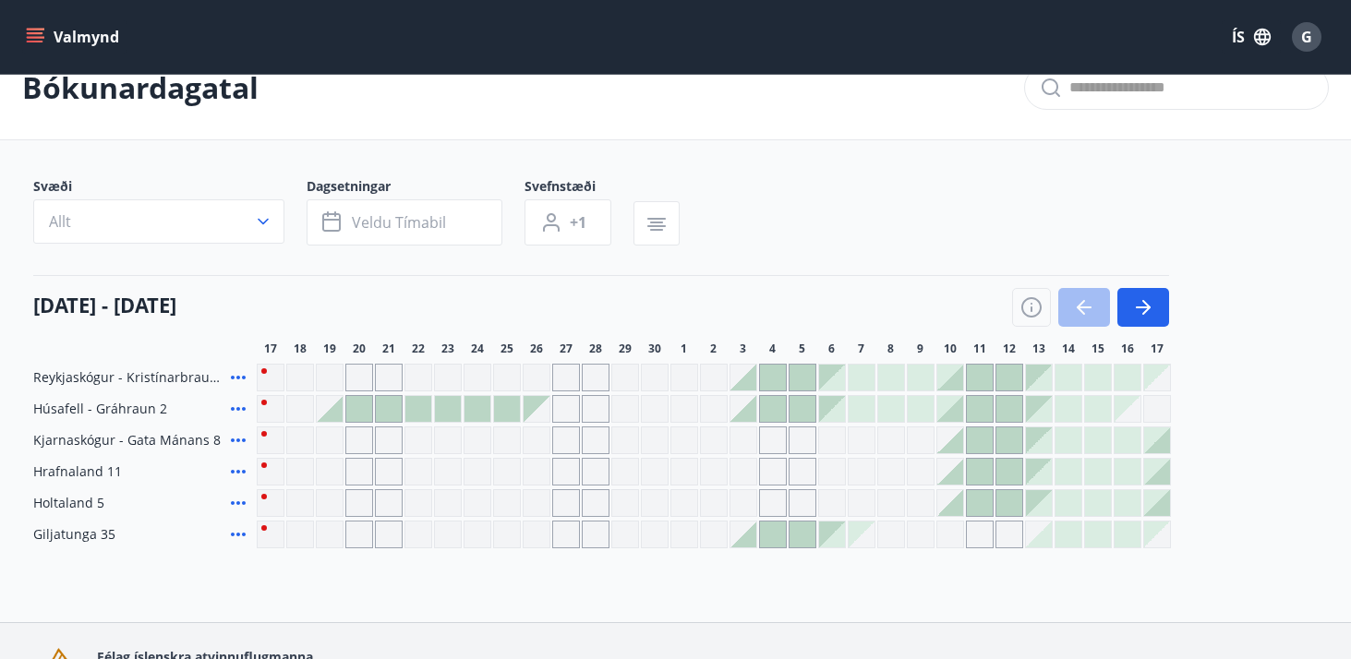
scroll to position [39, 0]
click at [340, 408] on div at bounding box center [330, 408] width 26 height 26
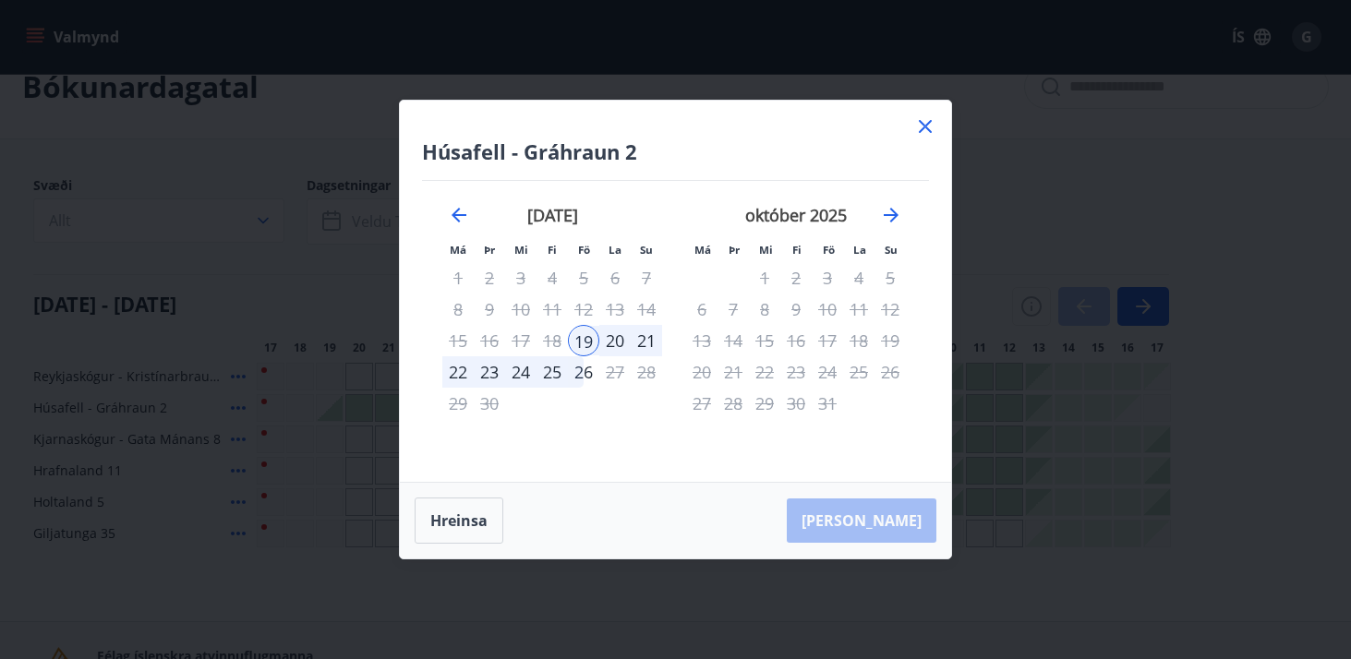
click at [929, 122] on icon at bounding box center [925, 126] width 13 height 13
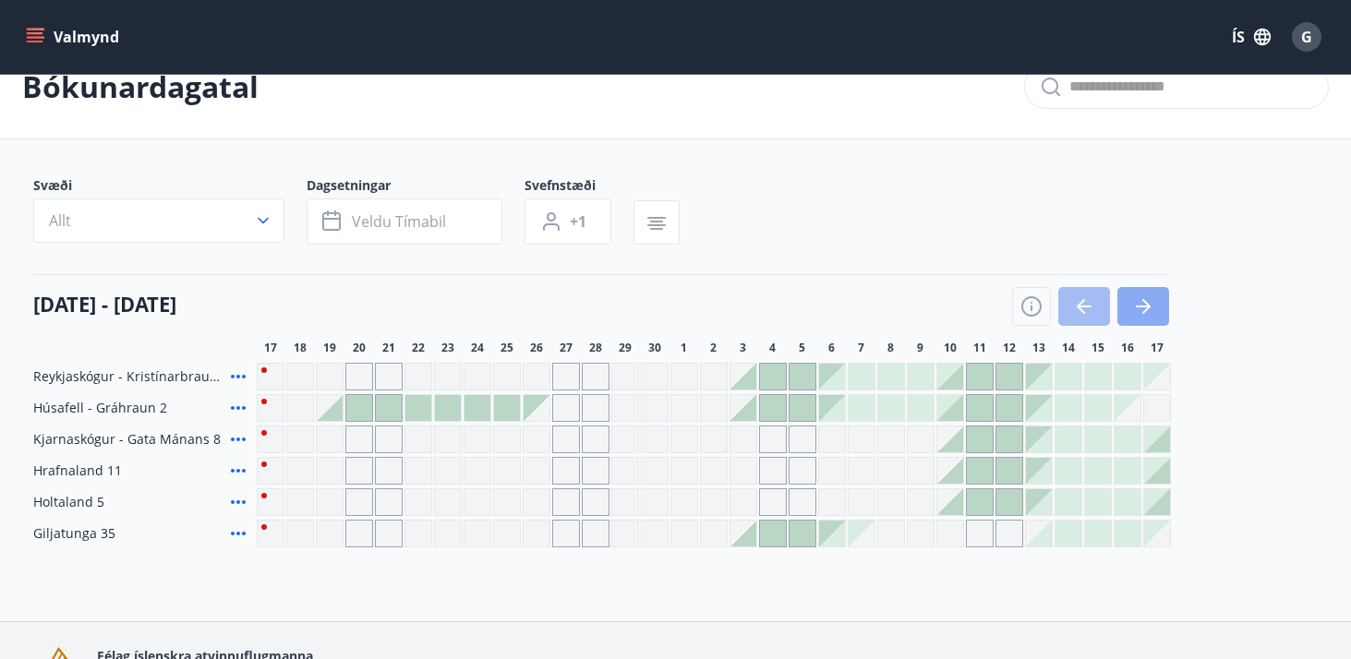
click at [1145, 307] on icon "button" at bounding box center [1143, 307] width 15 height 2
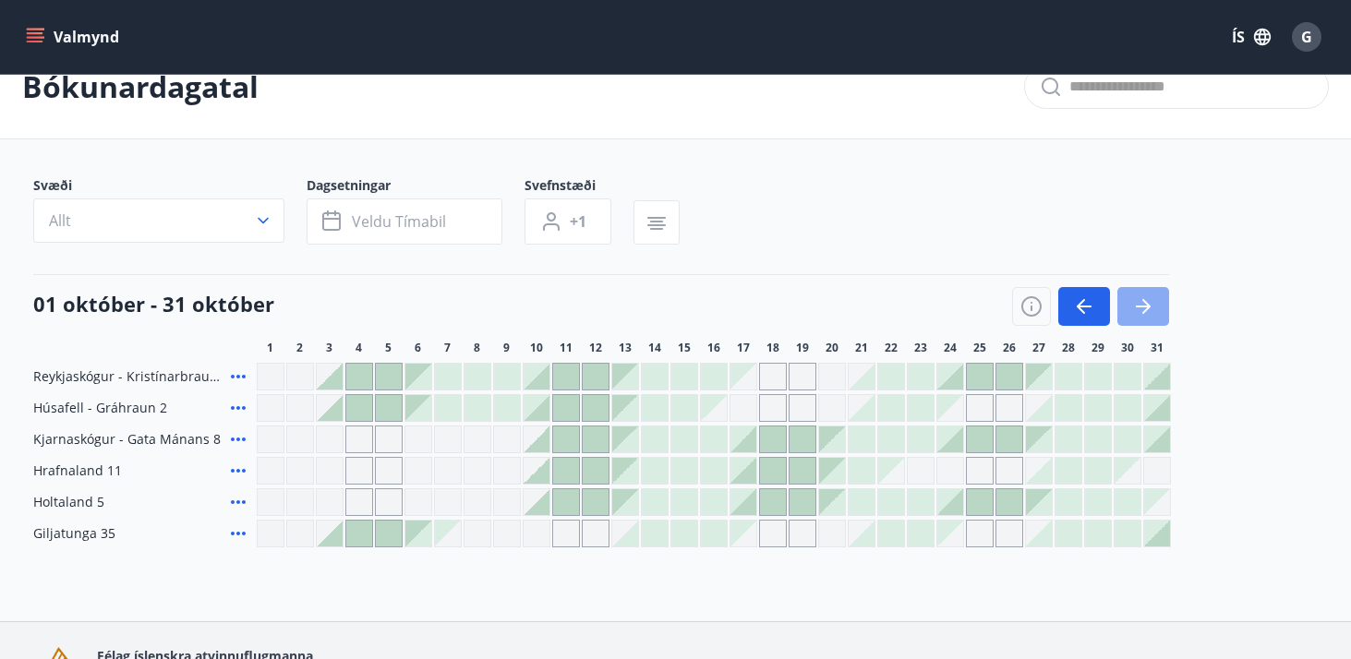
click at [1145, 307] on icon "button" at bounding box center [1143, 307] width 15 height 2
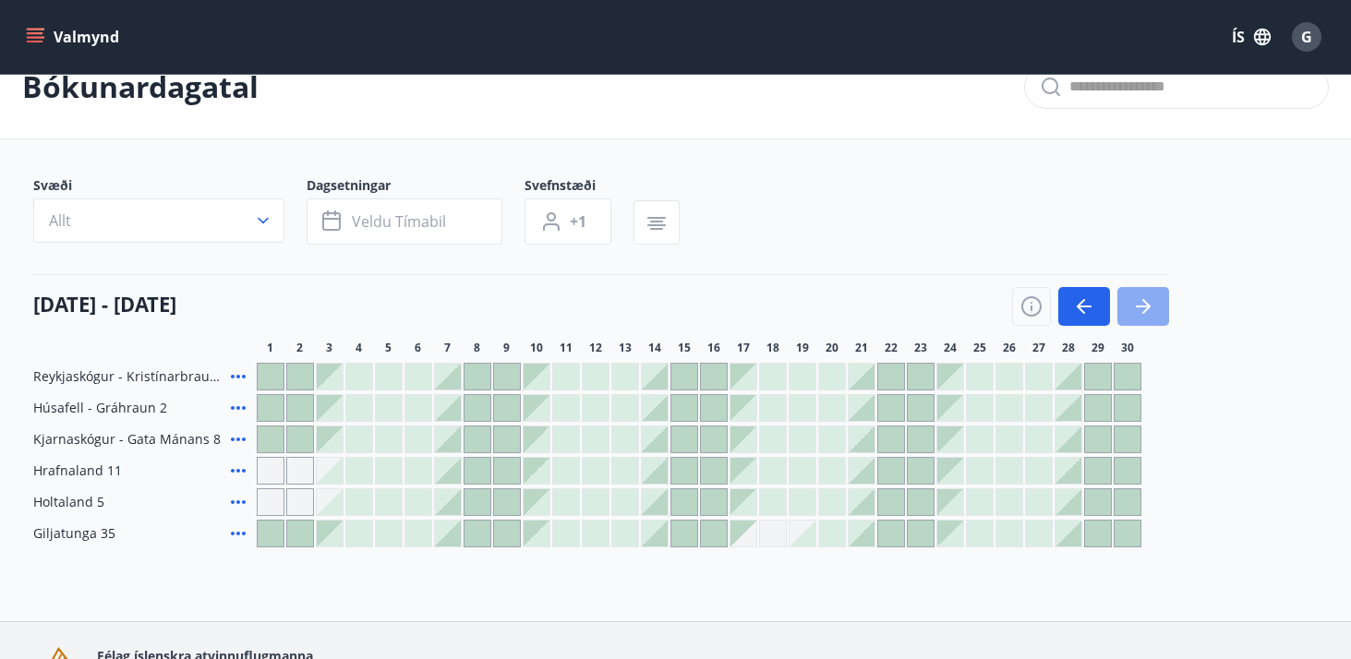
click at [1145, 307] on icon "button" at bounding box center [1143, 307] width 15 height 2
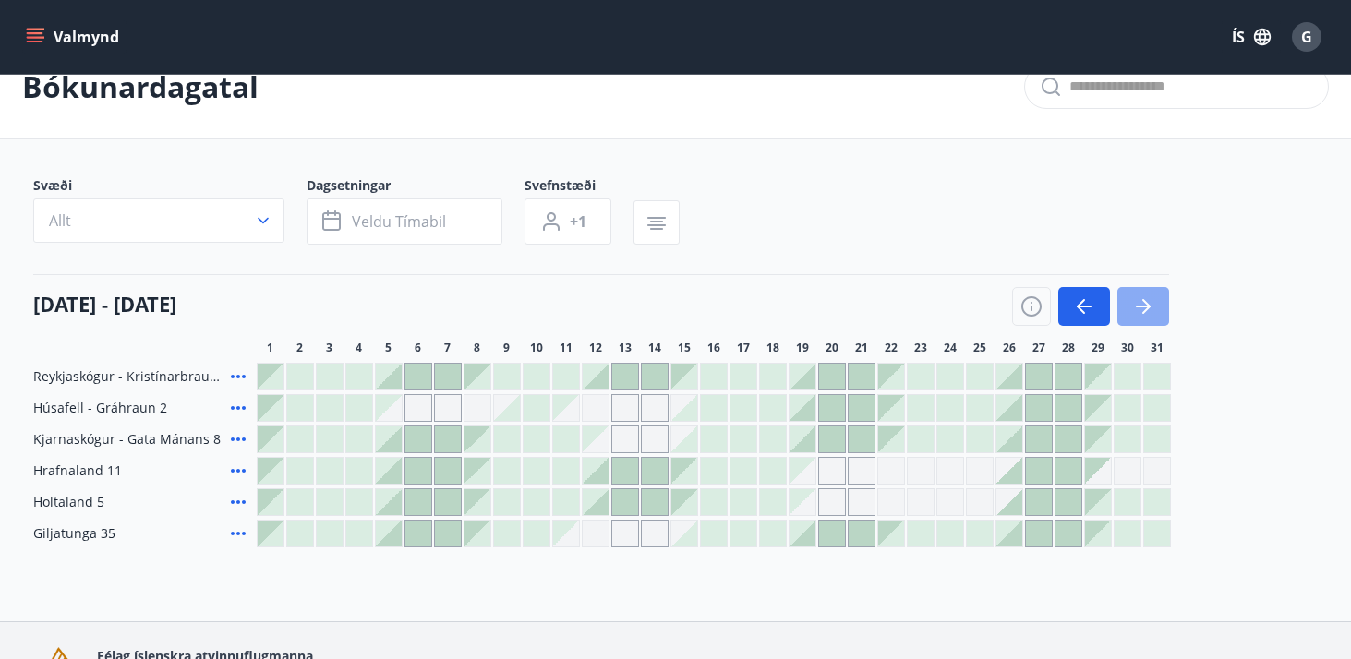
click at [1145, 307] on icon "button" at bounding box center [1143, 307] width 15 height 2
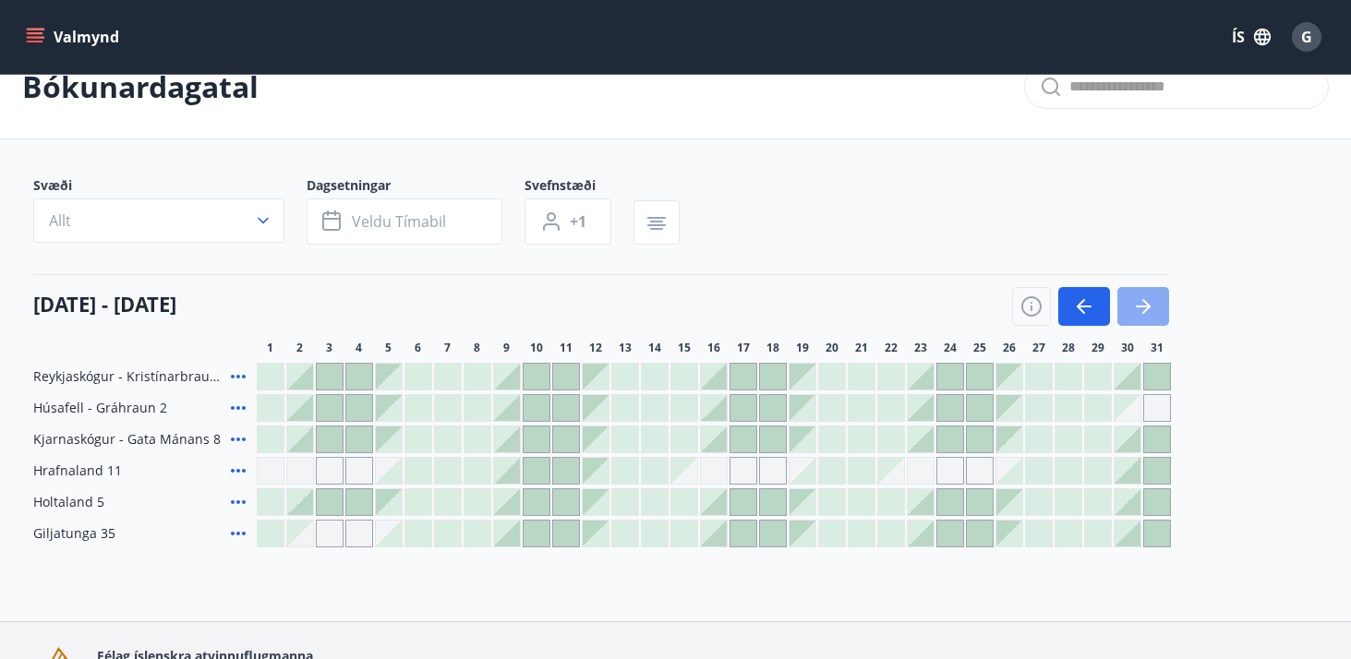
click at [1145, 307] on icon "button" at bounding box center [1143, 307] width 15 height 2
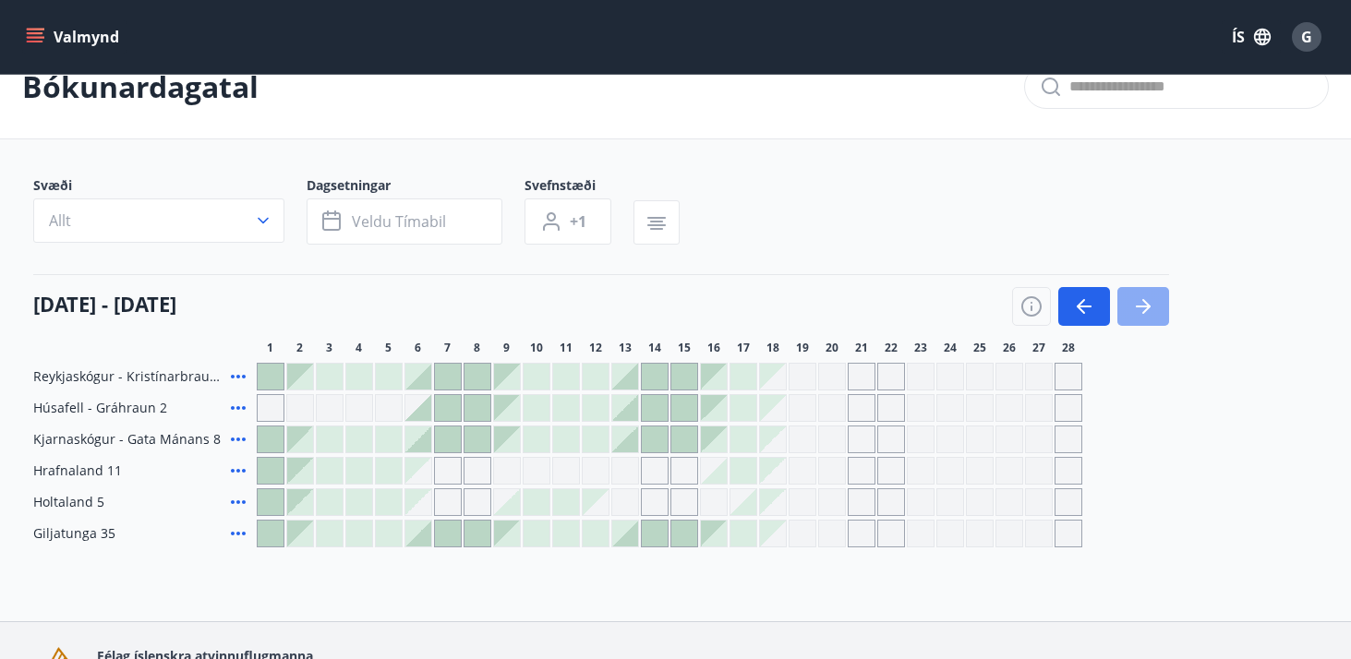
click at [1145, 307] on icon "button" at bounding box center [1143, 307] width 15 height 2
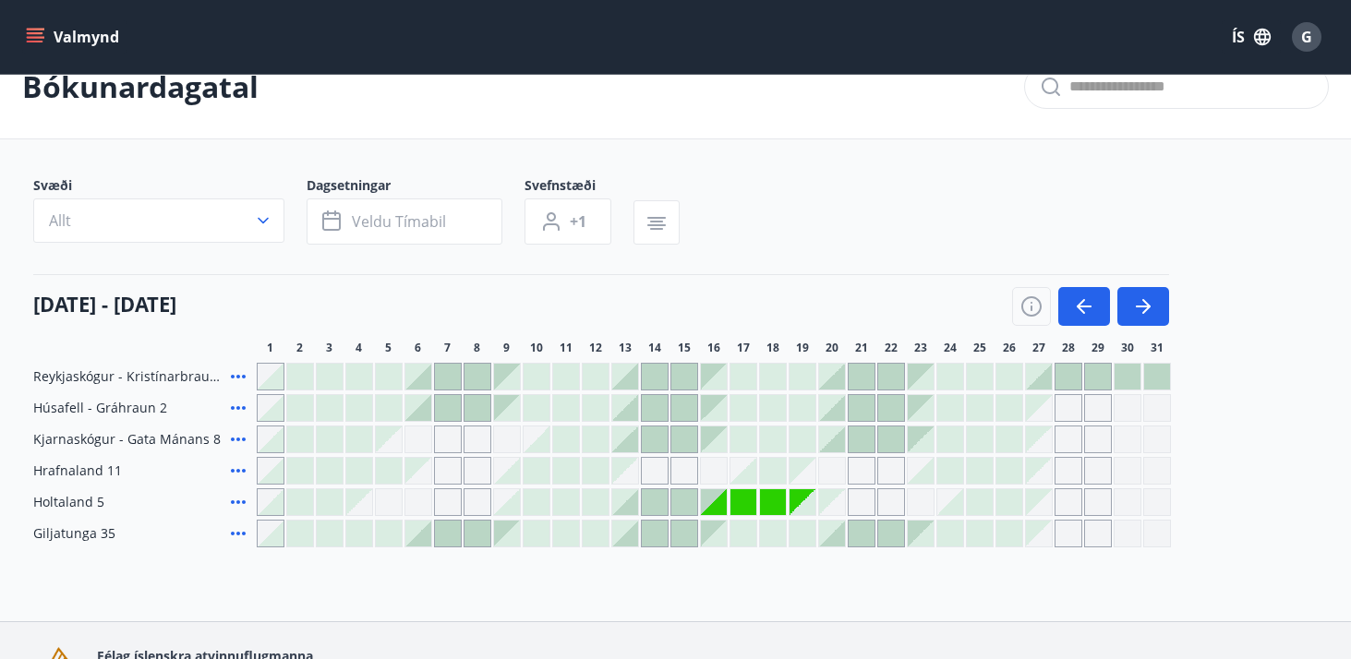
click at [46, 47] on button "Valmynd" at bounding box center [74, 36] width 104 height 33
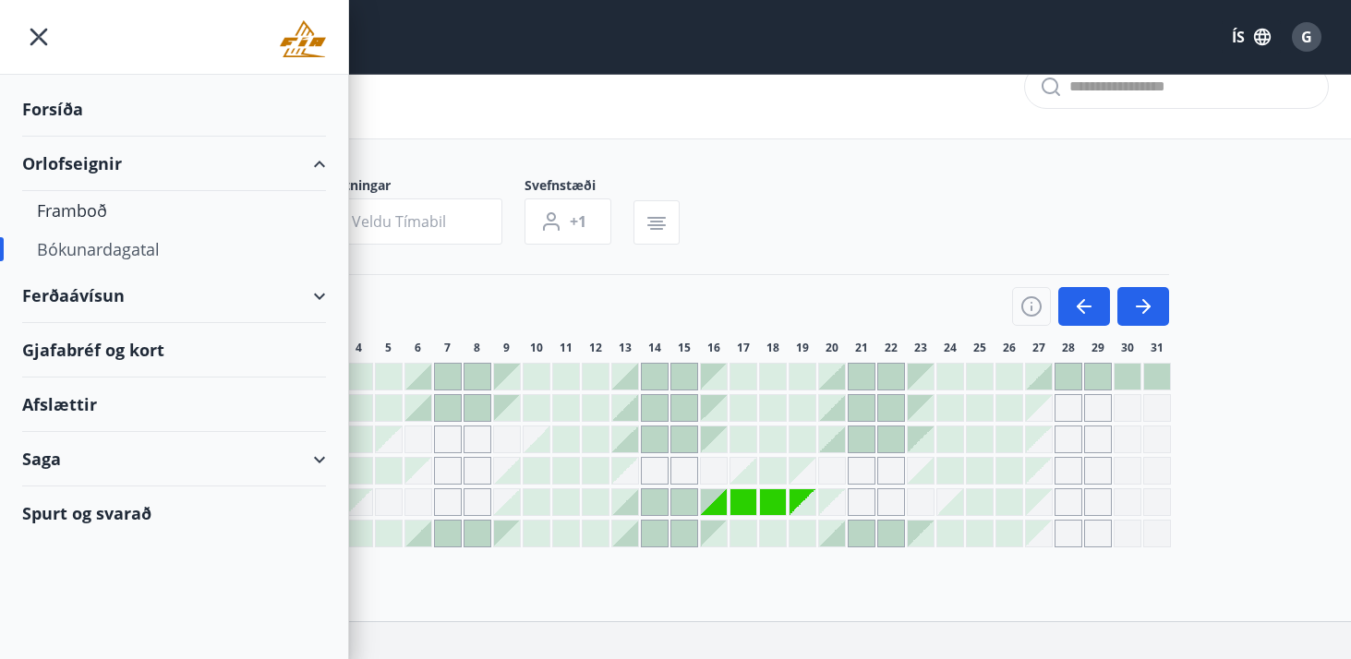
click at [101, 246] on div "Bókunardagatal" at bounding box center [174, 249] width 274 height 39
click at [77, 208] on div "Framboð" at bounding box center [174, 210] width 274 height 39
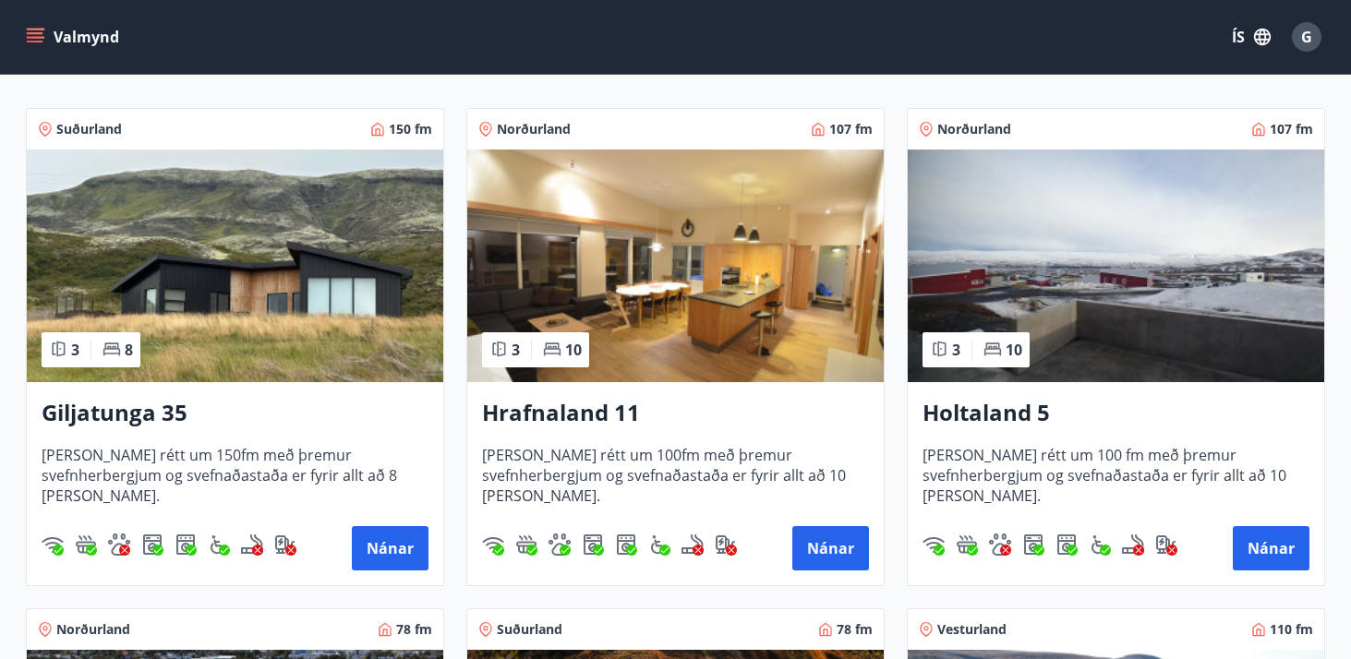
scroll to position [320, 0]
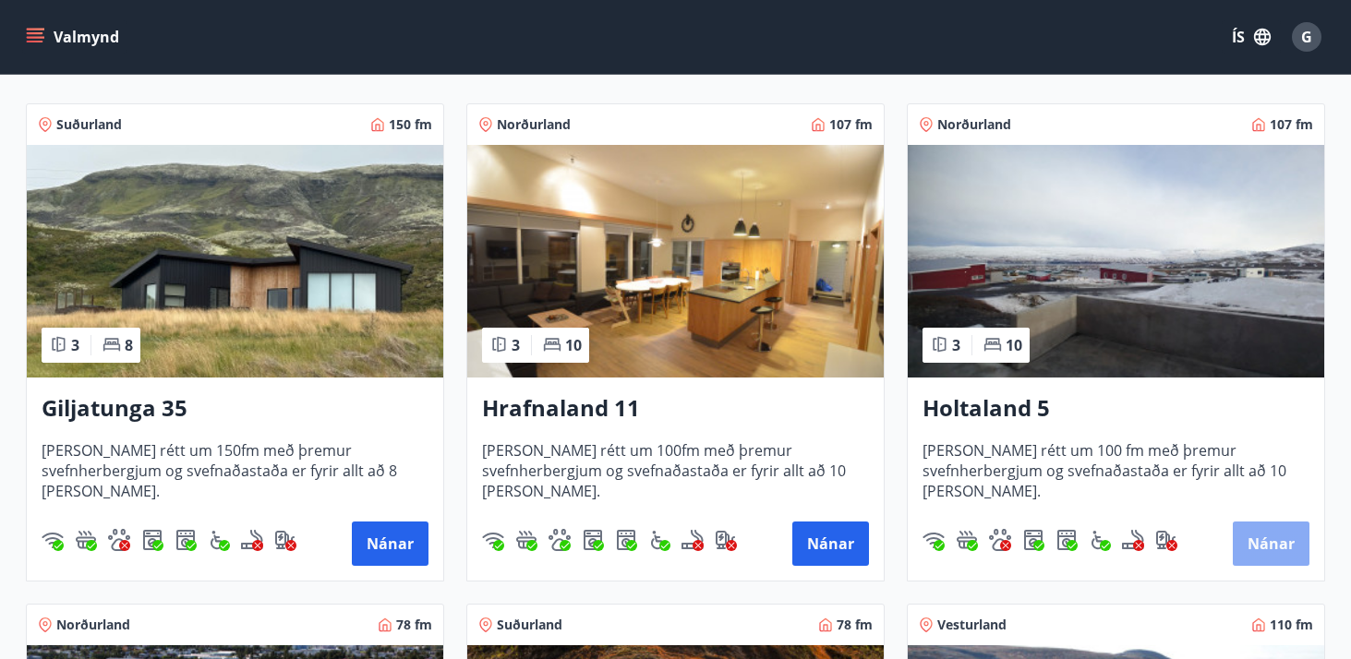
click at [1269, 544] on button "Nánar" at bounding box center [1271, 544] width 77 height 44
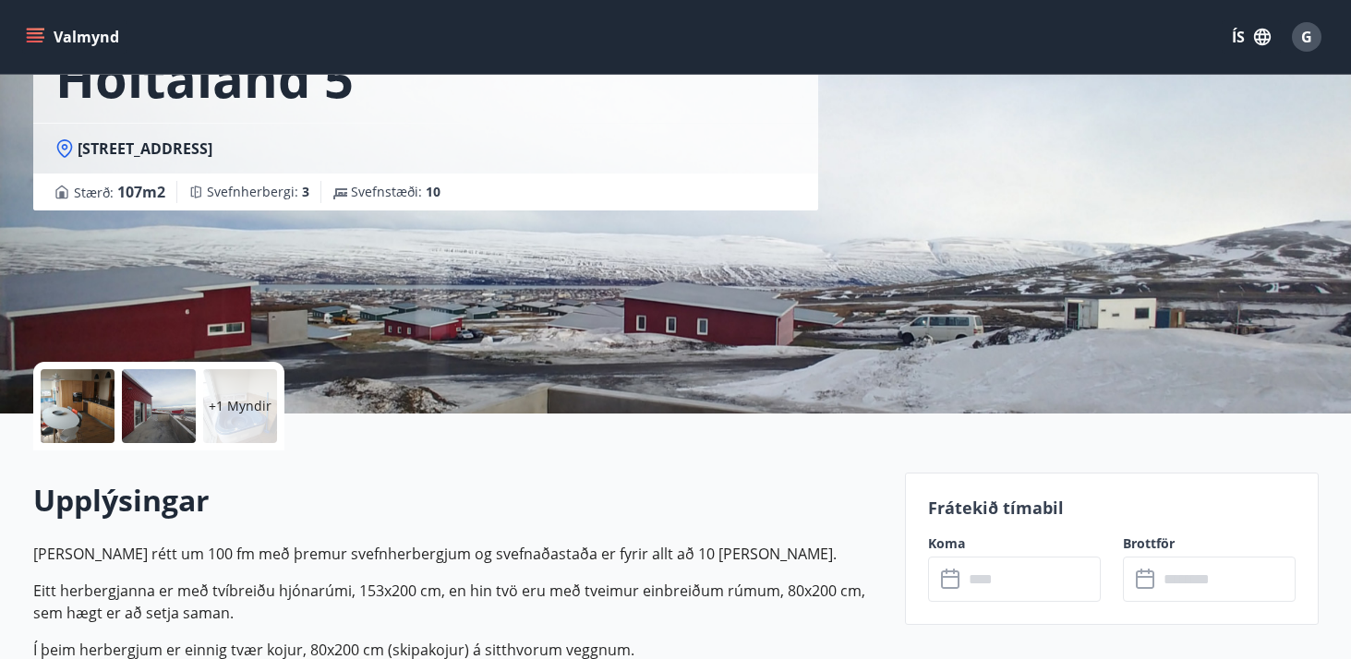
scroll to position [163, 0]
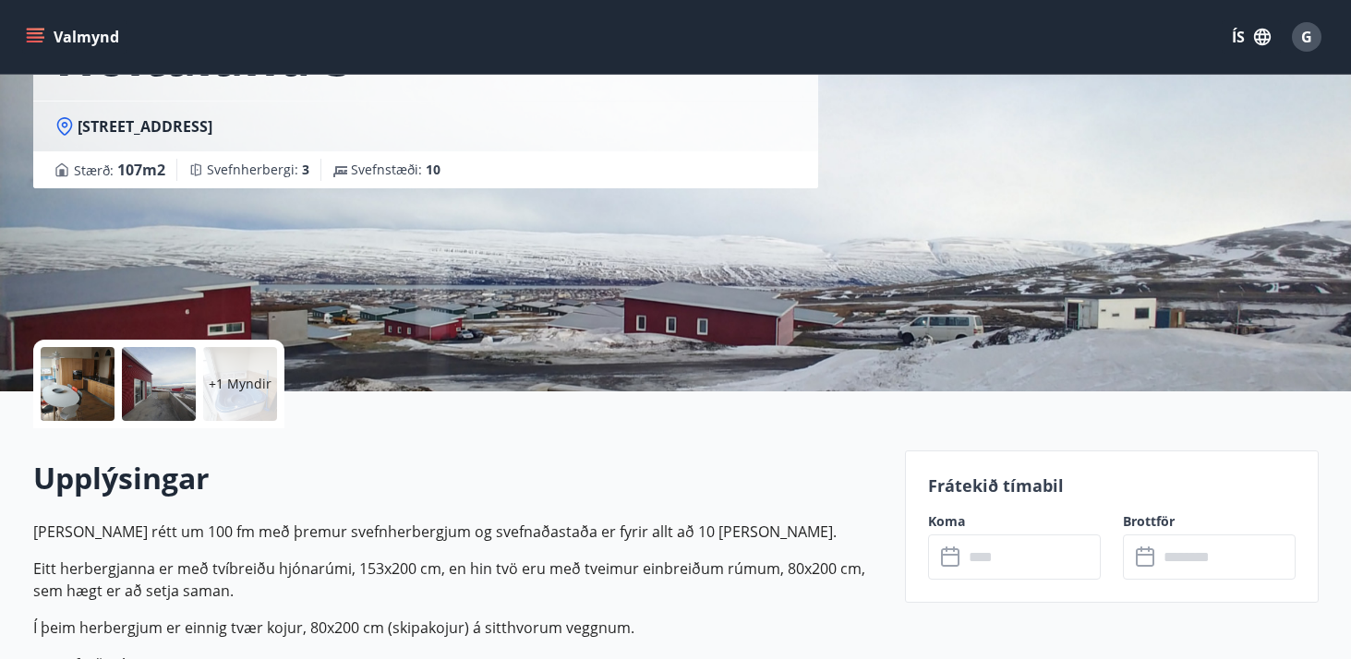
click at [983, 547] on input "text" at bounding box center [1032, 557] width 138 height 45
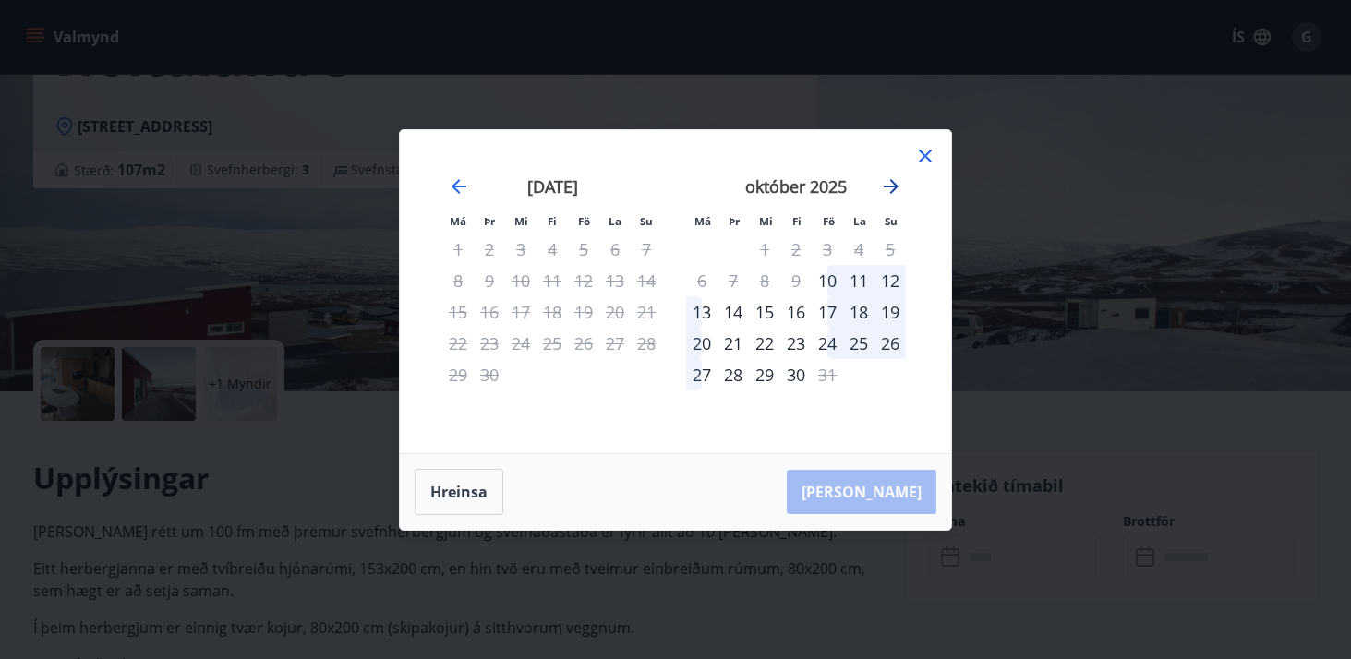
click at [894, 182] on icon "Move forward to switch to the next month." at bounding box center [891, 186] width 22 height 22
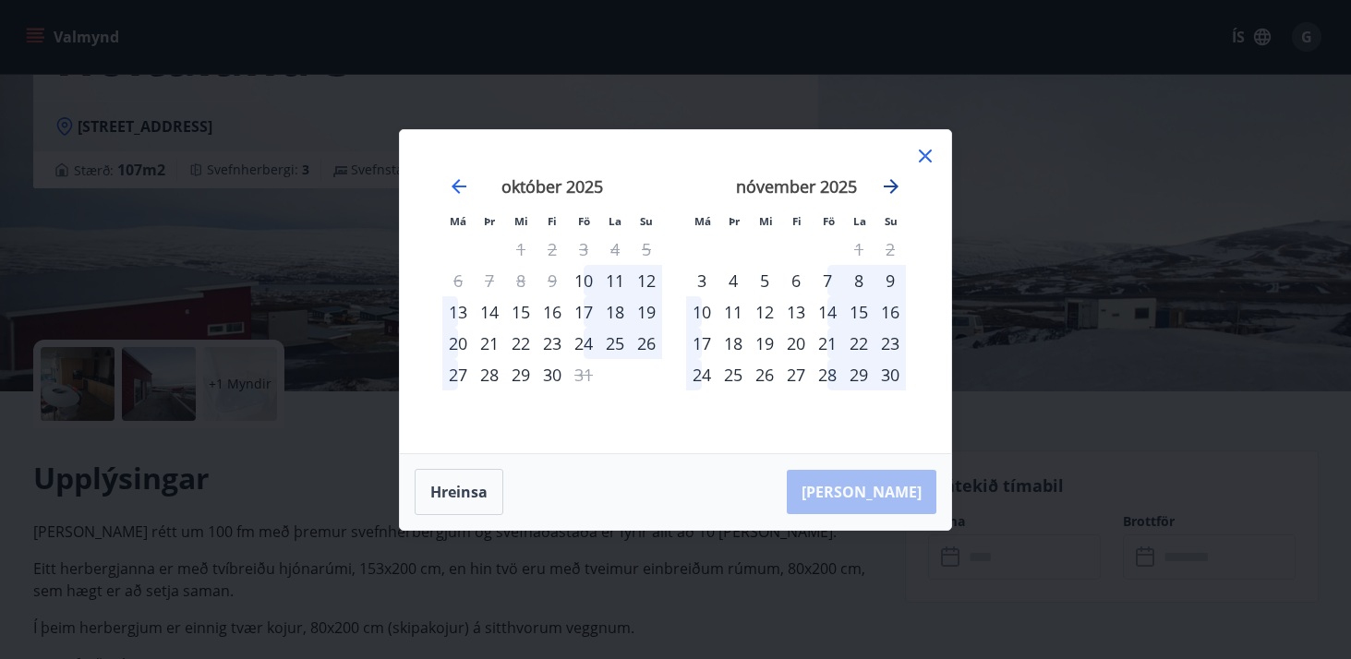
click at [894, 182] on icon "Move forward to switch to the next month." at bounding box center [891, 186] width 22 height 22
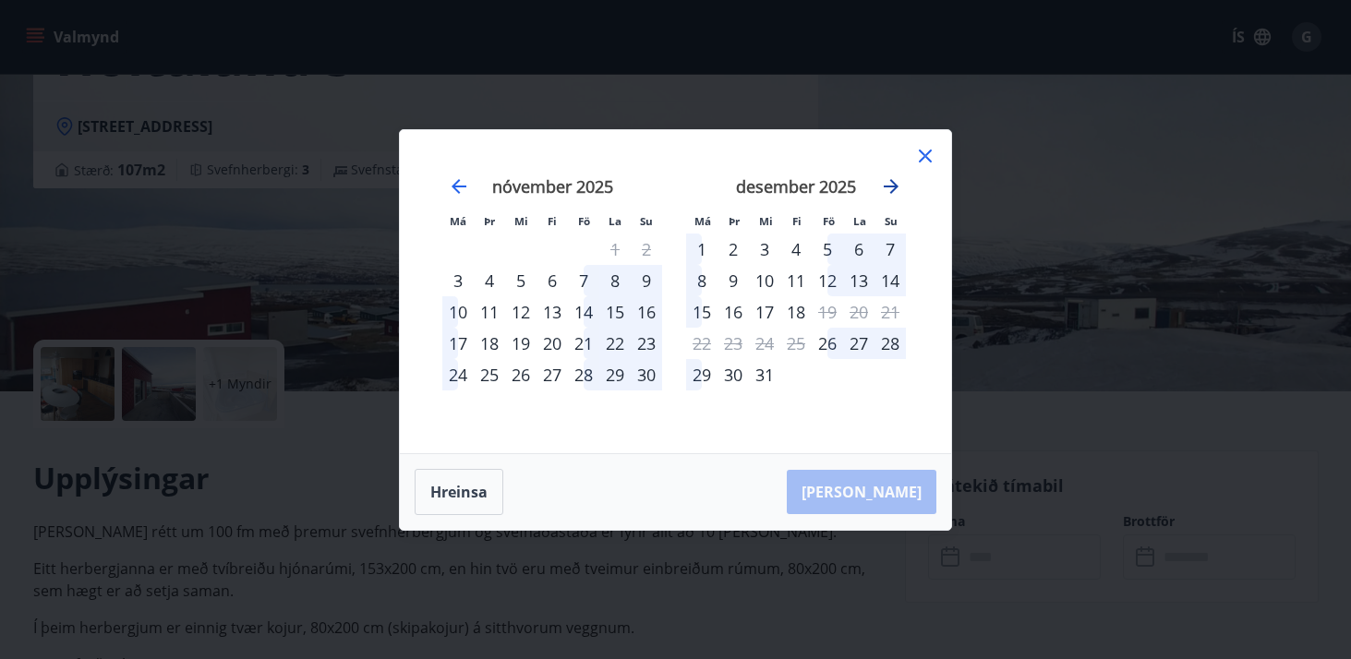
click at [894, 182] on icon "Move forward to switch to the next month." at bounding box center [891, 186] width 22 height 22
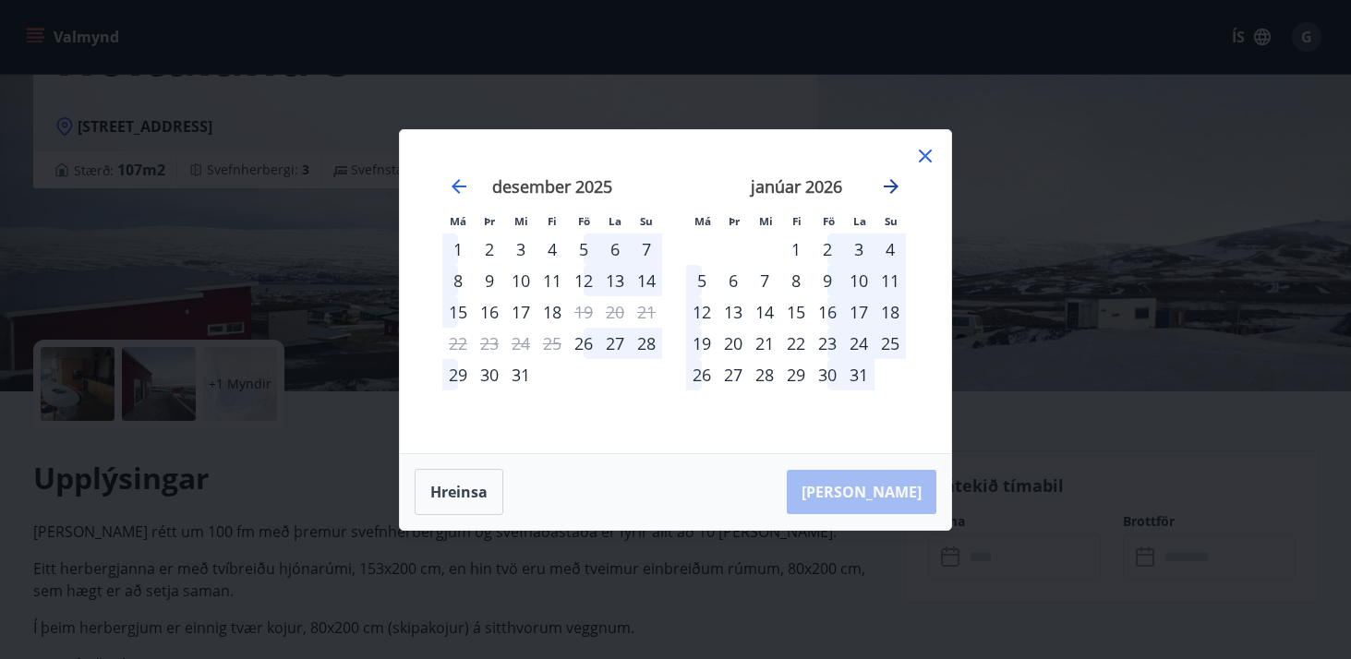
click at [894, 182] on icon "Move forward to switch to the next month." at bounding box center [891, 186] width 22 height 22
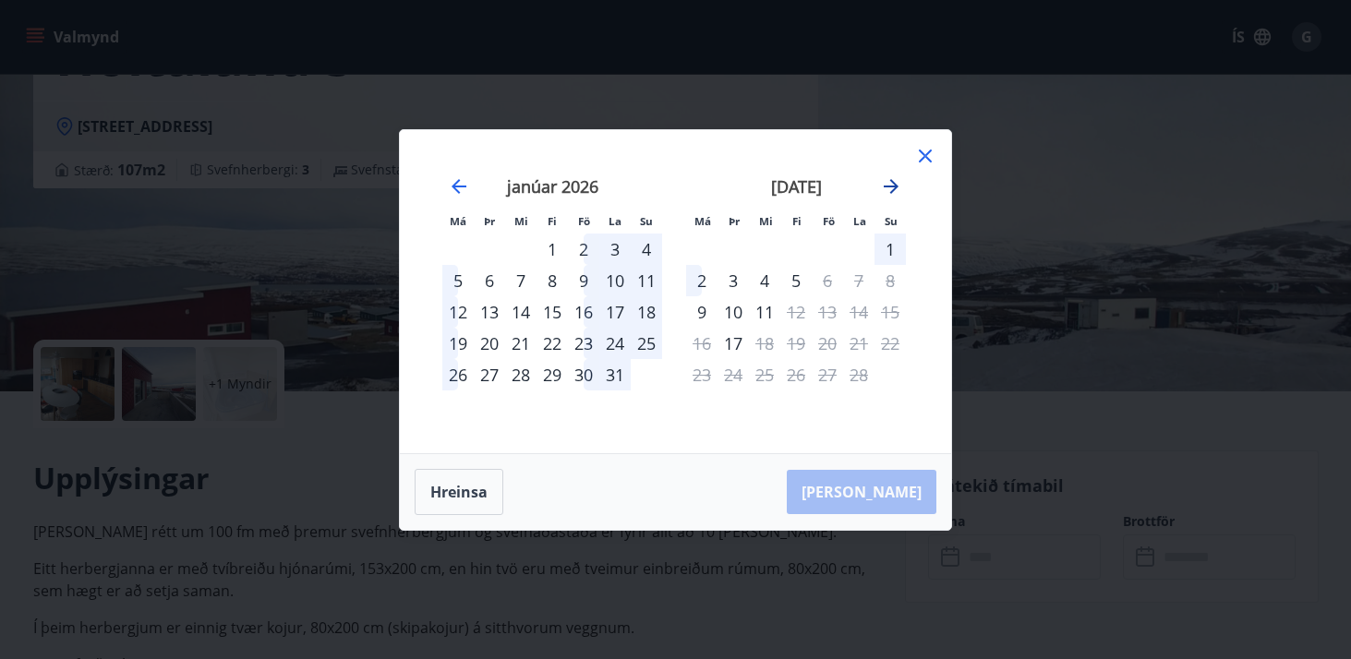
click at [894, 182] on icon "Move forward to switch to the next month." at bounding box center [891, 186] width 22 height 22
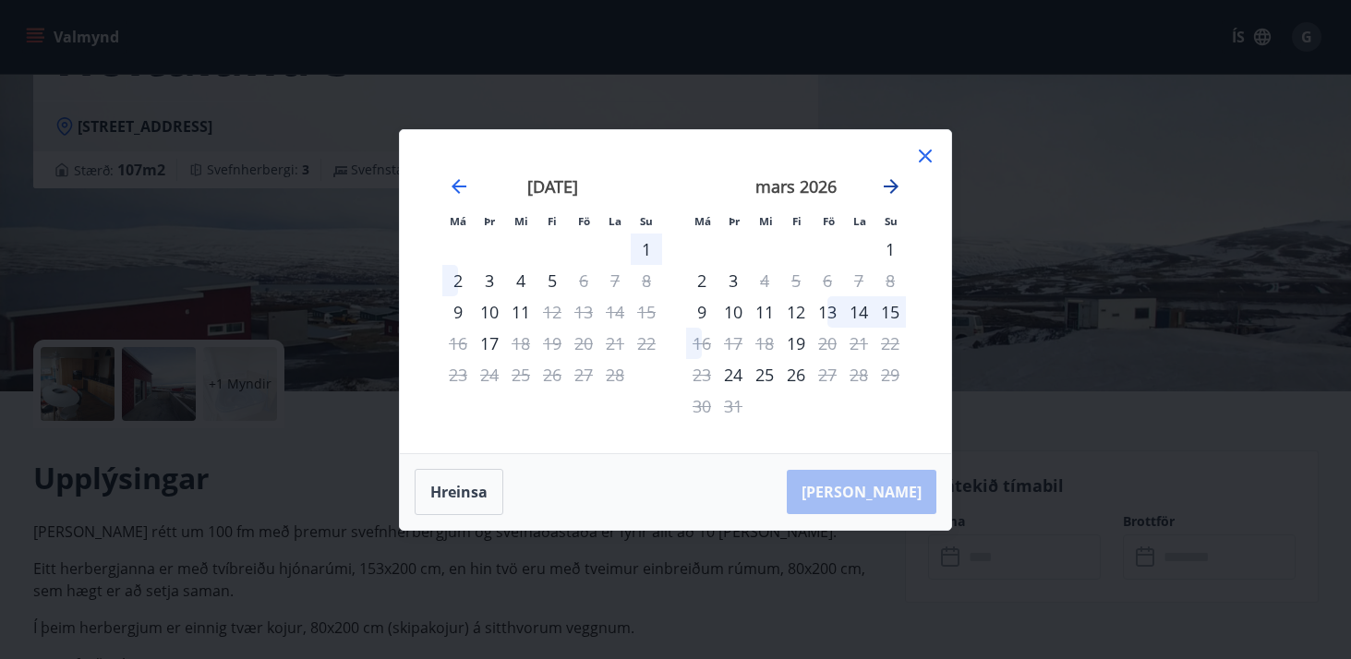
click at [893, 188] on icon "Move forward to switch to the next month." at bounding box center [891, 186] width 22 height 22
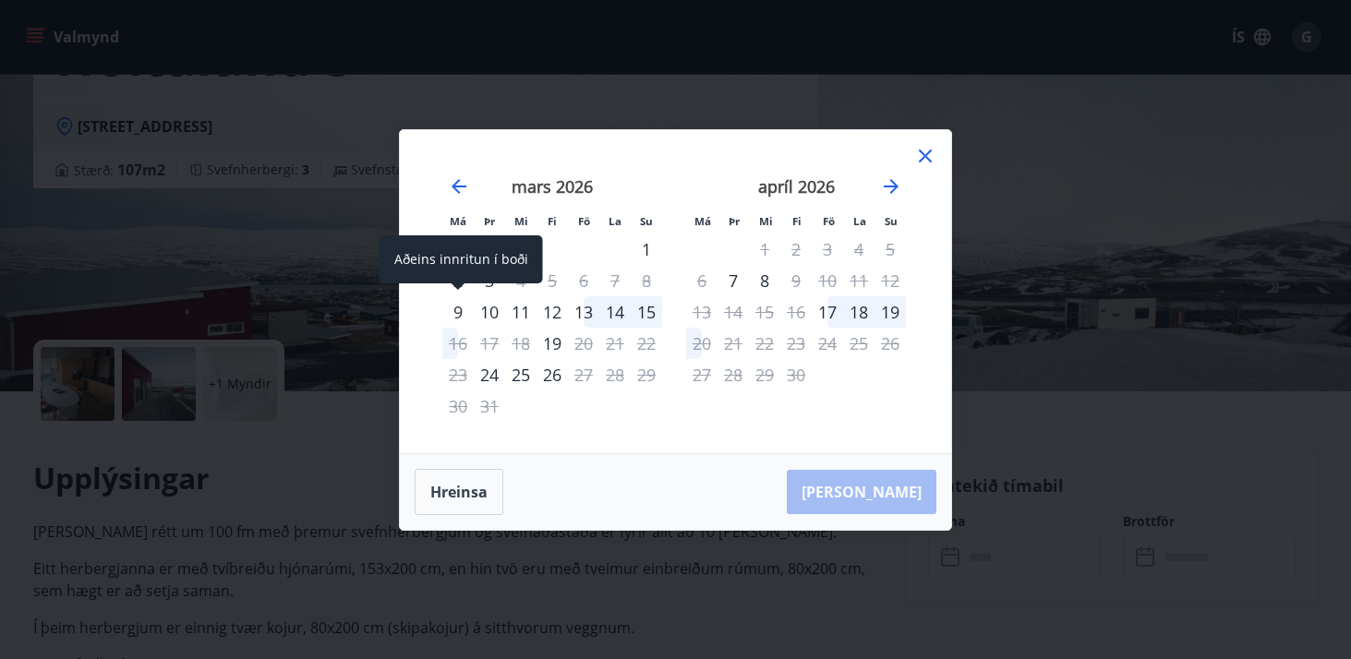
click at [461, 311] on div "9" at bounding box center [457, 311] width 31 height 31
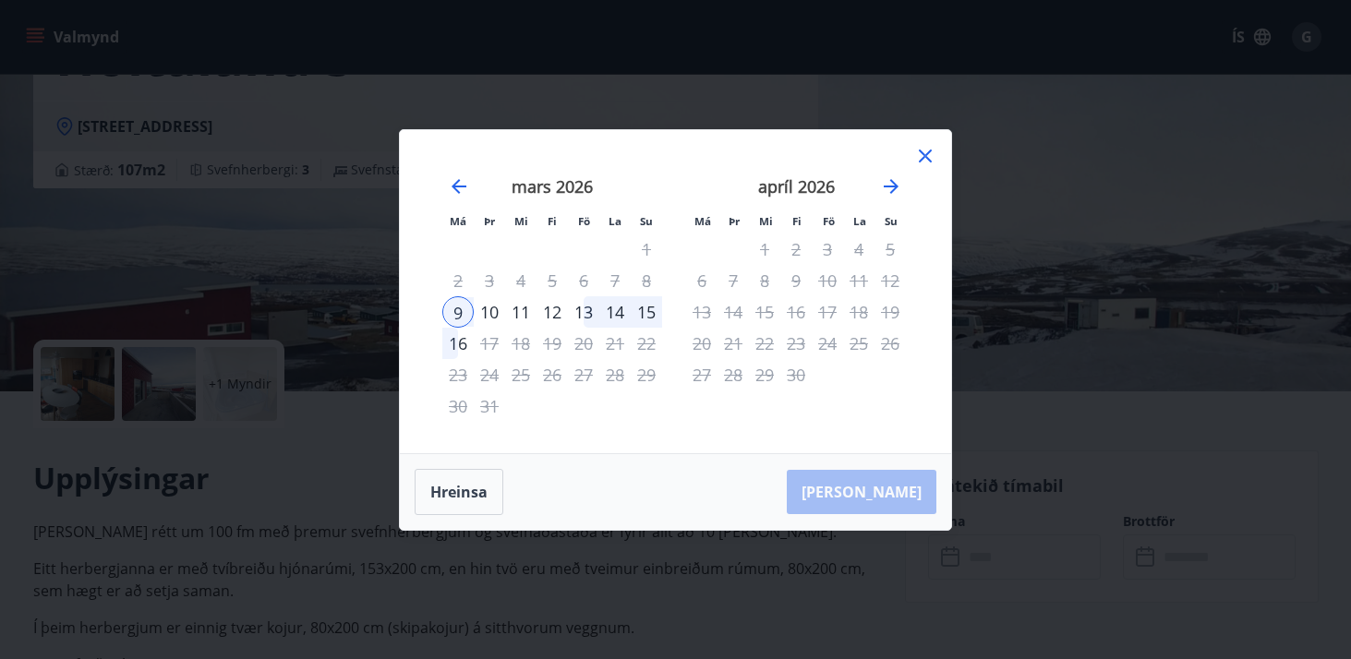
click at [653, 311] on div "15" at bounding box center [646, 311] width 31 height 31
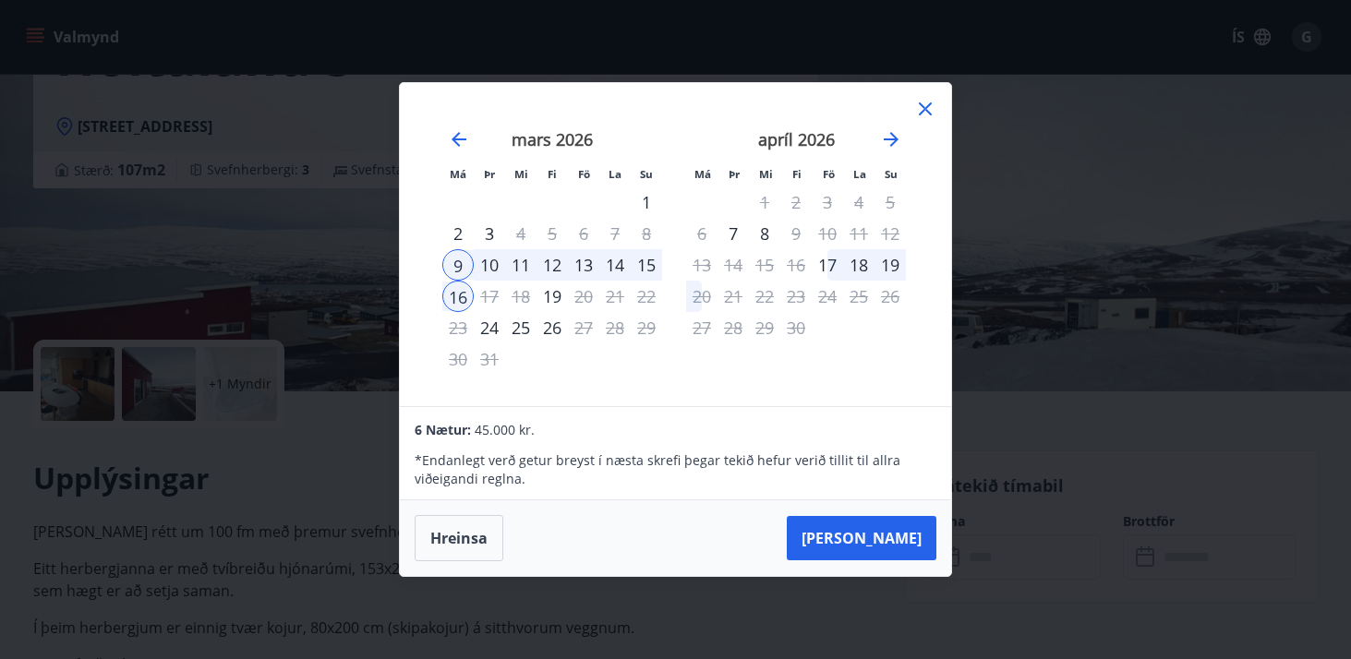
click at [643, 265] on div "15" at bounding box center [646, 264] width 31 height 31
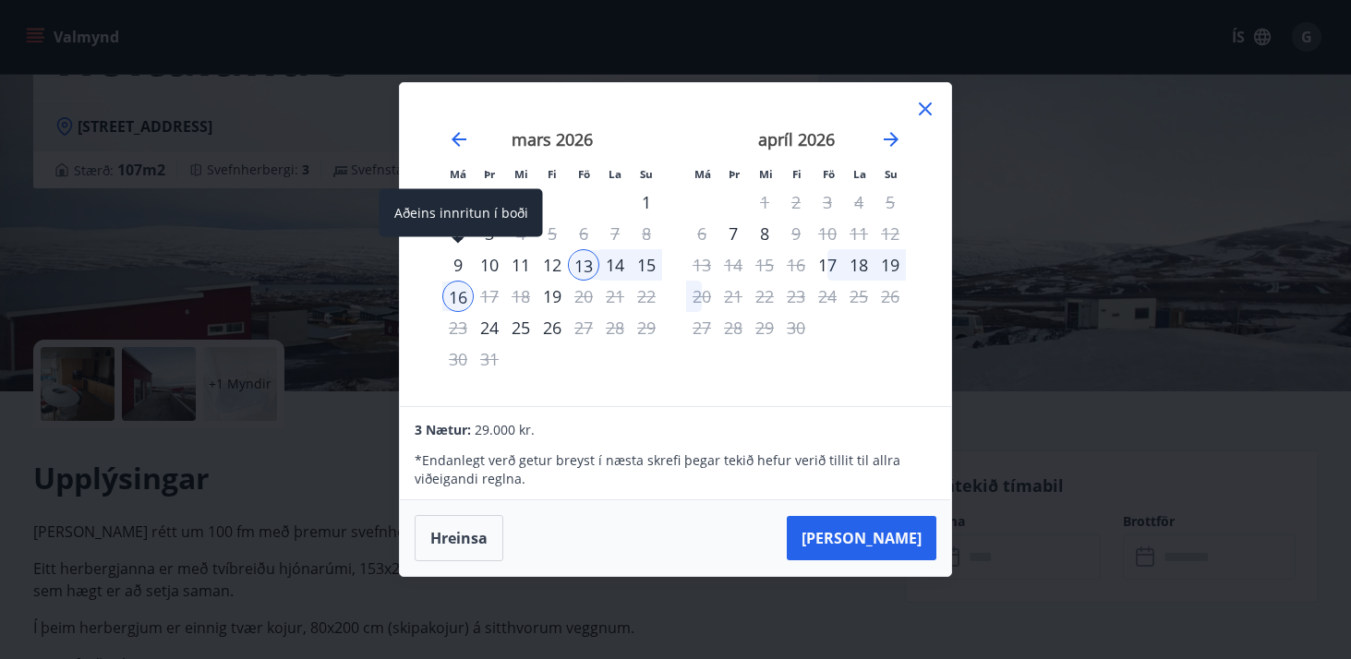
click at [460, 264] on div "9" at bounding box center [457, 264] width 31 height 31
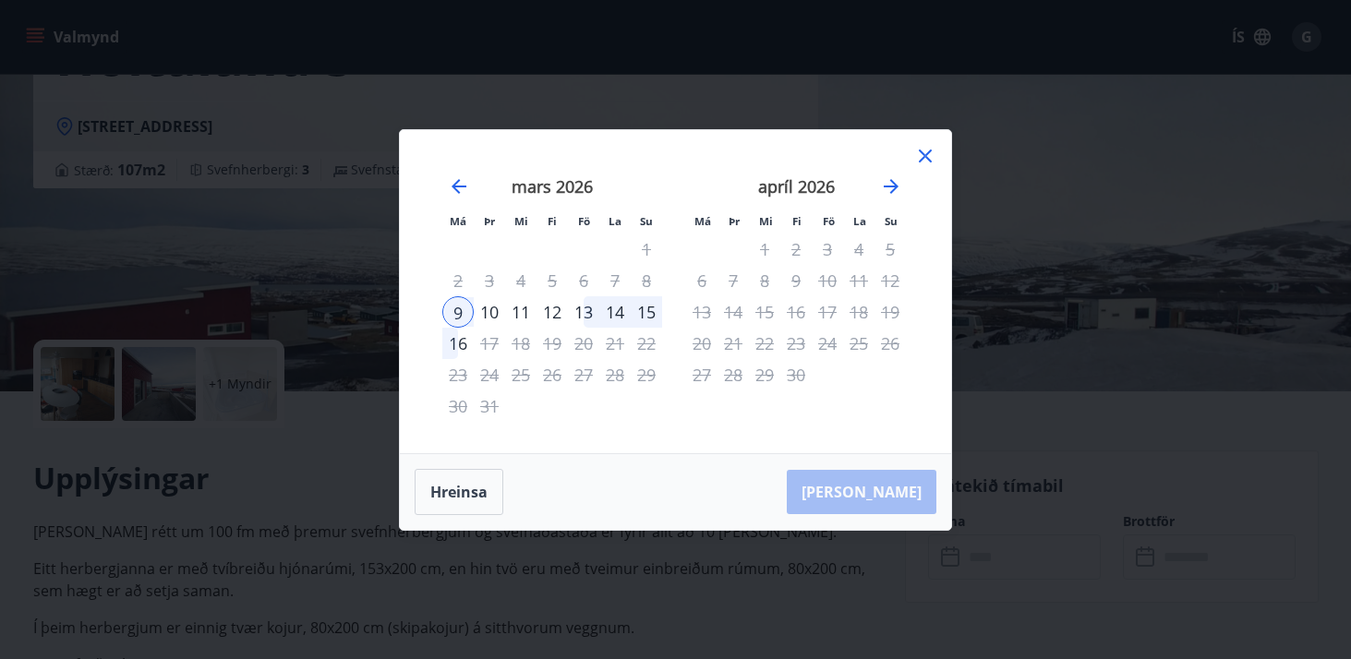
click at [586, 308] on div "13" at bounding box center [583, 311] width 31 height 31
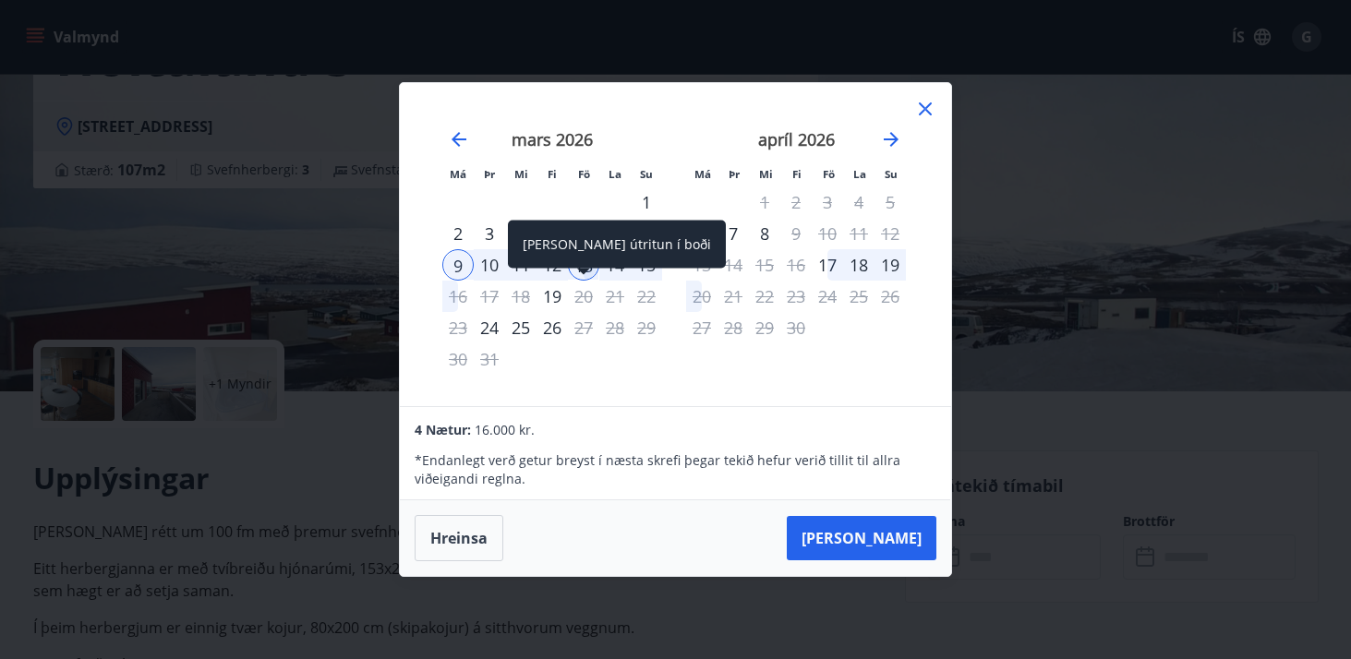
click at [586, 267] on div "[PERSON_NAME] útritun í boði" at bounding box center [617, 245] width 218 height 48
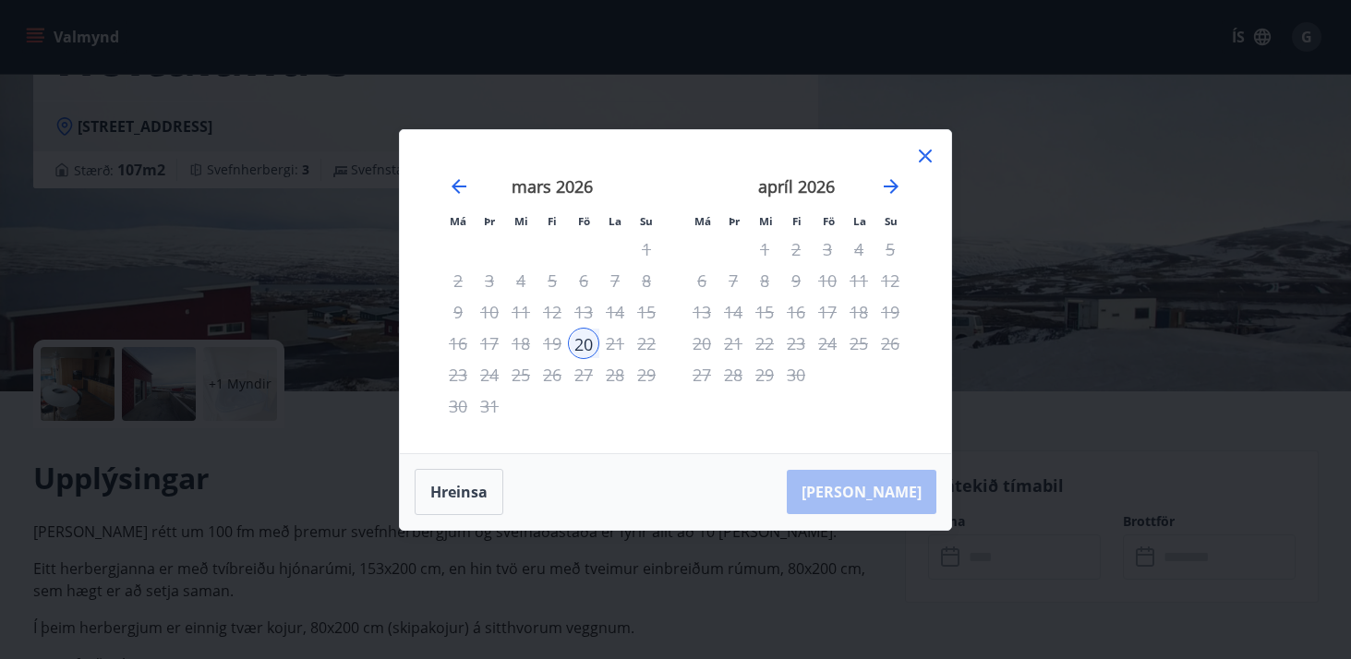
click at [932, 161] on icon at bounding box center [925, 156] width 22 height 22
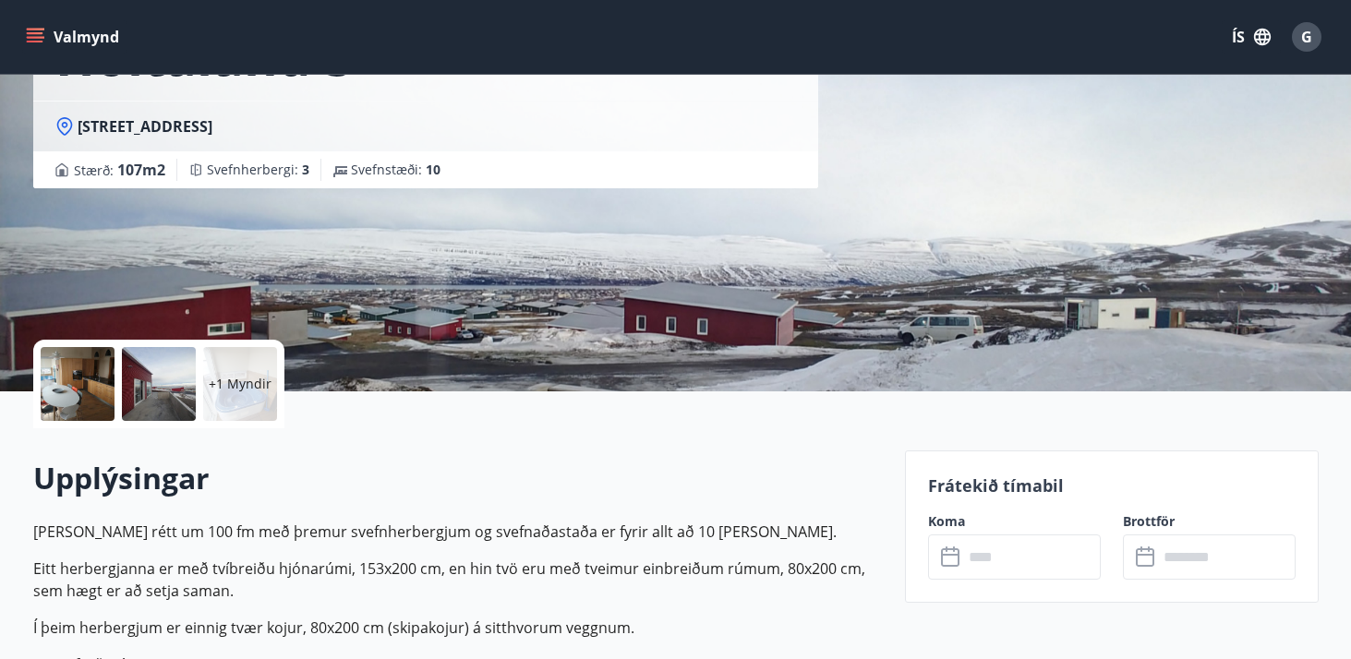
click at [955, 560] on icon at bounding box center [952, 558] width 22 height 22
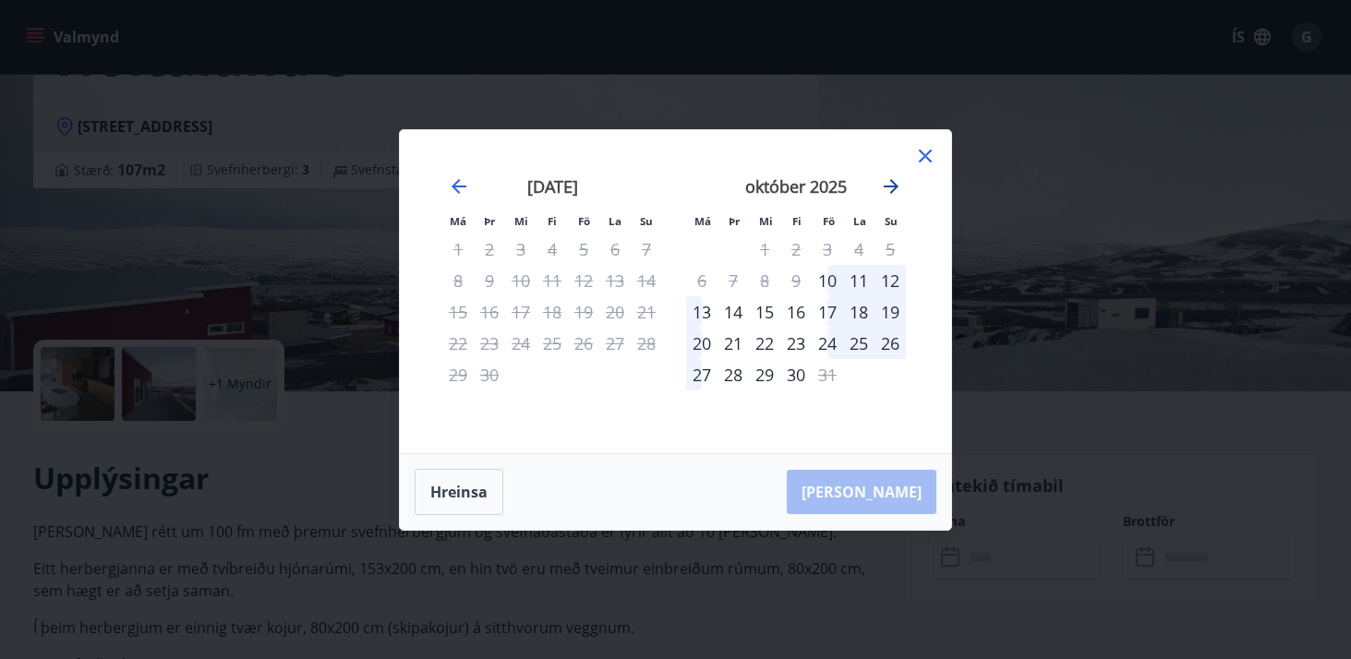
click at [887, 187] on icon "Move forward to switch to the next month." at bounding box center [891, 186] width 22 height 22
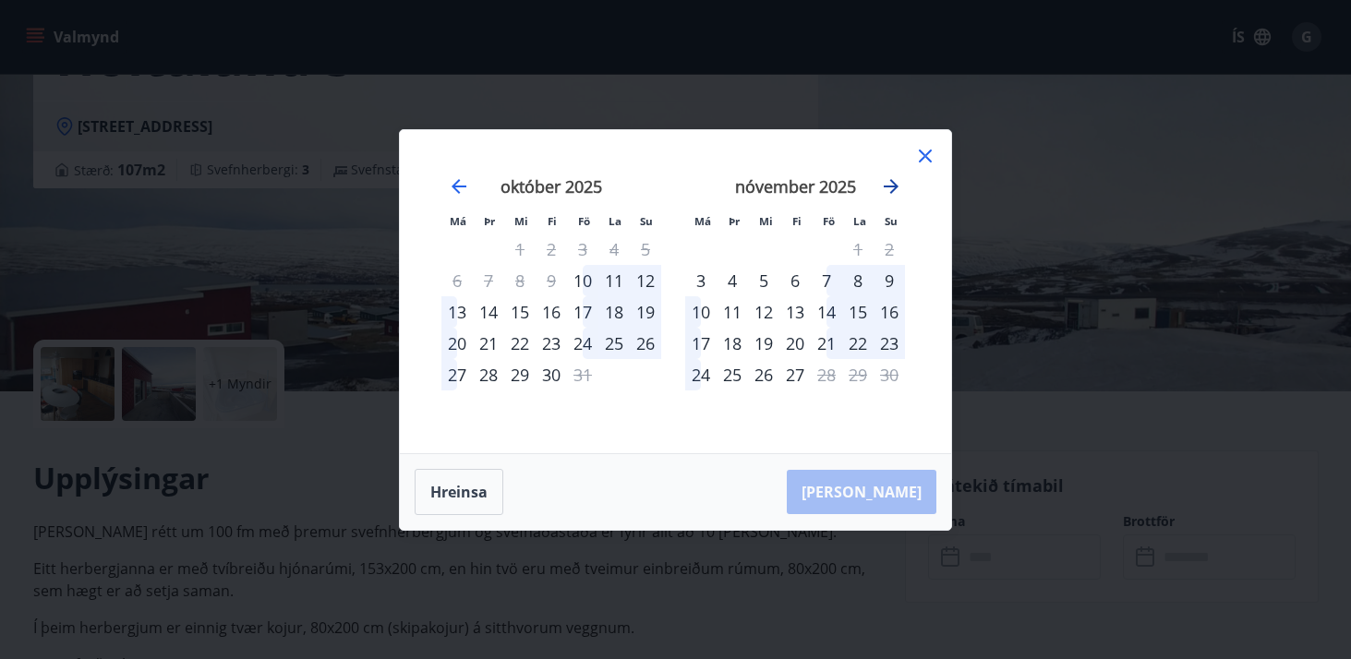
click at [887, 187] on icon "Move forward to switch to the next month." at bounding box center [891, 186] width 22 height 22
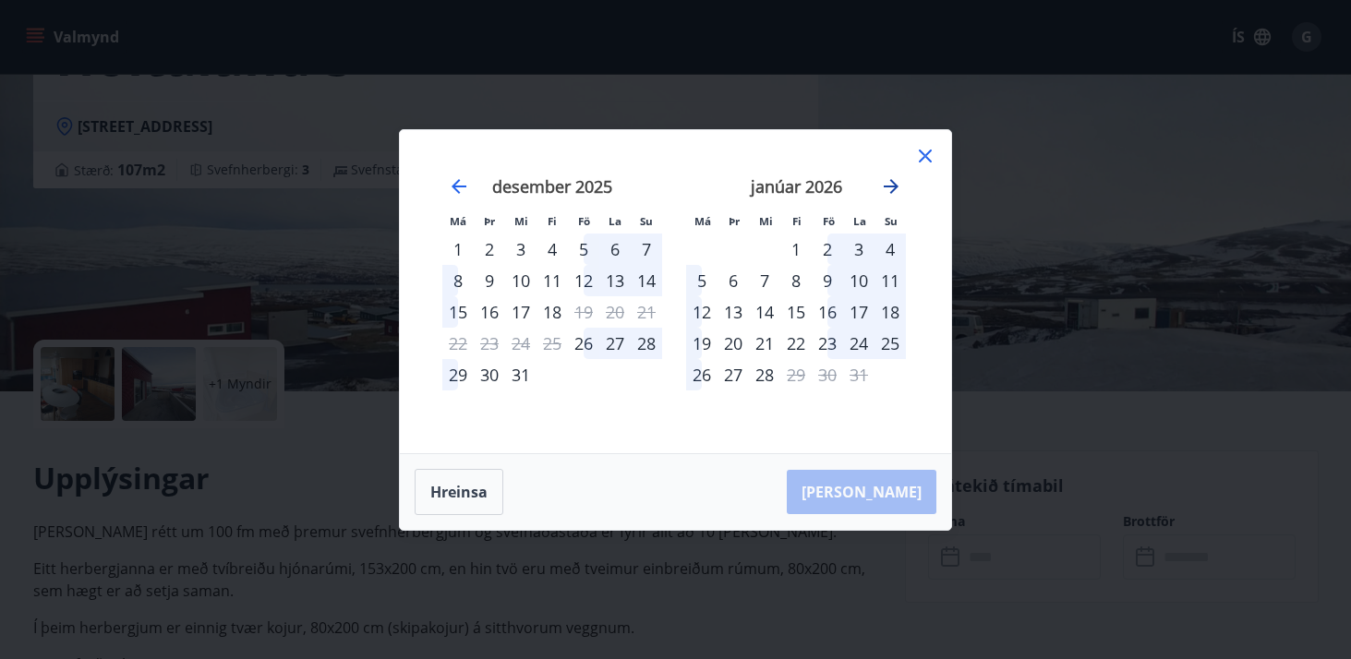
click at [887, 187] on icon "Move forward to switch to the next month." at bounding box center [891, 186] width 22 height 22
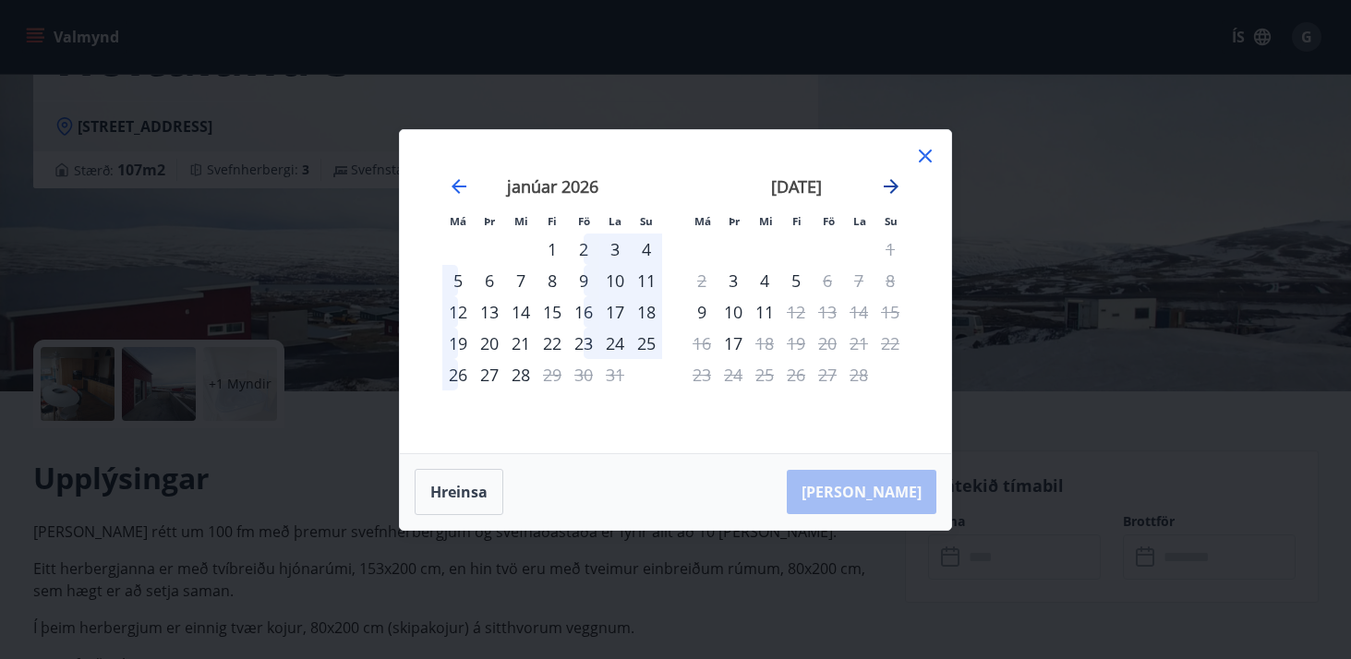
click at [887, 187] on icon "Move forward to switch to the next month." at bounding box center [891, 186] width 22 height 22
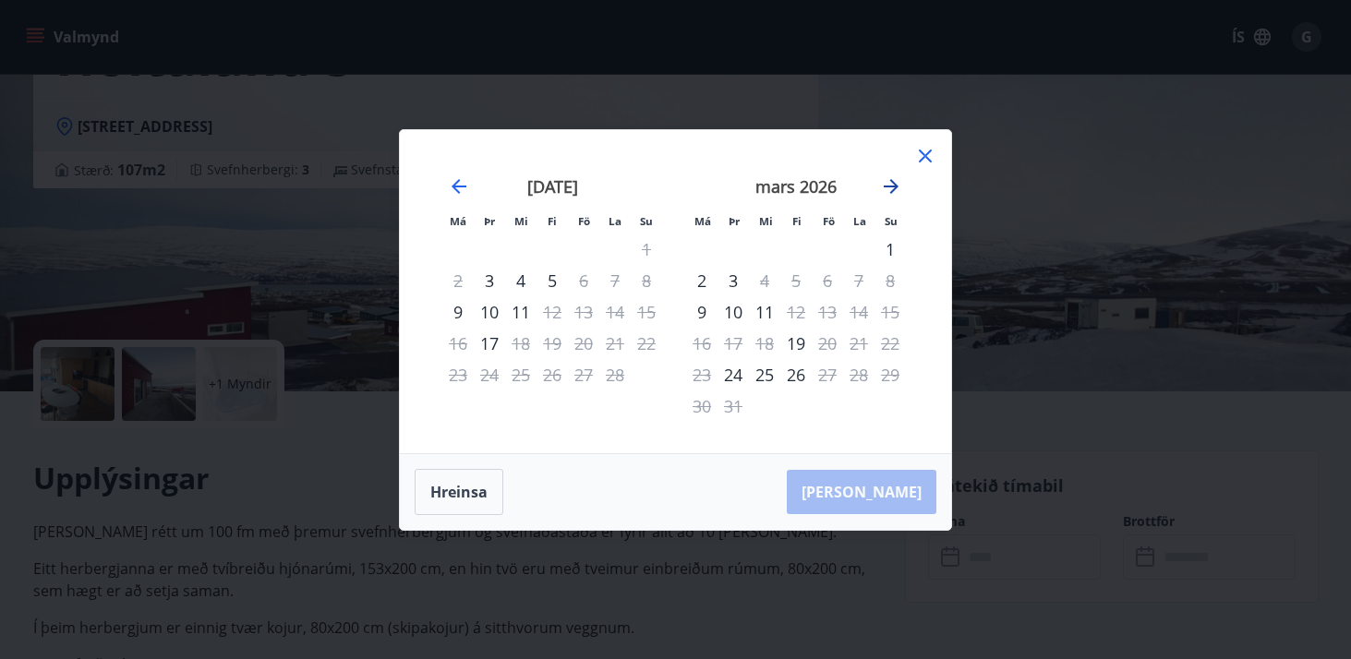
click at [887, 187] on icon "Move forward to switch to the next month." at bounding box center [891, 186] width 22 height 22
click at [931, 152] on icon at bounding box center [925, 156] width 22 height 22
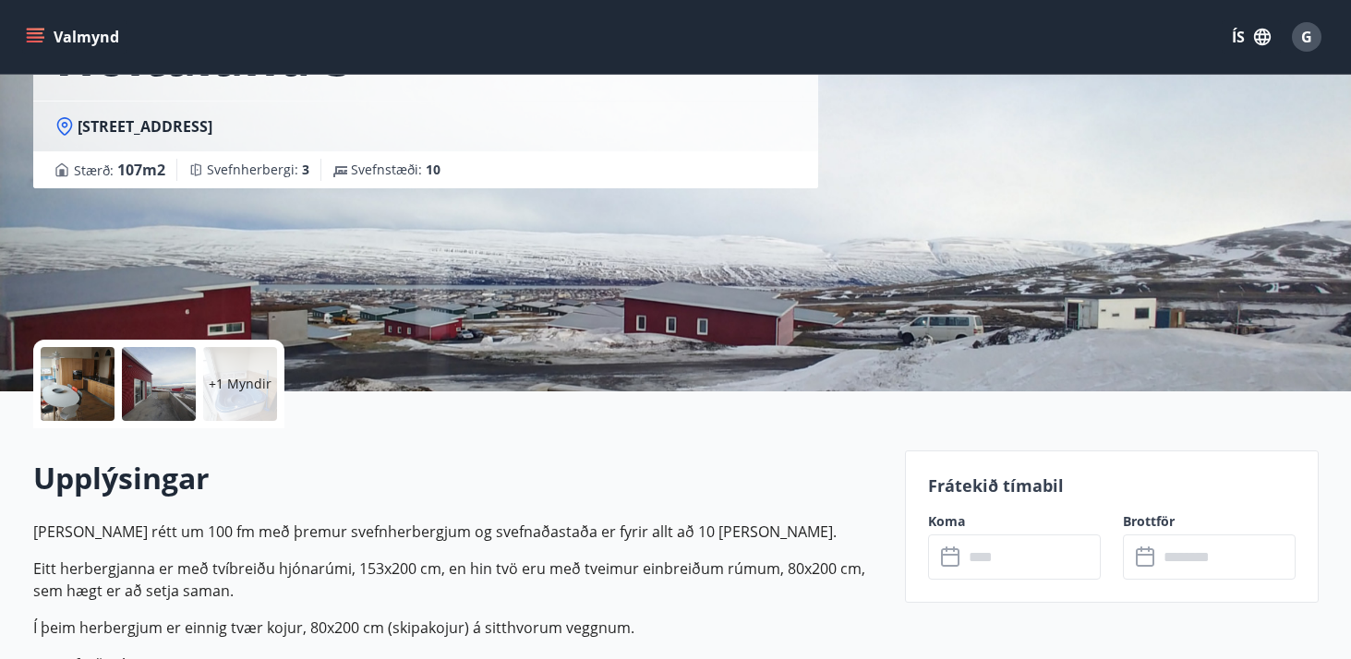
click at [38, 34] on icon "menu" at bounding box center [35, 37] width 18 height 18
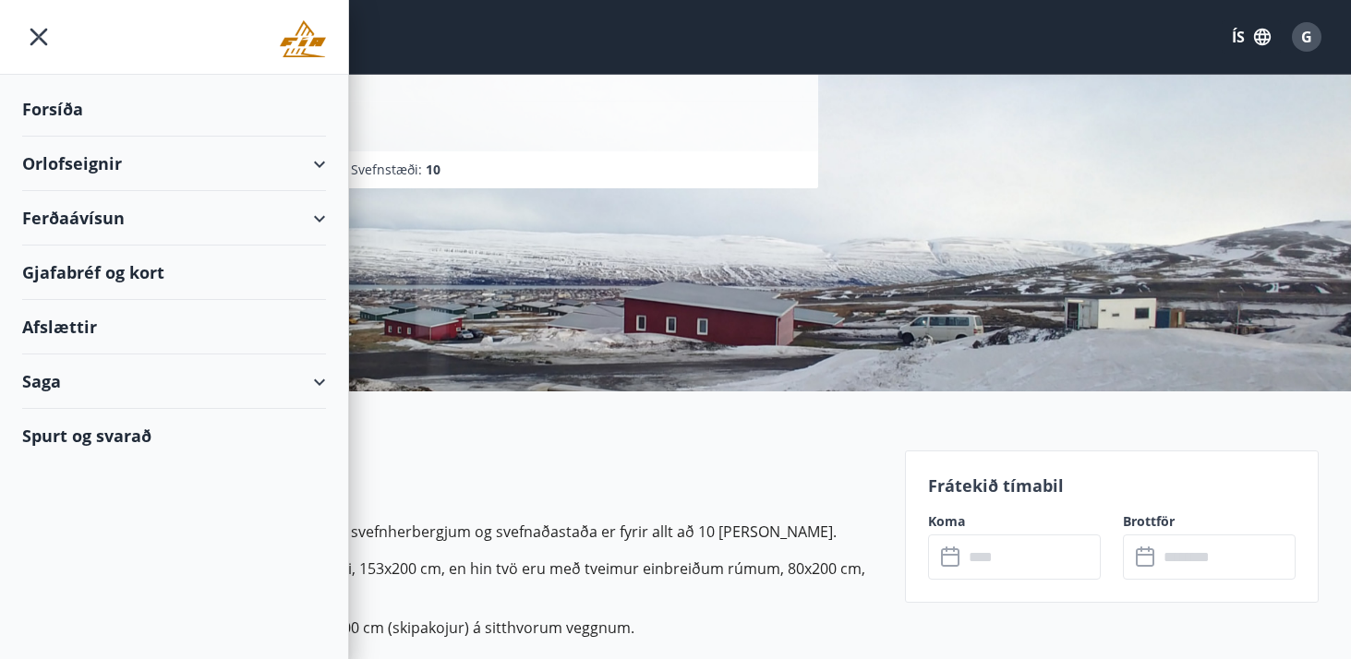
click at [209, 174] on div "Orlofseignir" at bounding box center [174, 164] width 304 height 54
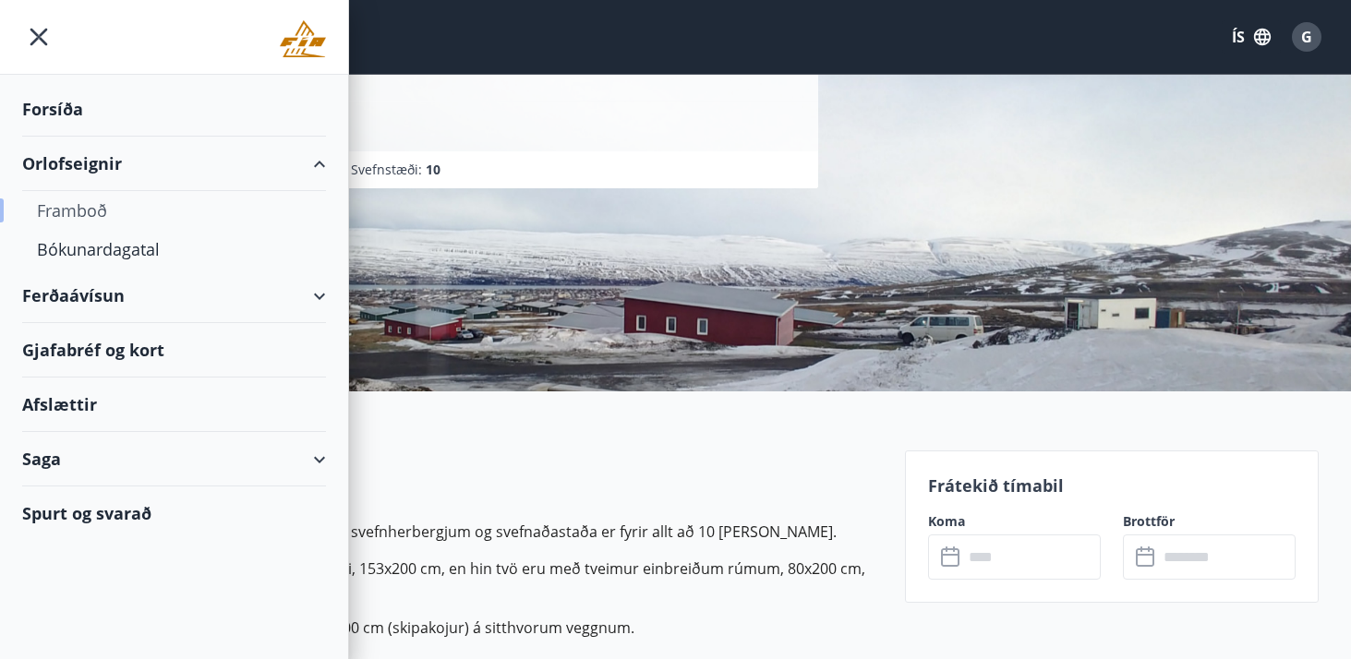
click at [90, 212] on div "Framboð" at bounding box center [174, 210] width 274 height 39
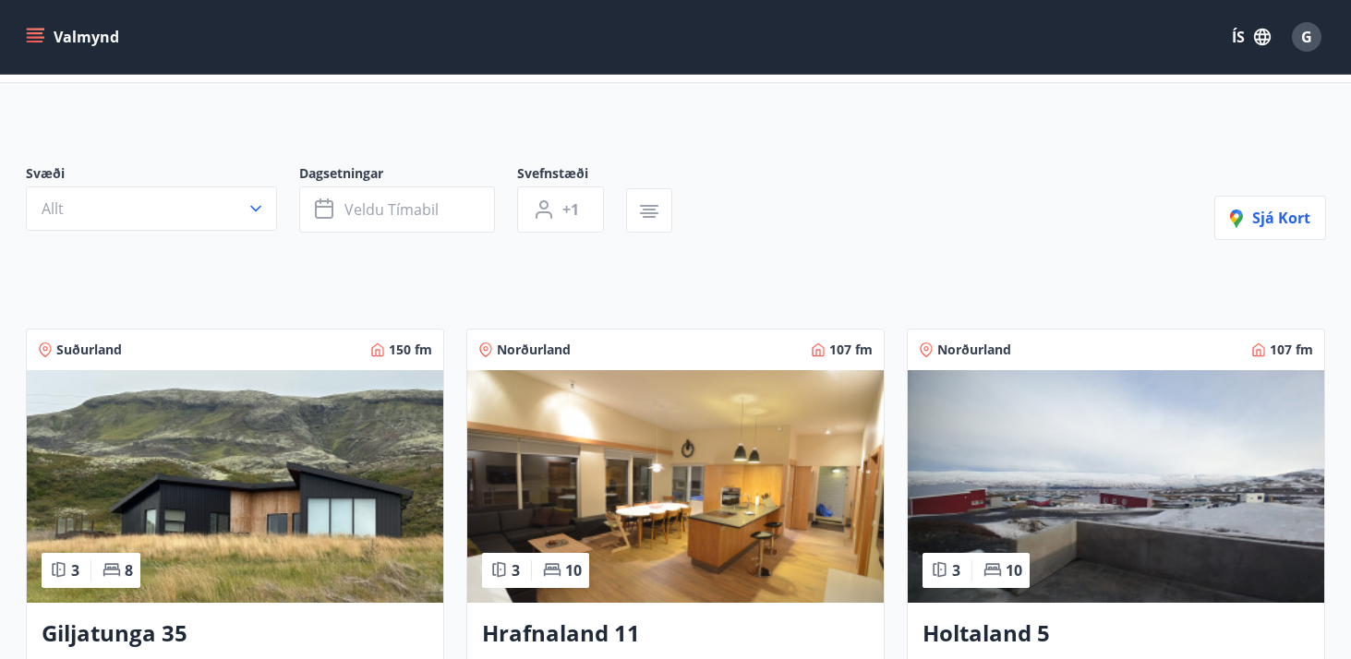
scroll to position [119, 0]
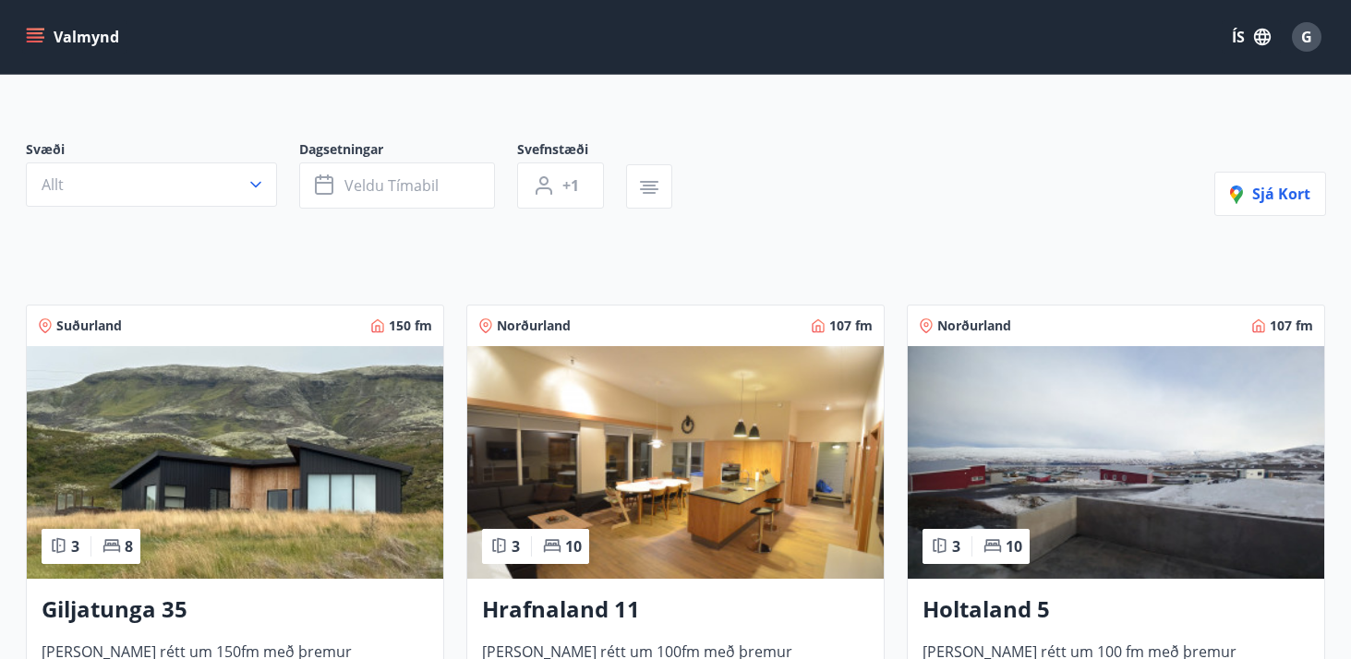
click at [1065, 510] on img at bounding box center [1116, 462] width 417 height 233
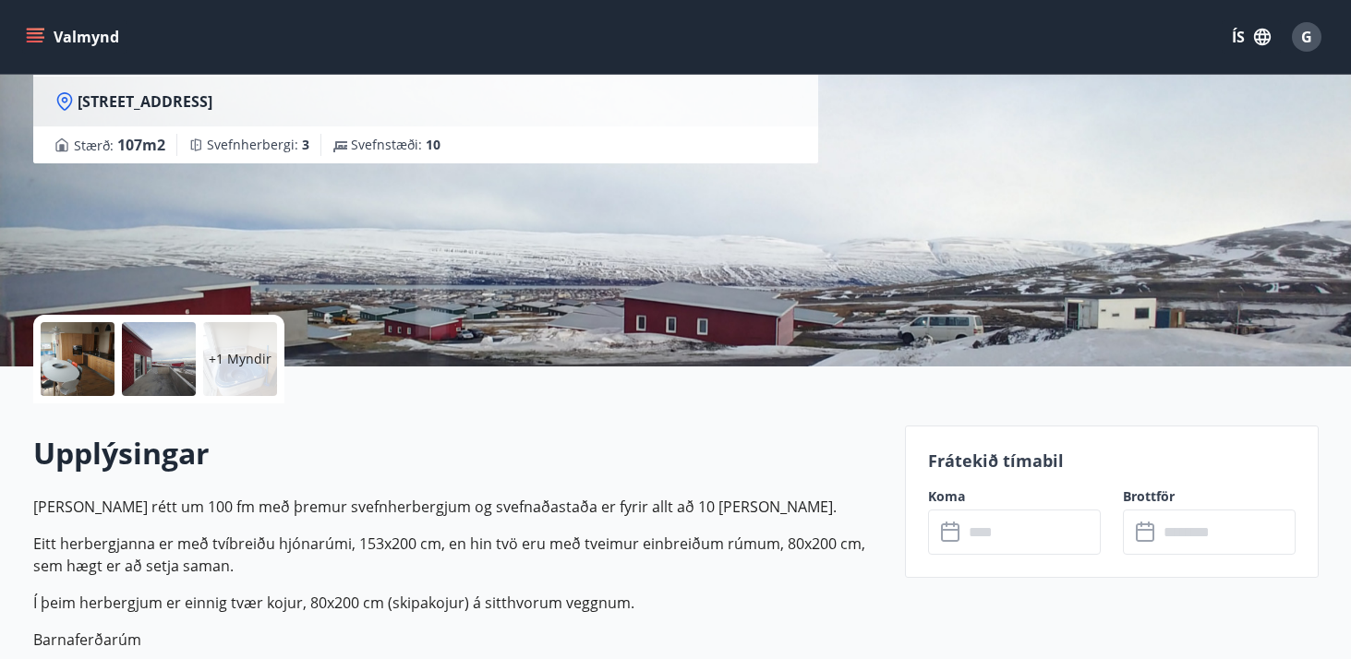
scroll to position [189, 0]
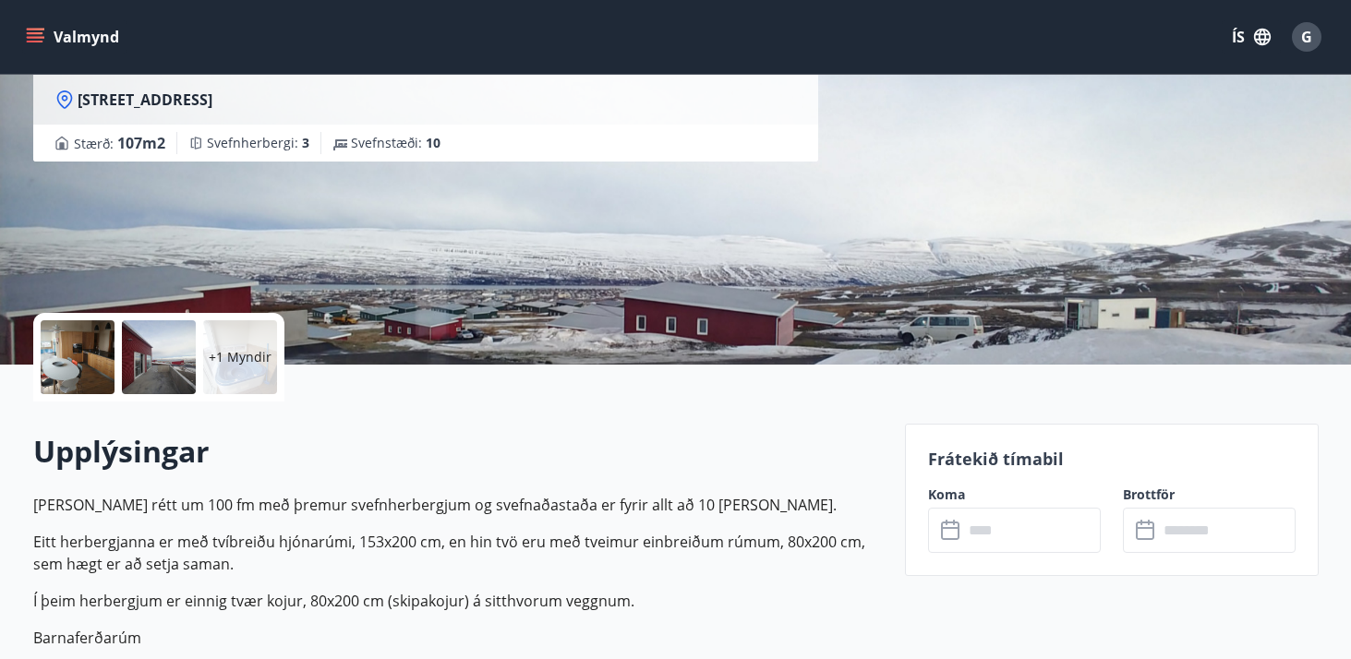
click at [1020, 527] on input "text" at bounding box center [1032, 530] width 138 height 45
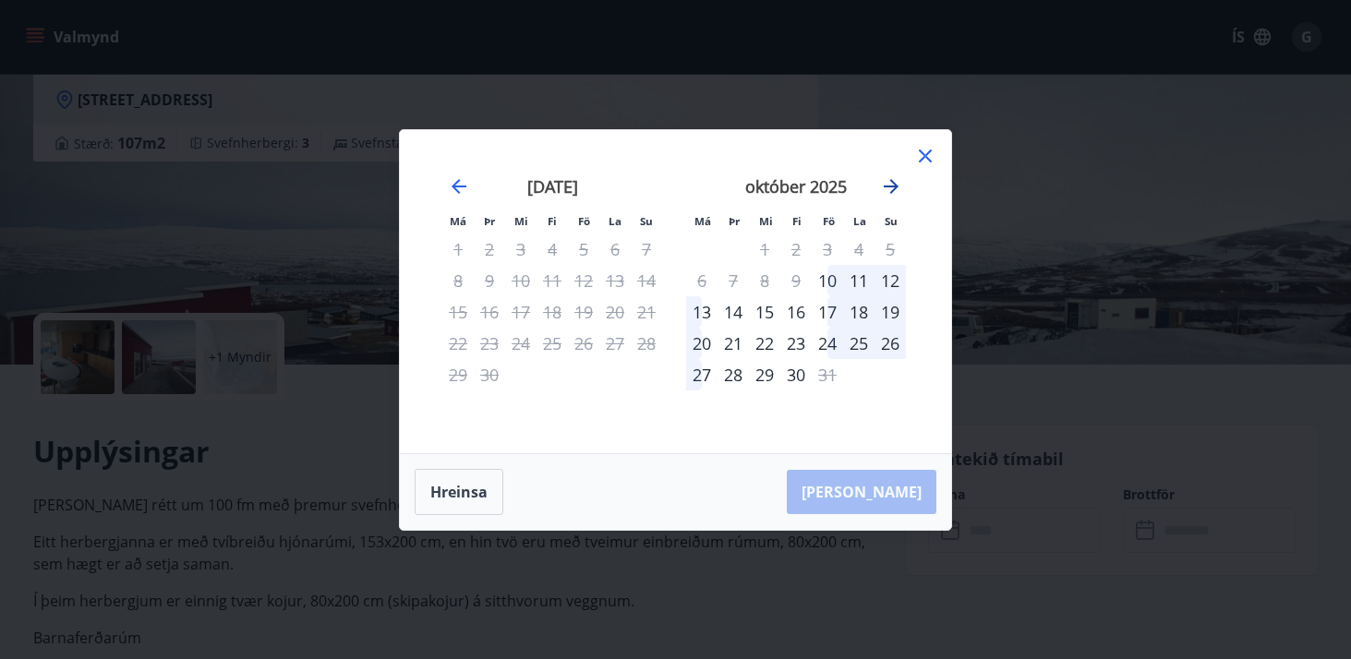
click at [899, 180] on icon "Move forward to switch to the next month." at bounding box center [891, 186] width 22 height 22
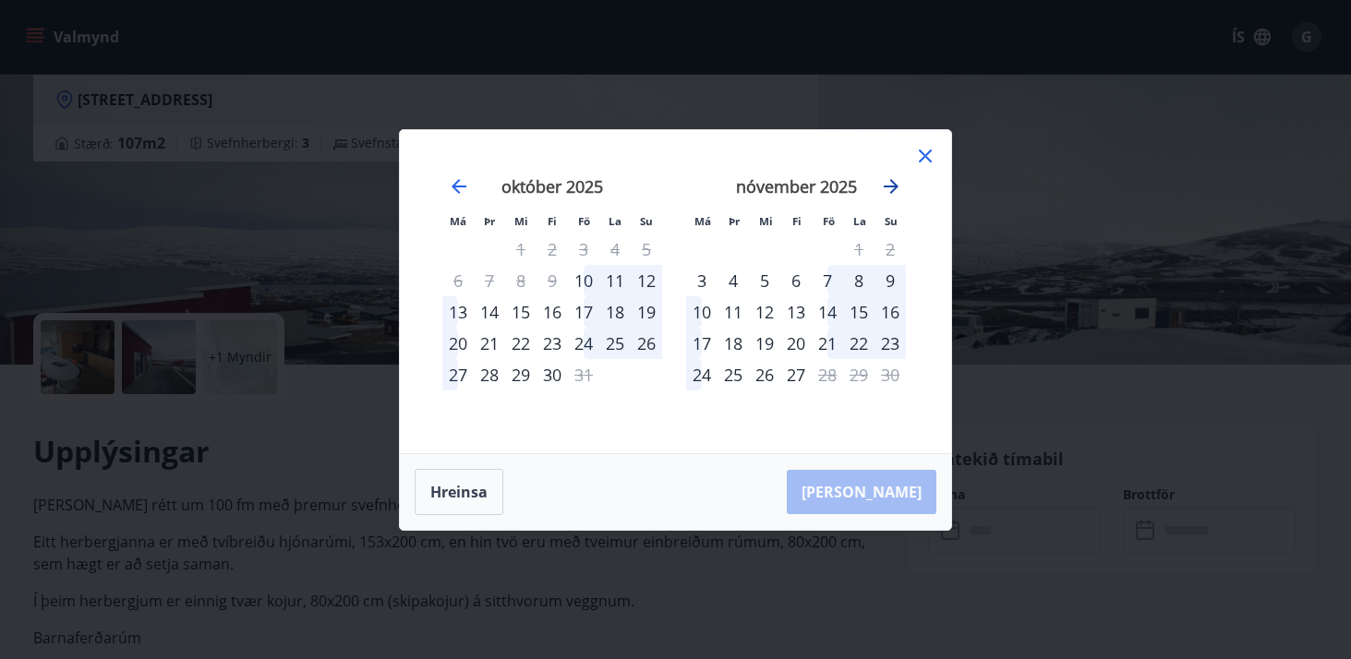
click at [899, 180] on icon "Move forward to switch to the next month." at bounding box center [891, 186] width 22 height 22
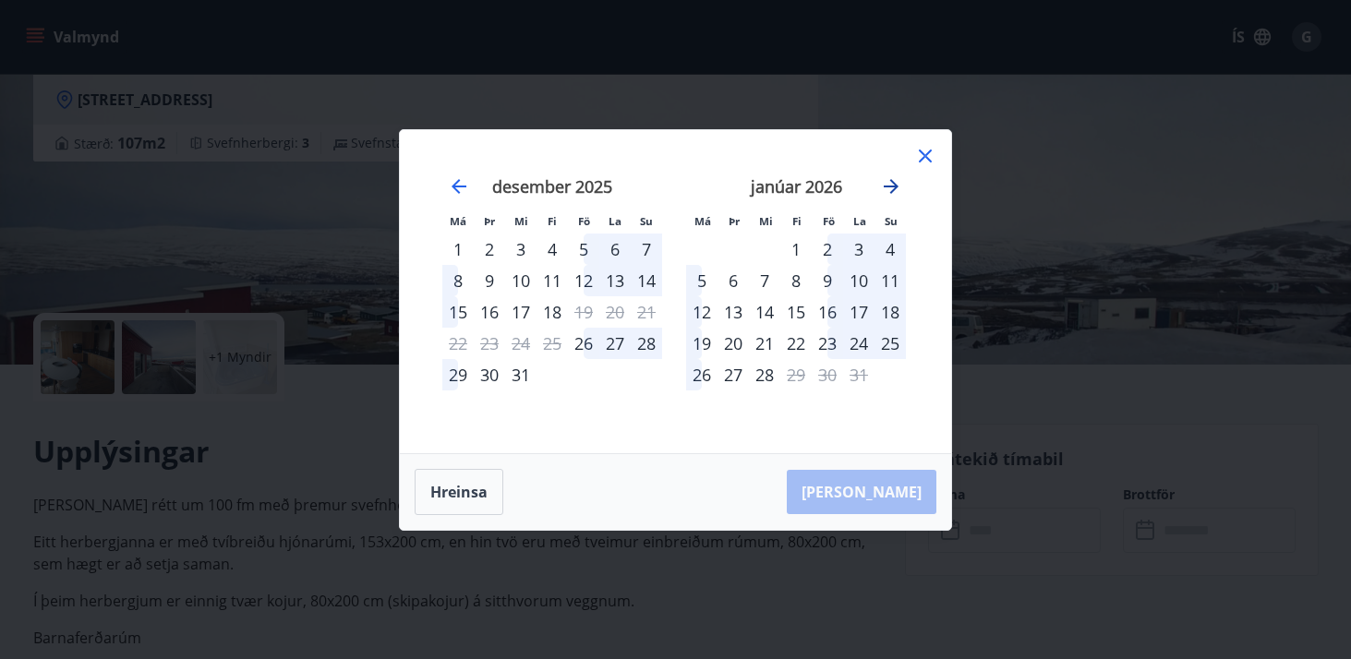
click at [899, 180] on icon "Move forward to switch to the next month." at bounding box center [891, 186] width 22 height 22
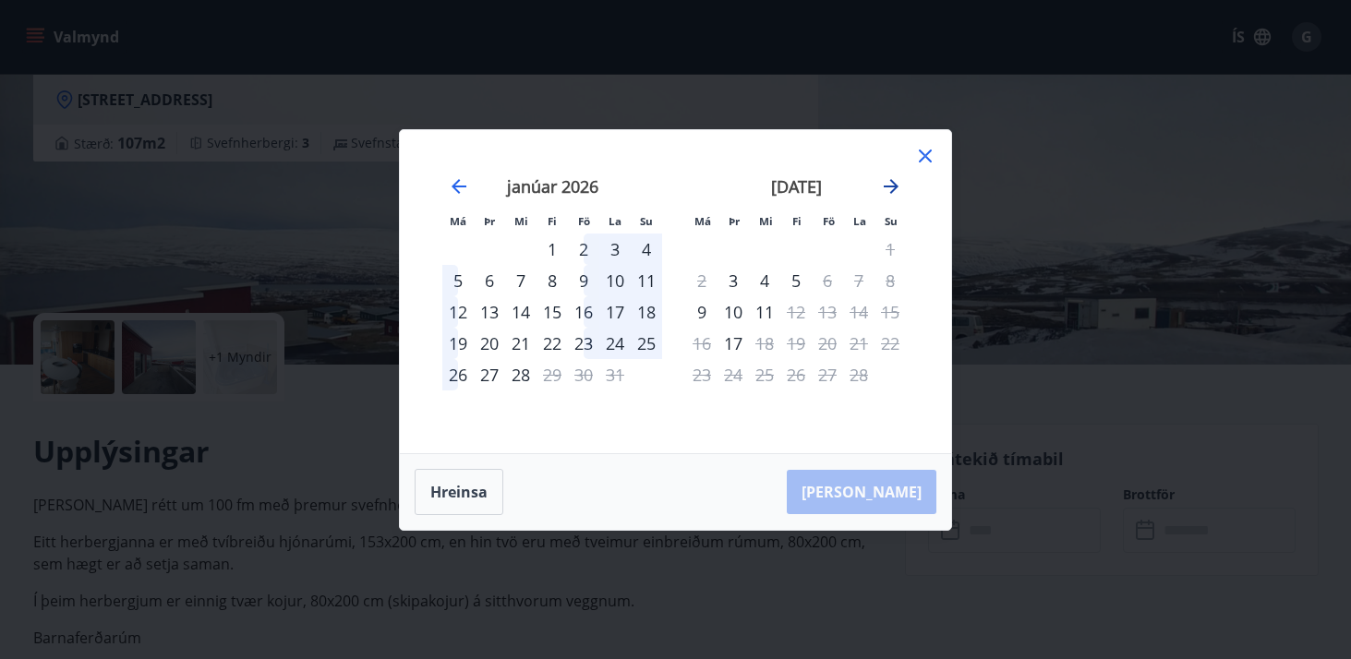
click at [899, 180] on icon "Move forward to switch to the next month." at bounding box center [891, 186] width 22 height 22
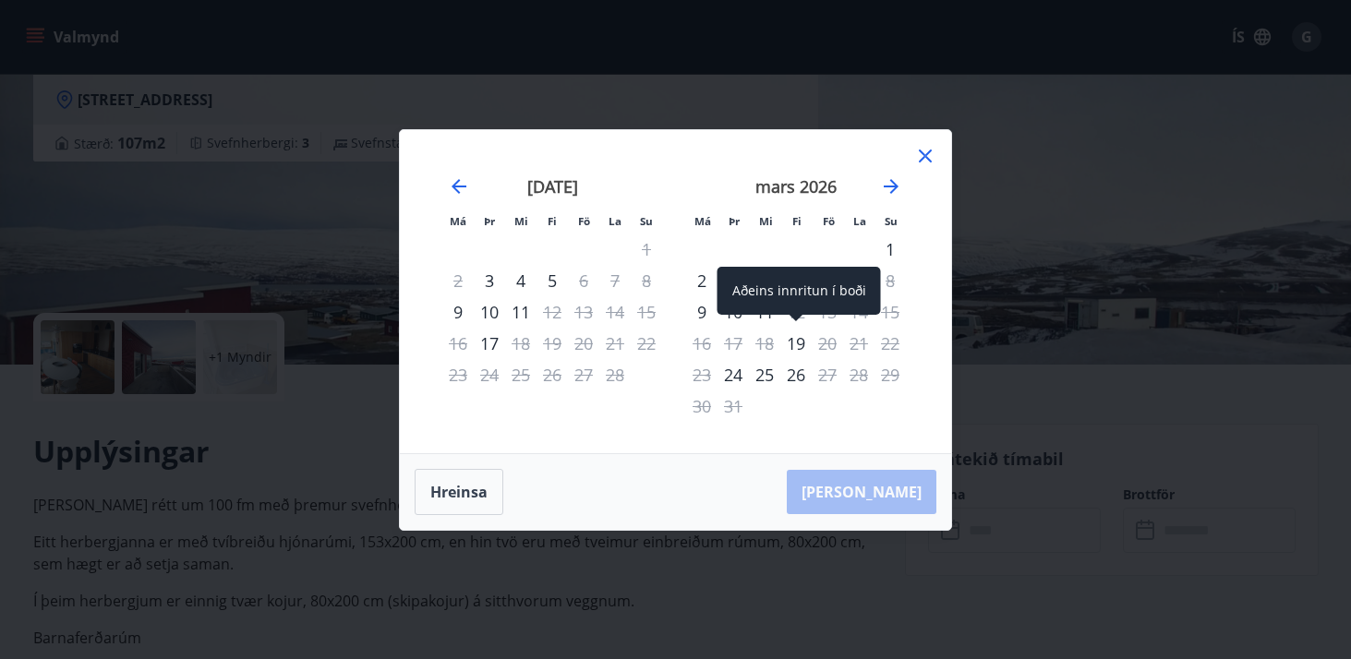
click at [798, 346] on div "19" at bounding box center [795, 343] width 31 height 31
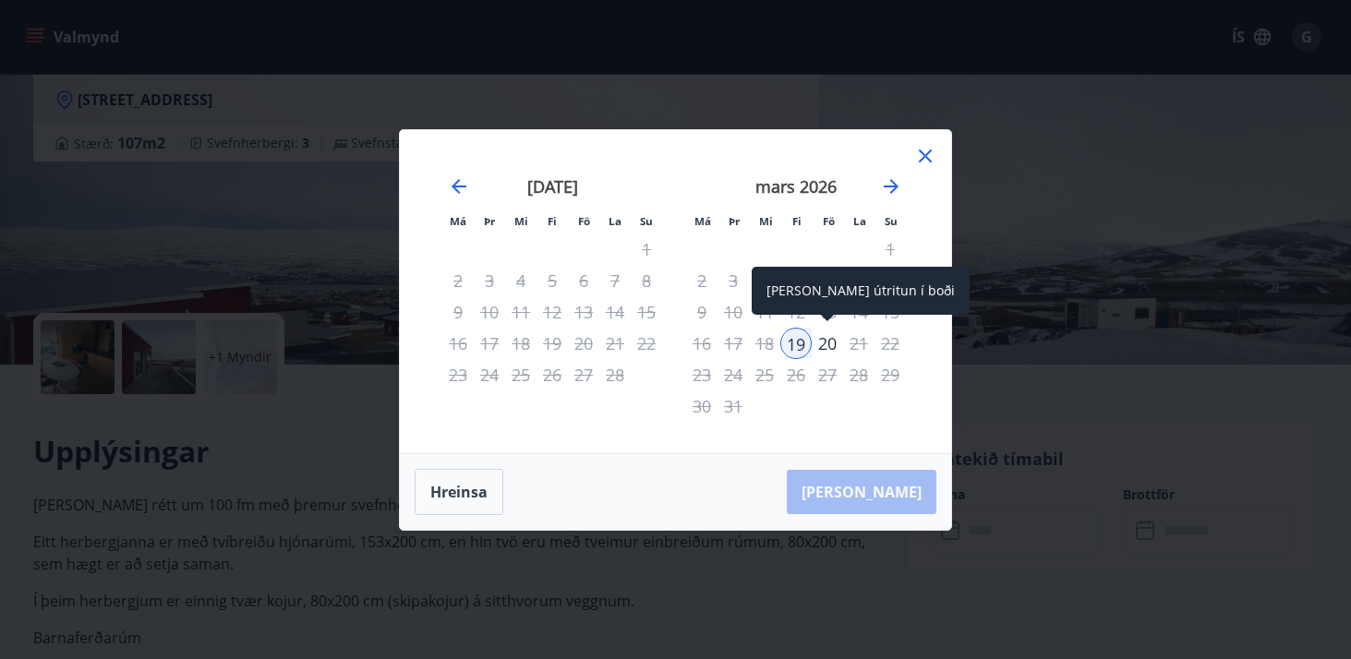
click at [828, 341] on div "20" at bounding box center [827, 343] width 31 height 31
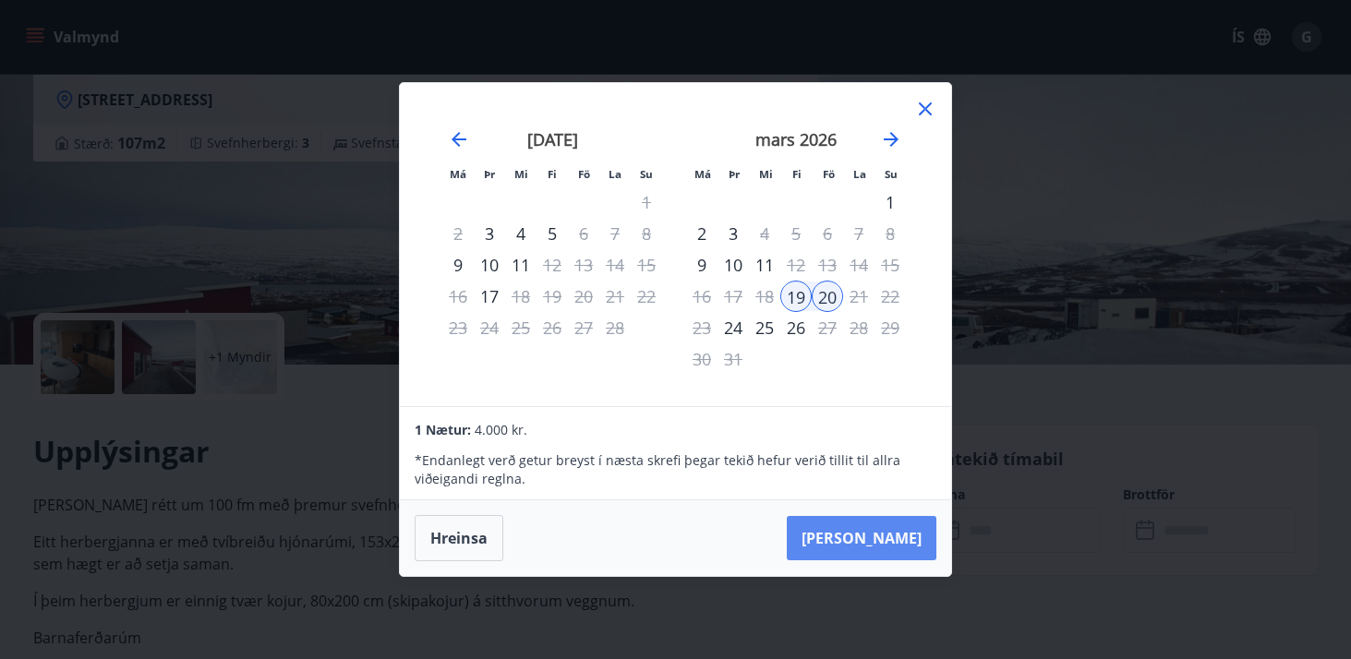
click at [902, 538] on button "[PERSON_NAME]" at bounding box center [862, 538] width 150 height 44
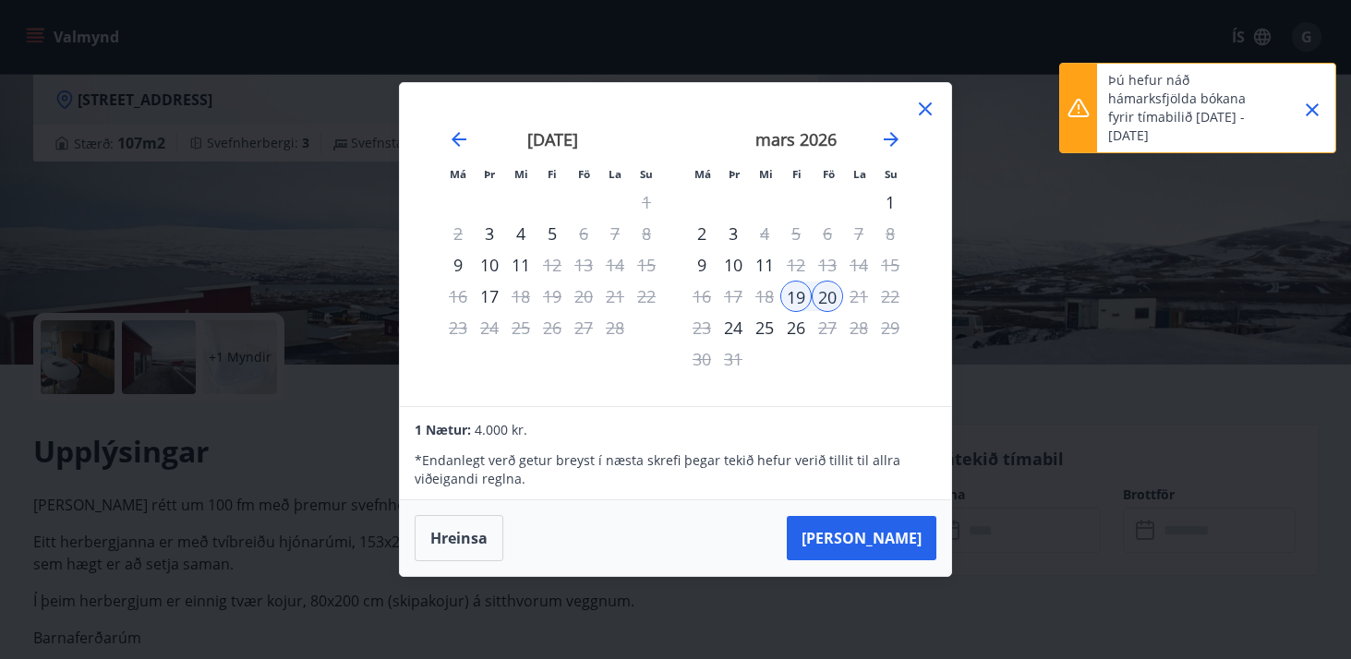
click at [1308, 103] on icon "Close" at bounding box center [1312, 109] width 13 height 13
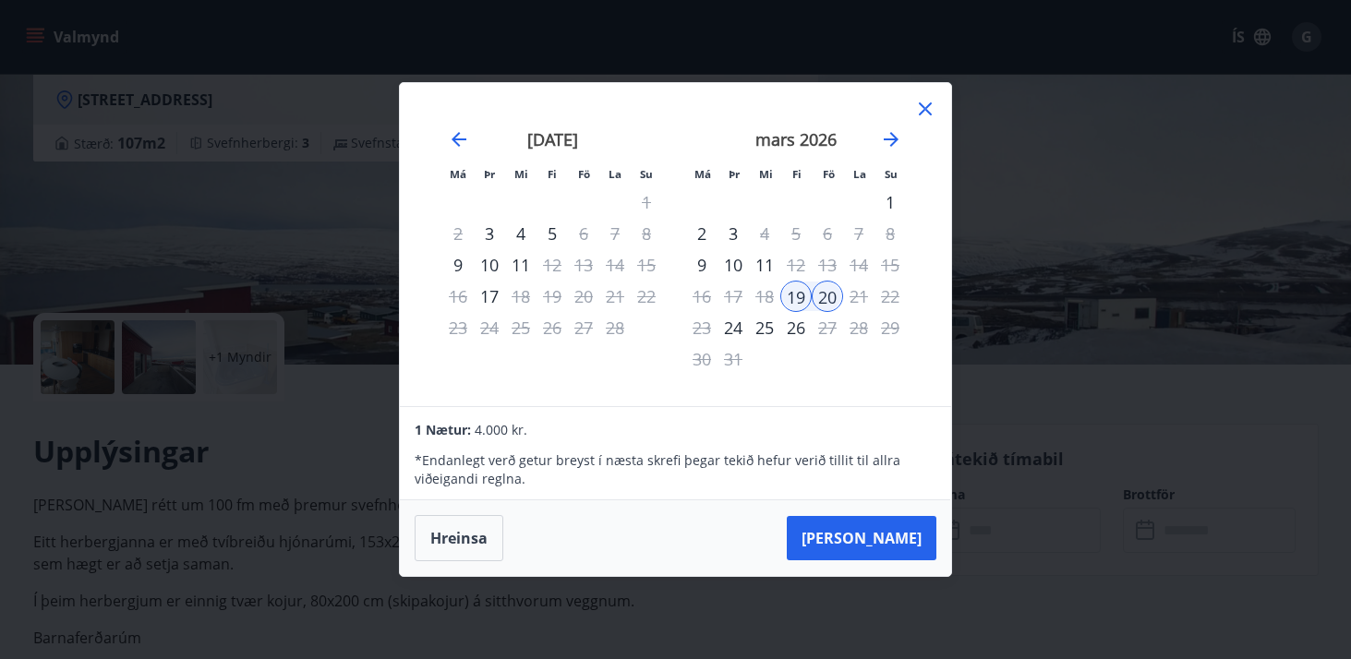
click at [927, 107] on icon at bounding box center [925, 109] width 13 height 13
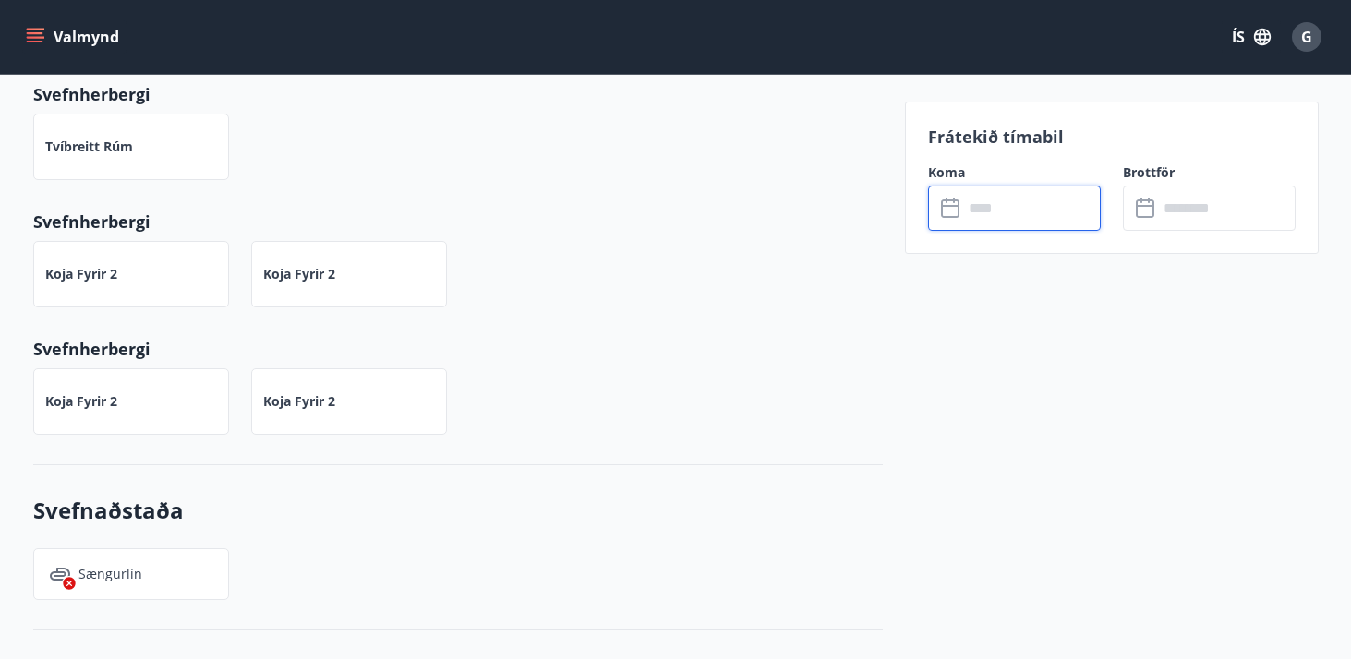
scroll to position [0, 0]
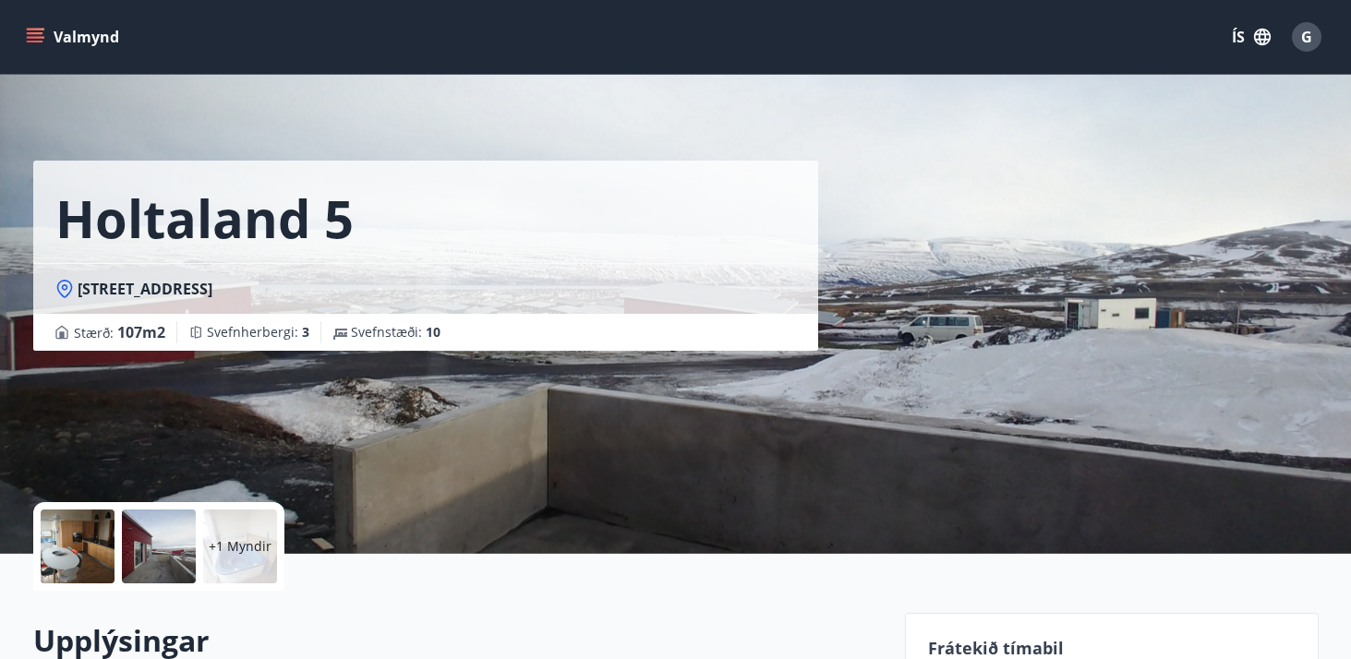
click at [44, 37] on button "Valmynd" at bounding box center [74, 36] width 104 height 33
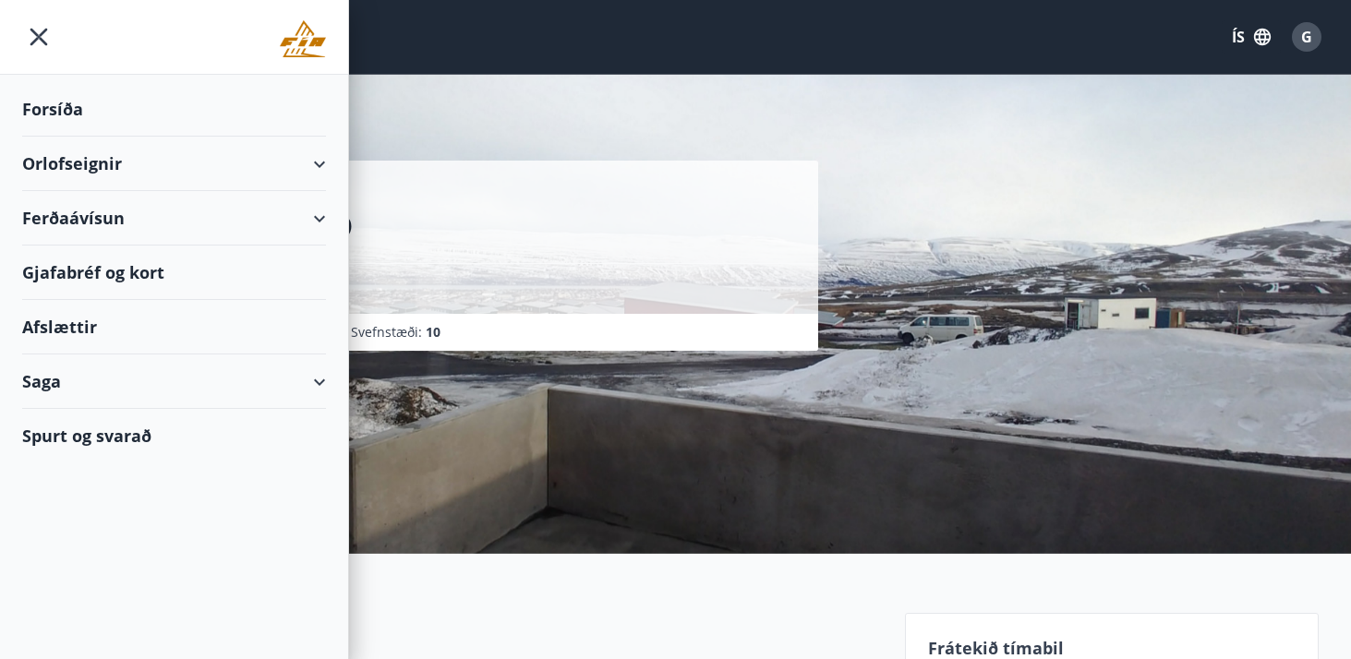
click at [84, 328] on div "Afslættir" at bounding box center [174, 327] width 304 height 54
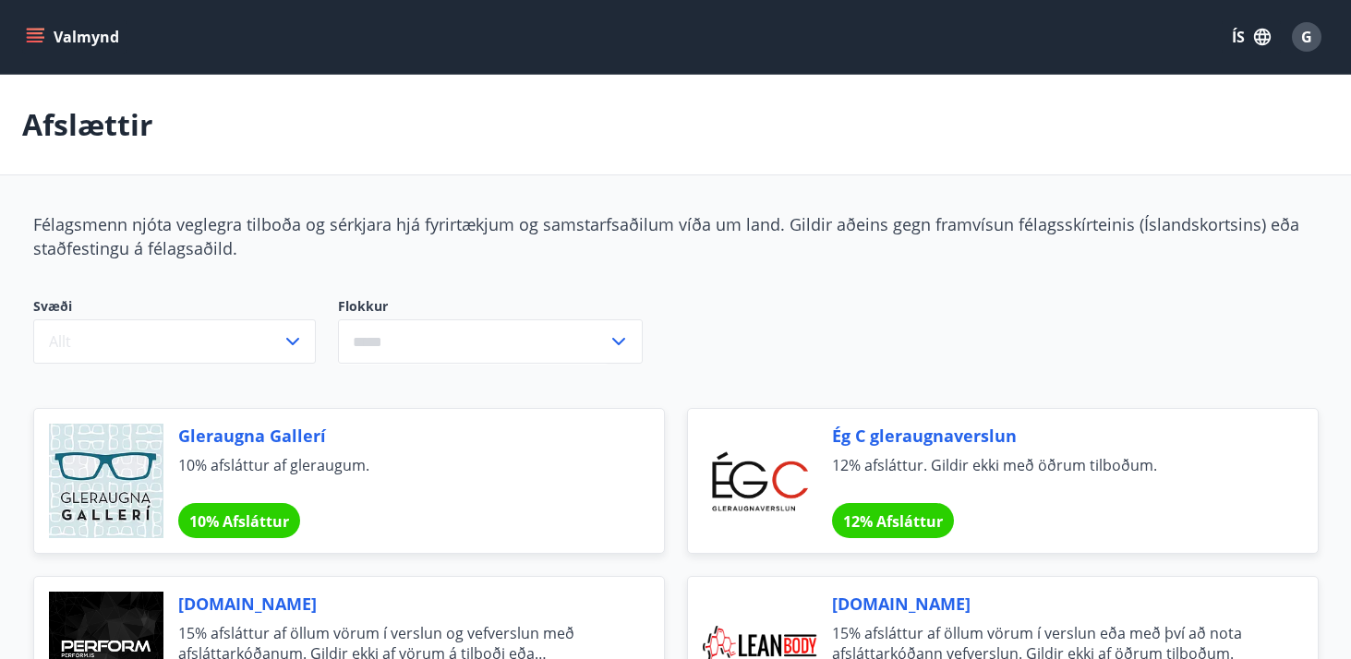
click at [28, 33] on icon "menu" at bounding box center [35, 33] width 17 height 2
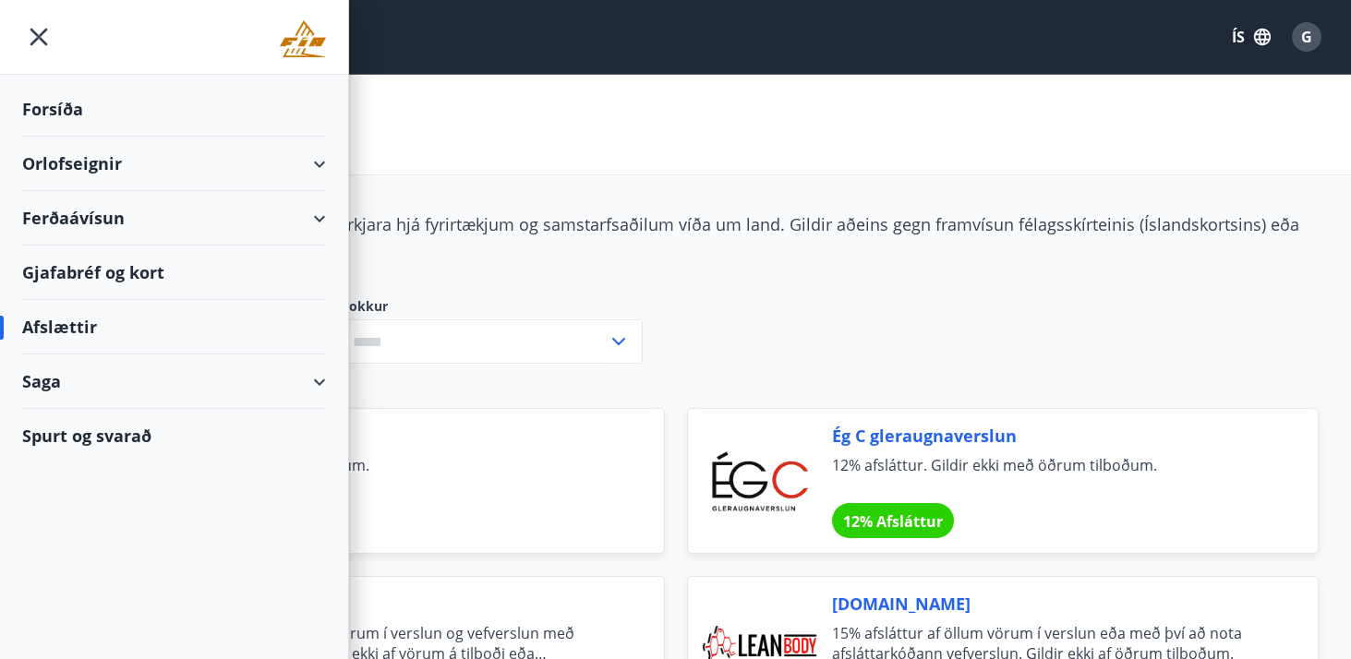
click at [324, 163] on div "Orlofseignir" at bounding box center [174, 164] width 304 height 54
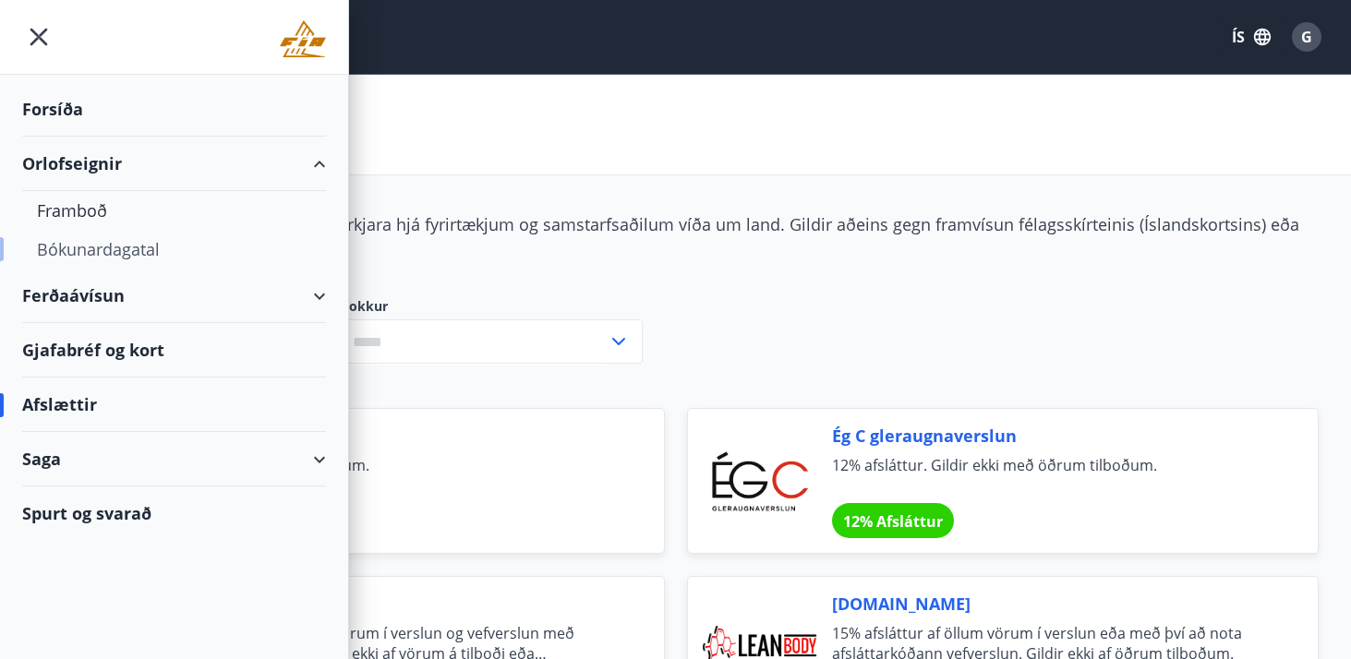
click at [103, 247] on div "Bókunardagatal" at bounding box center [174, 249] width 274 height 39
